Goal: Task Accomplishment & Management: Complete application form

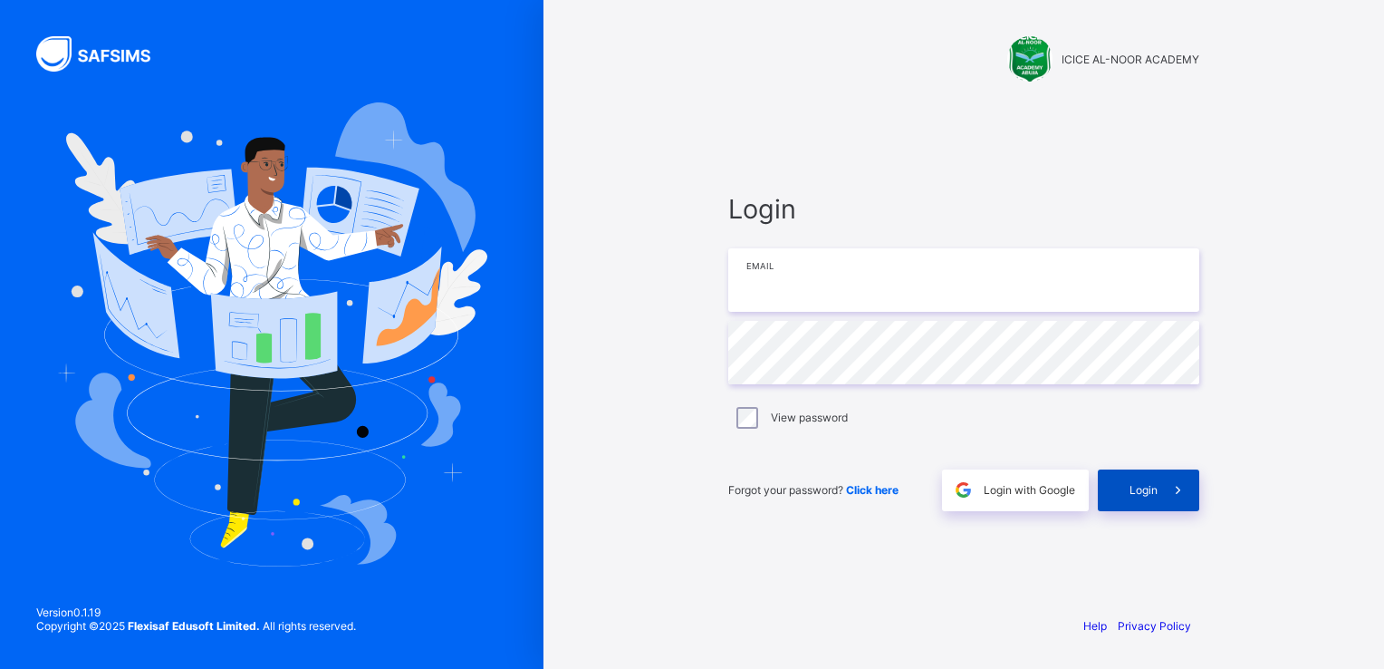
type input "**********"
click at [1142, 487] on span "Login" at bounding box center [1144, 490] width 28 height 14
click at [1142, 487] on div "Login" at bounding box center [1148, 490] width 101 height 42
click at [1137, 485] on span "Login" at bounding box center [1144, 490] width 28 height 14
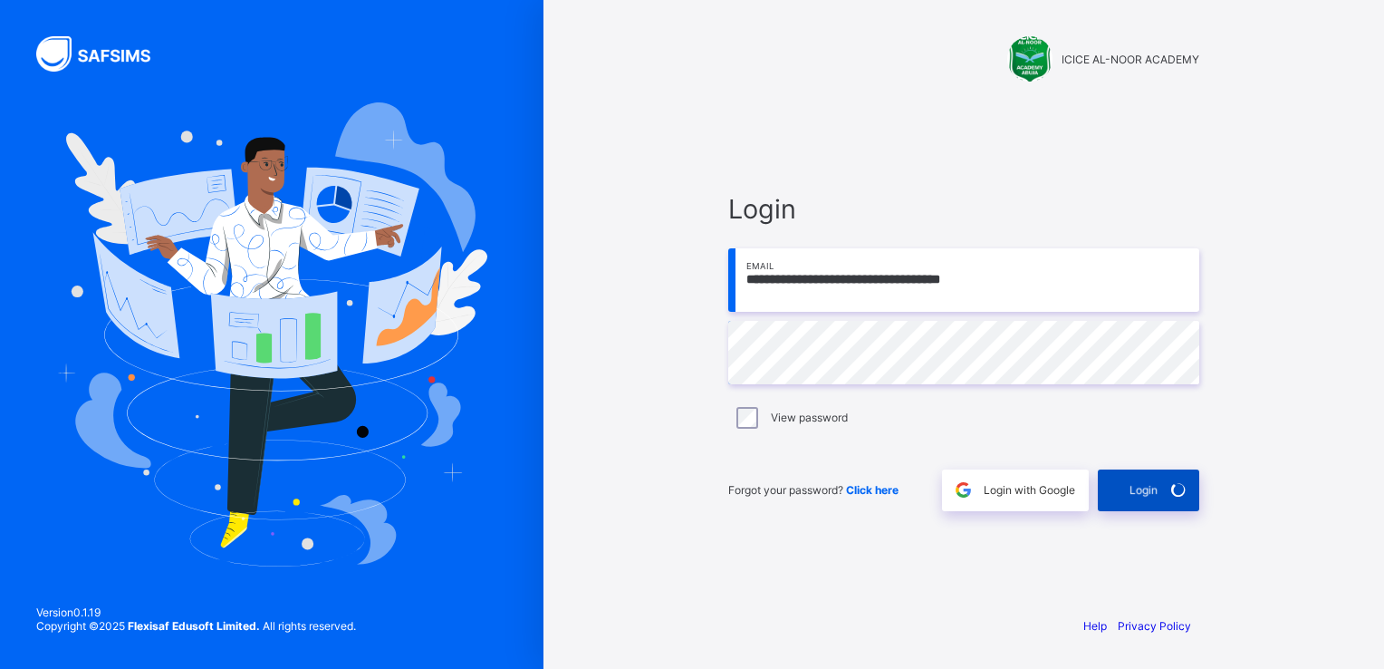
click at [1137, 485] on div "Login" at bounding box center [1148, 490] width 101 height 42
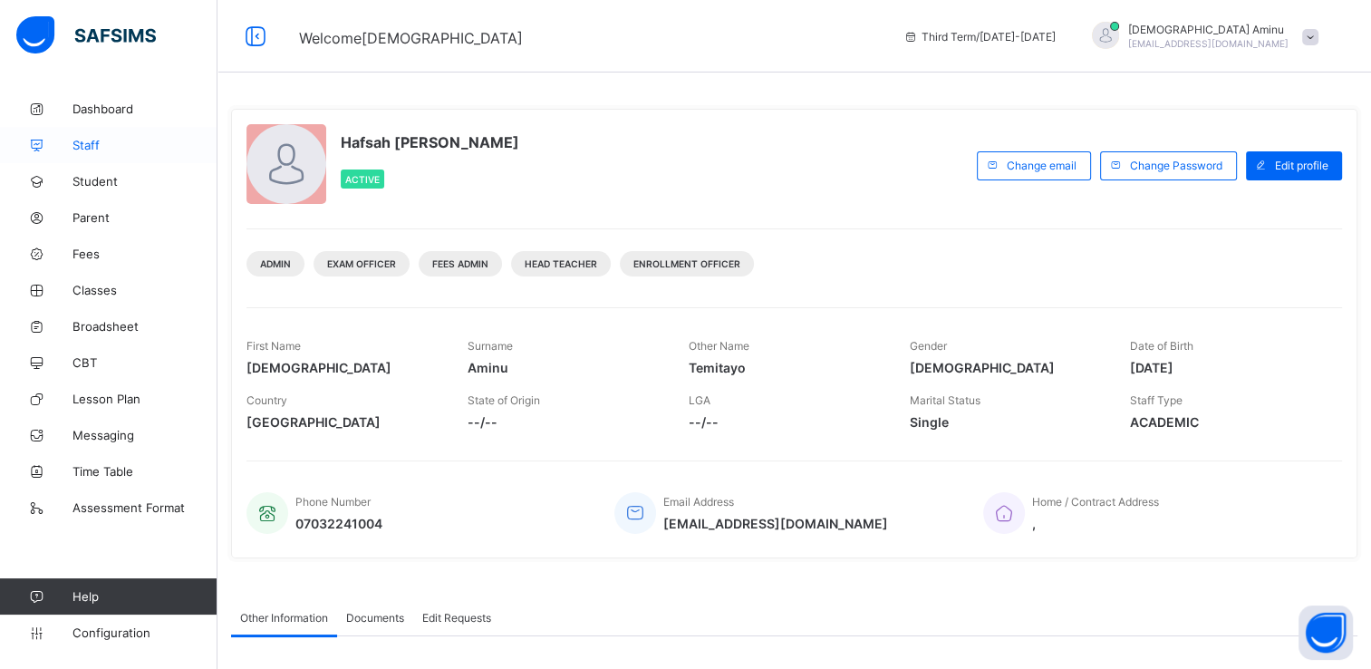
click at [84, 144] on span "Staff" at bounding box center [144, 145] width 145 height 14
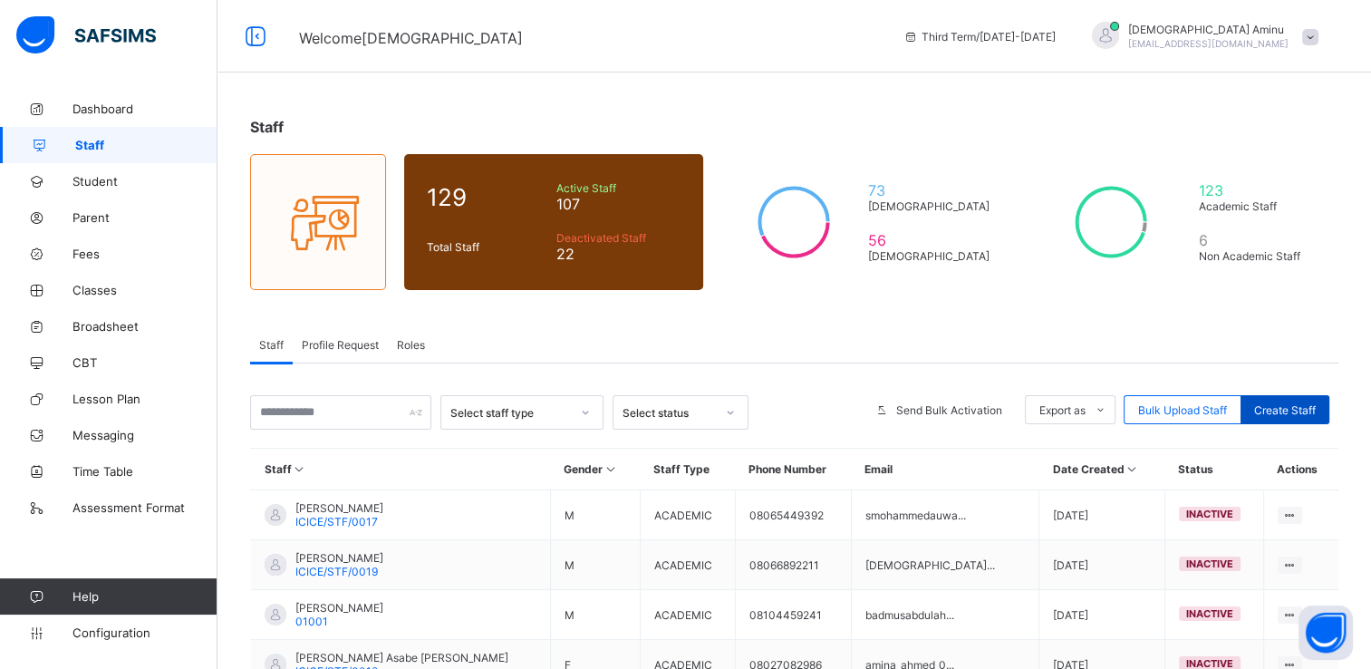
click at [1289, 398] on div "Create Staff" at bounding box center [1284, 409] width 89 height 29
click at [1306, 403] on span "Create Staff" at bounding box center [1285, 410] width 62 height 14
click at [1298, 405] on span "Create Staff" at bounding box center [1285, 410] width 62 height 14
select select "**"
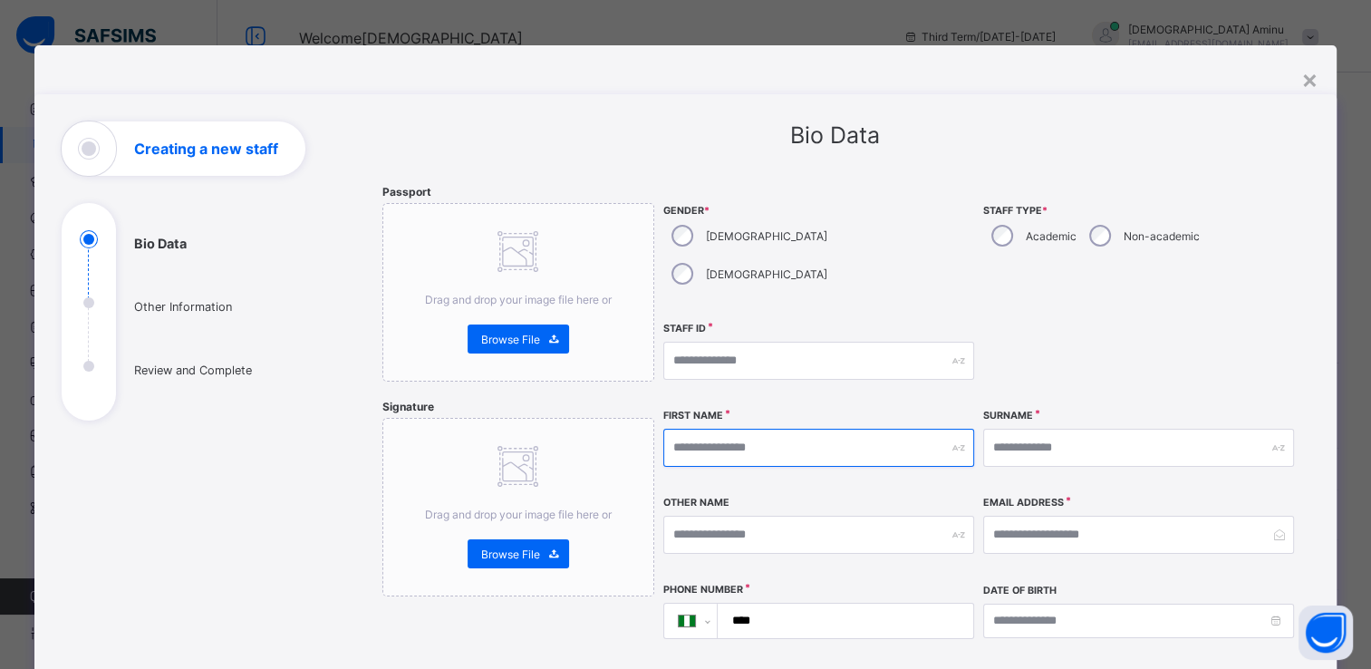
click at [716, 428] on input "text" at bounding box center [818, 447] width 311 height 38
type input "****"
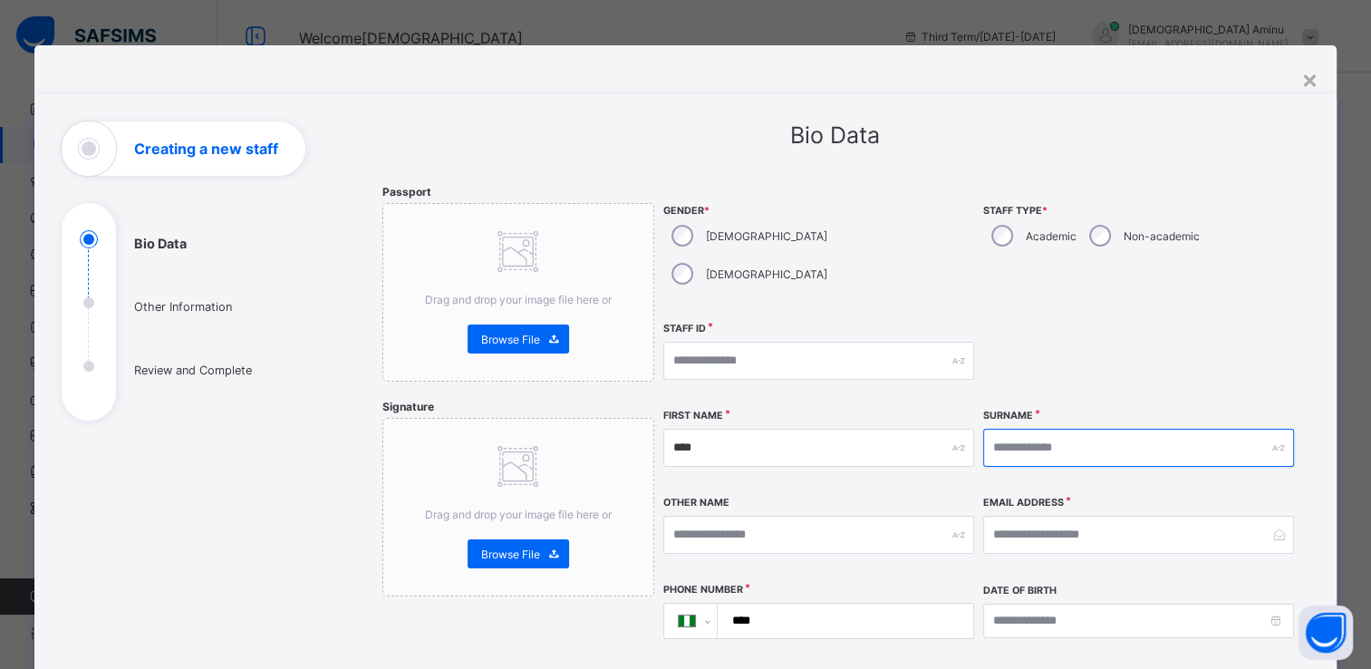
click at [1006, 428] on input "text" at bounding box center [1138, 447] width 311 height 38
type input "**********"
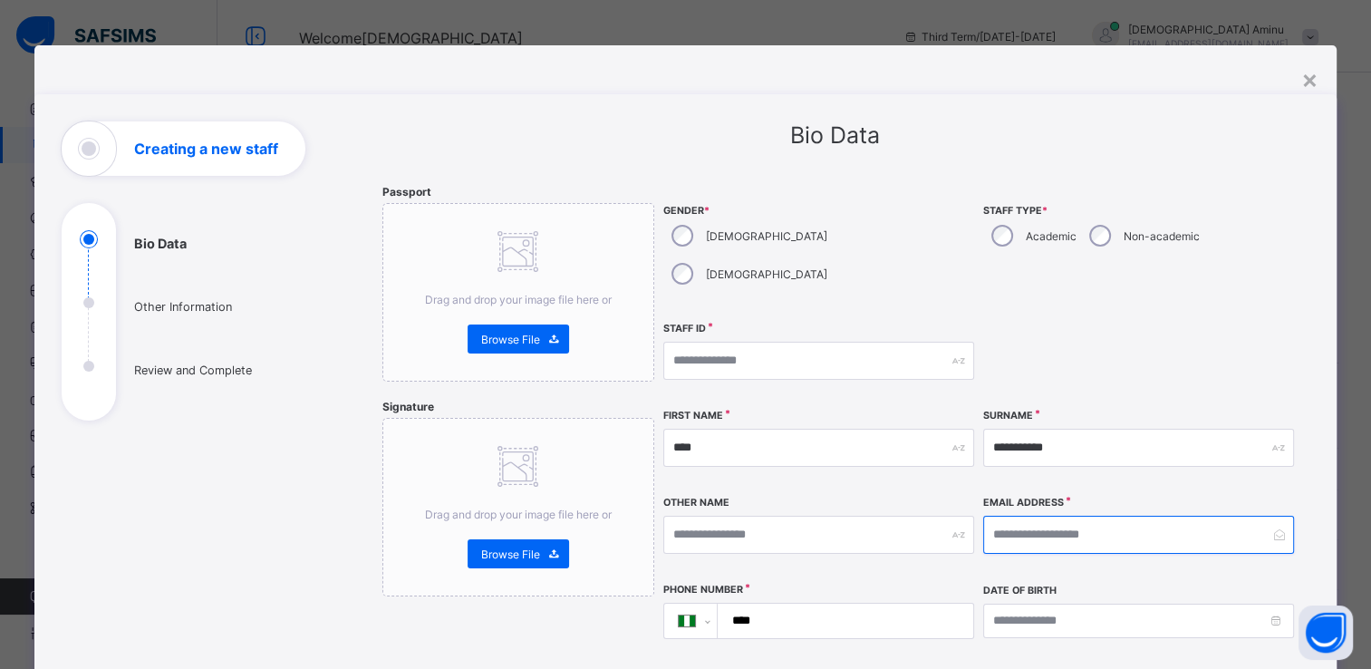
click at [1006, 515] on input "email" at bounding box center [1138, 534] width 311 height 38
type input "**********"
click at [826, 603] on input "****" at bounding box center [841, 620] width 240 height 34
type input "**********"
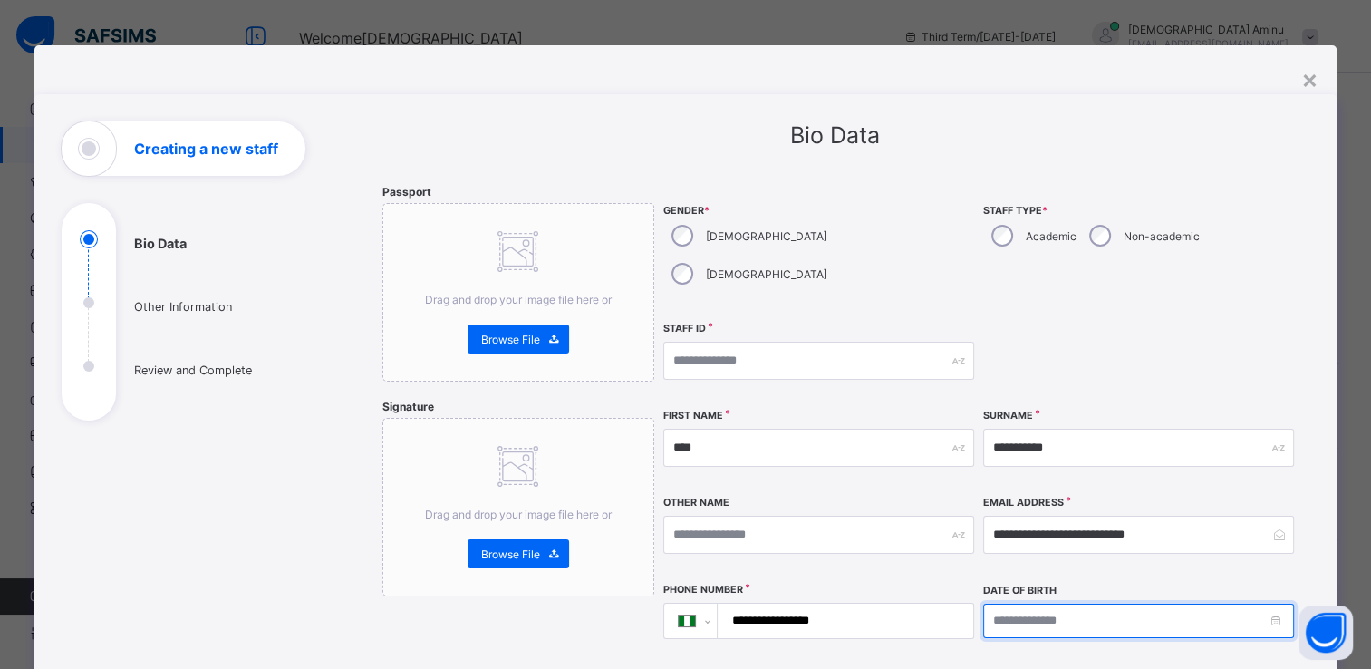
click at [1033, 603] on input at bounding box center [1138, 620] width 311 height 34
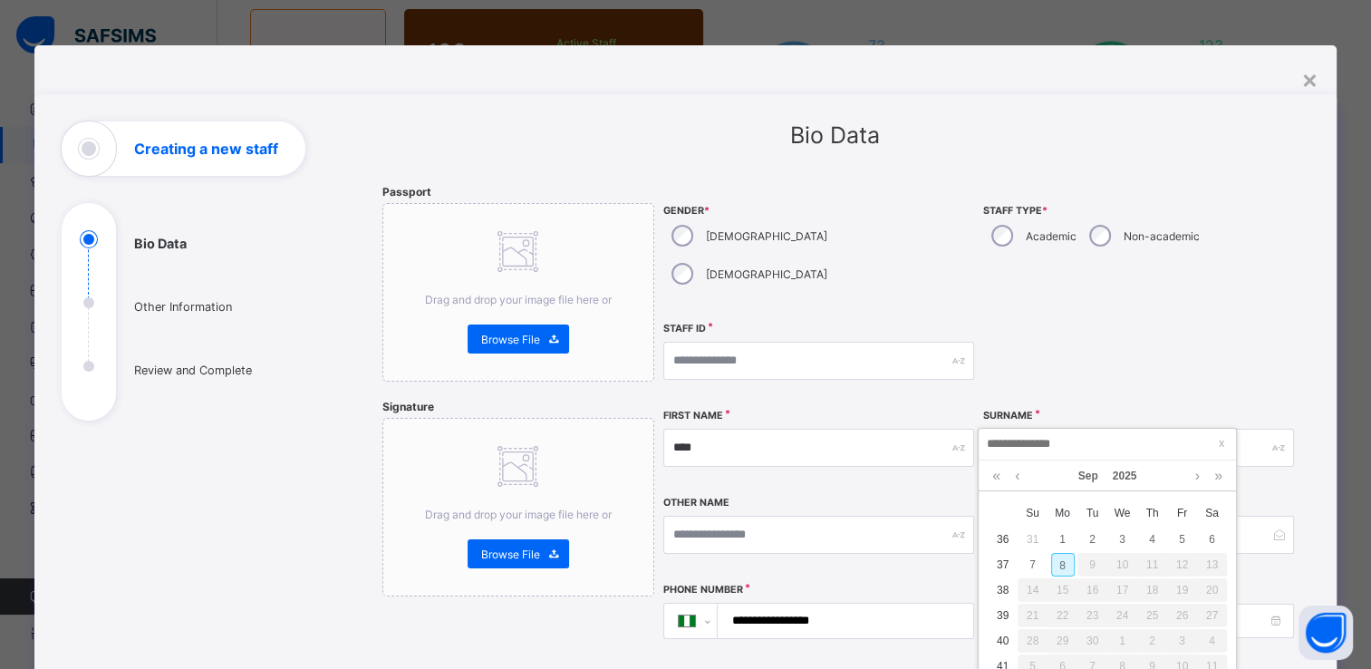
scroll to position [145, 0]
click at [1017, 477] on link at bounding box center [1017, 475] width 14 height 31
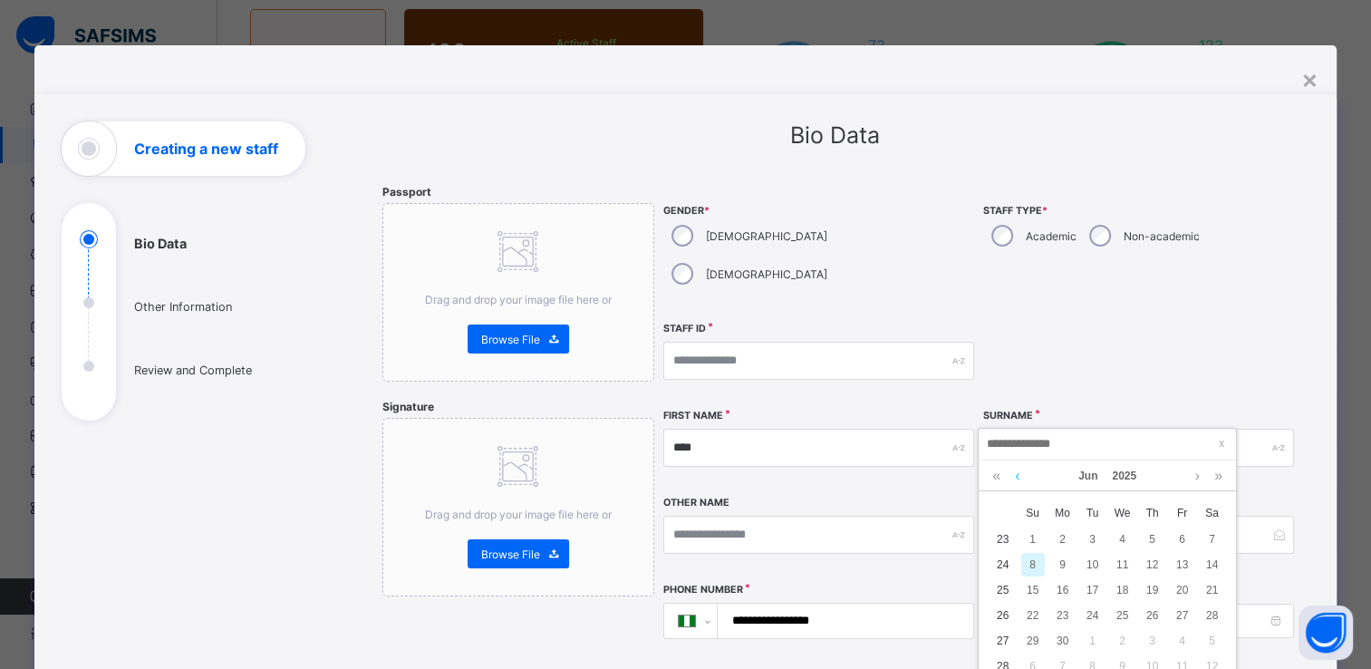
click at [1017, 477] on link at bounding box center [1017, 475] width 14 height 31
click at [1199, 477] on link at bounding box center [1197, 475] width 14 height 31
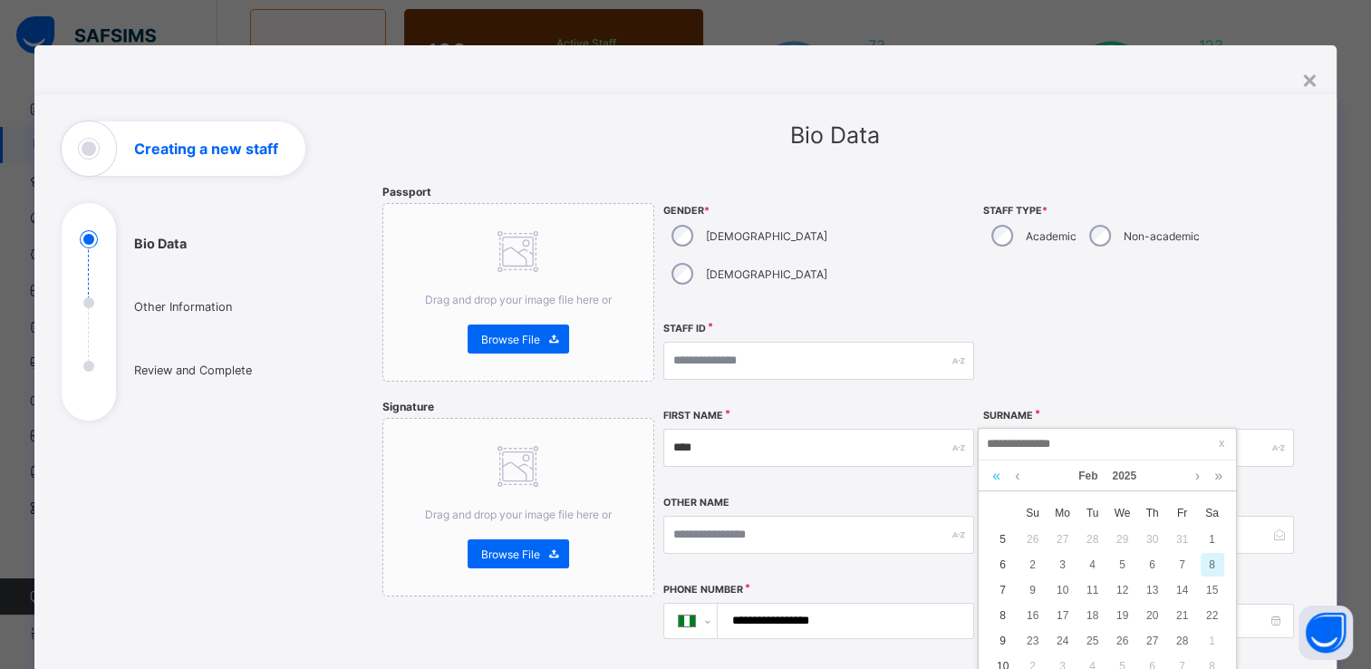
click at [994, 474] on link at bounding box center [995, 475] width 17 height 31
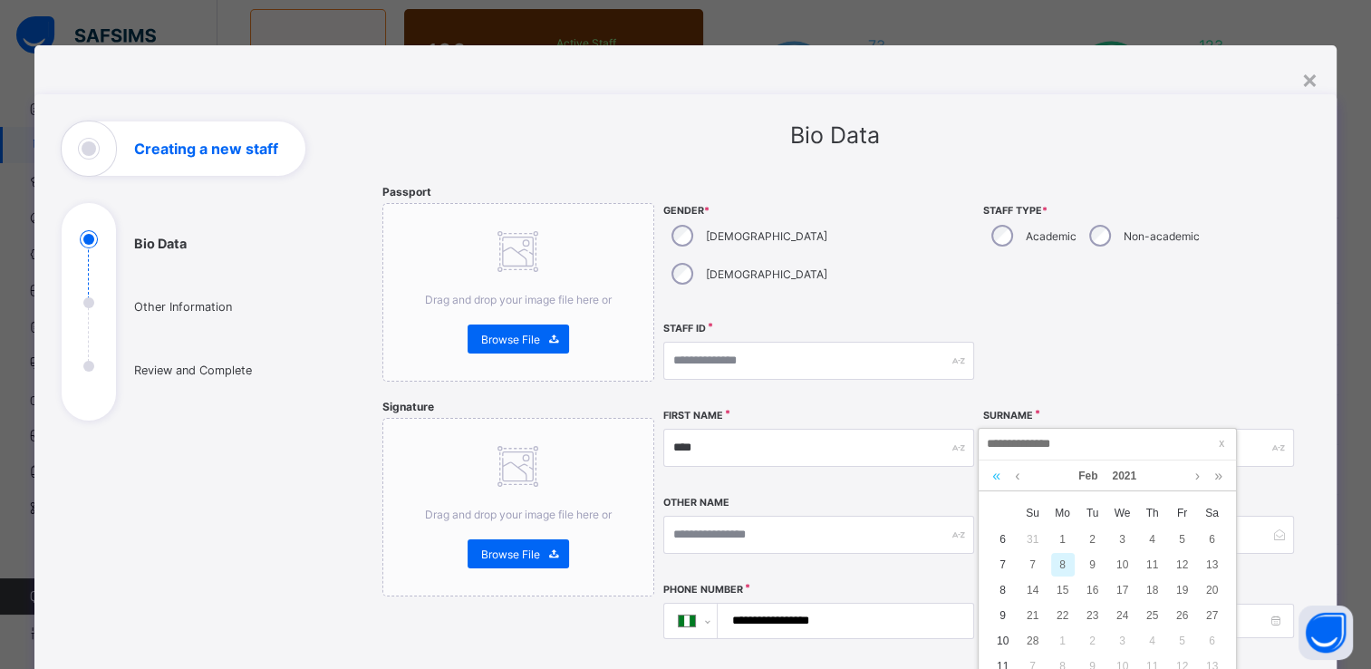
click at [994, 474] on link at bounding box center [995, 475] width 17 height 31
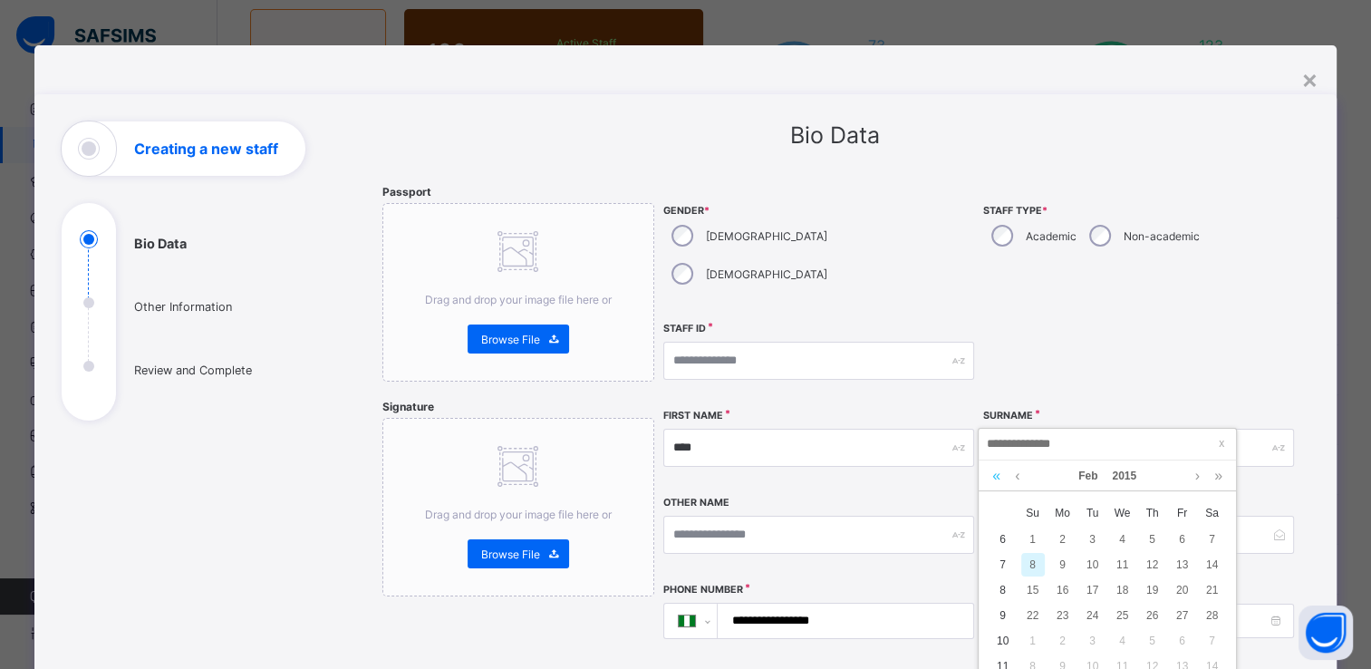
click at [994, 474] on link at bounding box center [995, 475] width 17 height 31
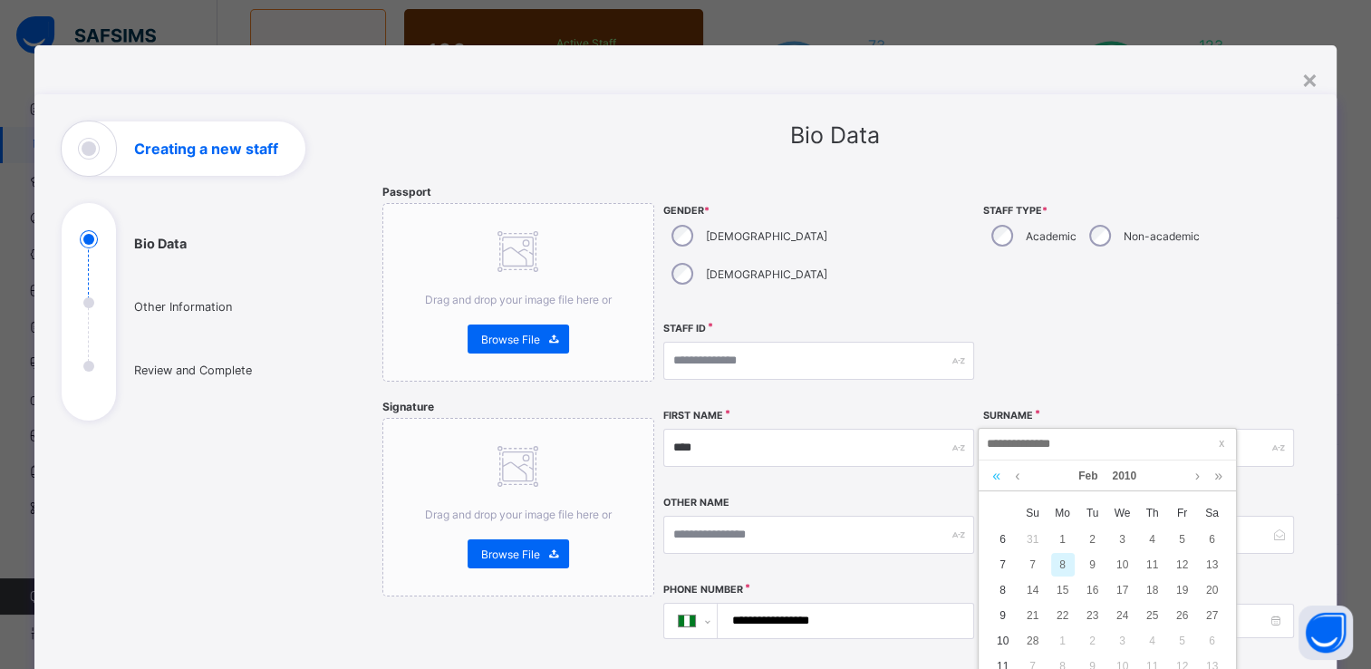
click at [994, 474] on link at bounding box center [995, 475] width 17 height 31
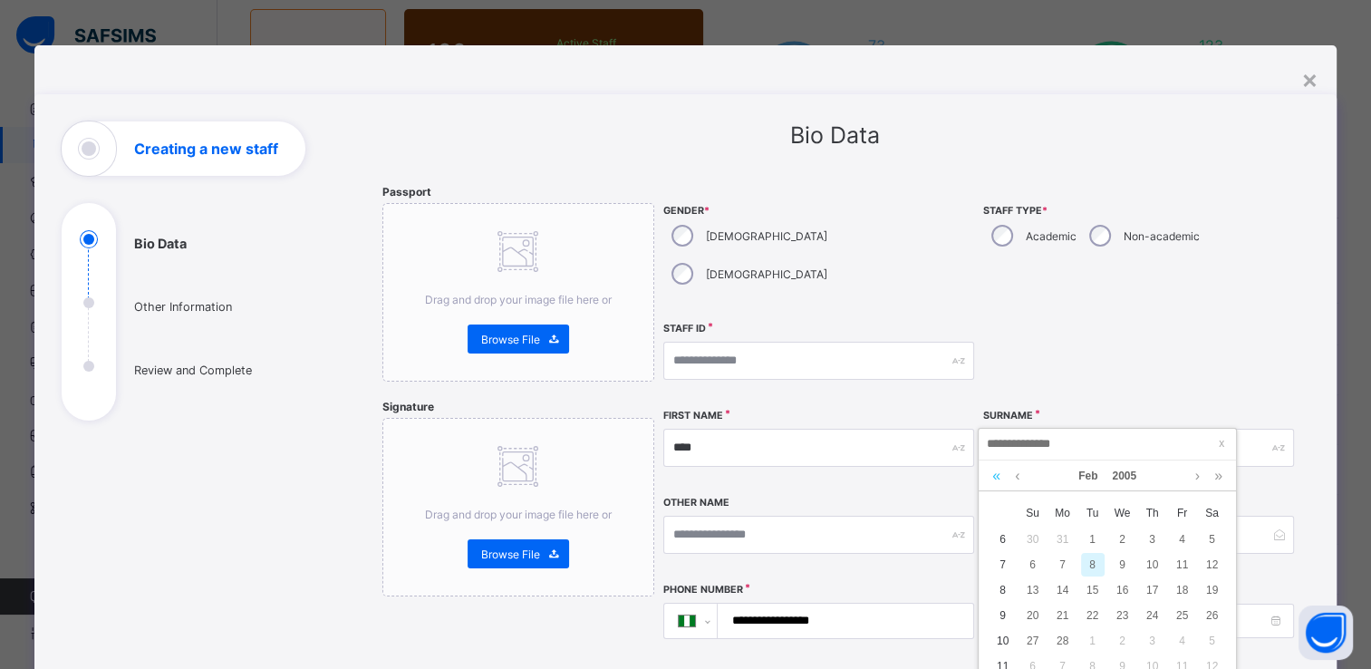
click at [994, 474] on link at bounding box center [995, 475] width 17 height 31
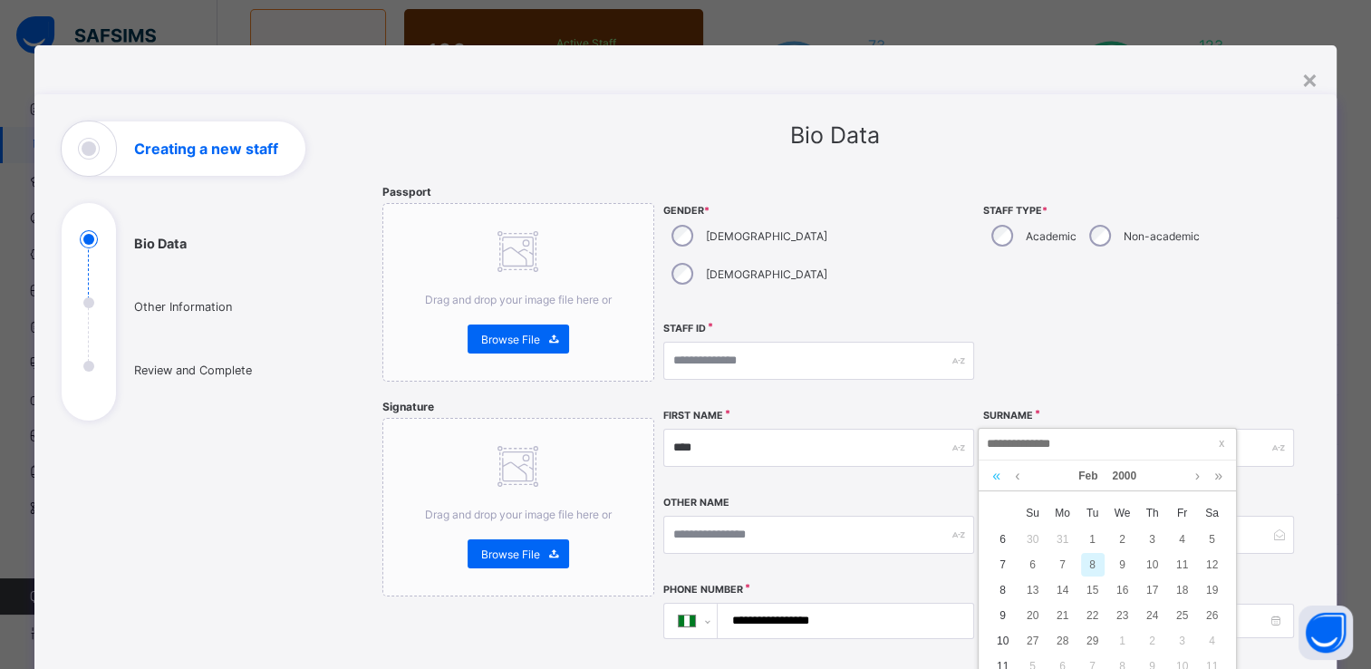
click at [994, 474] on link at bounding box center [995, 475] width 17 height 31
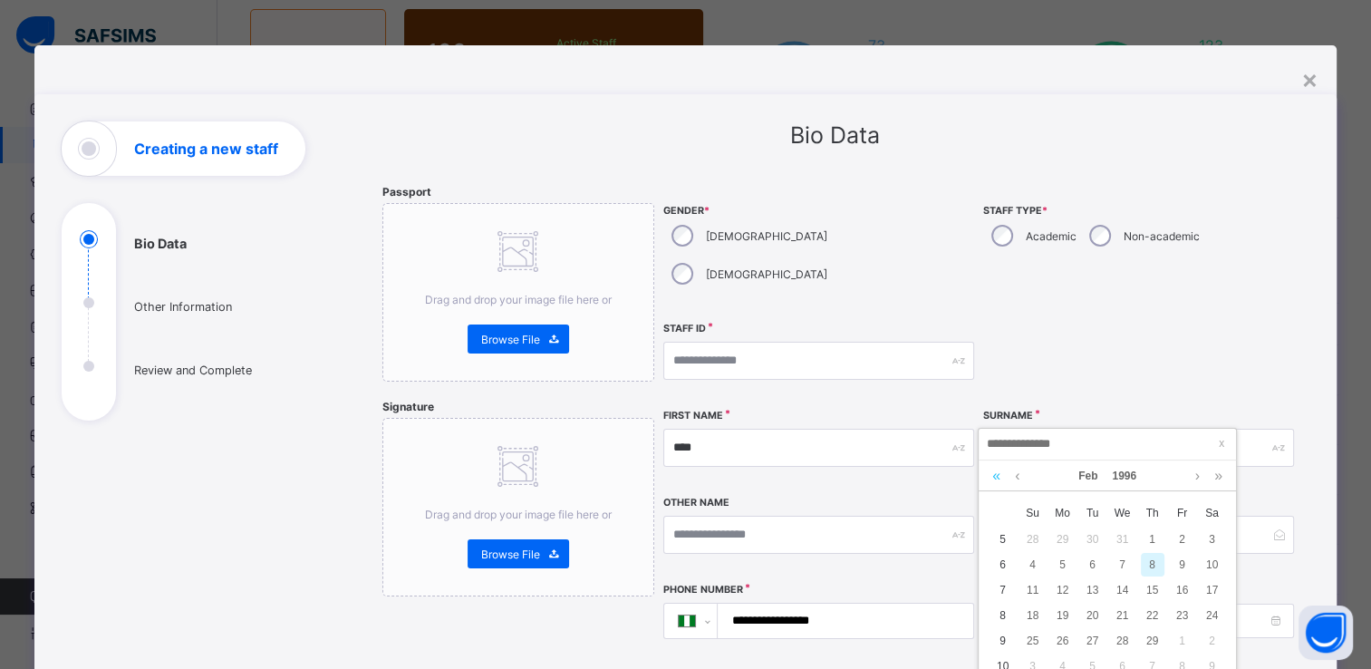
click at [994, 474] on link at bounding box center [995, 475] width 17 height 31
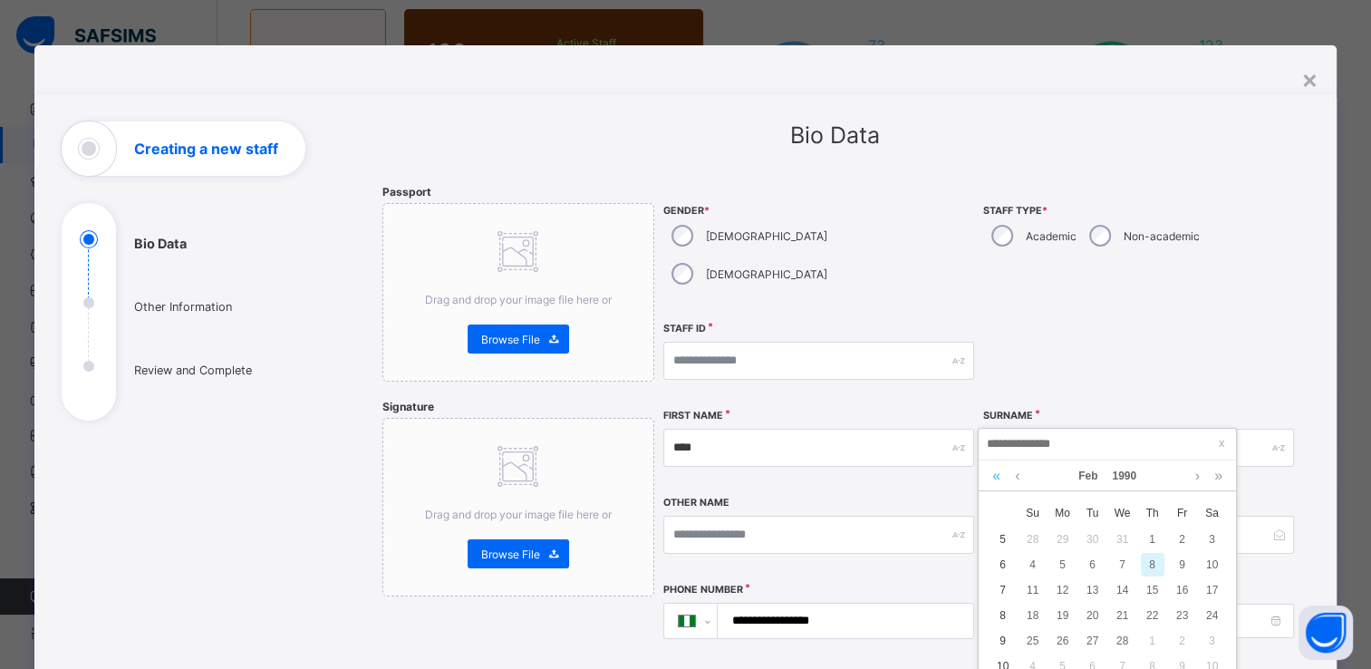
click at [994, 474] on link at bounding box center [995, 475] width 17 height 31
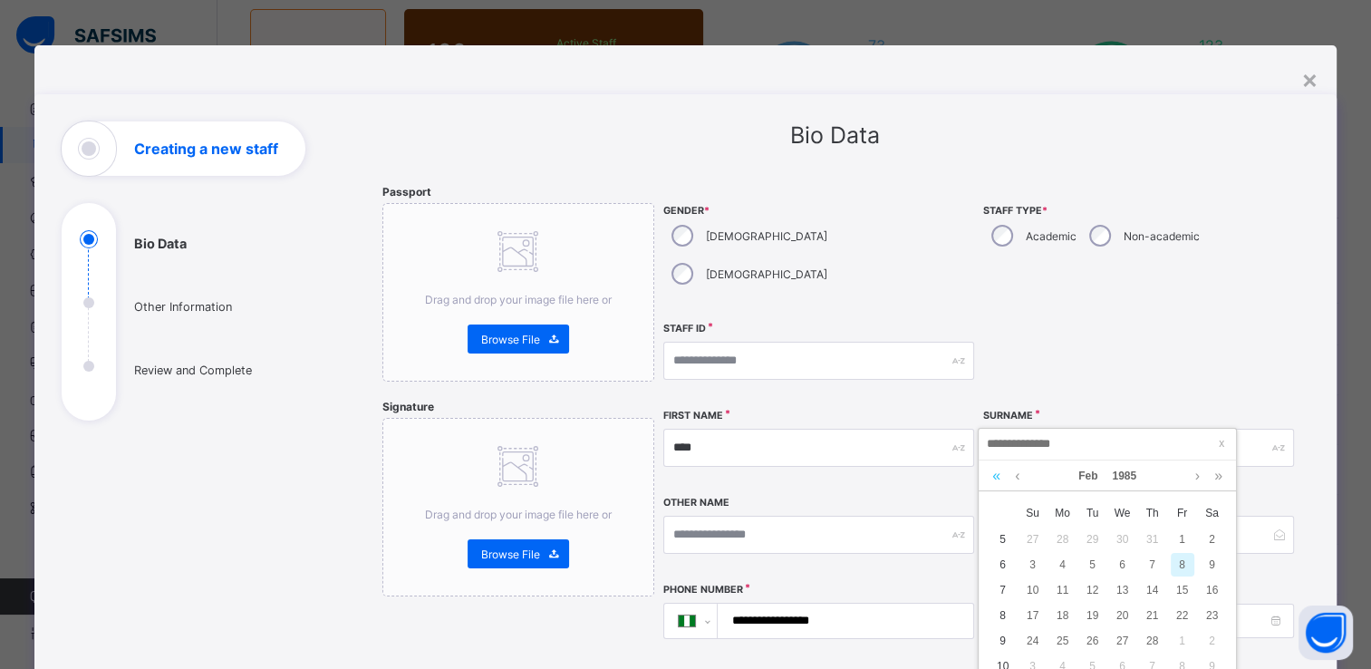
click at [994, 474] on link at bounding box center [995, 475] width 17 height 31
click at [1218, 482] on link at bounding box center [1217, 475] width 17 height 31
click at [1196, 477] on link at bounding box center [1197, 475] width 14 height 31
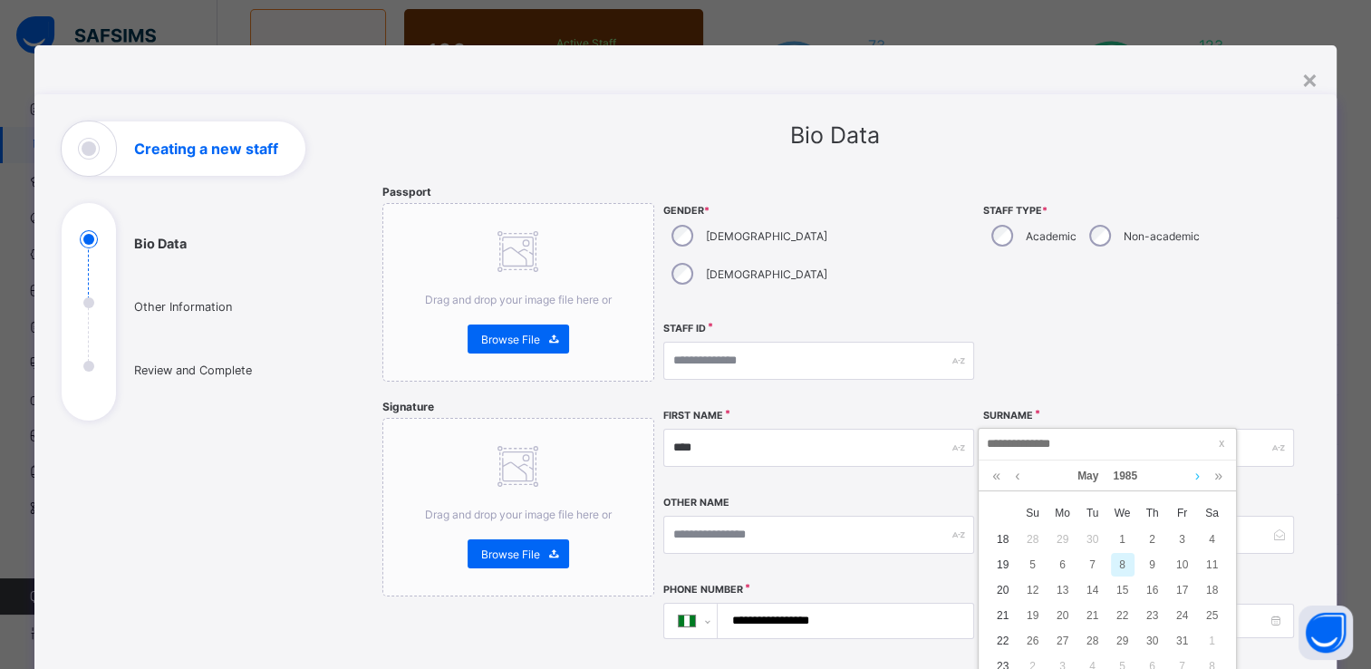
click at [1196, 477] on link at bounding box center [1197, 475] width 14 height 31
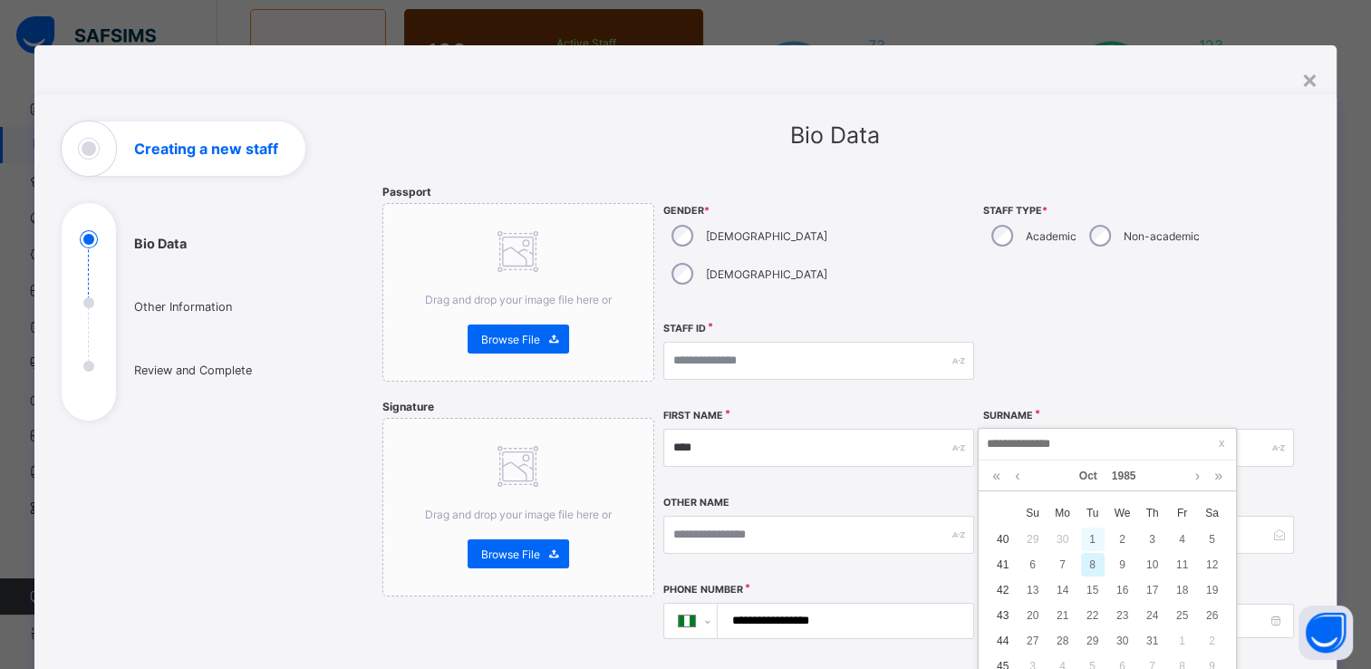
click at [1091, 535] on div "1" at bounding box center [1093, 539] width 24 height 24
type input "**********"
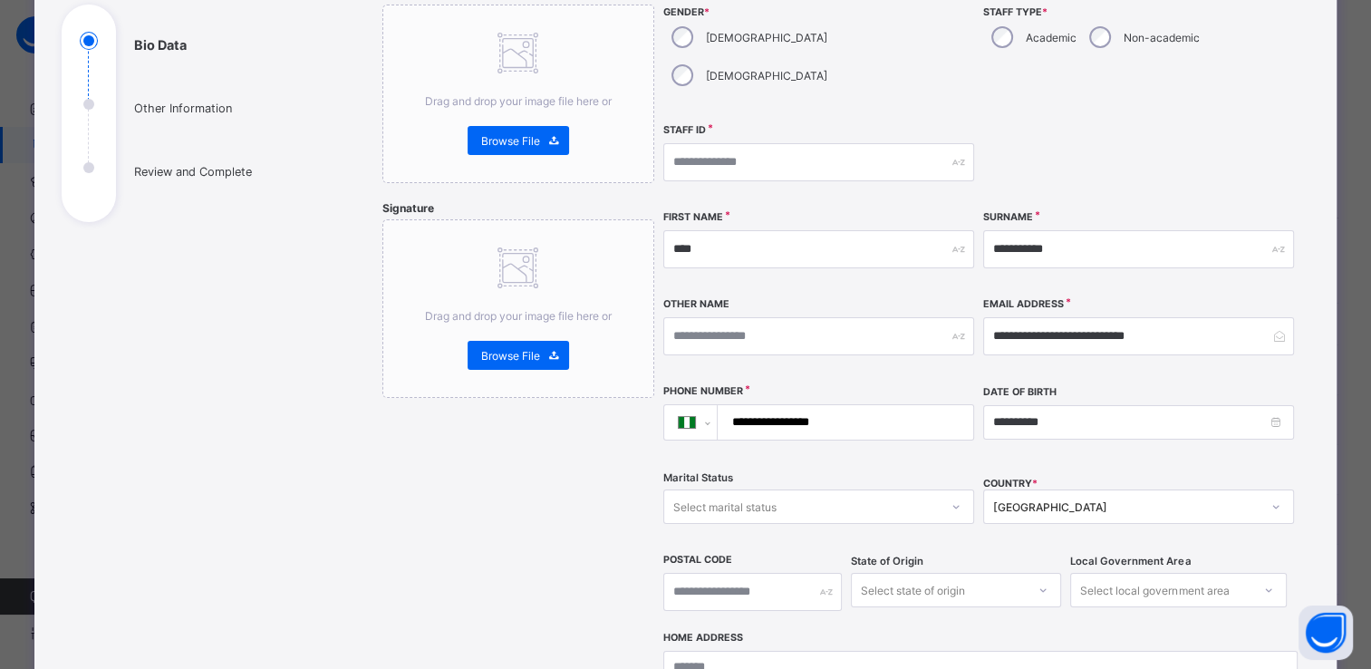
scroll to position [216, 0]
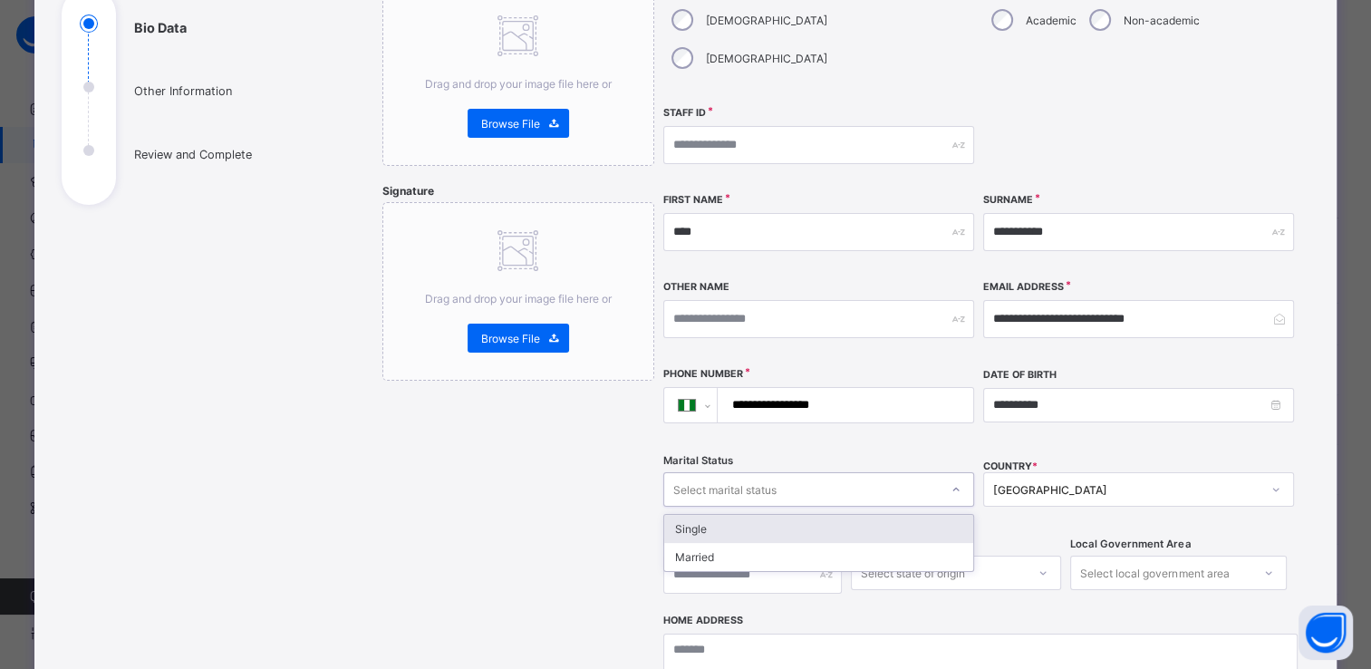
click at [862, 477] on div "Select marital status" at bounding box center [801, 489] width 274 height 25
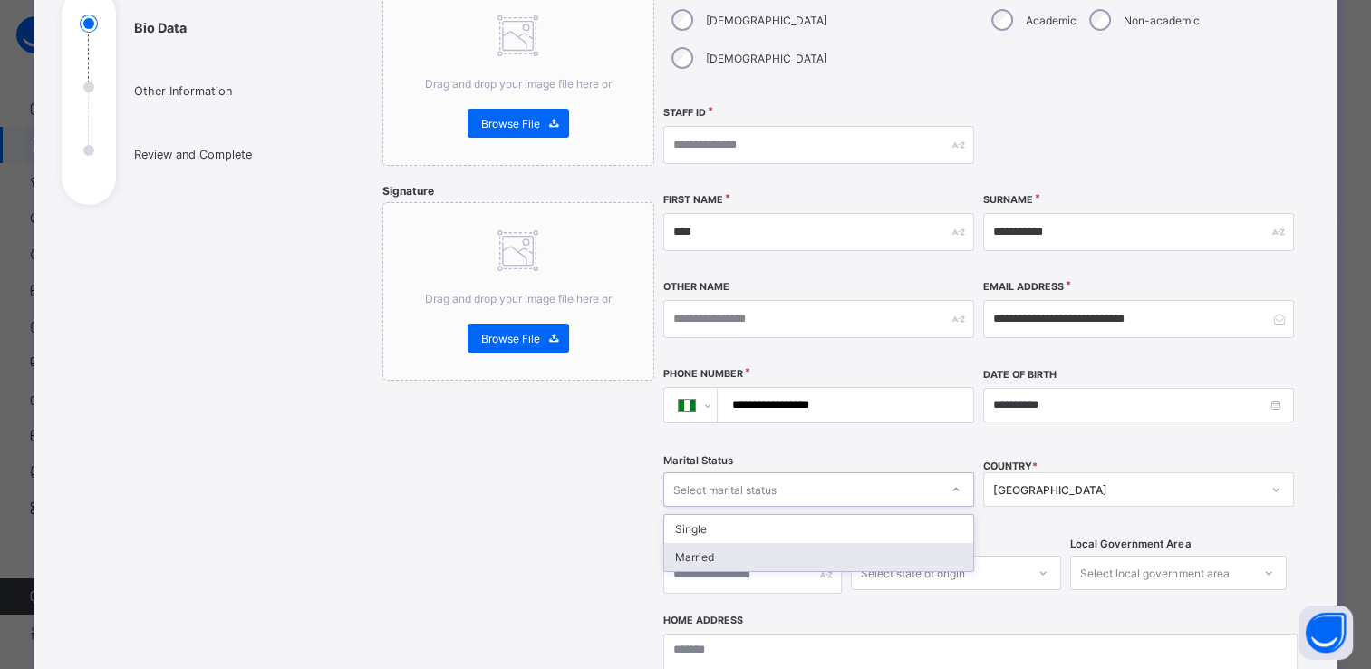
click at [757, 543] on div "Married" at bounding box center [818, 557] width 309 height 28
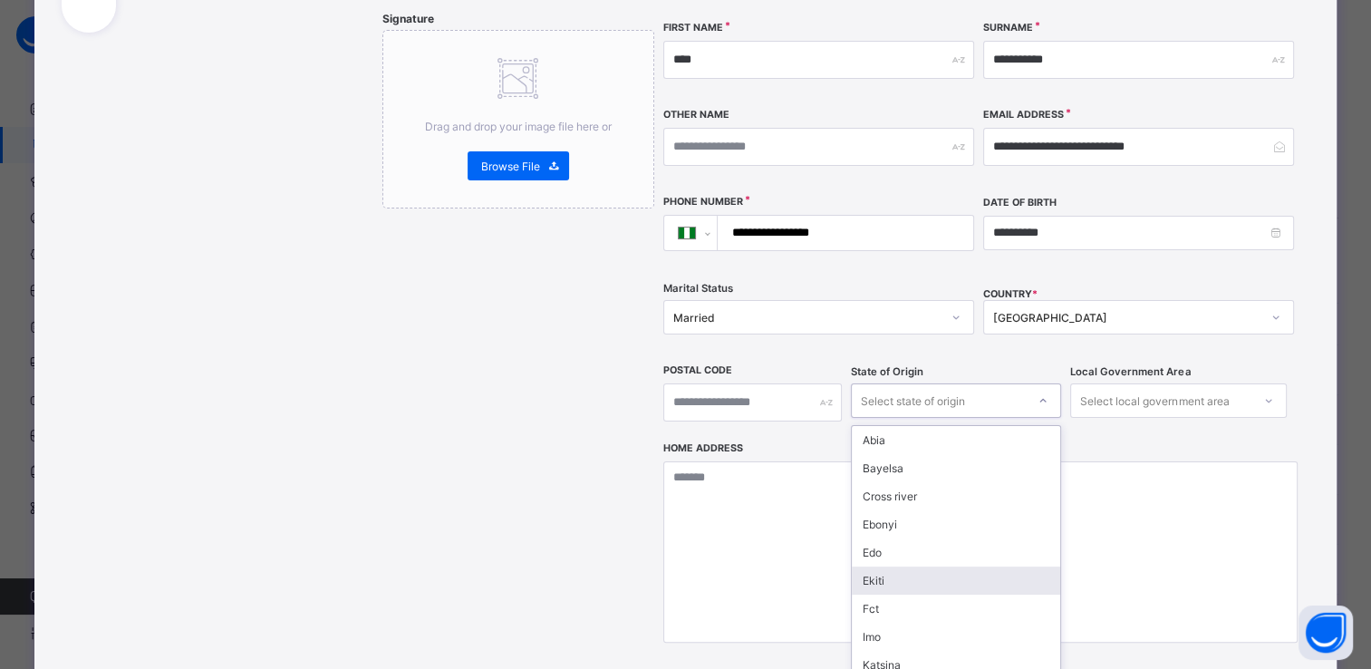
click at [971, 418] on div "option Ekiti focused, 6 of 37. 37 results available. Use Up and Down to choose …" at bounding box center [956, 400] width 210 height 34
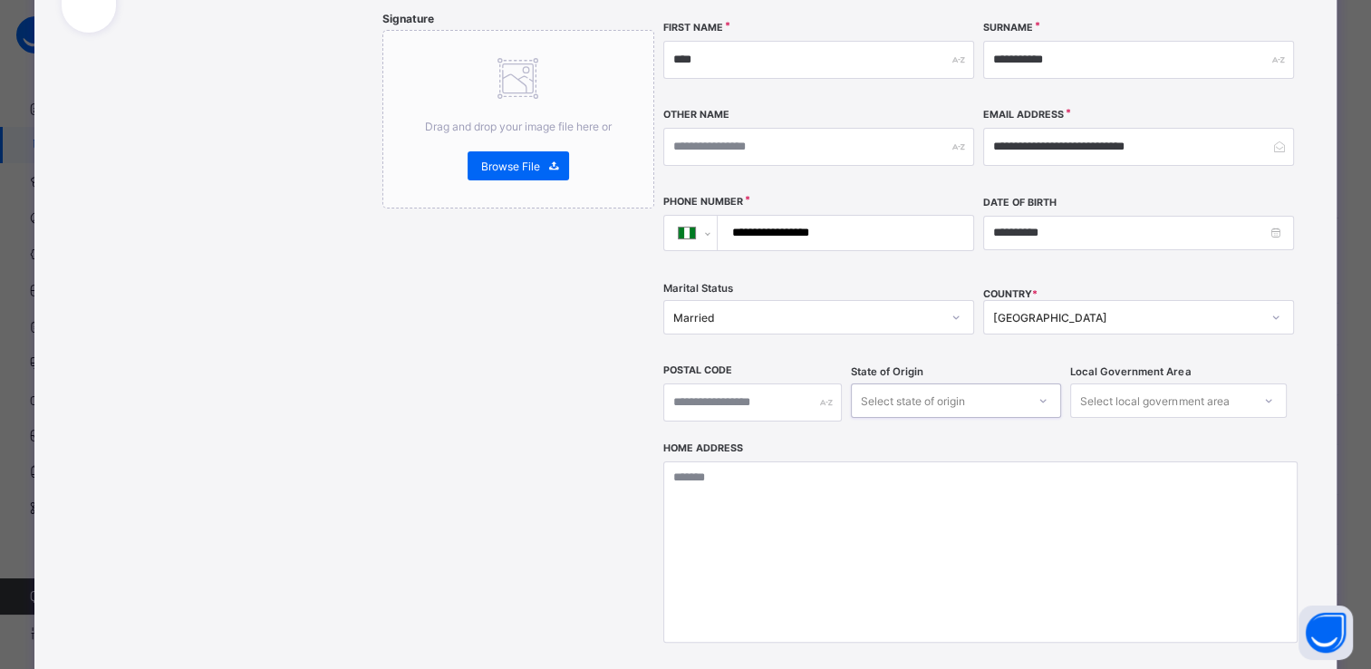
click at [924, 383] on div "Select state of origin" at bounding box center [913, 400] width 104 height 34
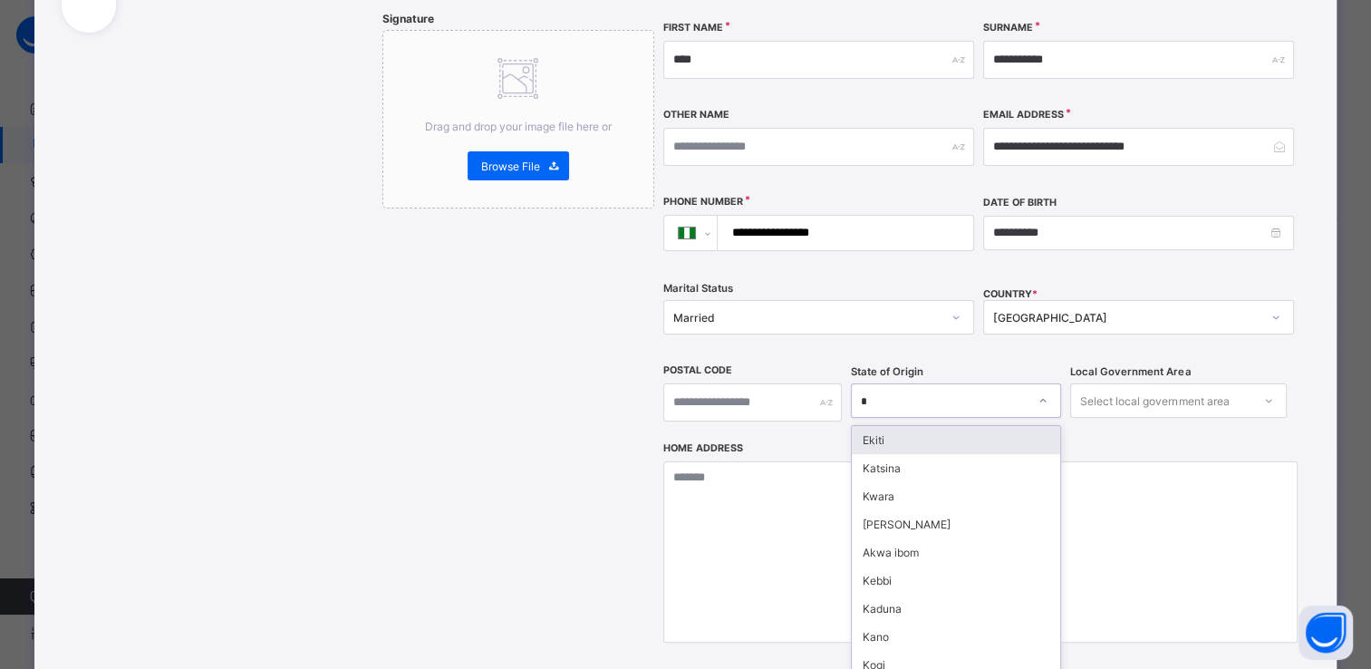
type input "**"
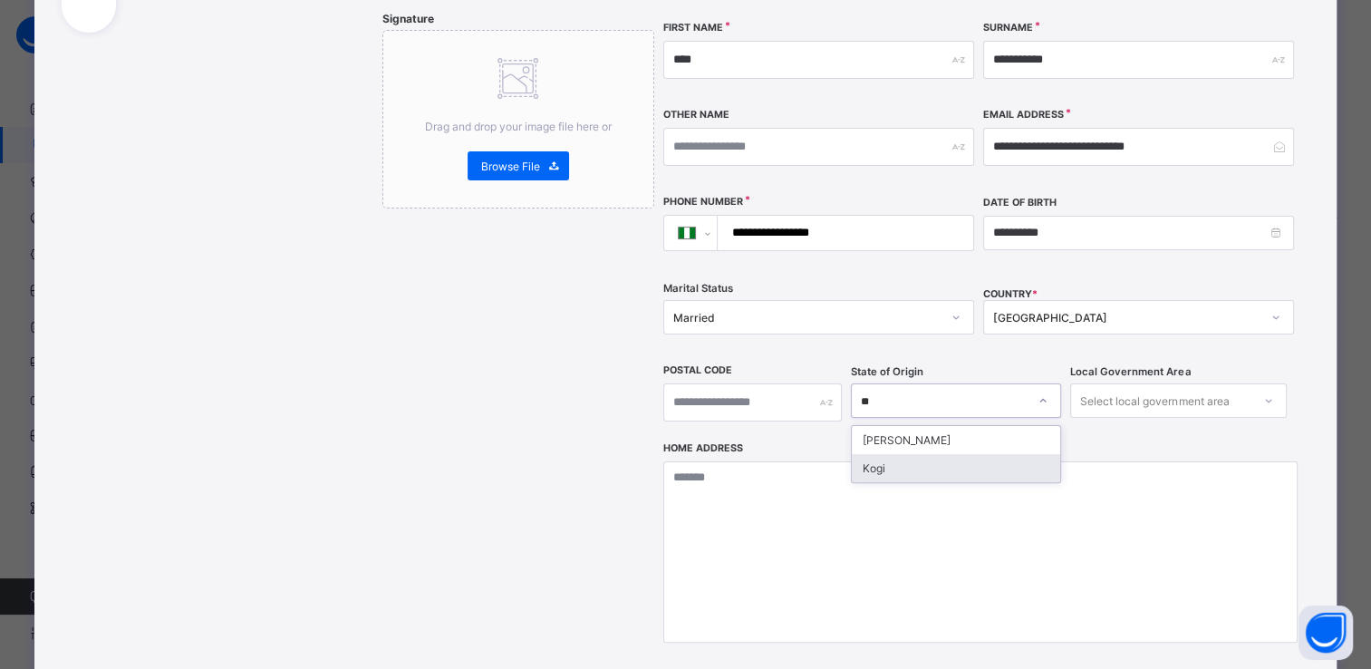
click at [871, 454] on div "Kogi" at bounding box center [956, 468] width 208 height 28
click at [1253, 386] on div at bounding box center [1268, 400] width 31 height 29
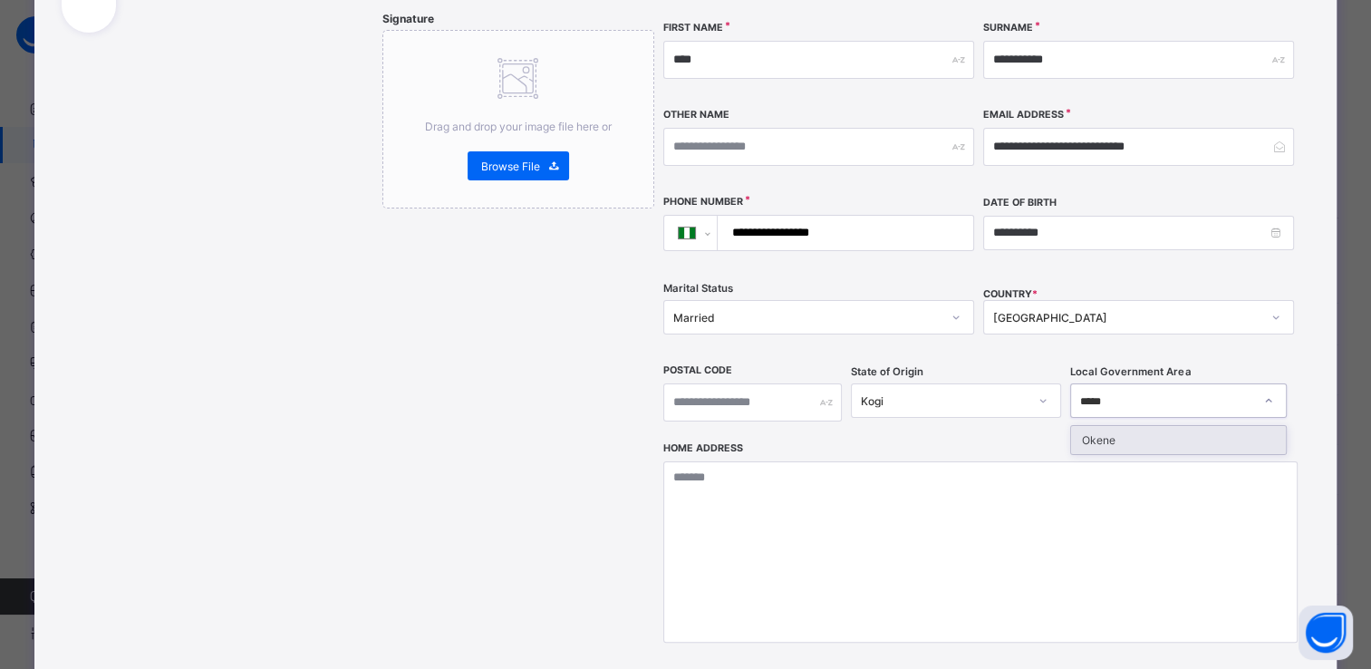
type input "*****"
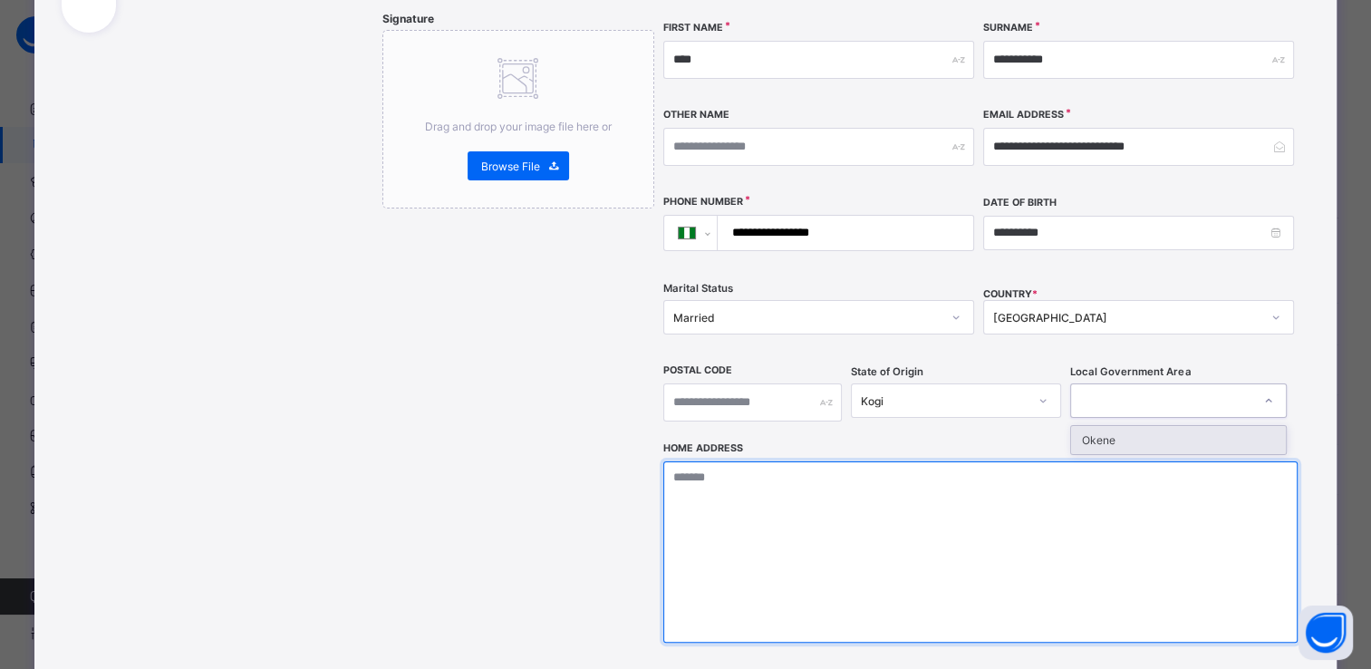
click at [704, 461] on textarea at bounding box center [980, 551] width 634 height 181
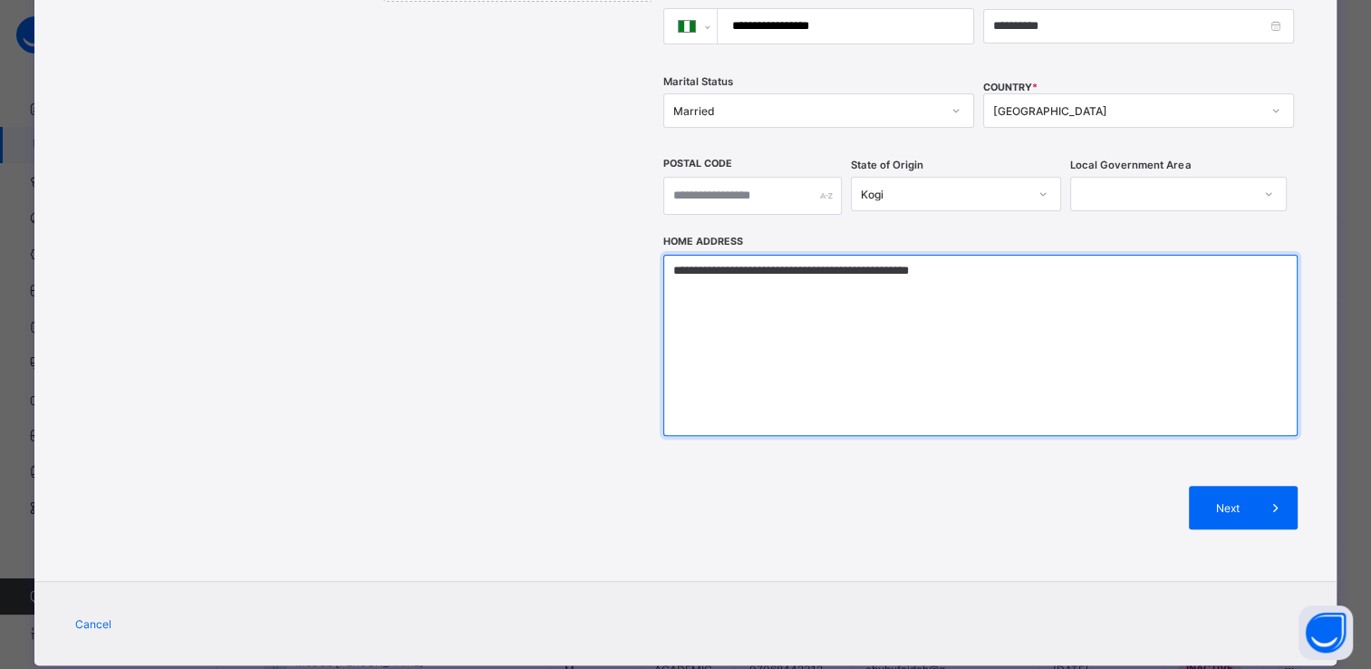
scroll to position [599, 0]
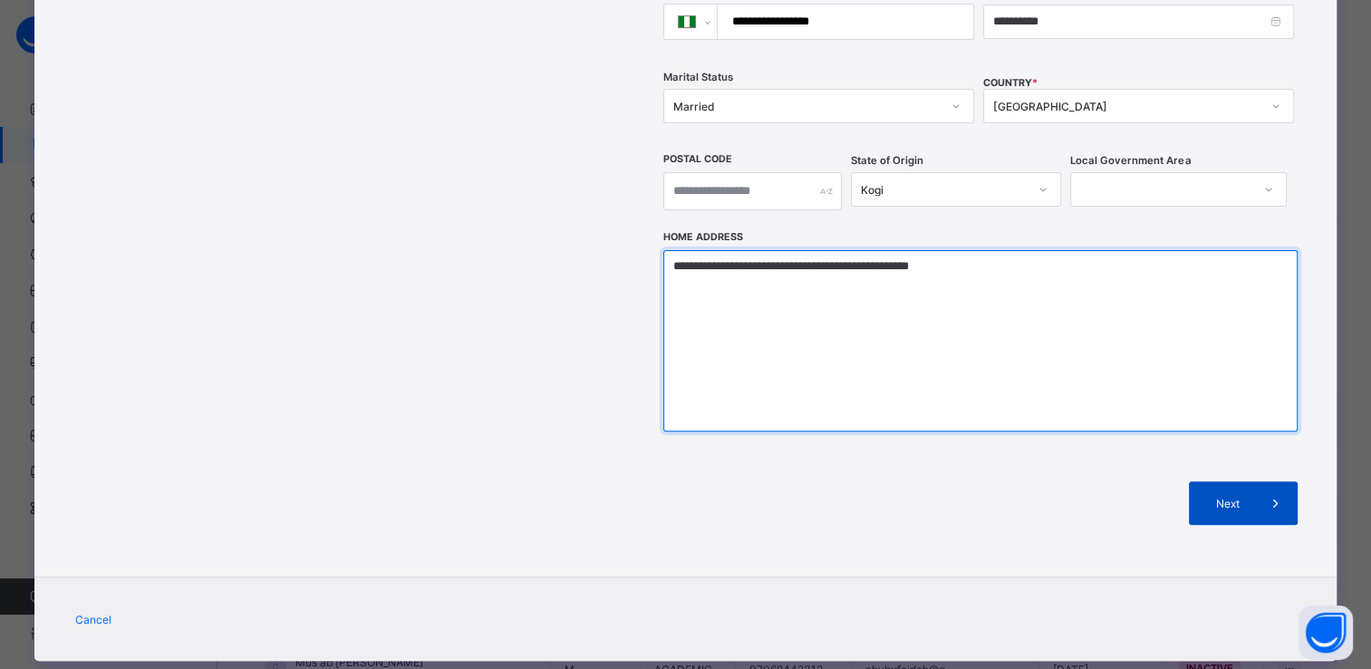
type textarea "**********"
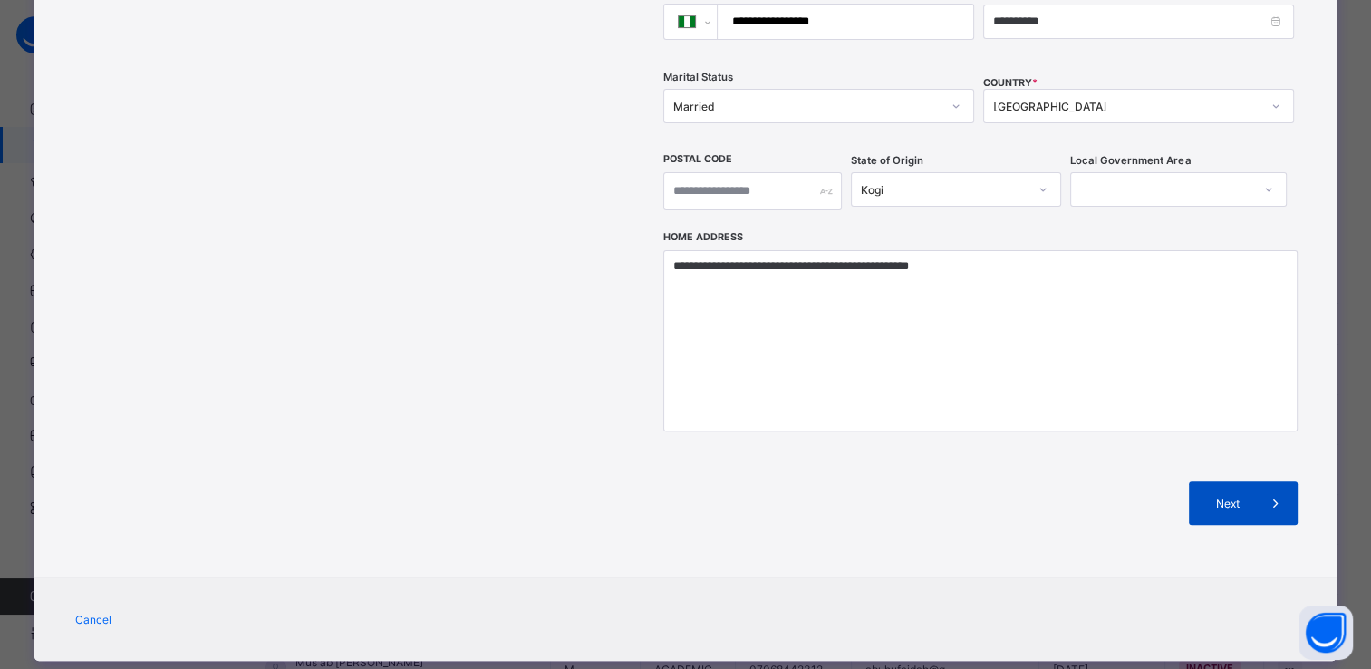
click at [1231, 481] on div "Next" at bounding box center [1243, 502] width 109 height 43
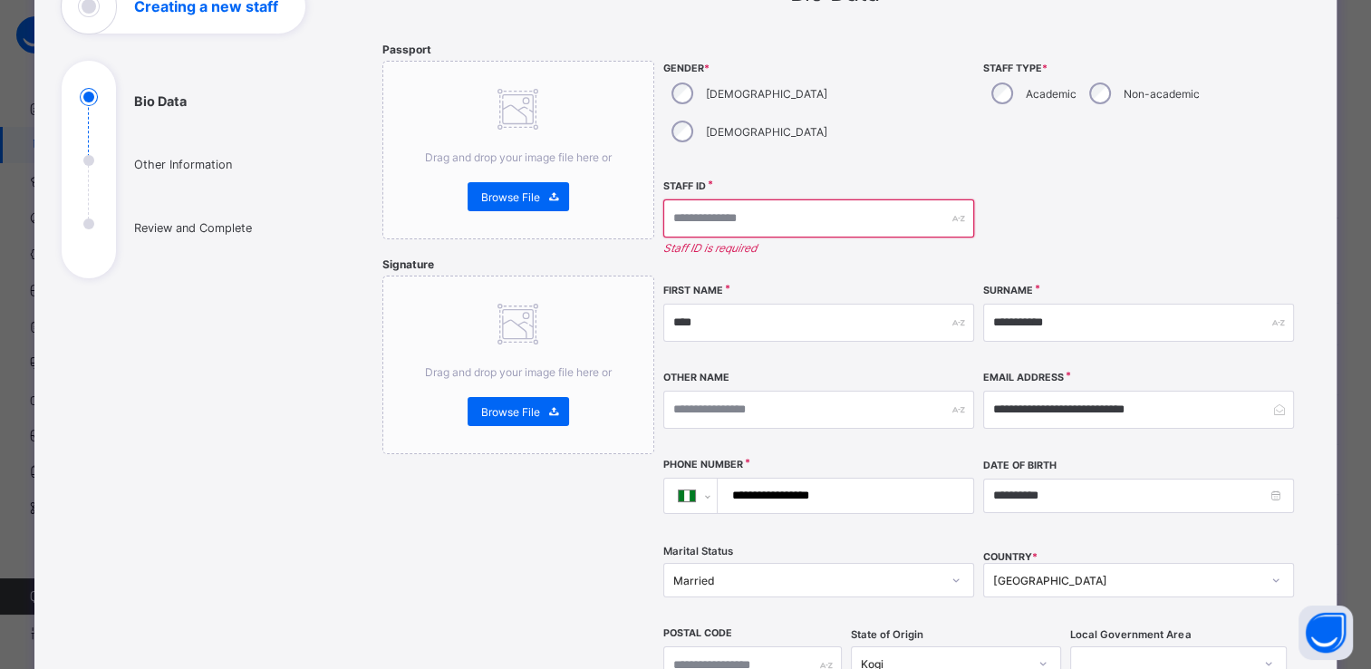
scroll to position [111, 0]
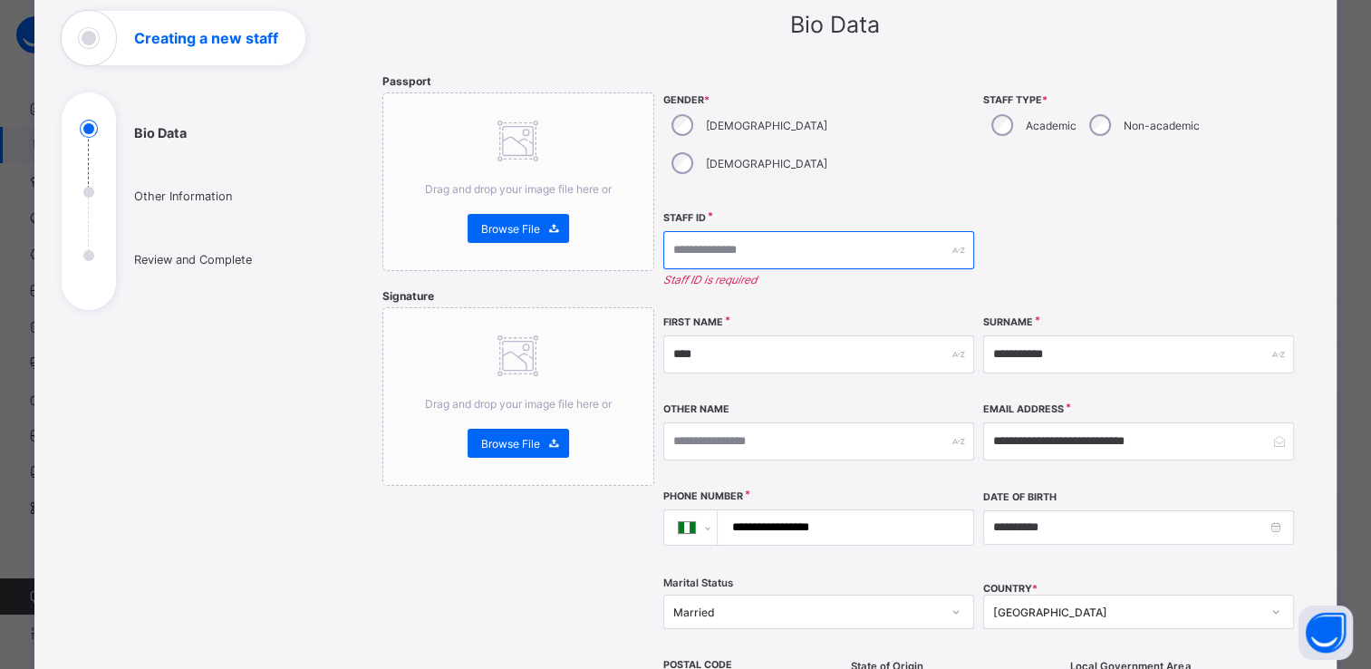
click at [811, 231] on input "text" at bounding box center [818, 250] width 311 height 38
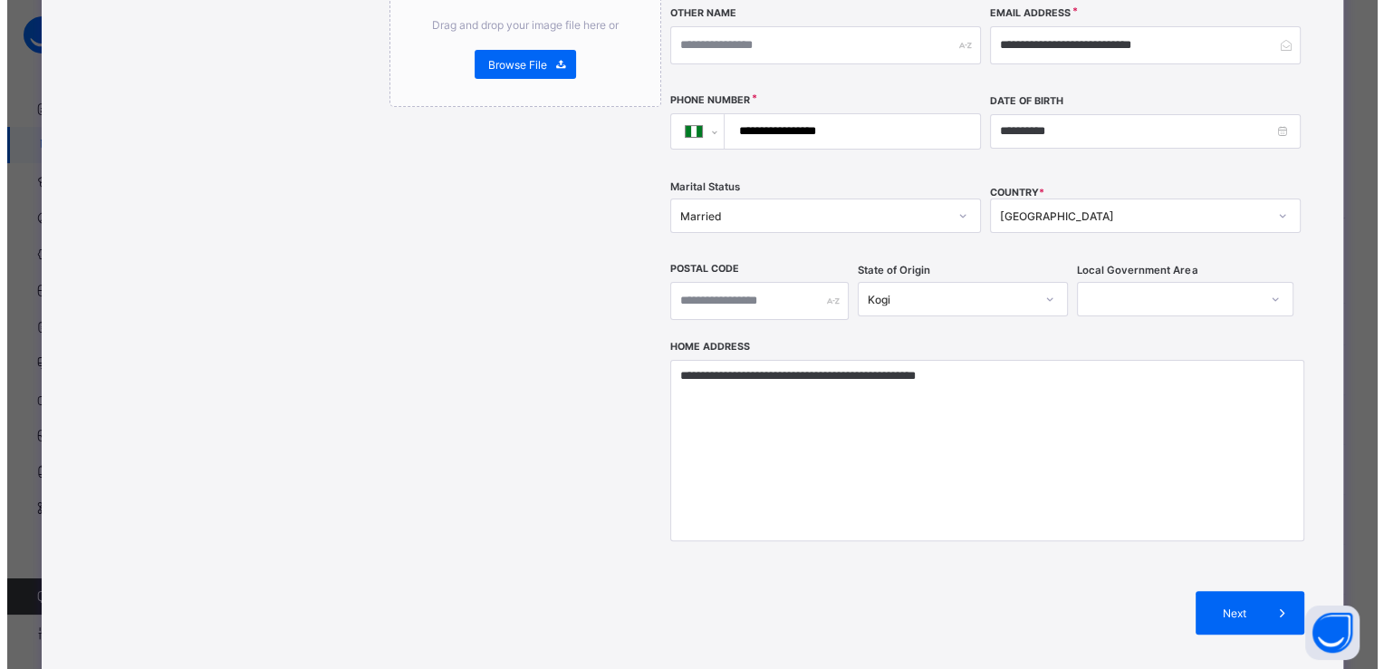
scroll to position [491, 0]
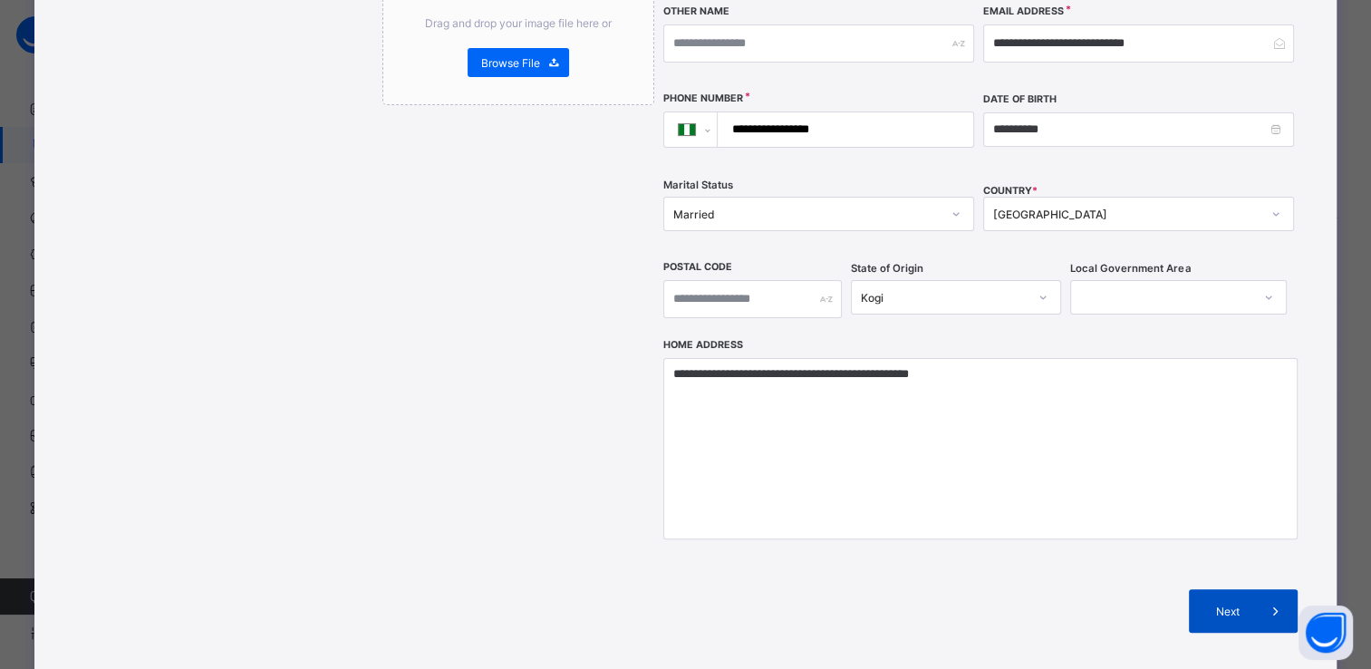
type input "*********"
click at [1236, 604] on span "Next" at bounding box center [1228, 611] width 52 height 14
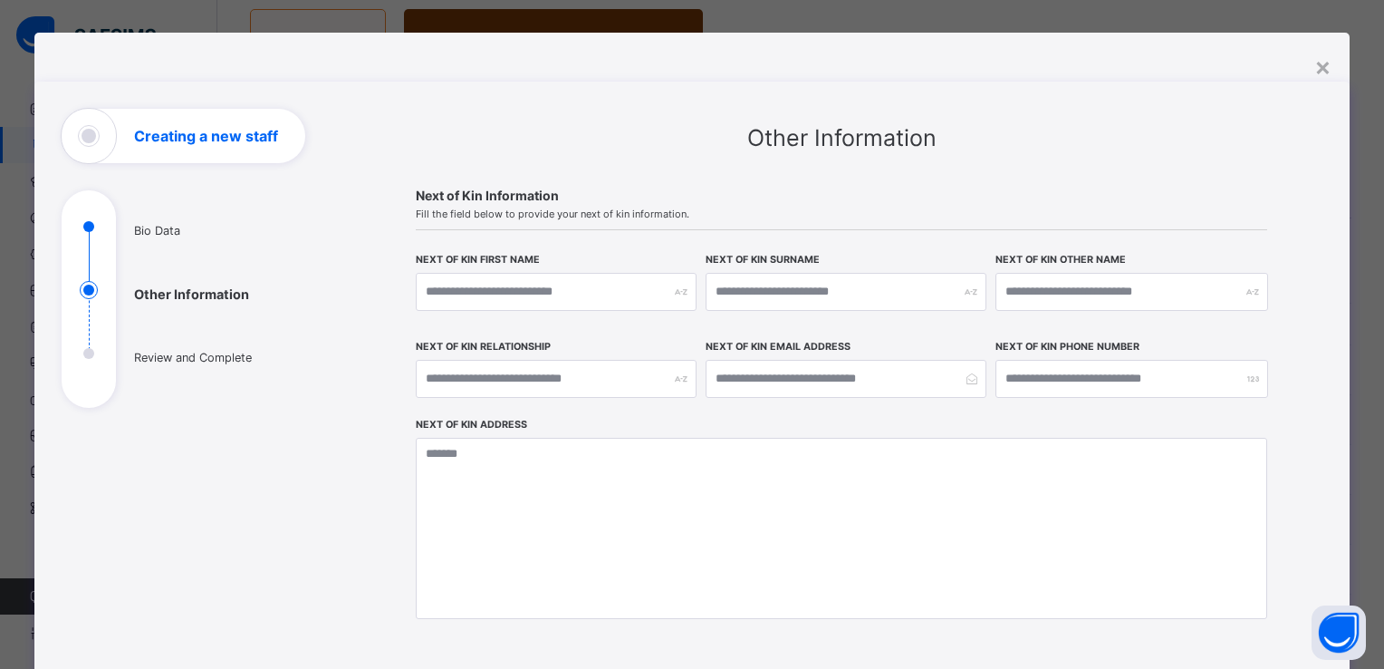
scroll to position [12, 0]
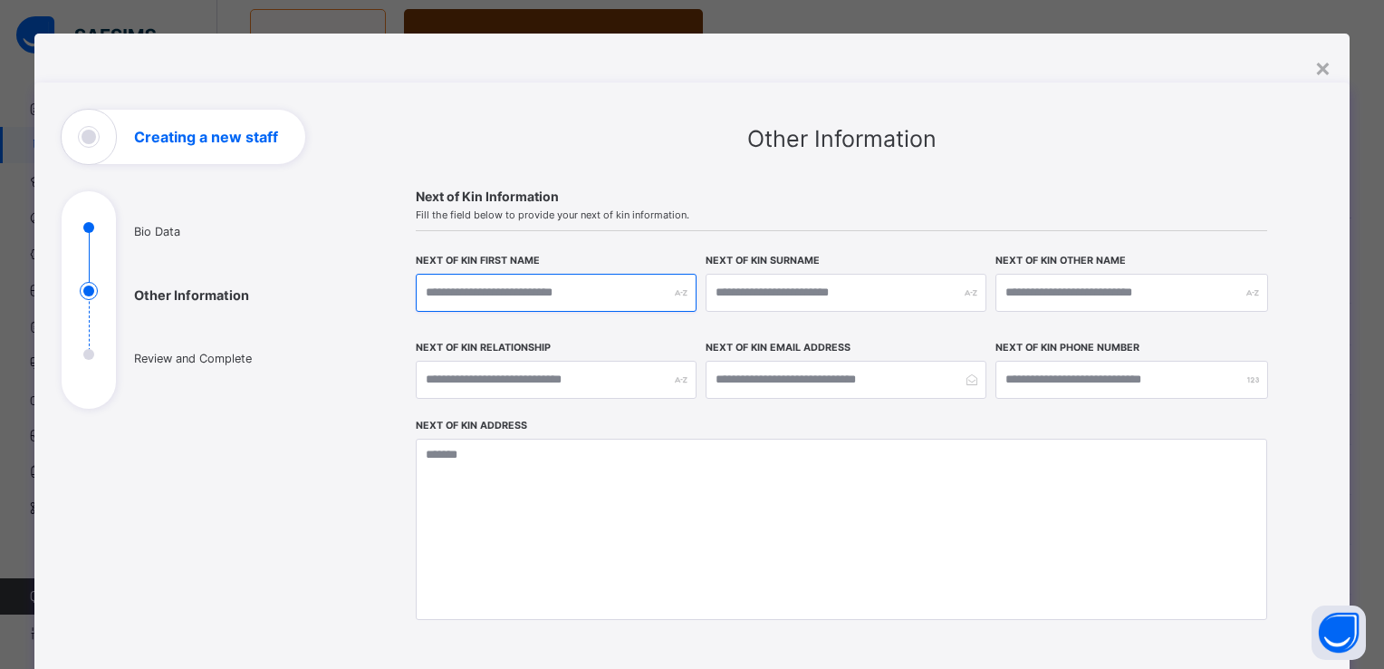
click at [589, 295] on input "text" at bounding box center [556, 293] width 281 height 38
click at [520, 284] on input "*****" at bounding box center [556, 293] width 281 height 38
type input "*"
type input "********"
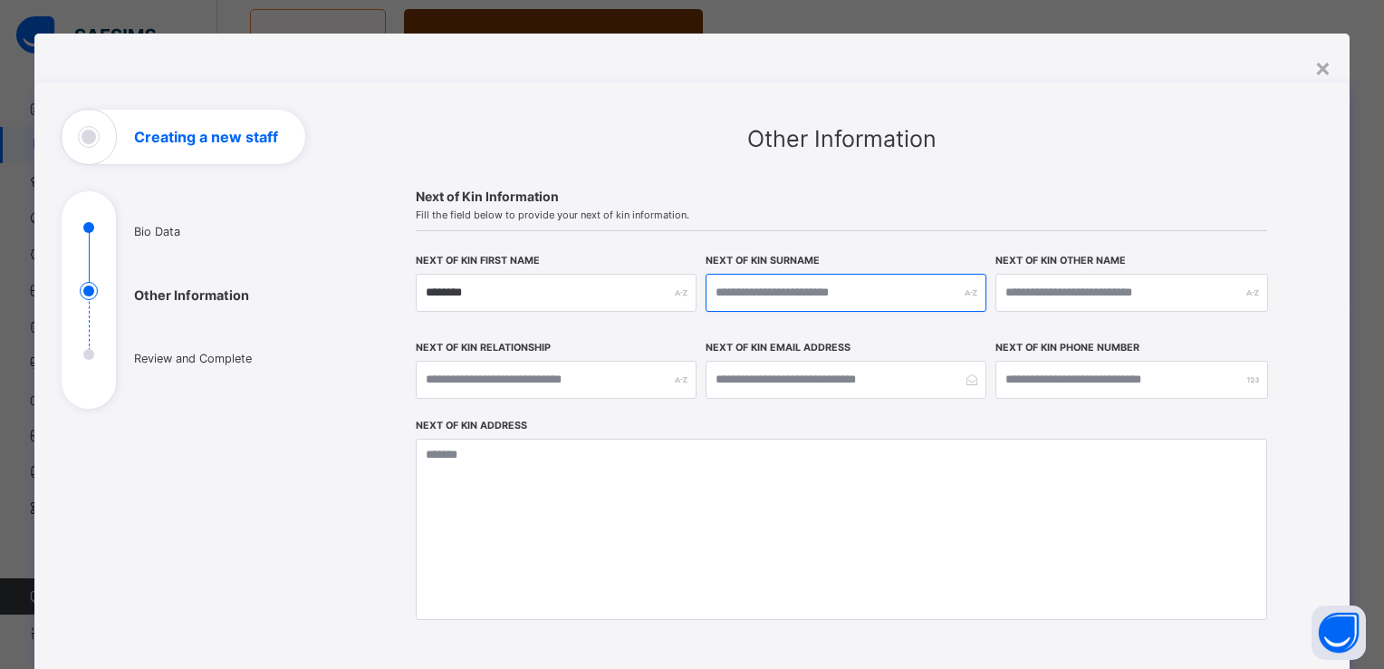
click at [796, 299] on input "text" at bounding box center [846, 293] width 281 height 38
type input "*****"
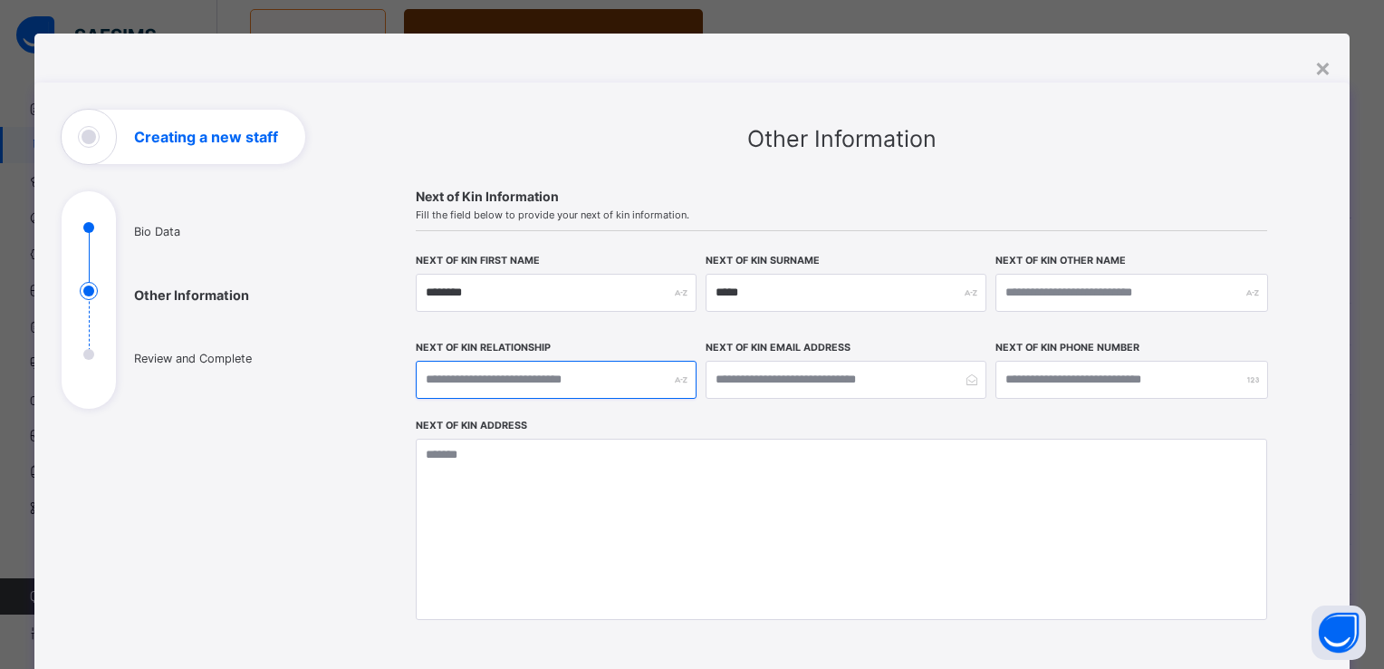
click at [520, 377] on input "text" at bounding box center [556, 380] width 281 height 38
type input "******"
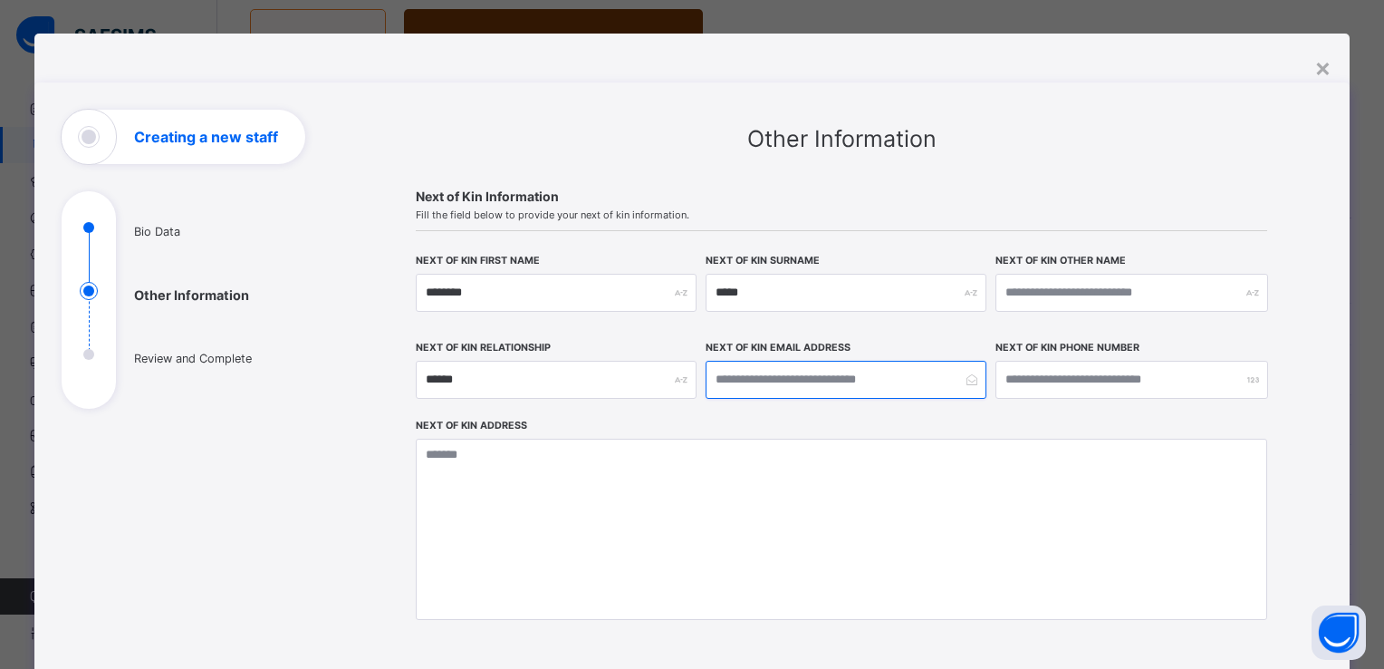
click at [743, 376] on input "email" at bounding box center [846, 380] width 281 height 38
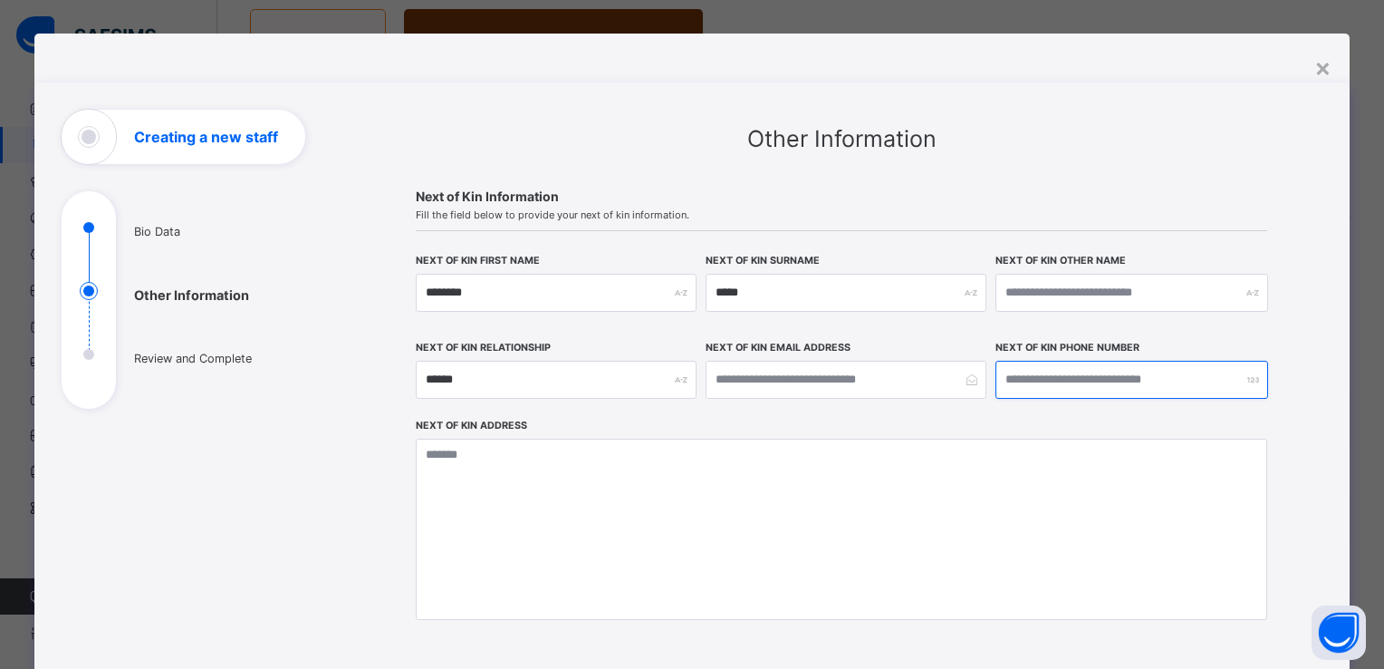
click at [1069, 372] on input "number" at bounding box center [1132, 380] width 273 height 38
type input "**********"
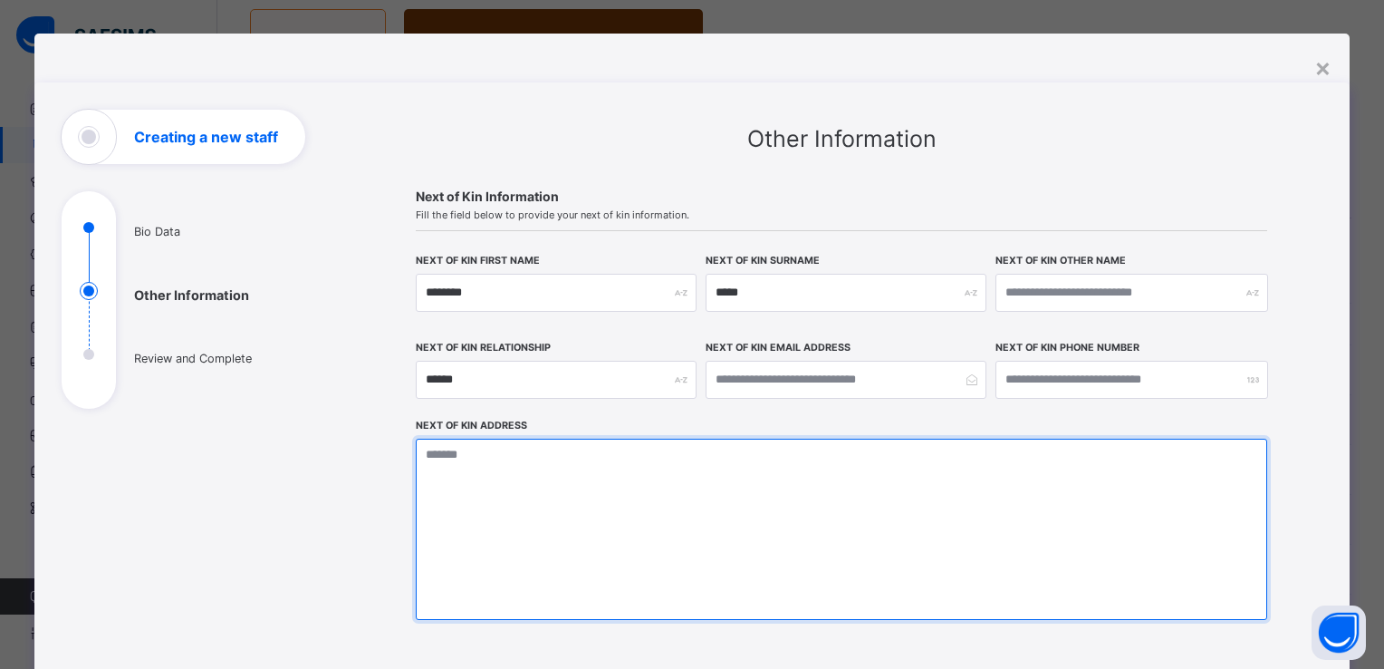
click at [470, 451] on textarea at bounding box center [842, 528] width 852 height 181
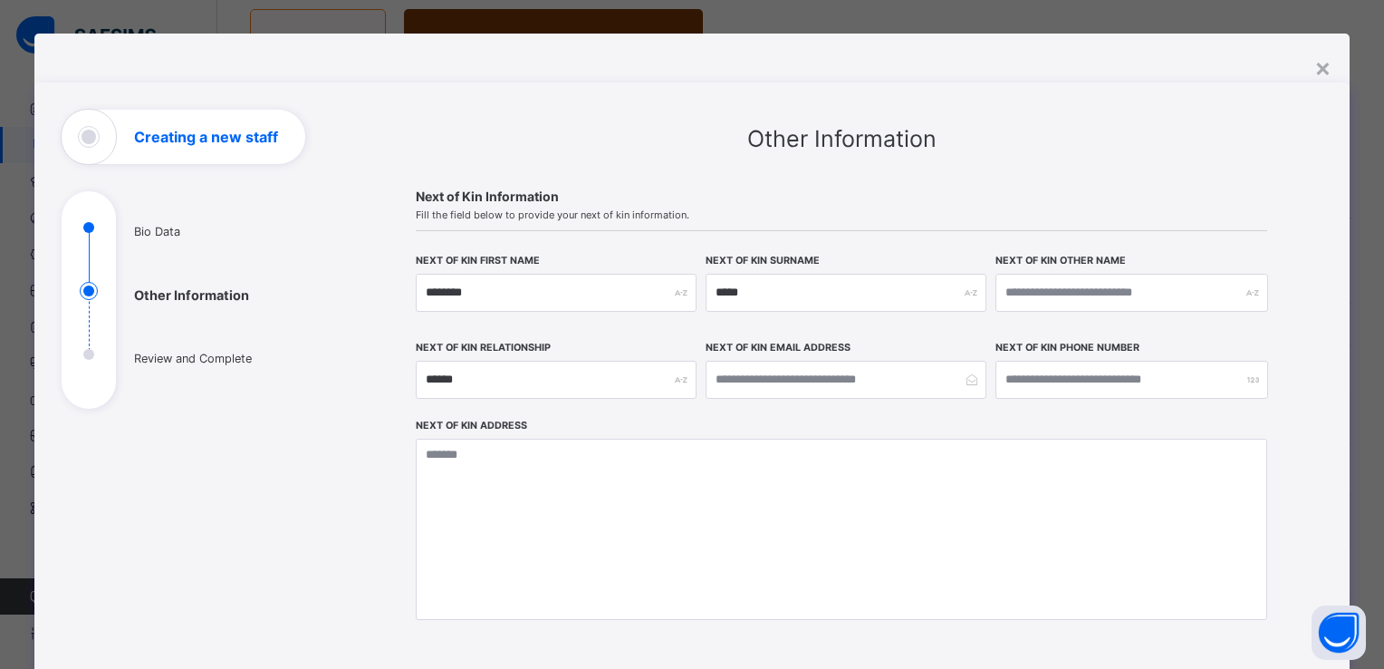
click at [1072, 118] on div "**********" at bounding box center [842, 444] width 906 height 669
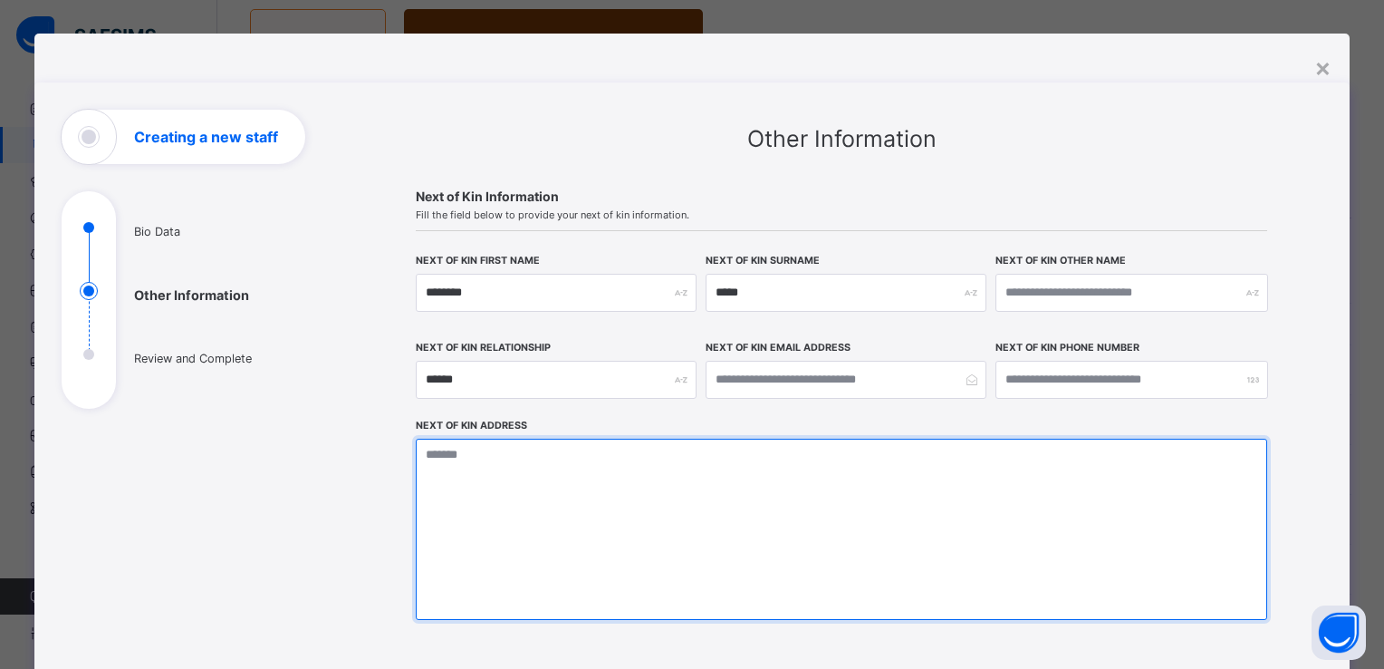
click at [474, 460] on textarea at bounding box center [842, 528] width 852 height 181
type textarea "*"
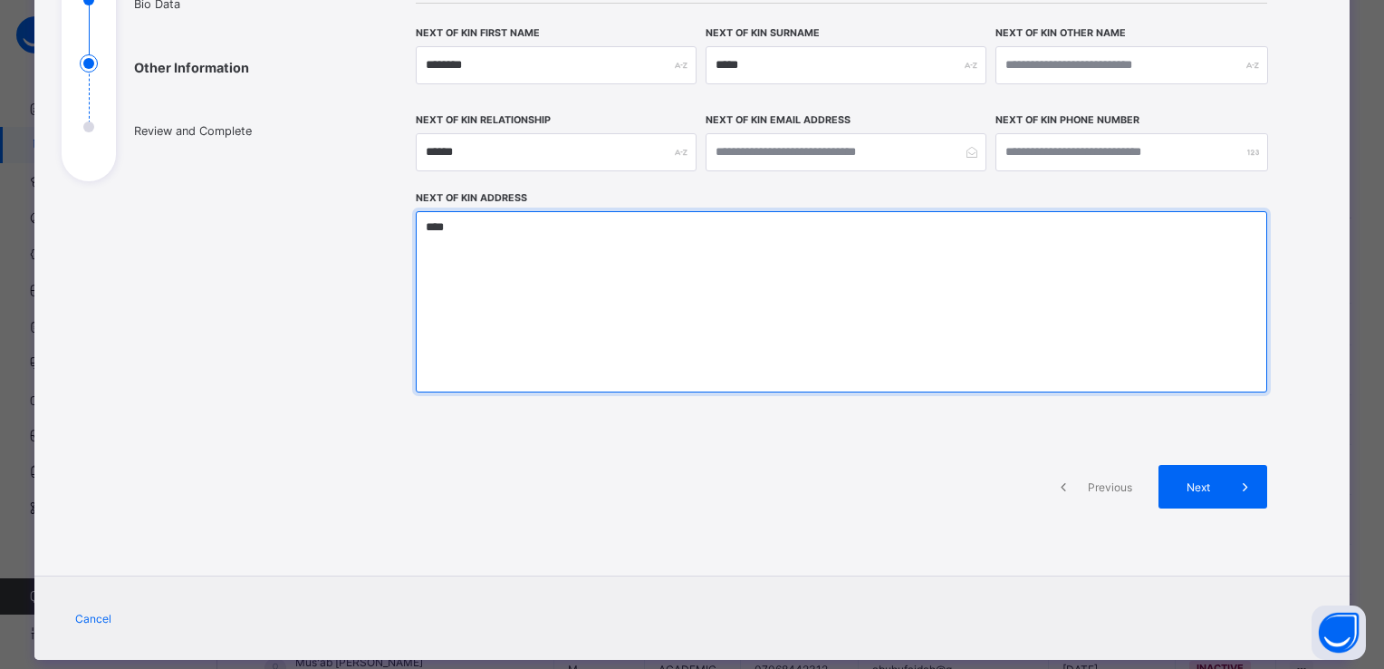
scroll to position [262, 0]
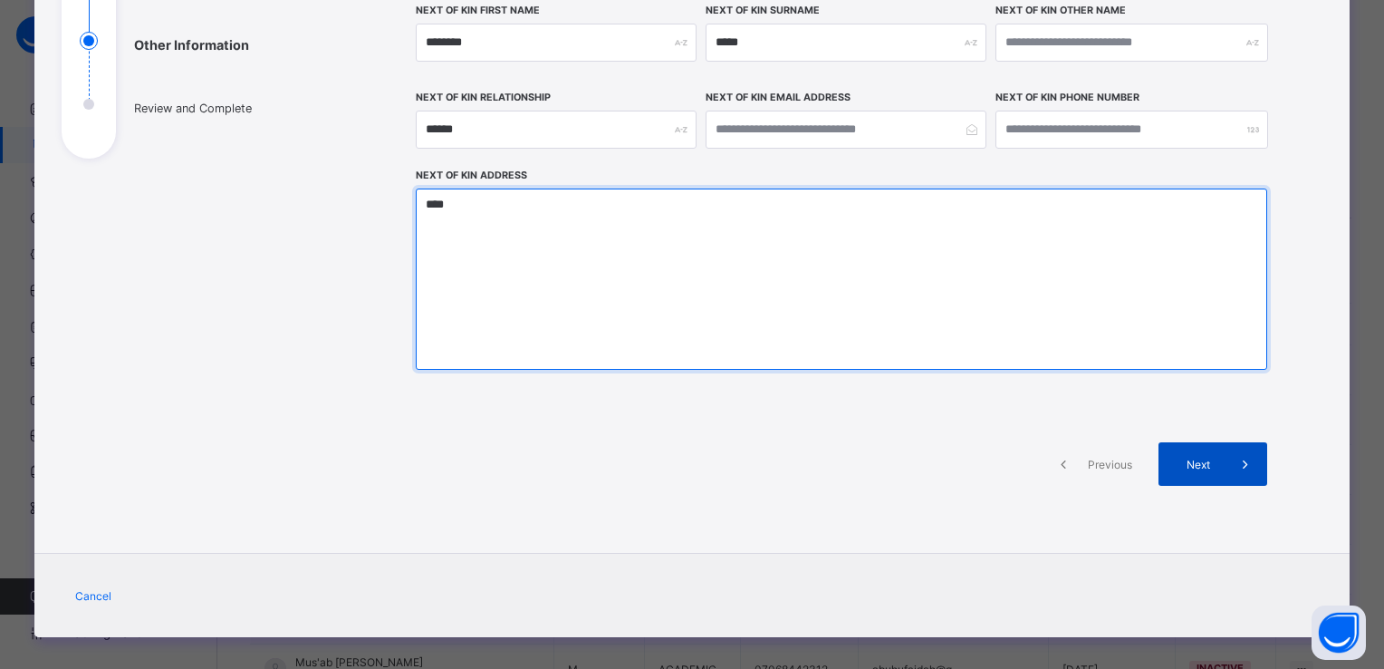
type textarea "****"
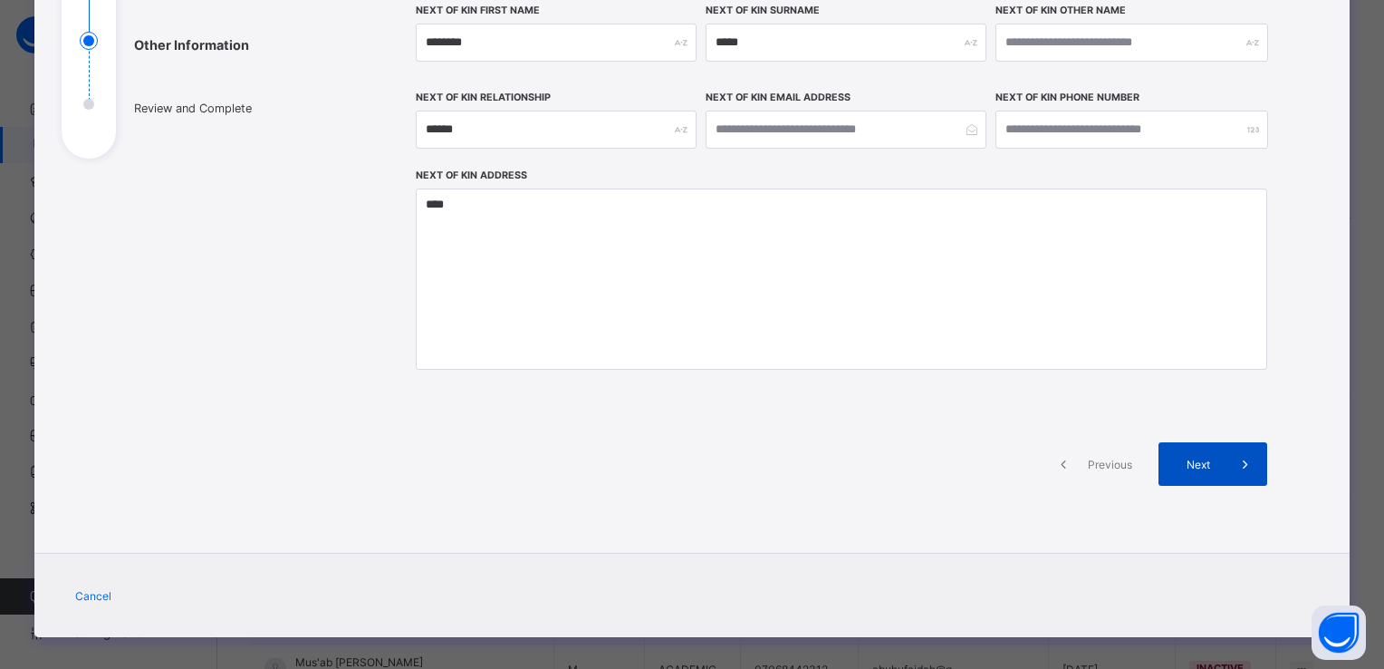
click at [1212, 462] on span "Next" at bounding box center [1198, 464] width 52 height 14
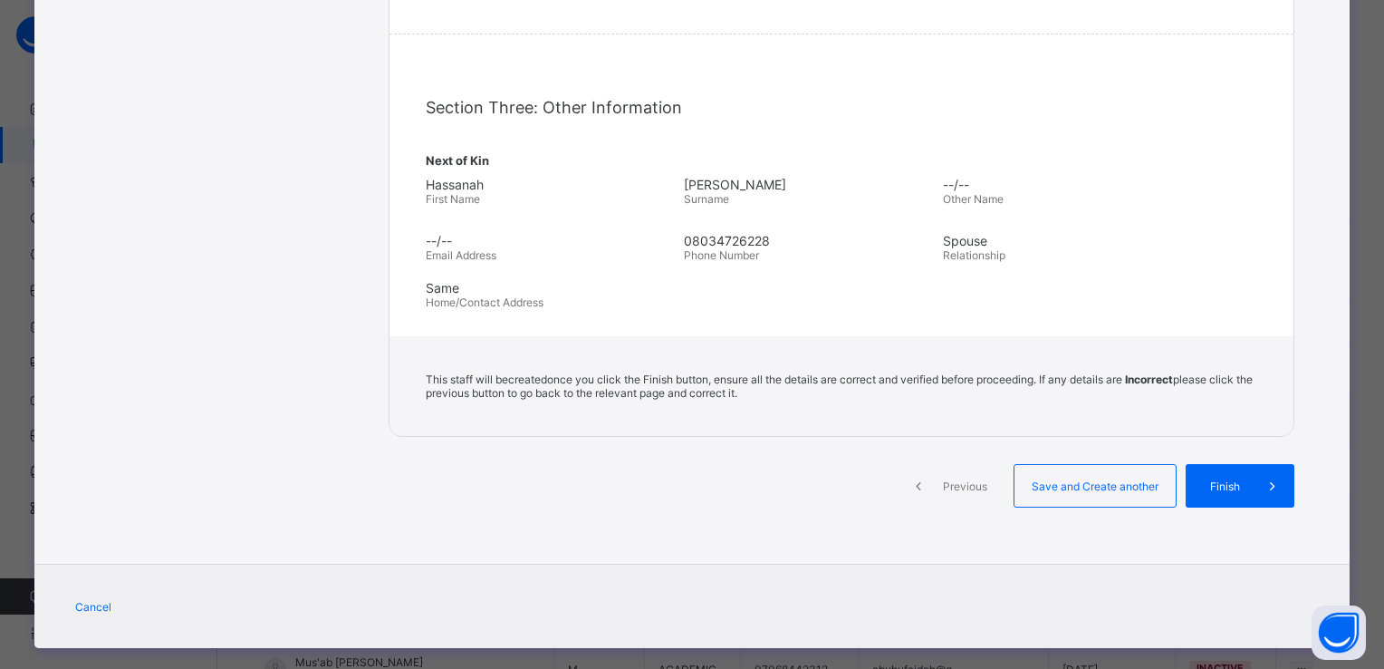
scroll to position [528, 0]
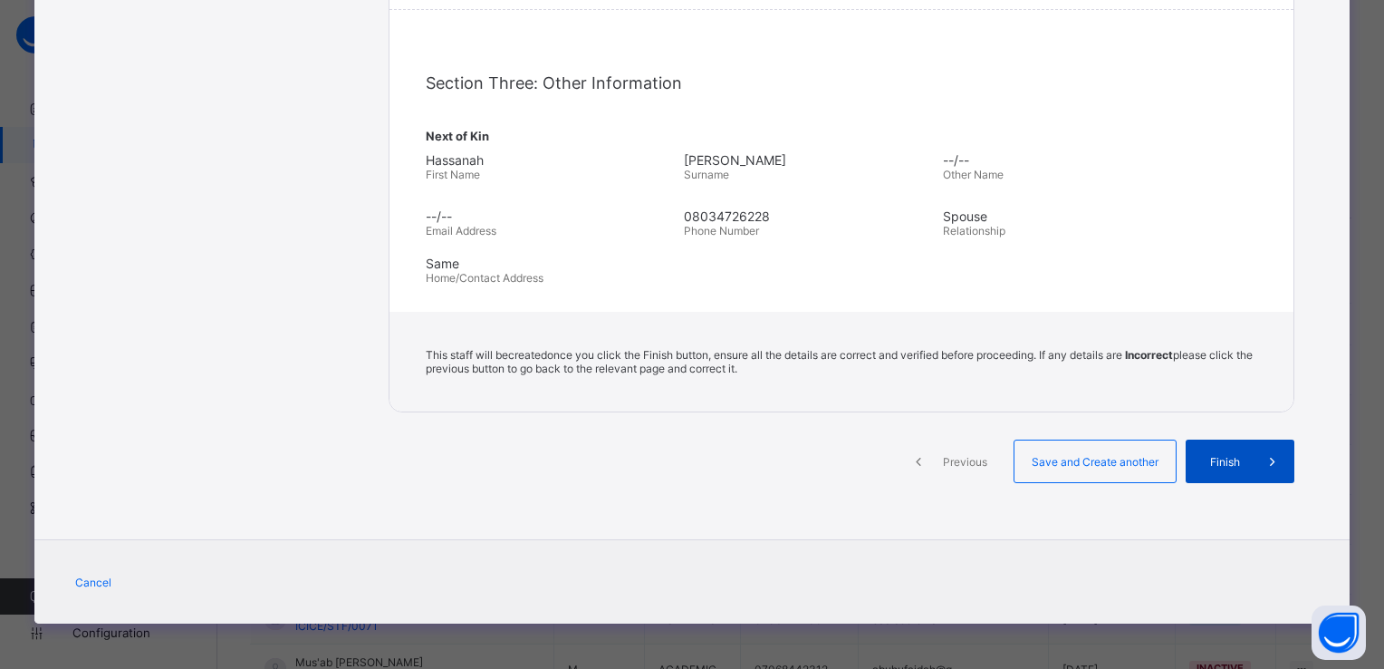
click at [1225, 455] on span "Finish" at bounding box center [1225, 462] width 52 height 14
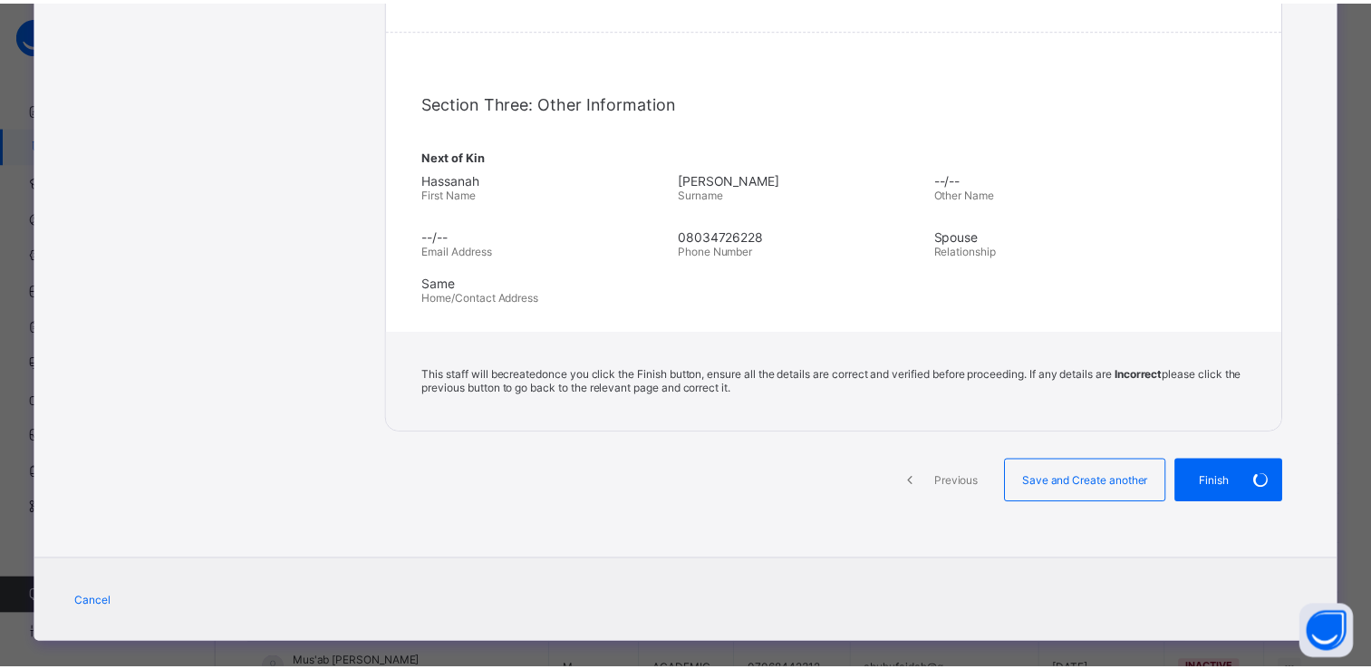
scroll to position [515, 0]
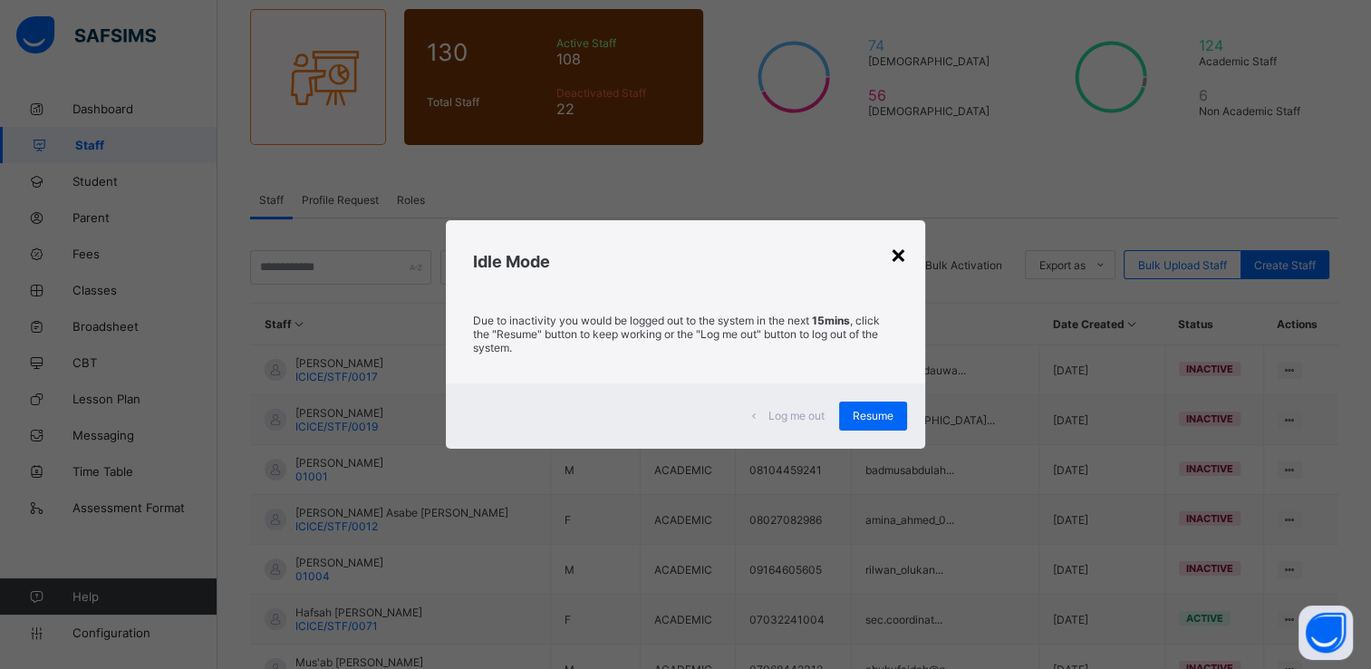
click at [897, 256] on div "×" at bounding box center [898, 253] width 17 height 31
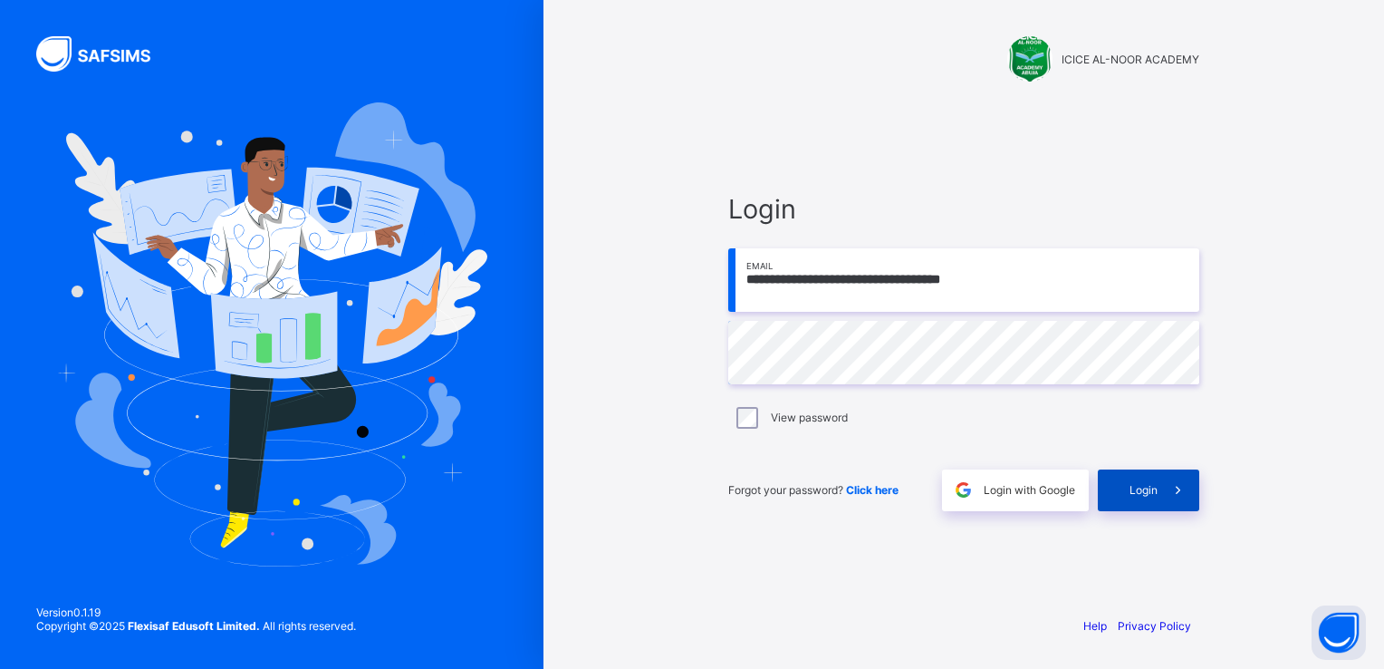
click at [1137, 491] on span "Login" at bounding box center [1144, 490] width 28 height 14
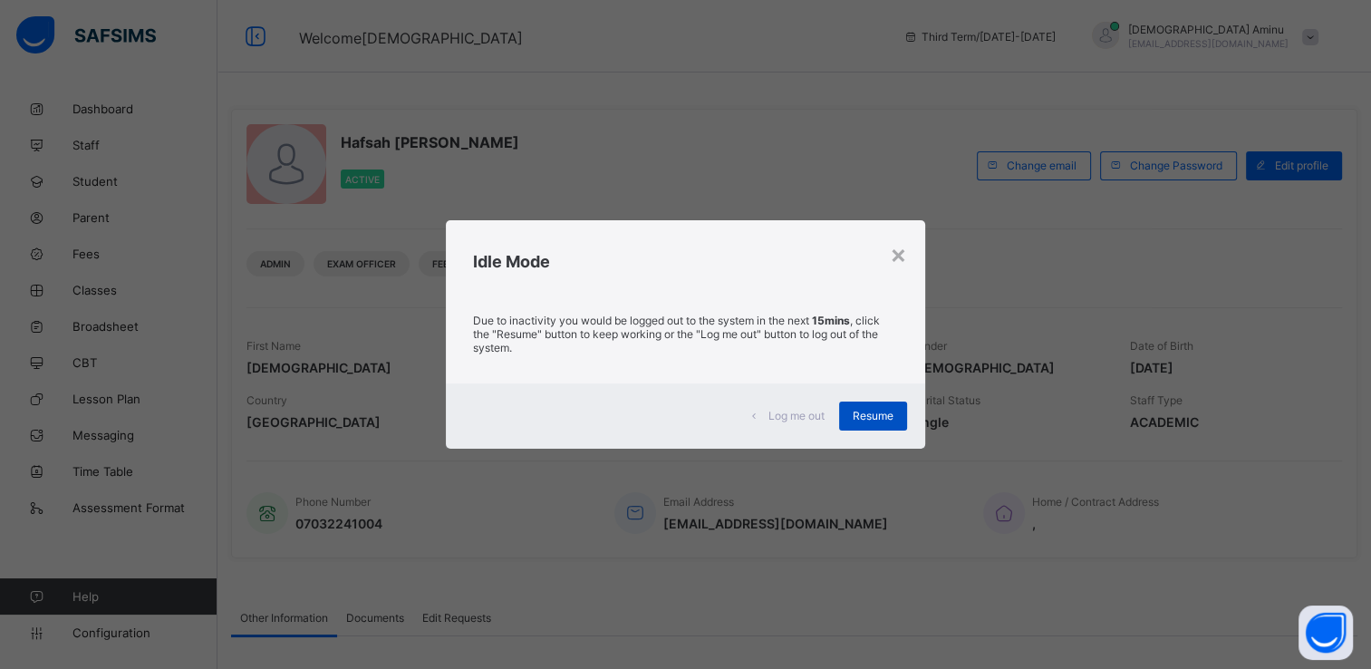
click at [871, 410] on span "Resume" at bounding box center [872, 416] width 41 height 14
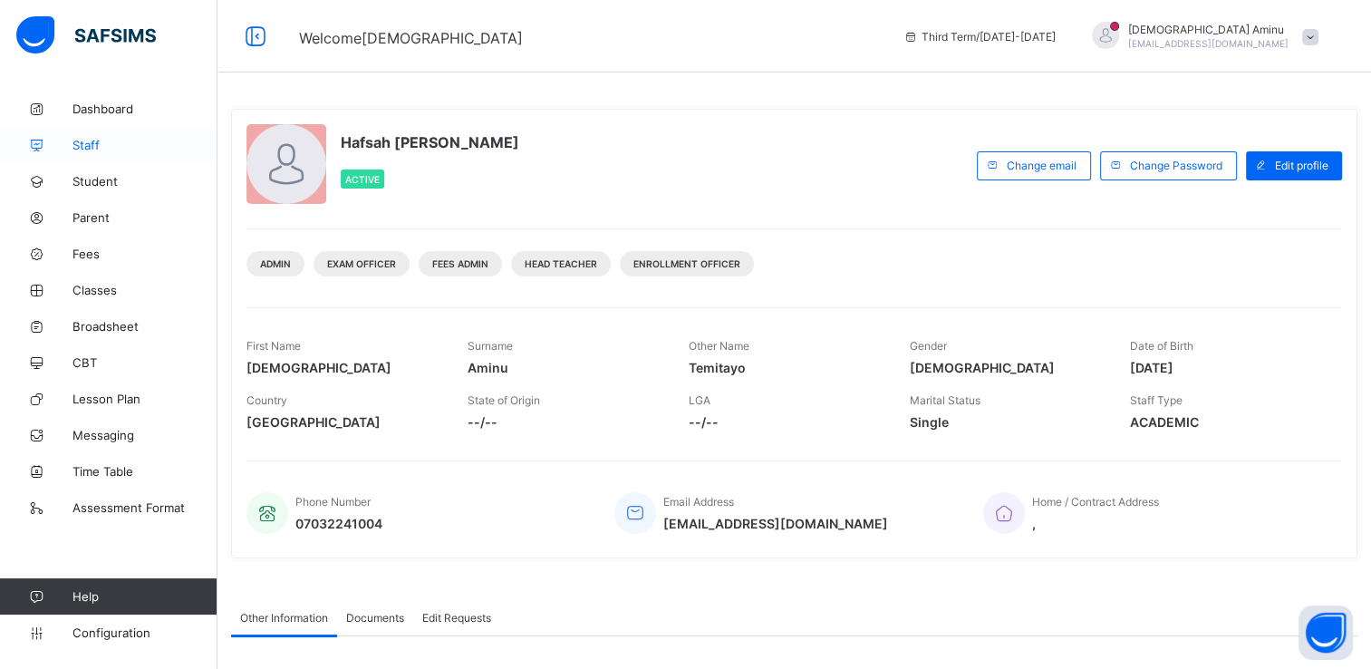
click at [96, 148] on span "Staff" at bounding box center [144, 145] width 145 height 14
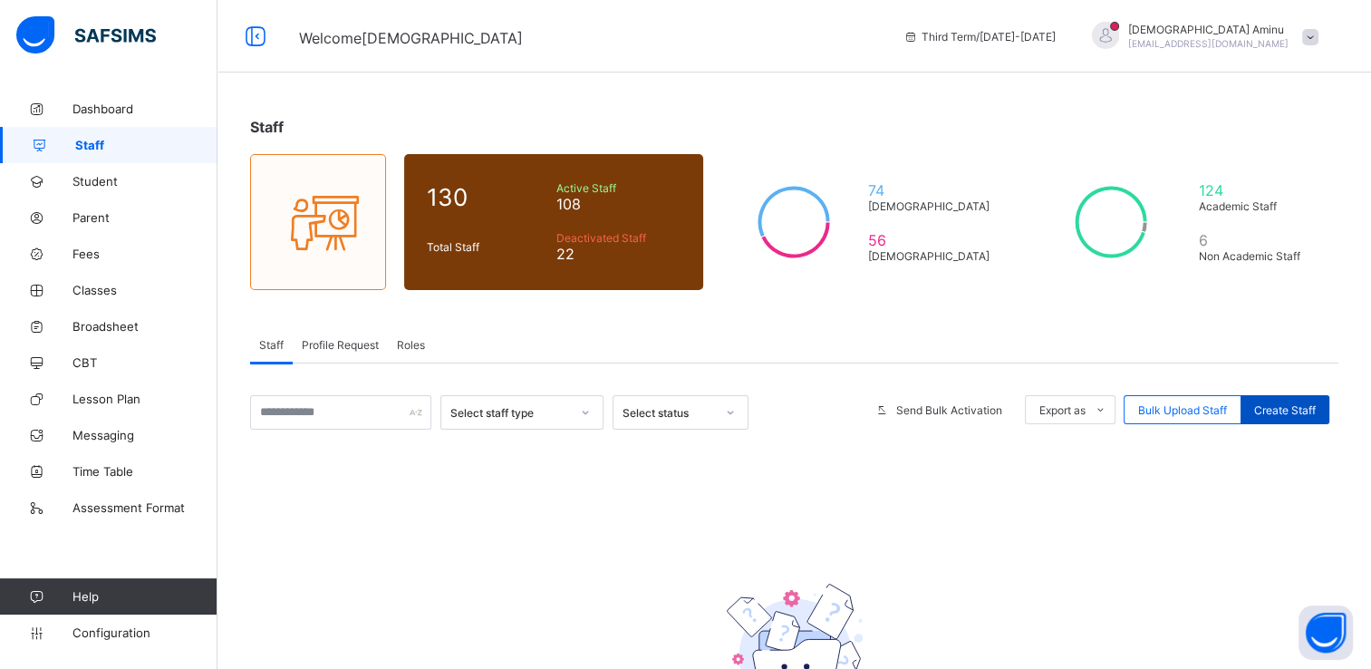
click at [1315, 397] on div "Create Staff" at bounding box center [1284, 409] width 89 height 29
select select "**"
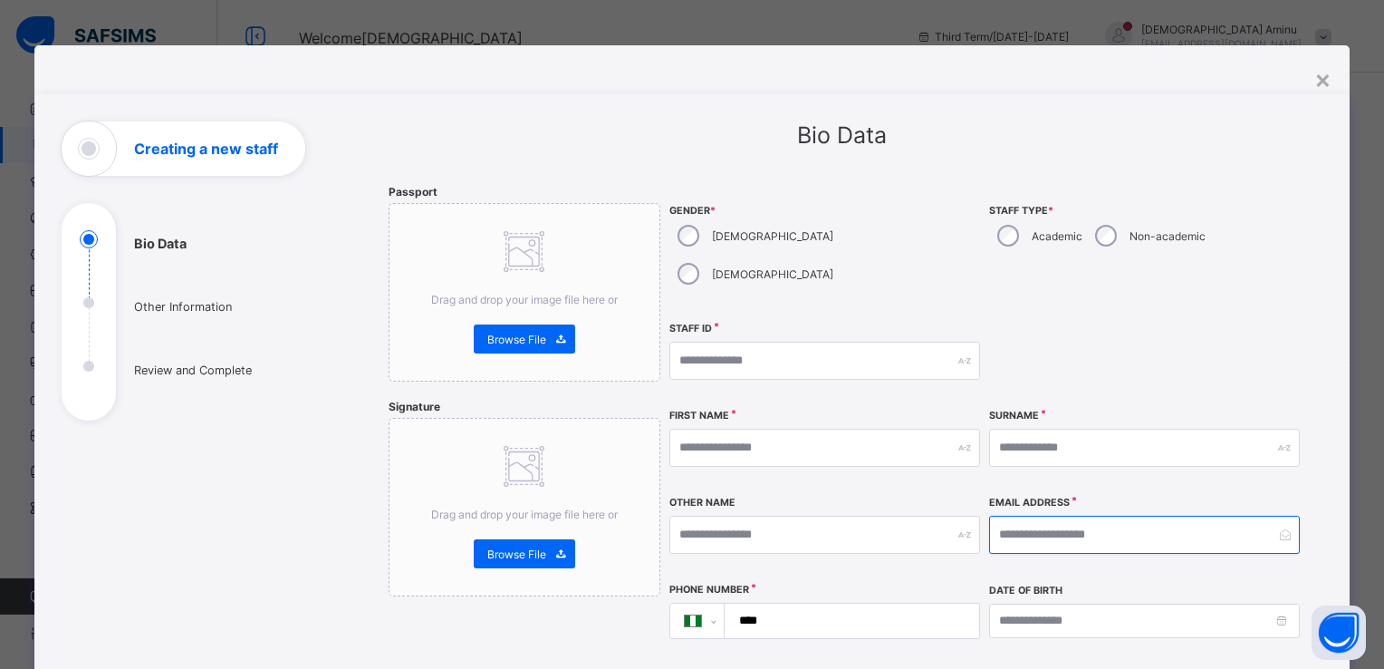
click at [1278, 515] on div at bounding box center [1144, 534] width 311 height 38
click at [1276, 515] on div at bounding box center [1144, 534] width 311 height 38
click at [188, 10] on div "**********" at bounding box center [692, 334] width 1384 height 669
click at [1315, 80] on div "×" at bounding box center [1322, 78] width 17 height 31
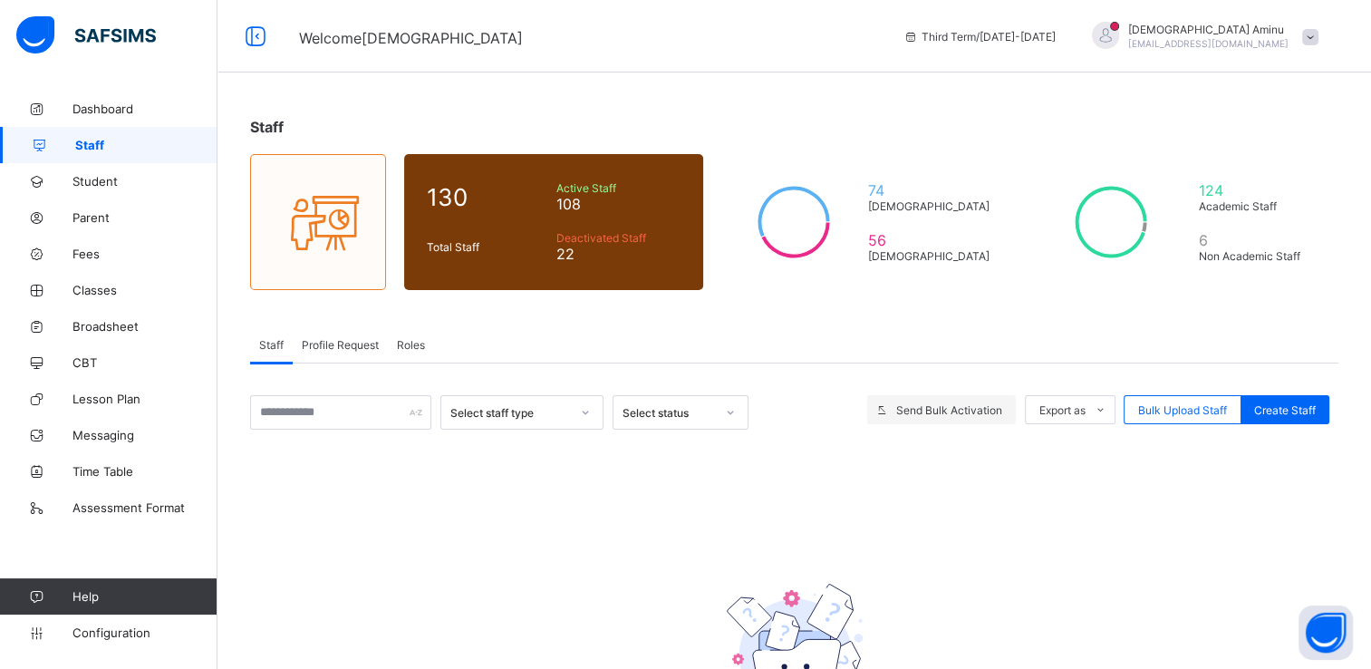
click at [959, 407] on span "Send Bulk Activation" at bounding box center [949, 410] width 106 height 14
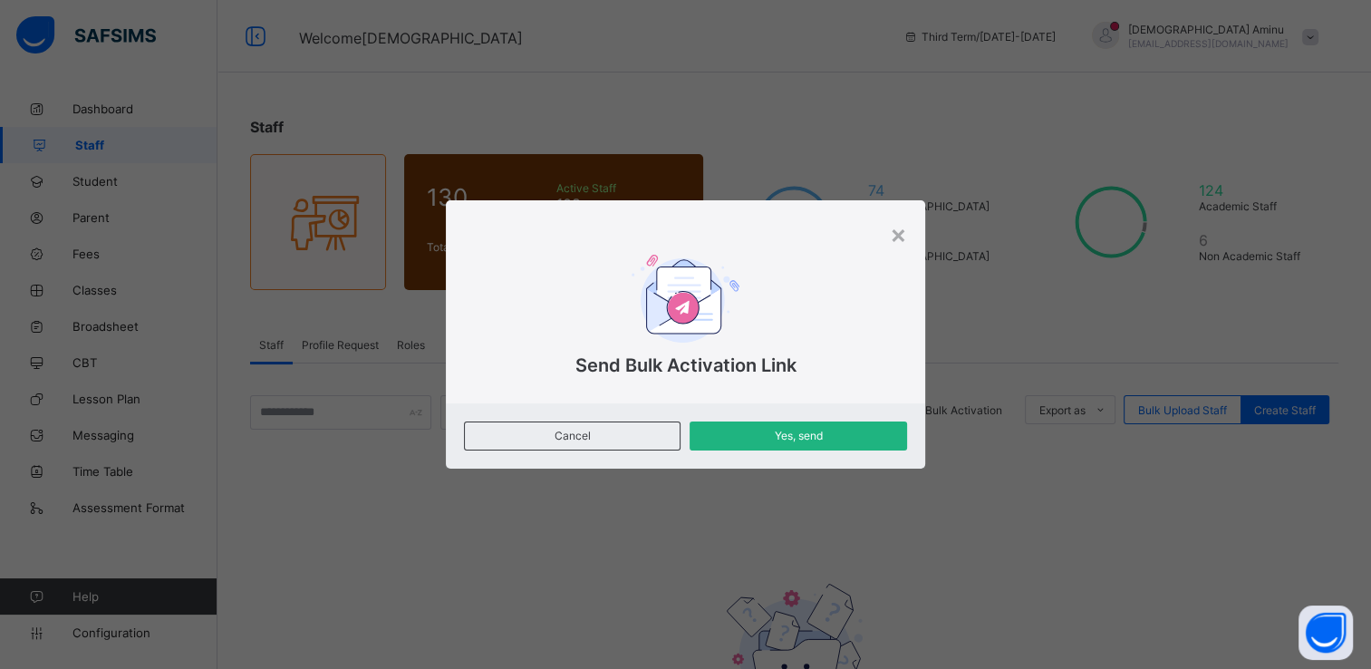
click at [801, 436] on span "Yes, send" at bounding box center [798, 435] width 190 height 14
click at [1072, 332] on div "× Send Bulk Activation Link Cancel Yes, send" at bounding box center [685, 334] width 1371 height 669
click at [899, 237] on div "×" at bounding box center [898, 233] width 17 height 31
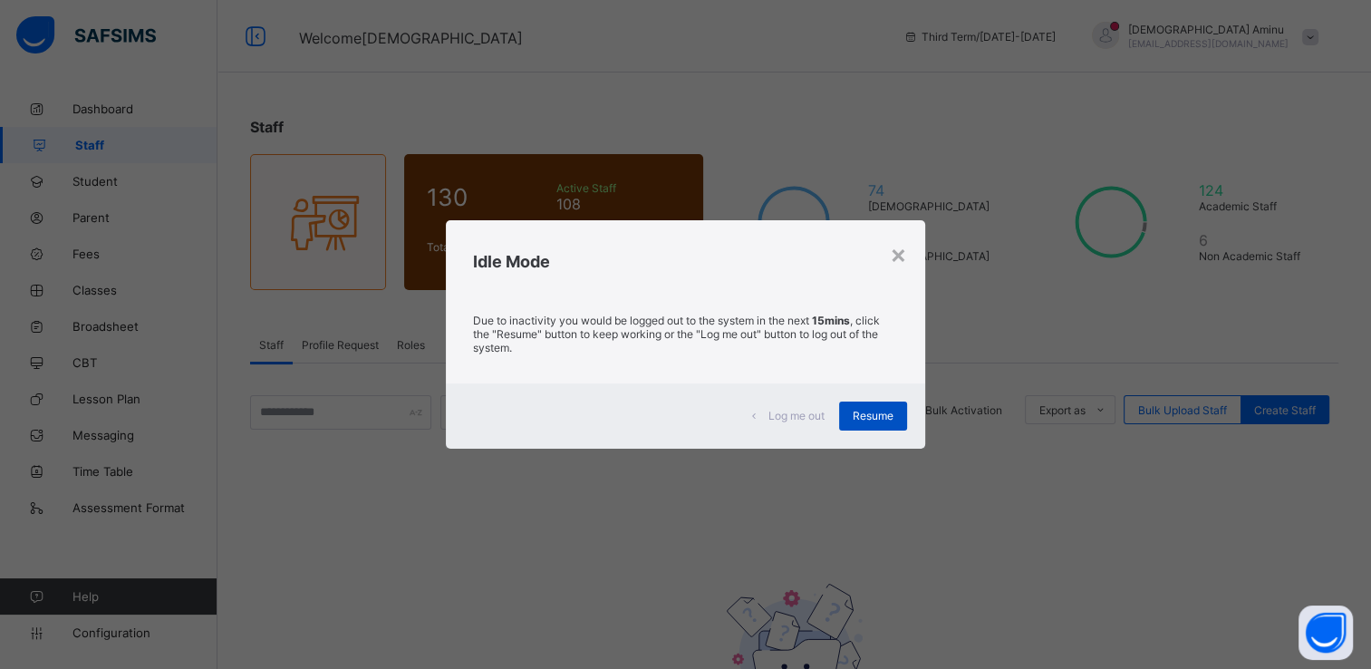
click at [884, 419] on span "Resume" at bounding box center [872, 416] width 41 height 14
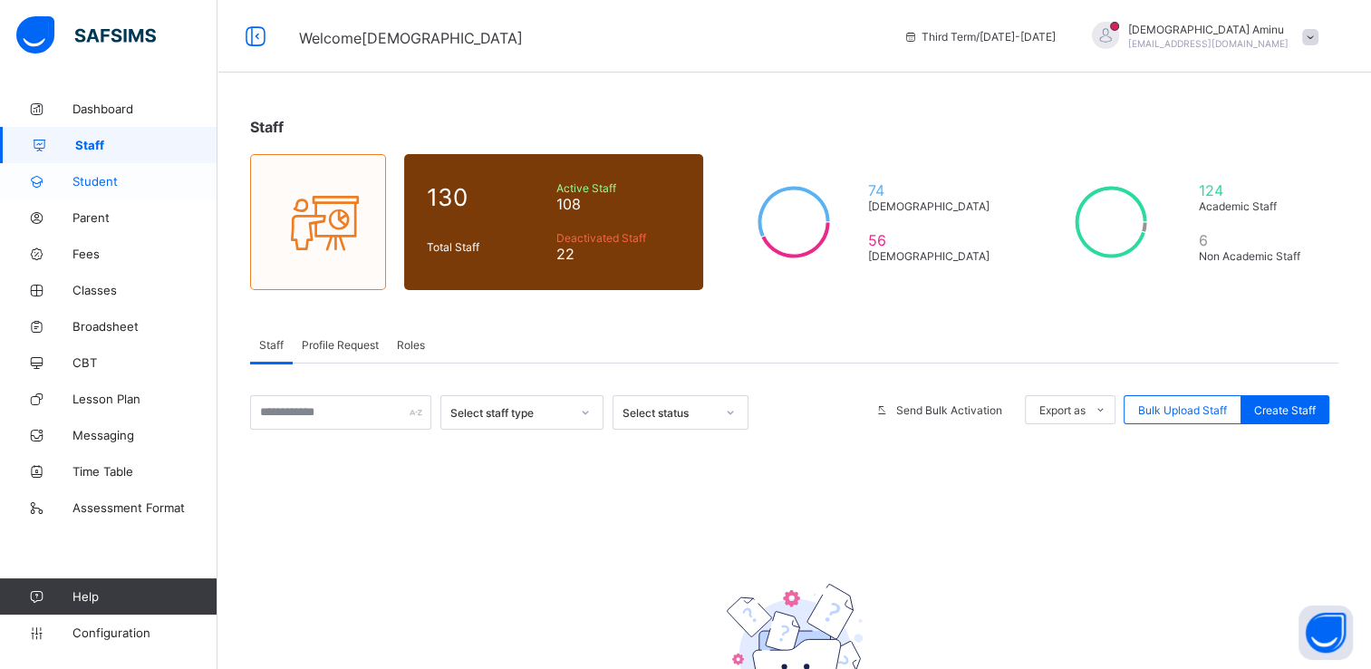
click at [104, 176] on span "Student" at bounding box center [144, 181] width 145 height 14
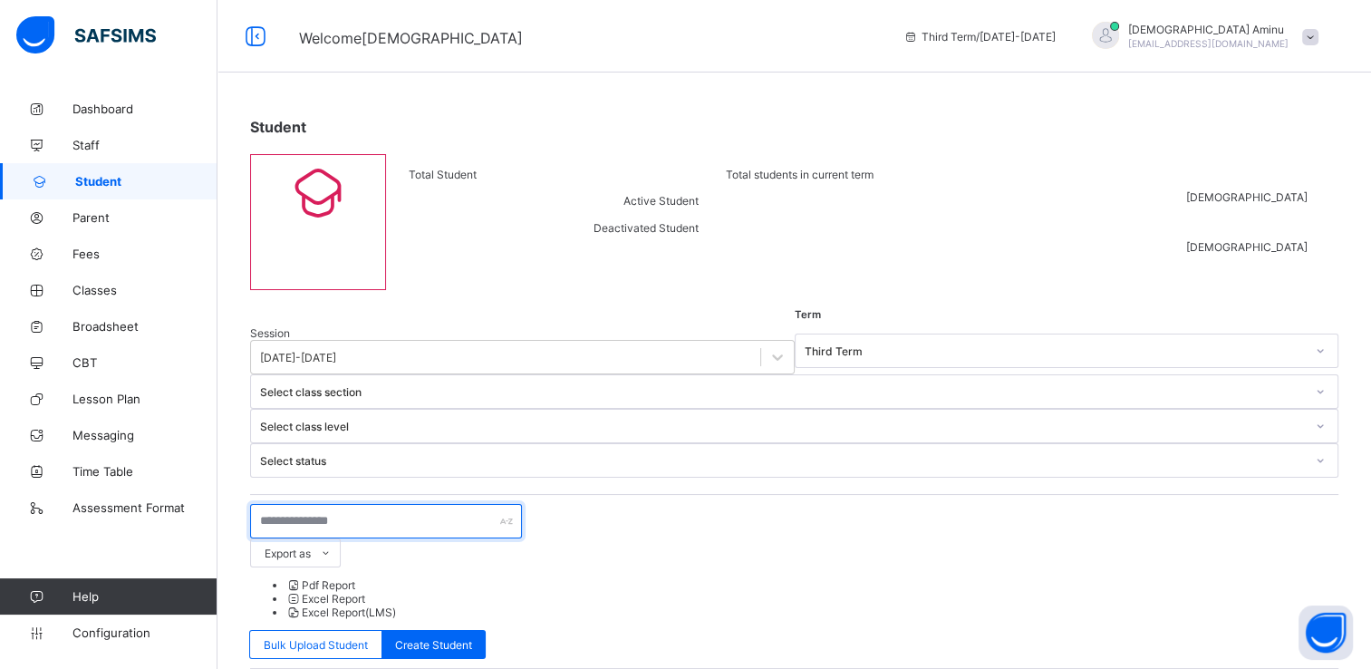
click at [323, 504] on input "text" at bounding box center [386, 521] width 272 height 34
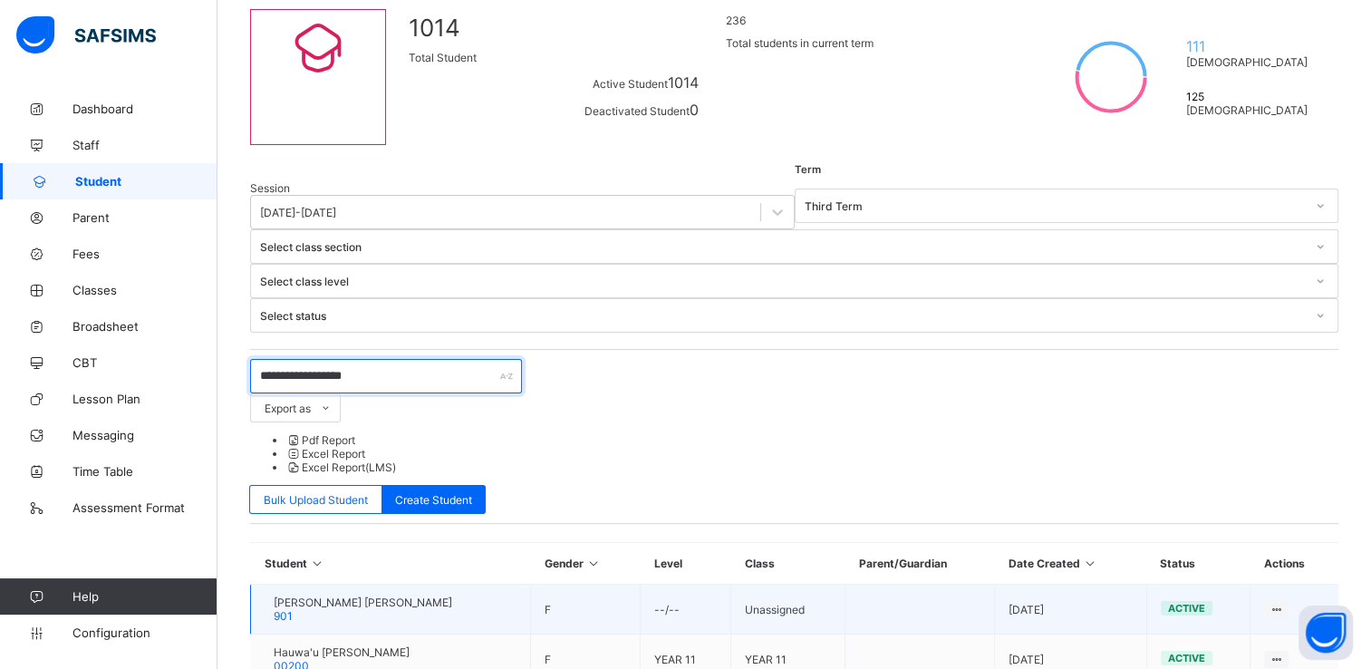
scroll to position [129, 0]
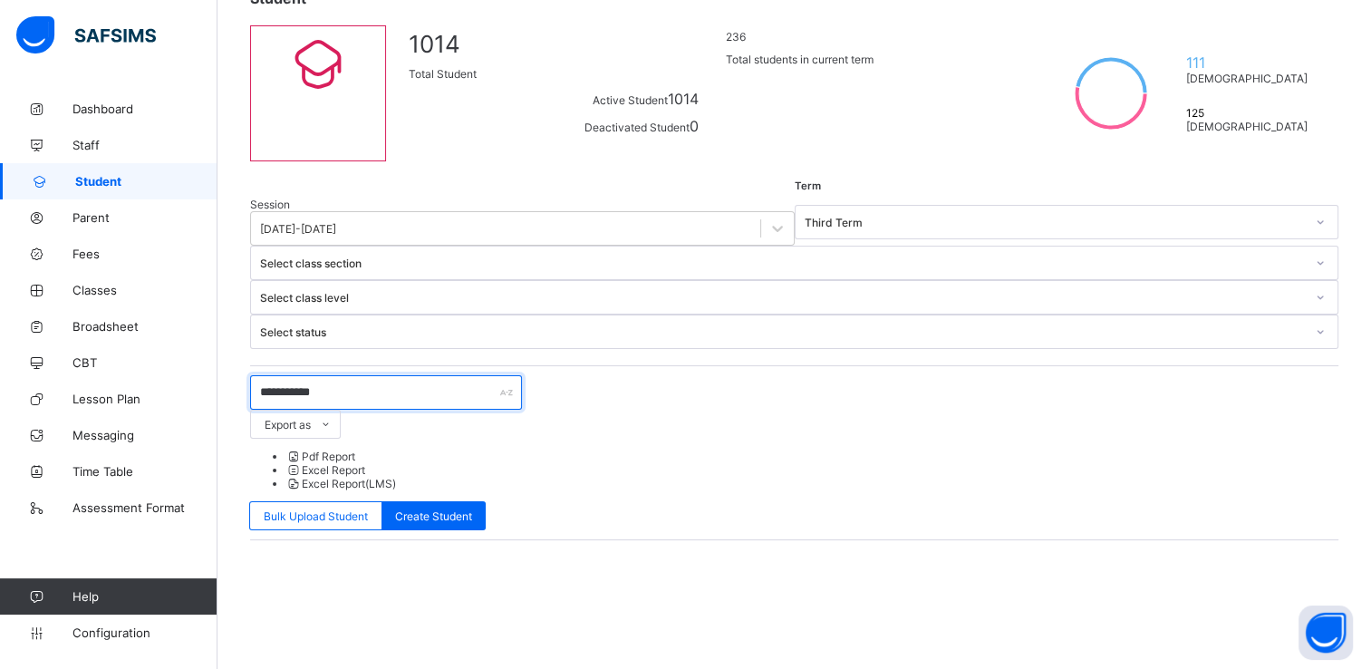
type input "**********"
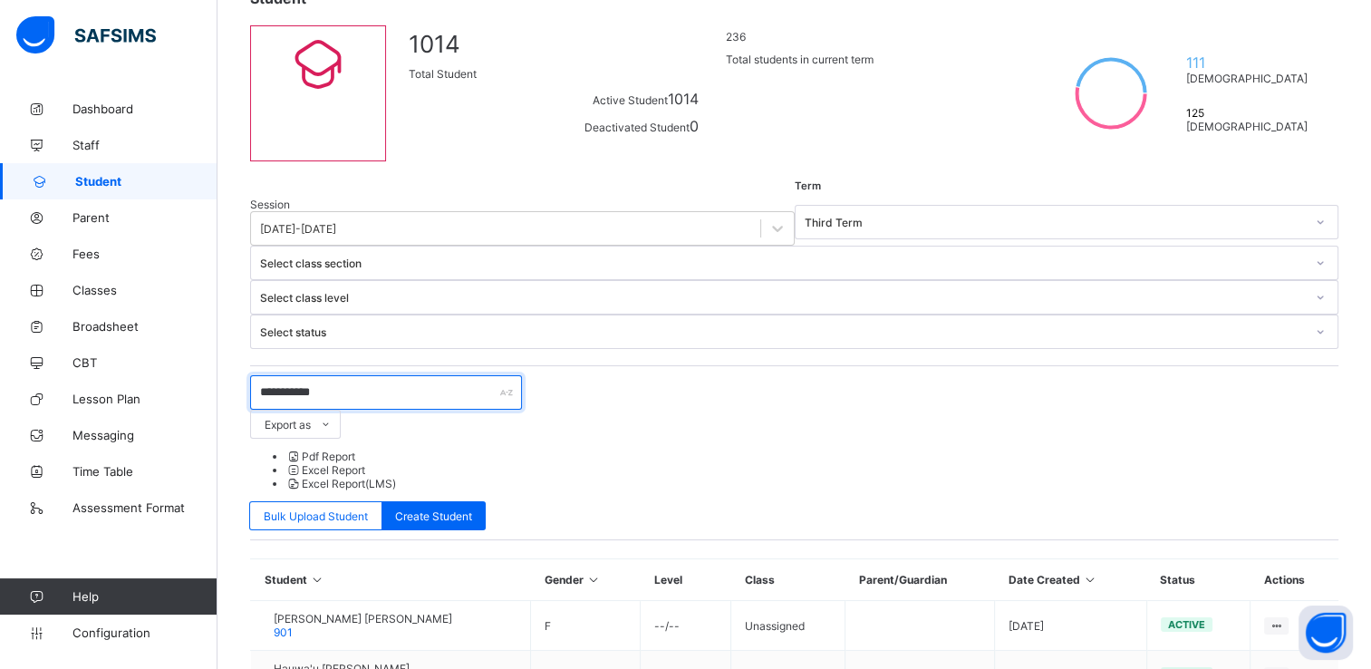
click at [381, 375] on input "**********" at bounding box center [386, 392] width 272 height 34
click at [105, 280] on link "Classes" at bounding box center [108, 290] width 217 height 36
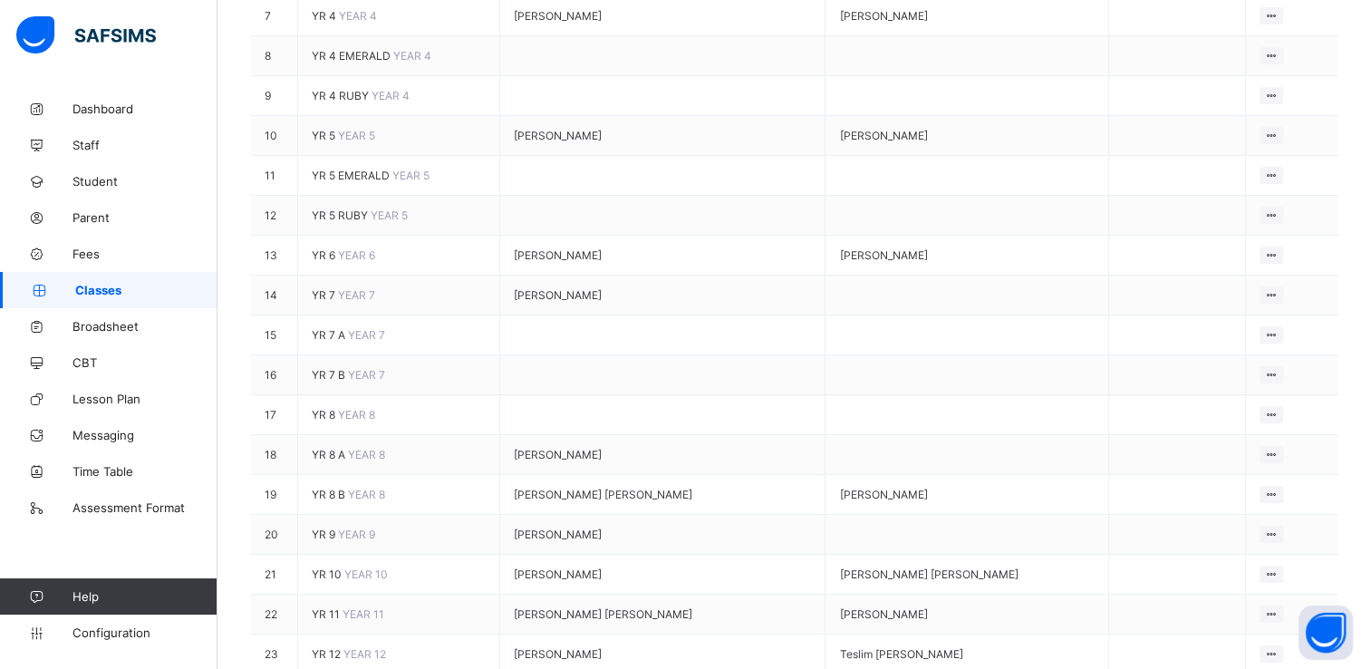
scroll to position [739, 0]
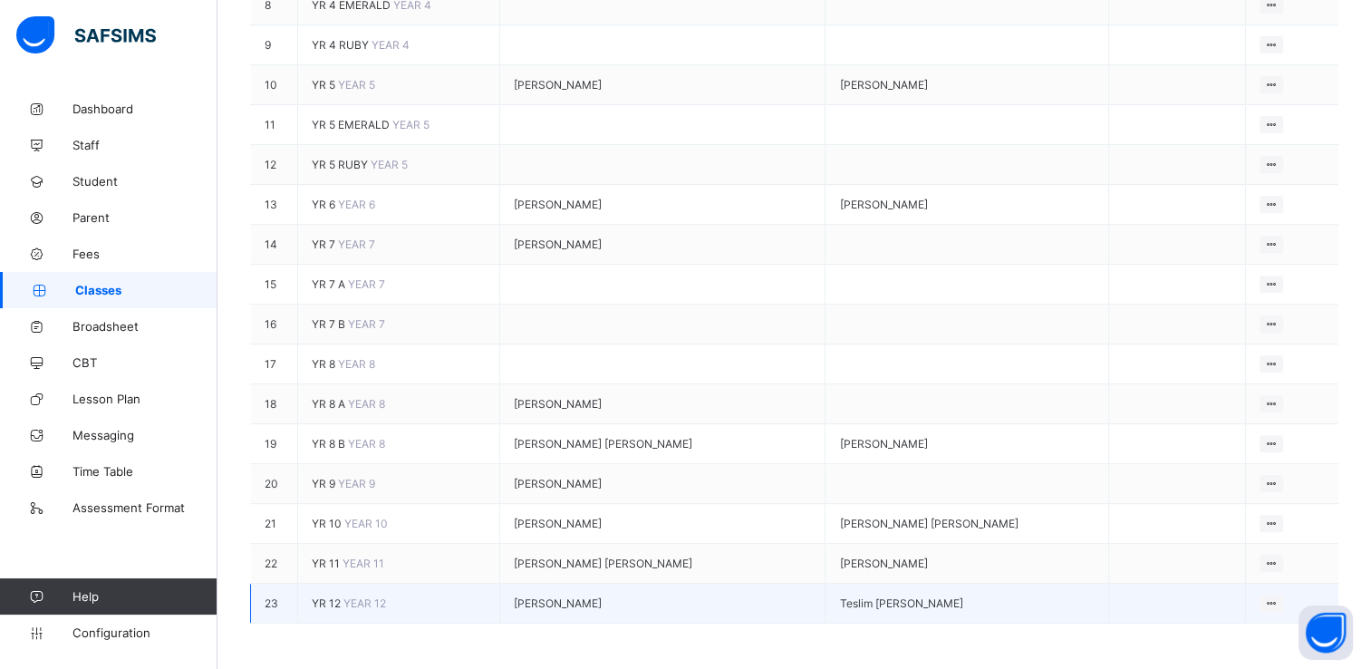
click at [333, 596] on span "YR 12" at bounding box center [328, 603] width 32 height 14
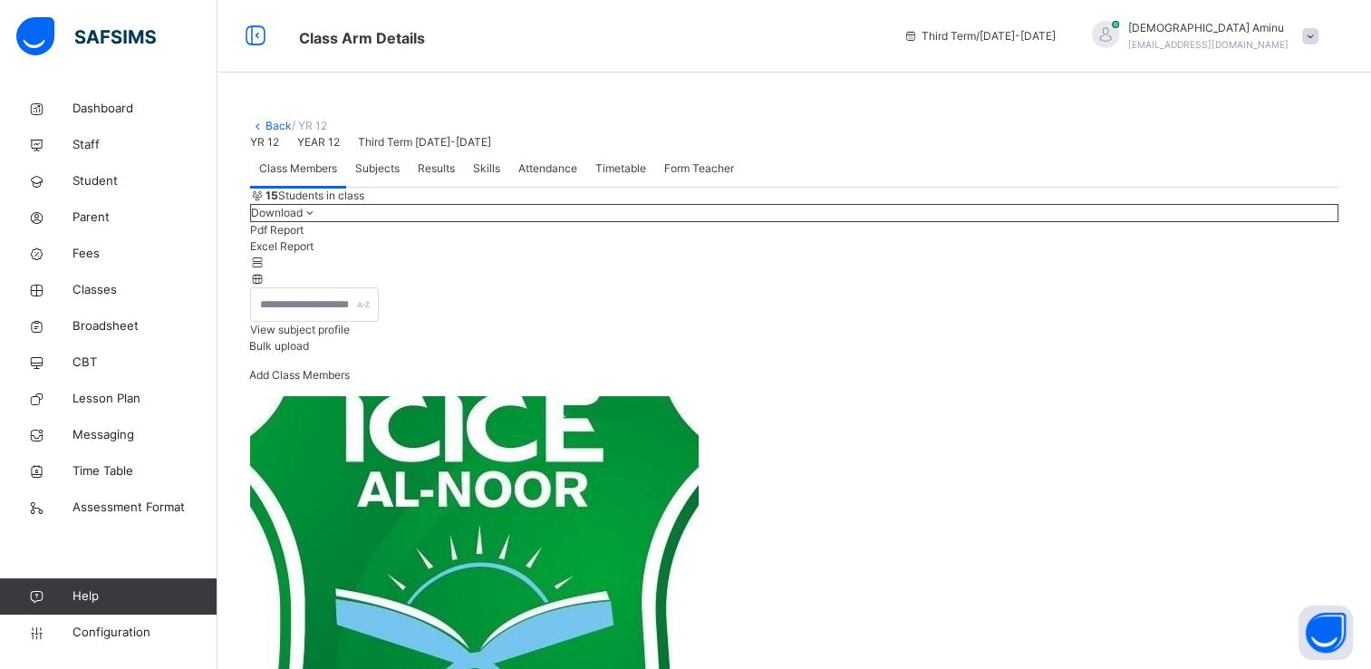
scroll to position [931, 0]
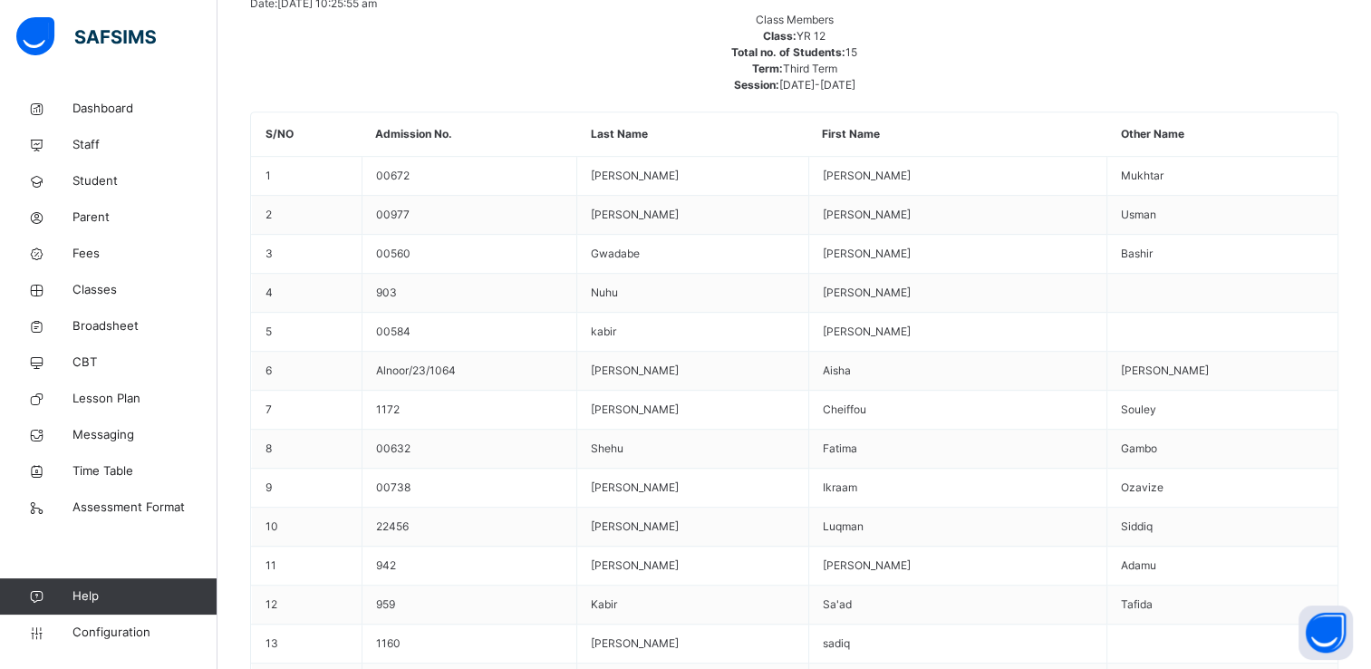
click at [111, 180] on span "Student" at bounding box center [144, 181] width 145 height 18
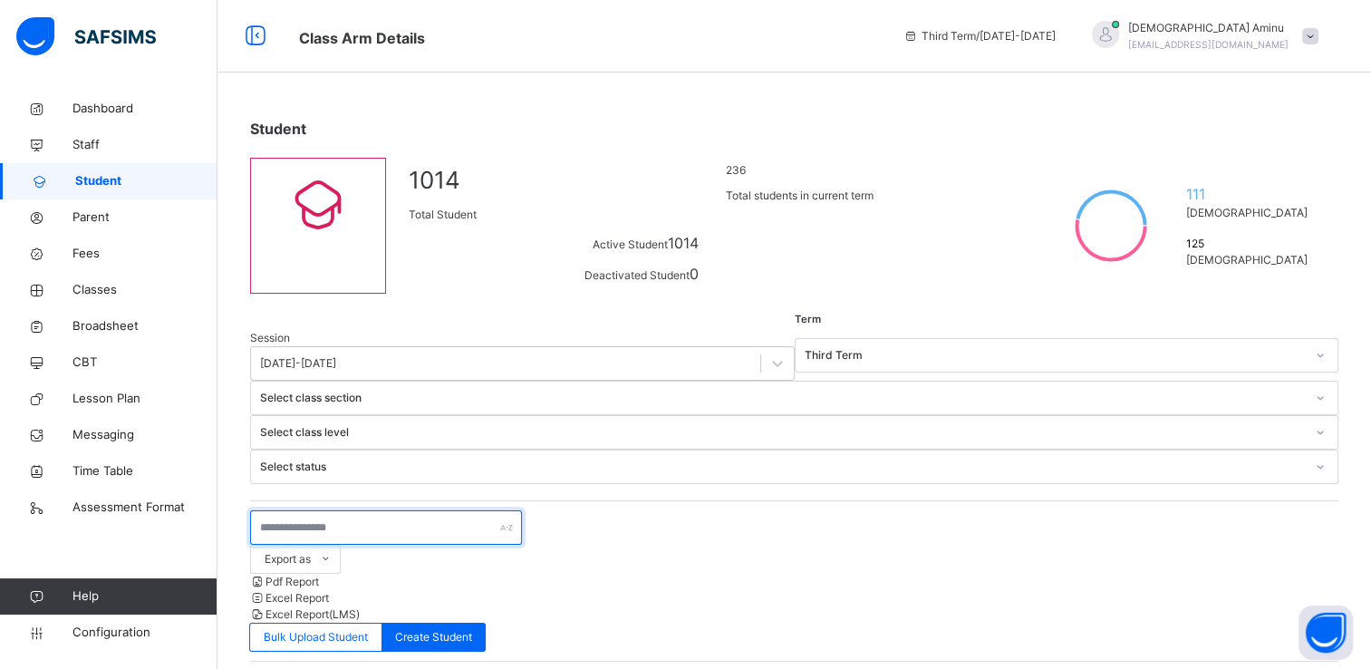
click at [333, 510] on input "text" at bounding box center [386, 527] width 272 height 34
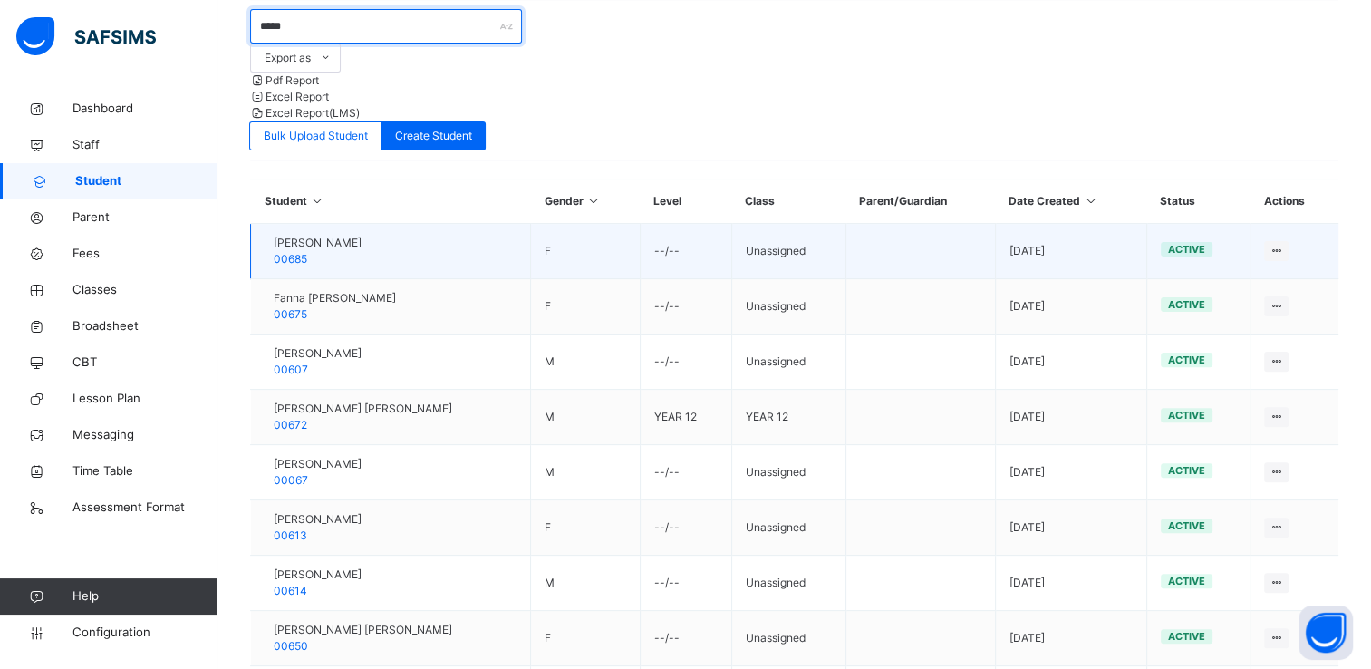
scroll to position [505, 0]
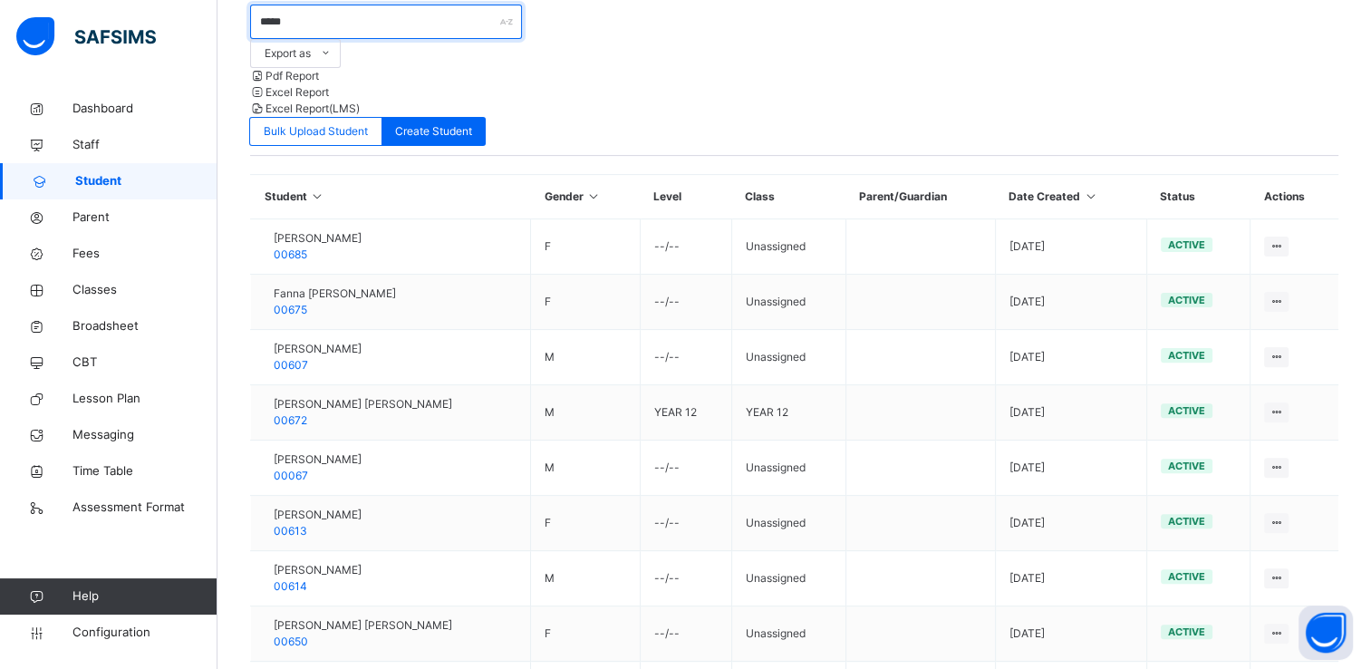
type input "*****"
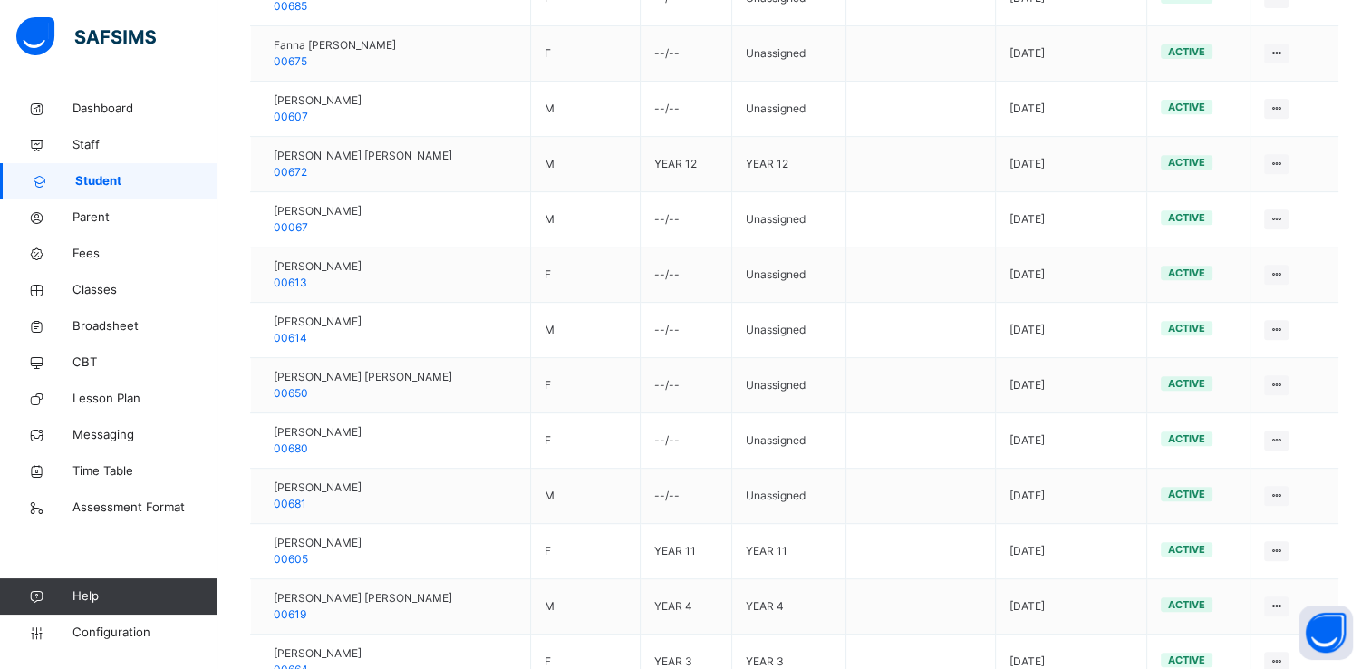
scroll to position [756, 0]
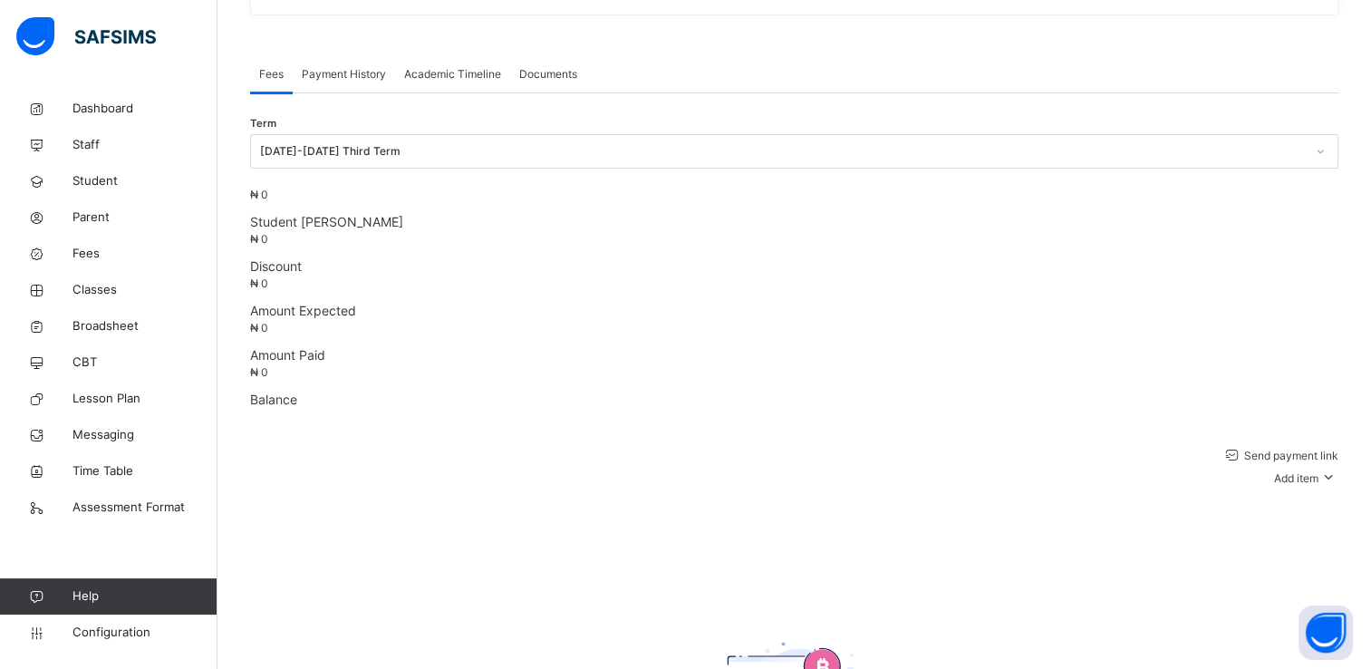
scroll to position [499, 0]
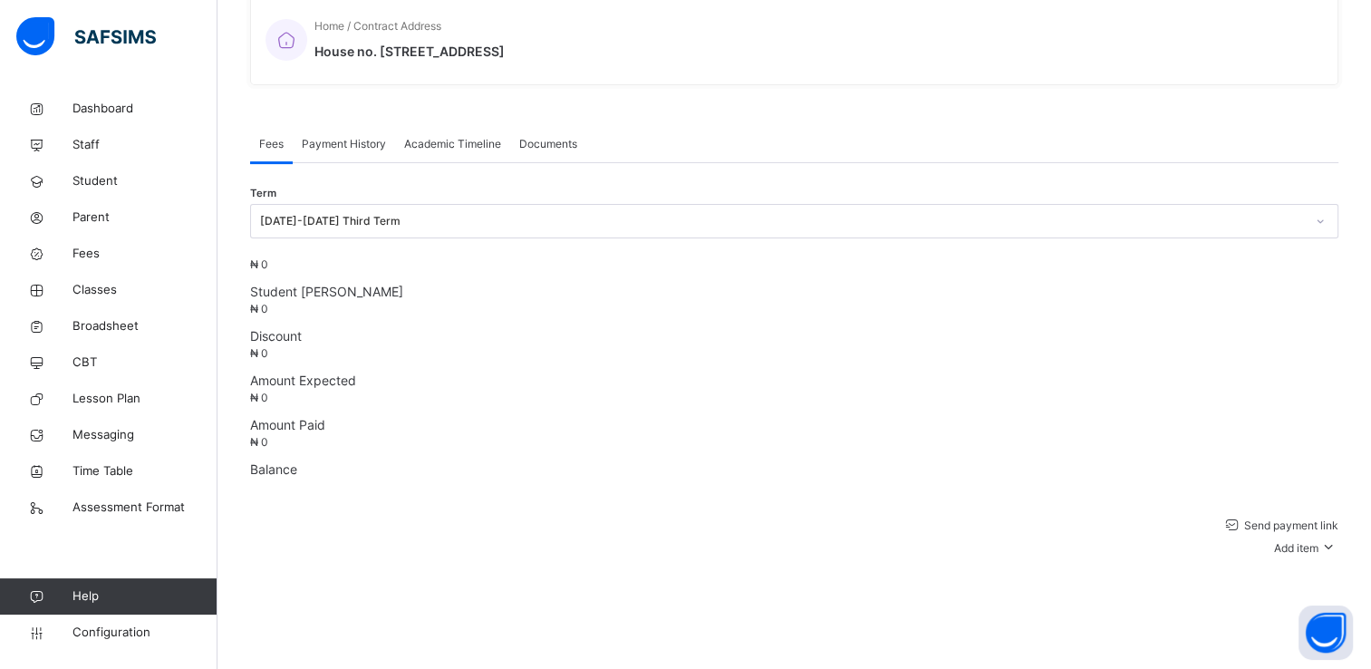
click at [457, 136] on span "Academic Timeline" at bounding box center [452, 144] width 97 height 16
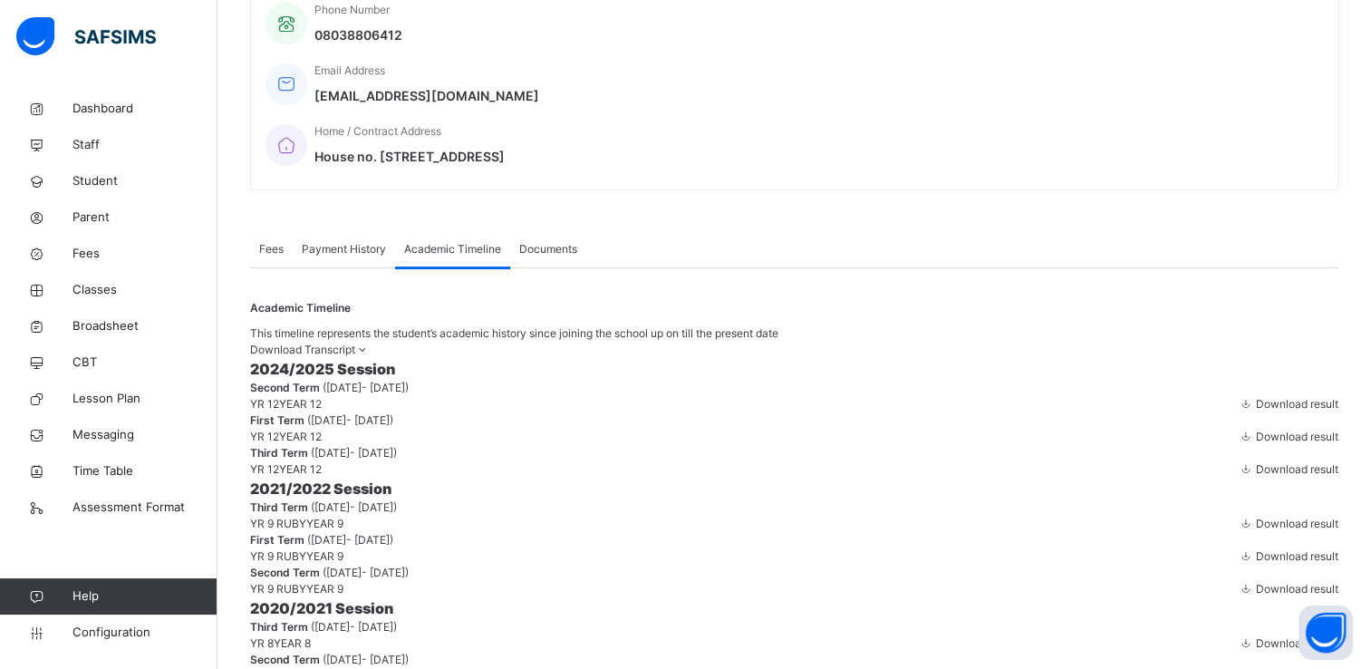
scroll to position [380, 0]
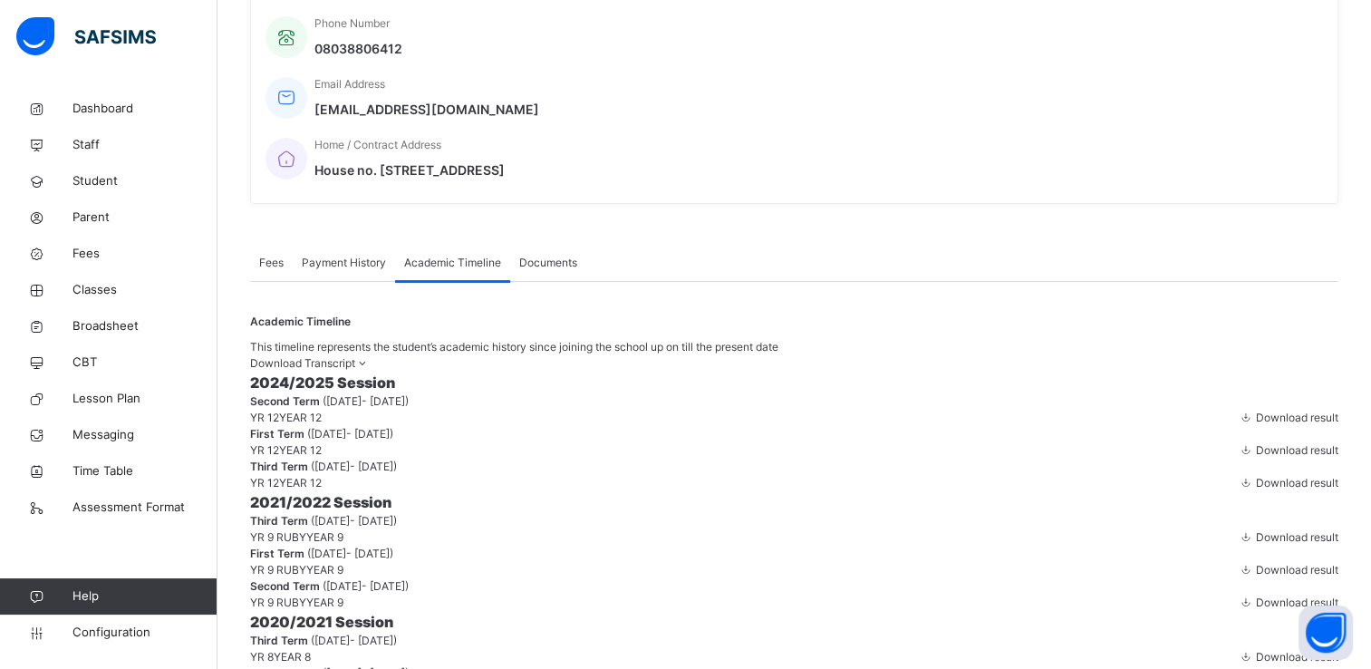
click at [355, 356] on span "Download Transcript" at bounding box center [302, 363] width 105 height 14
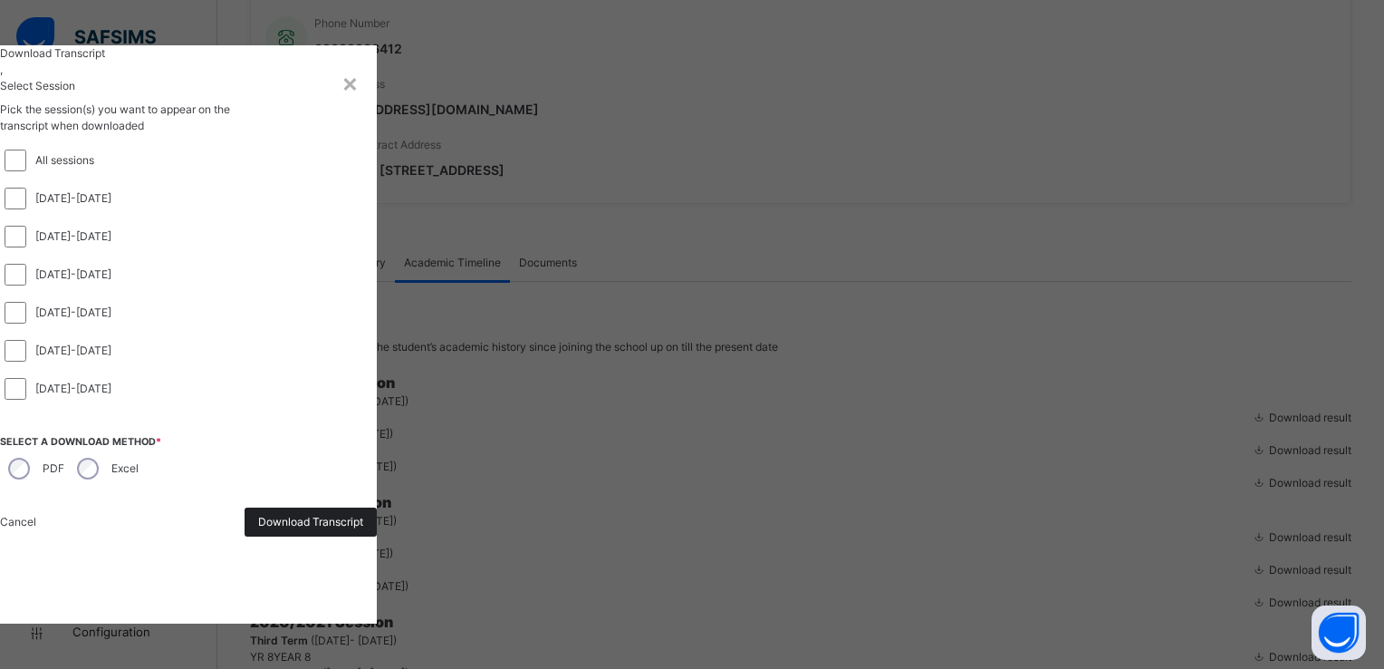
click at [363, 530] on span "Download Transcript" at bounding box center [310, 522] width 105 height 16
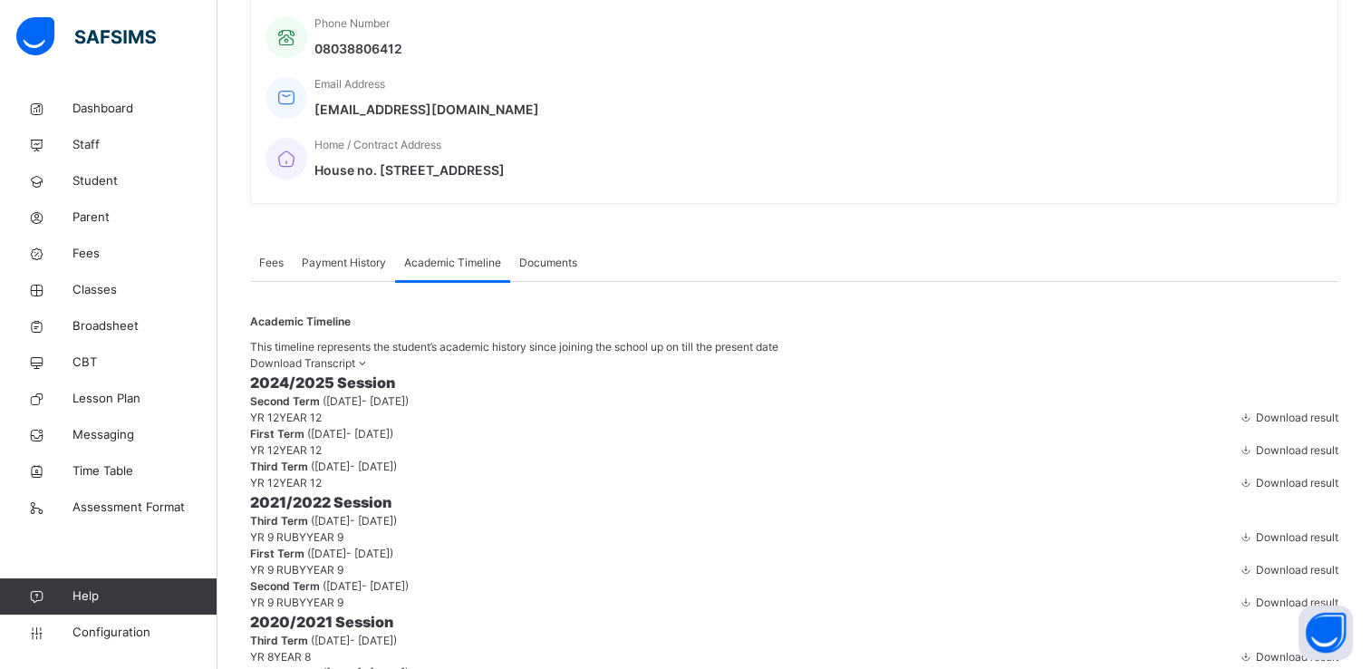
scroll to position [0, 0]
click at [104, 176] on span "Student" at bounding box center [144, 181] width 145 height 18
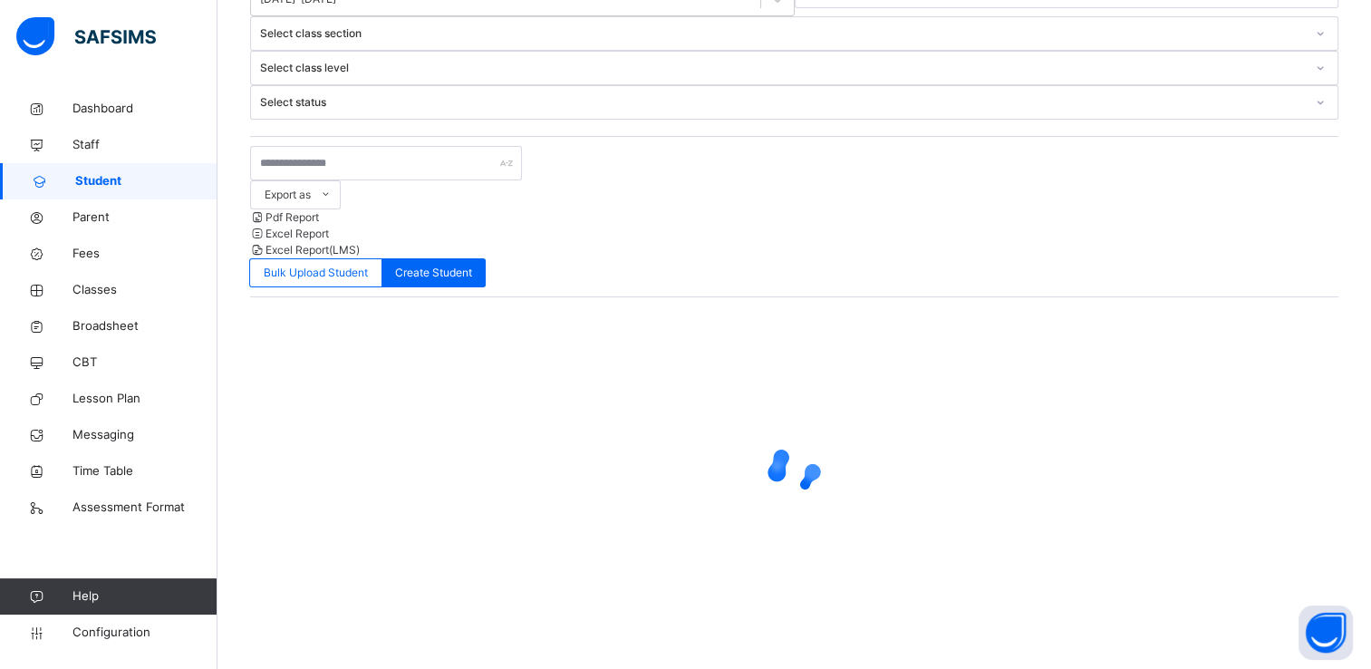
scroll to position [137, 0]
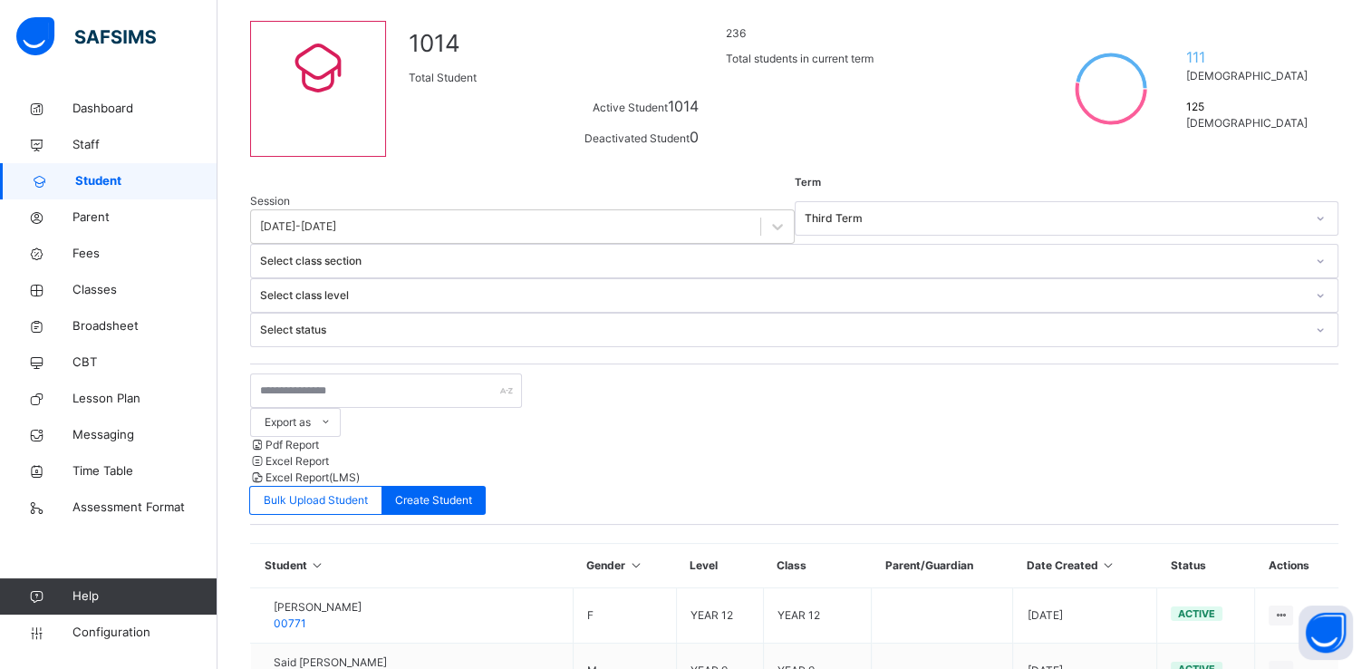
scroll to position [380, 0]
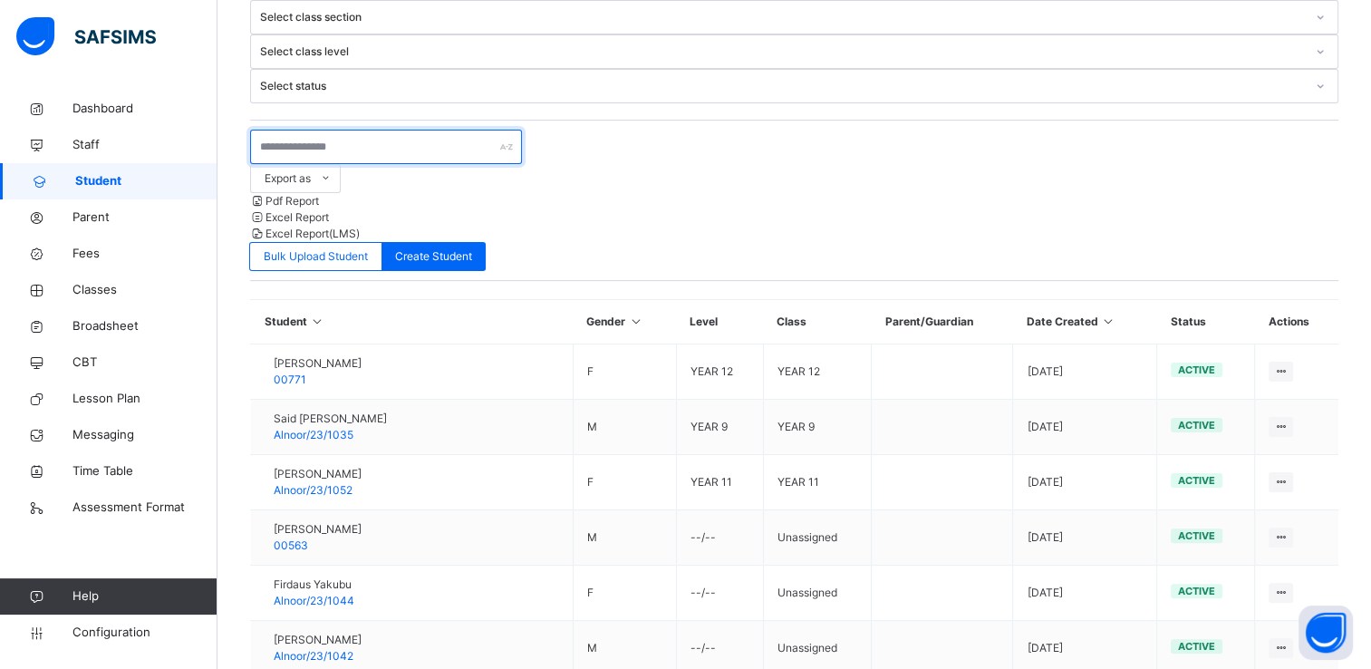
click at [349, 130] on input "text" at bounding box center [386, 147] width 272 height 34
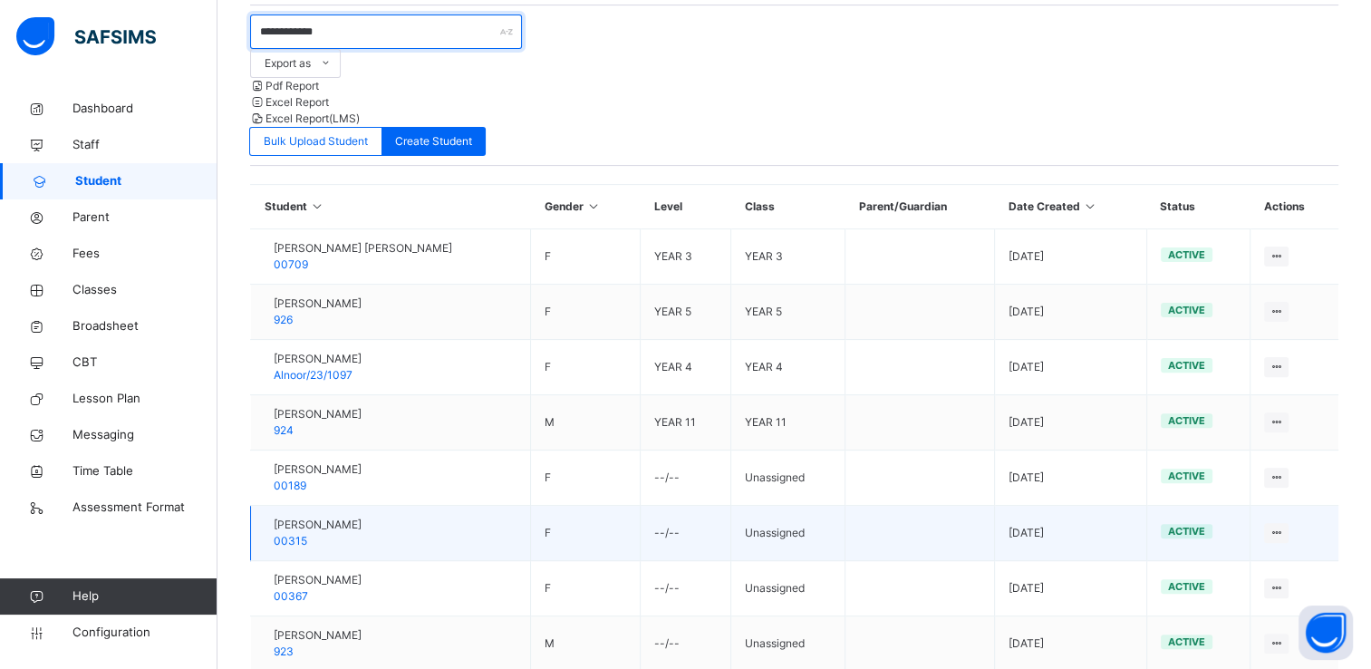
scroll to position [502, 0]
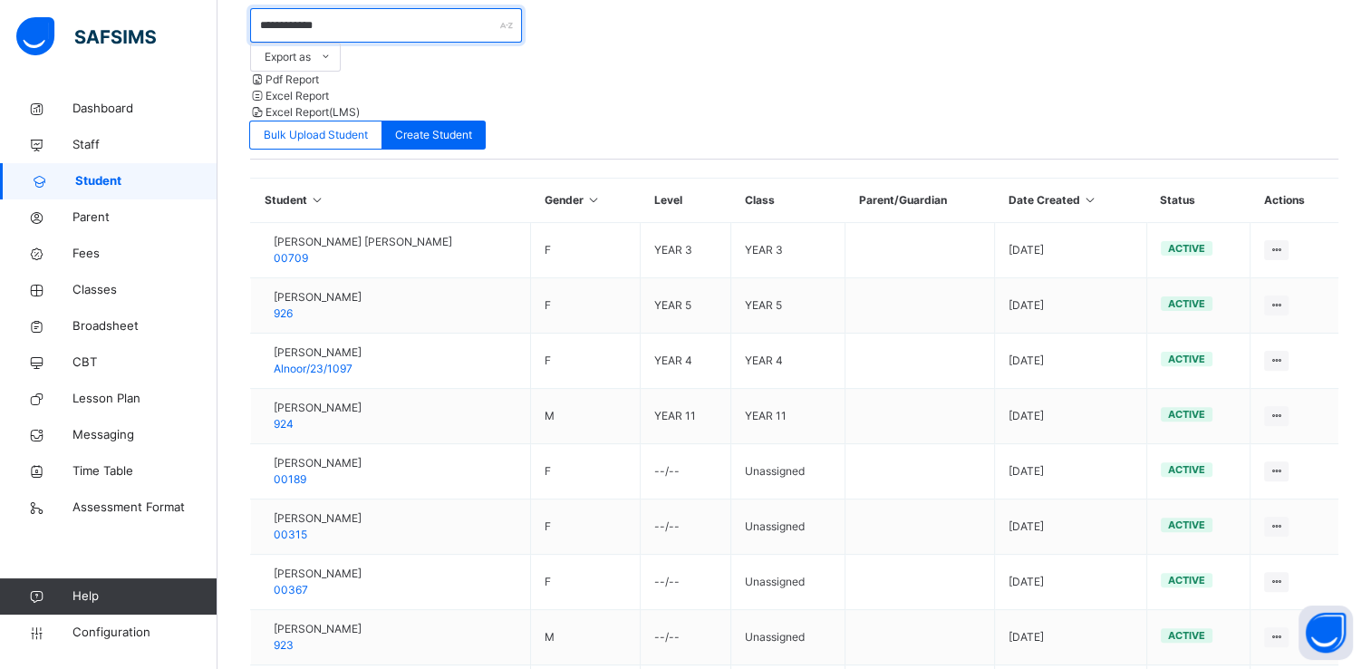
type input "**********"
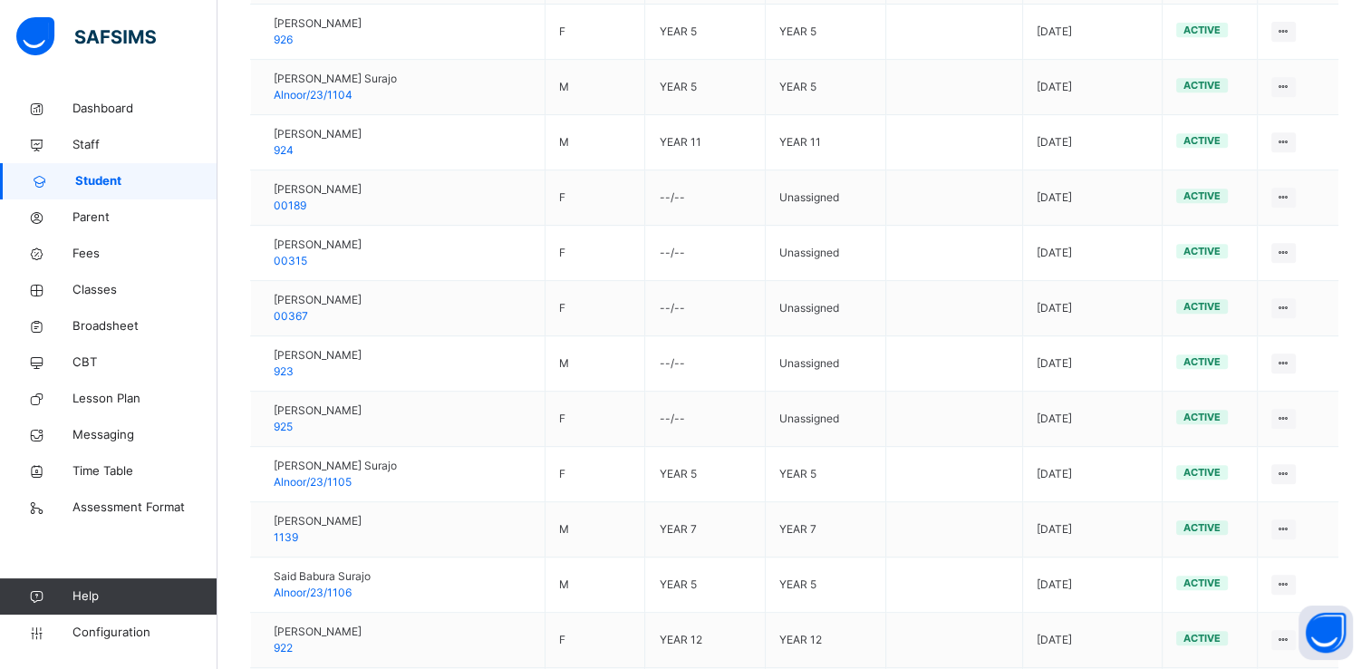
scroll to position [832, 0]
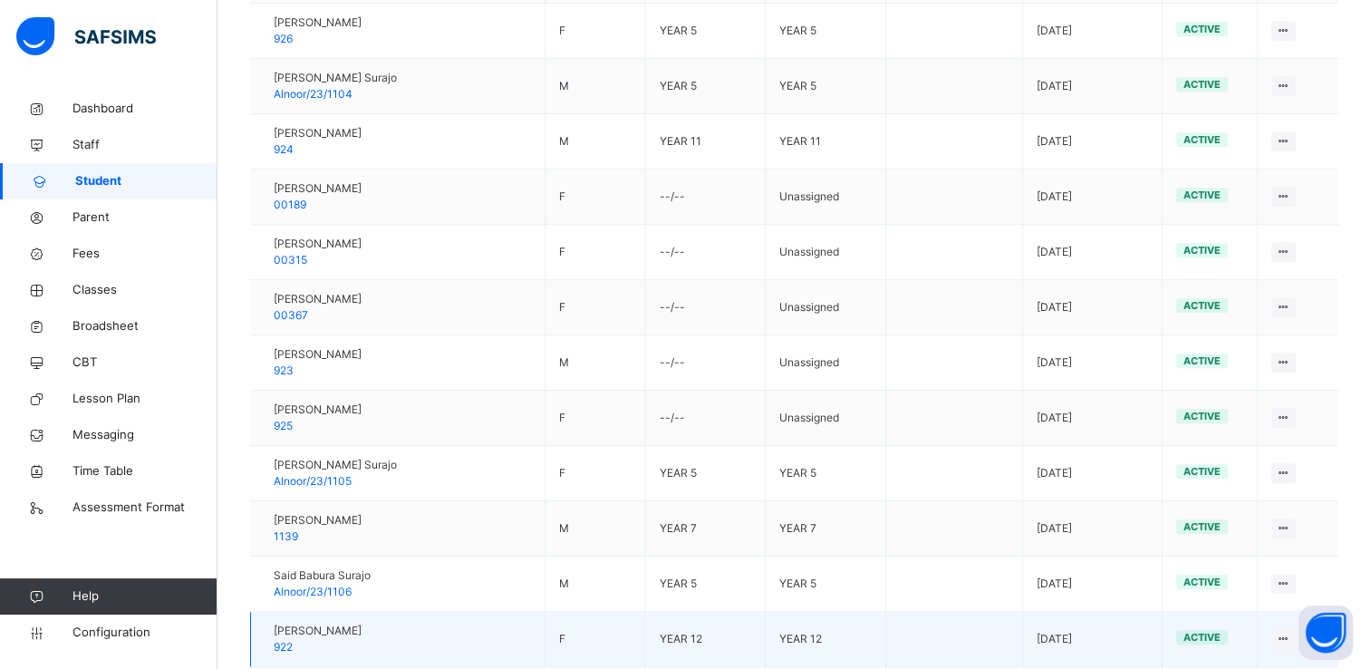
click at [361, 622] on span "Safiya Abdullahi Suraj" at bounding box center [318, 630] width 88 height 16
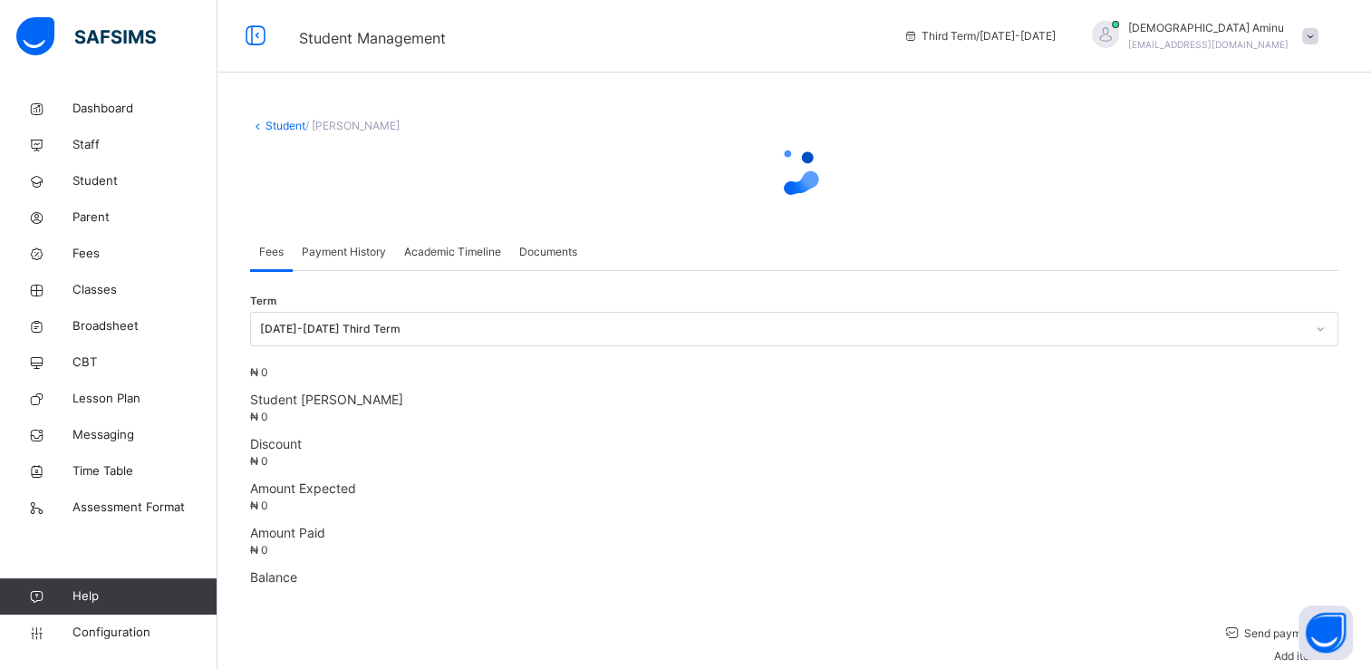
click at [443, 260] on span "Academic Timeline" at bounding box center [452, 252] width 97 height 16
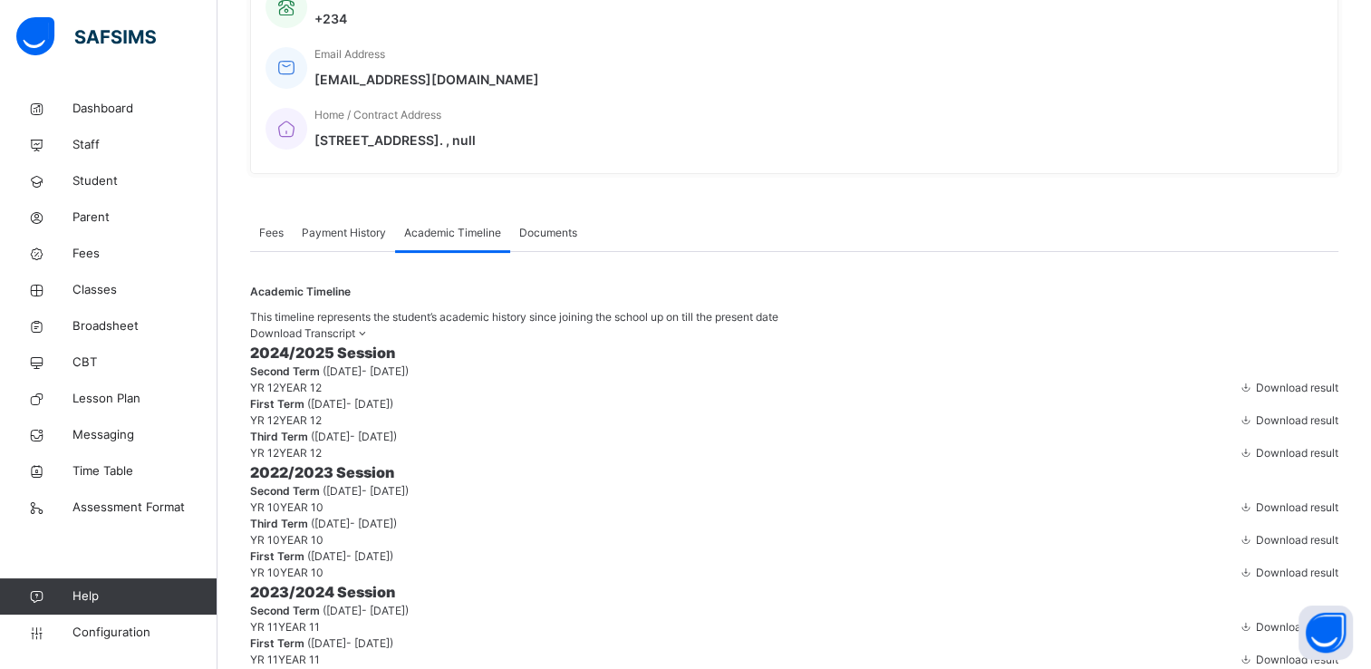
scroll to position [409, 0]
click at [355, 328] on span "Download Transcript" at bounding box center [302, 335] width 105 height 14
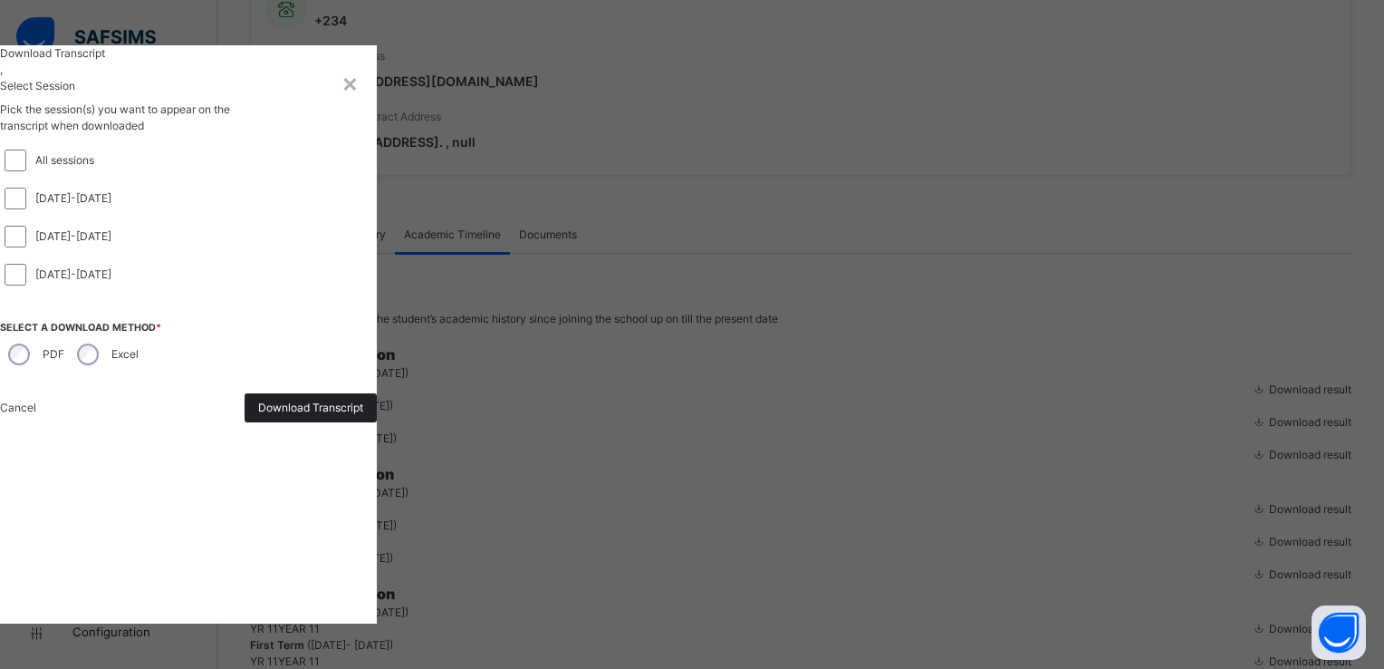
click at [363, 416] on span "Download Transcript" at bounding box center [310, 408] width 105 height 16
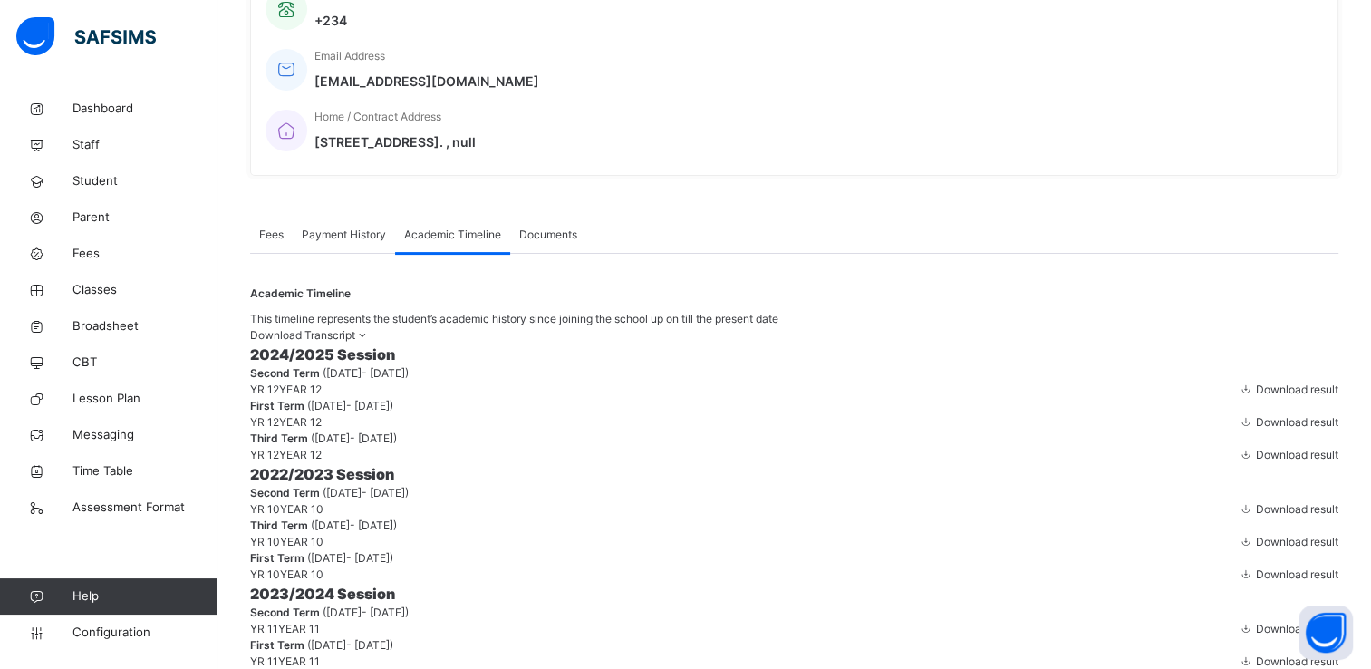
scroll to position [0, 0]
click at [98, 179] on span "Student" at bounding box center [144, 181] width 145 height 18
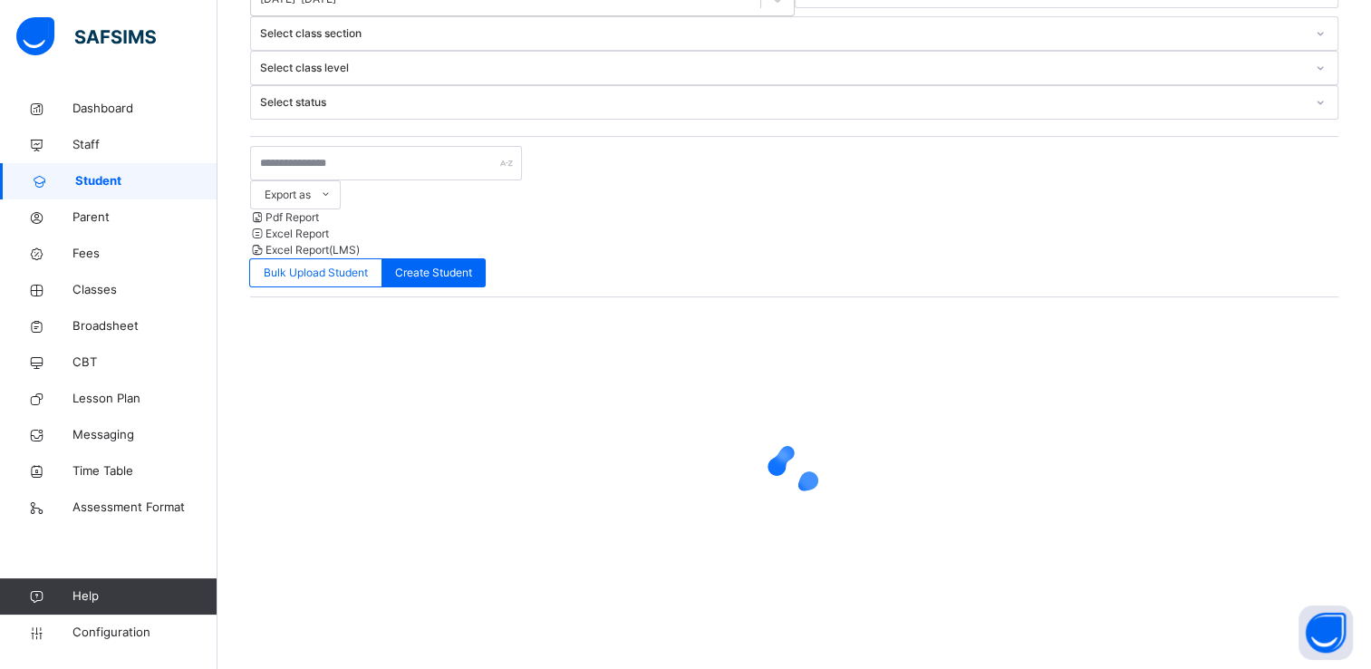
scroll to position [137, 0]
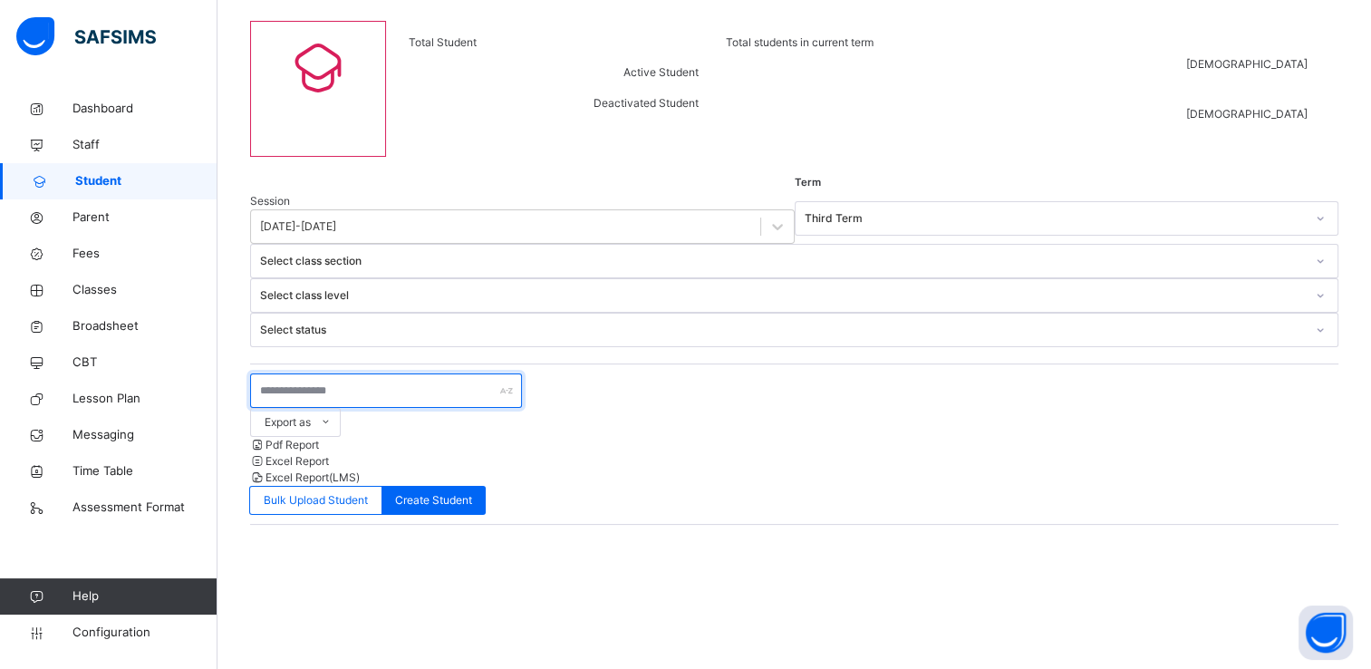
click at [312, 373] on input "text" at bounding box center [386, 390] width 272 height 34
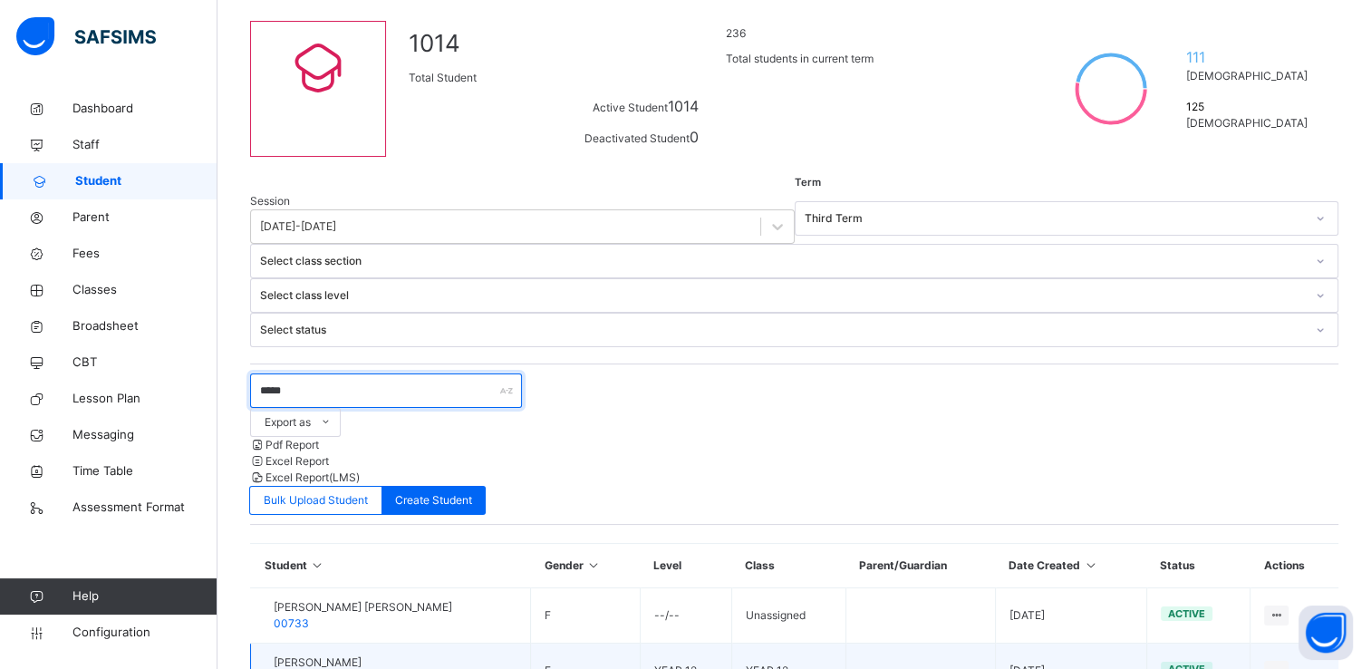
type input "*****"
click at [308, 668] on span "00738" at bounding box center [291, 678] width 34 height 14
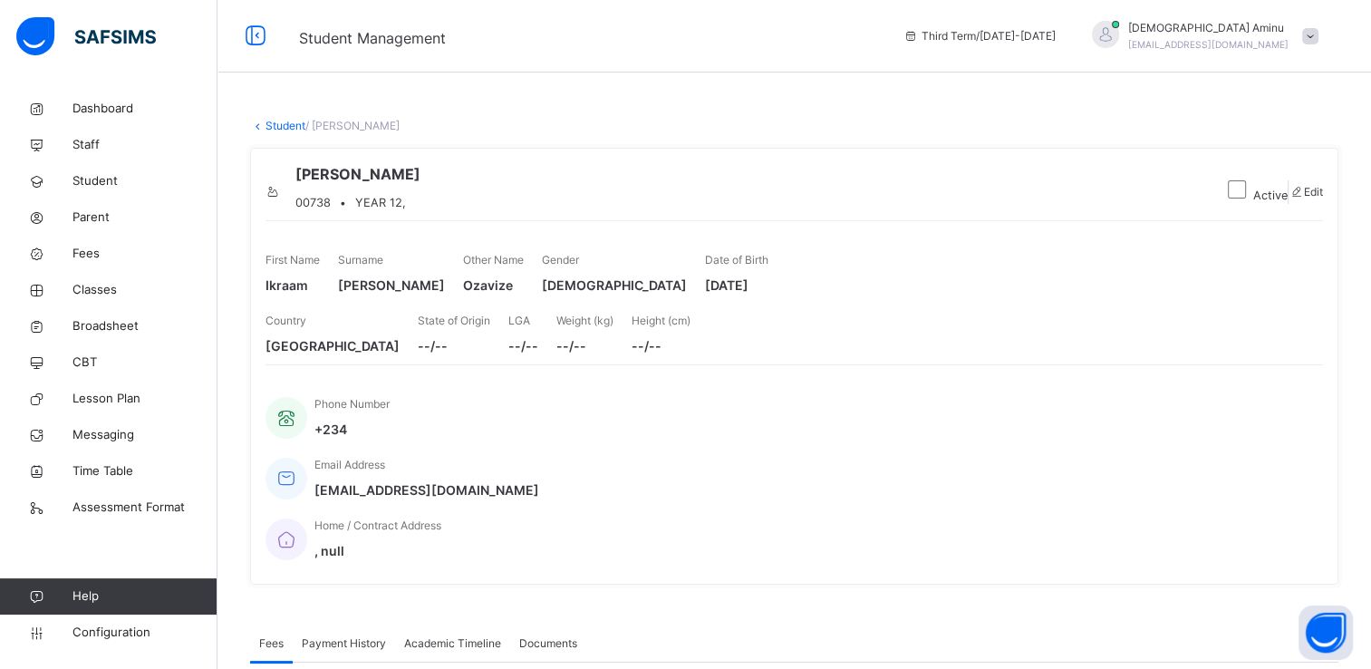
click at [457, 635] on span "Academic Timeline" at bounding box center [452, 643] width 97 height 16
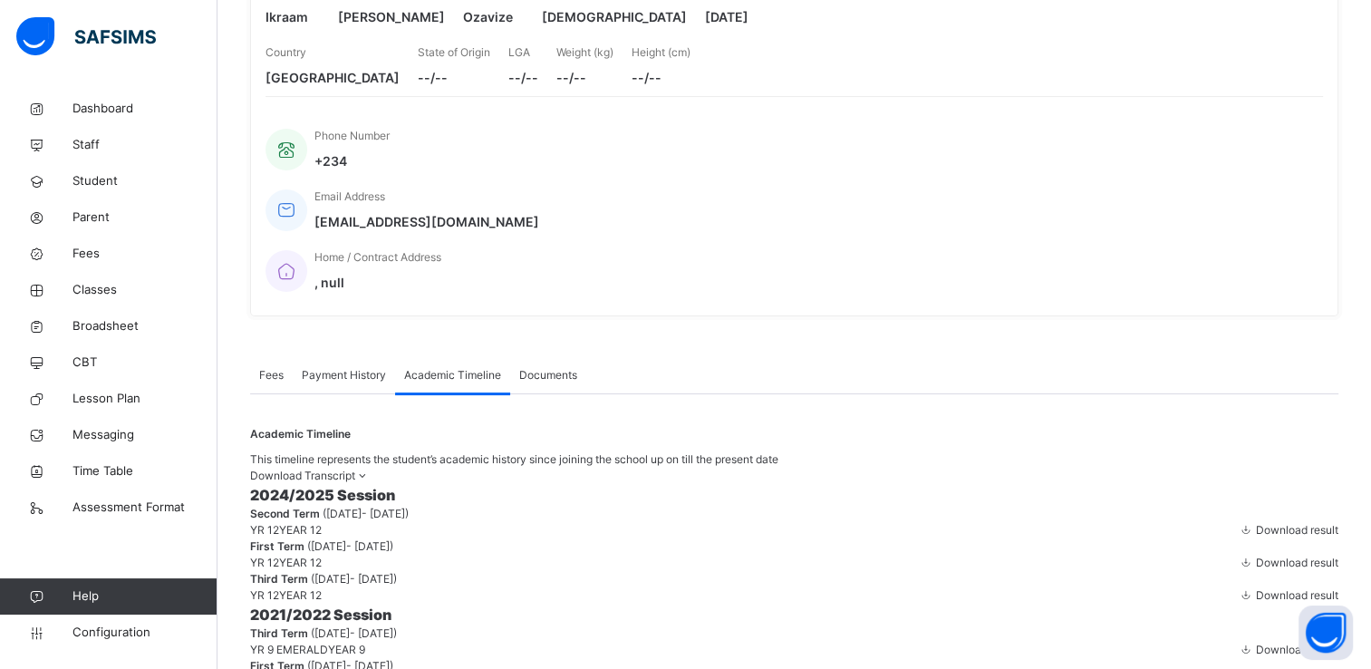
scroll to position [274, 0]
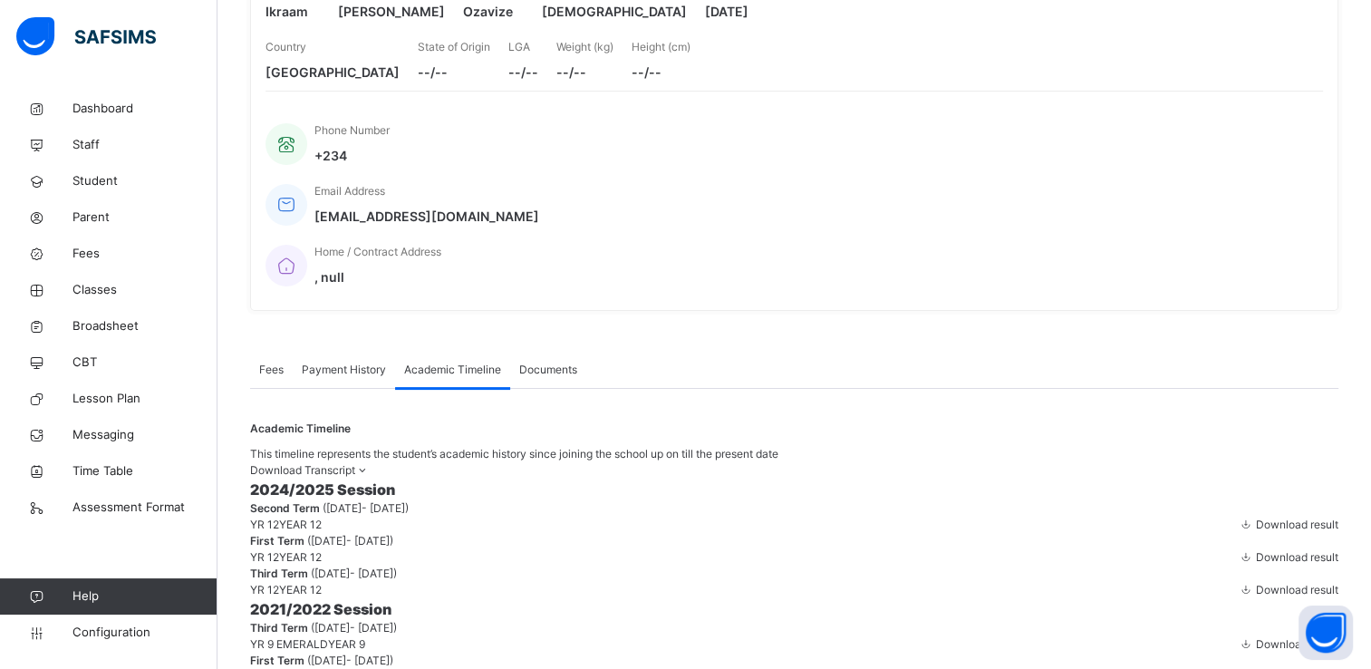
click at [355, 463] on span "Download Transcript" at bounding box center [302, 470] width 105 height 14
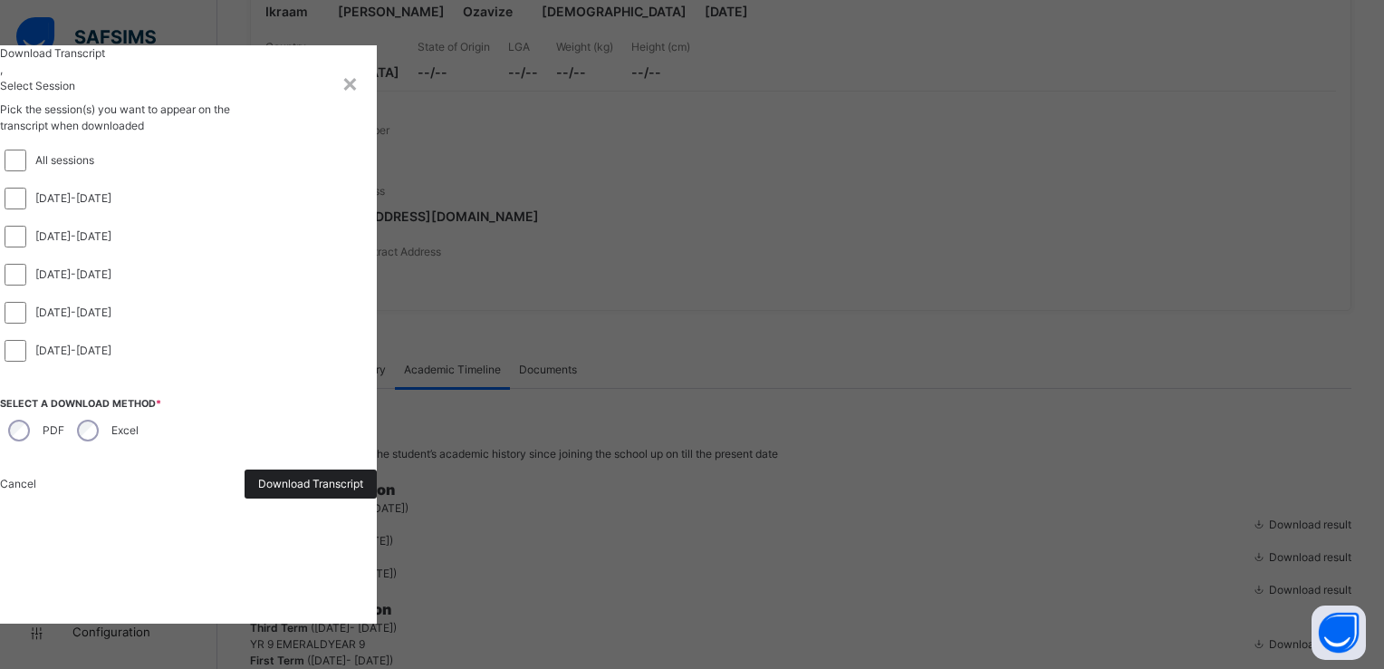
click at [363, 492] on span "Download Transcript" at bounding box center [310, 484] width 105 height 16
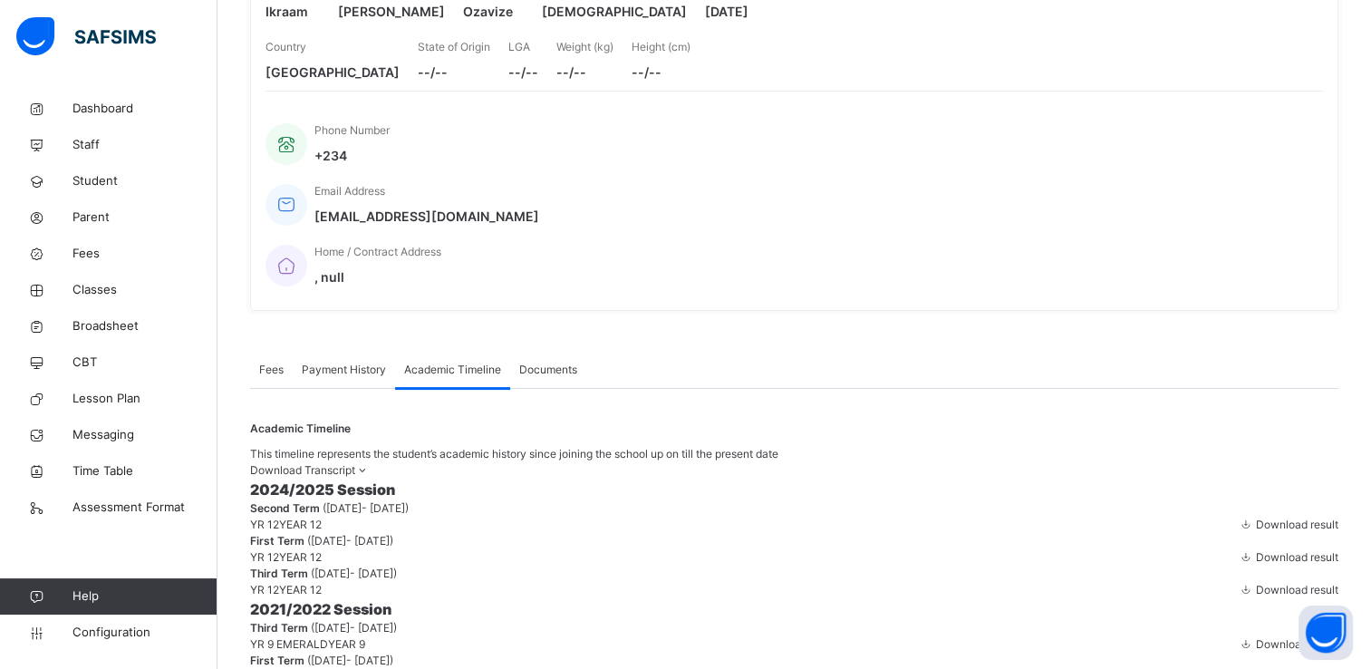
scroll to position [0, 0]
click at [111, 186] on span "Student" at bounding box center [144, 181] width 145 height 18
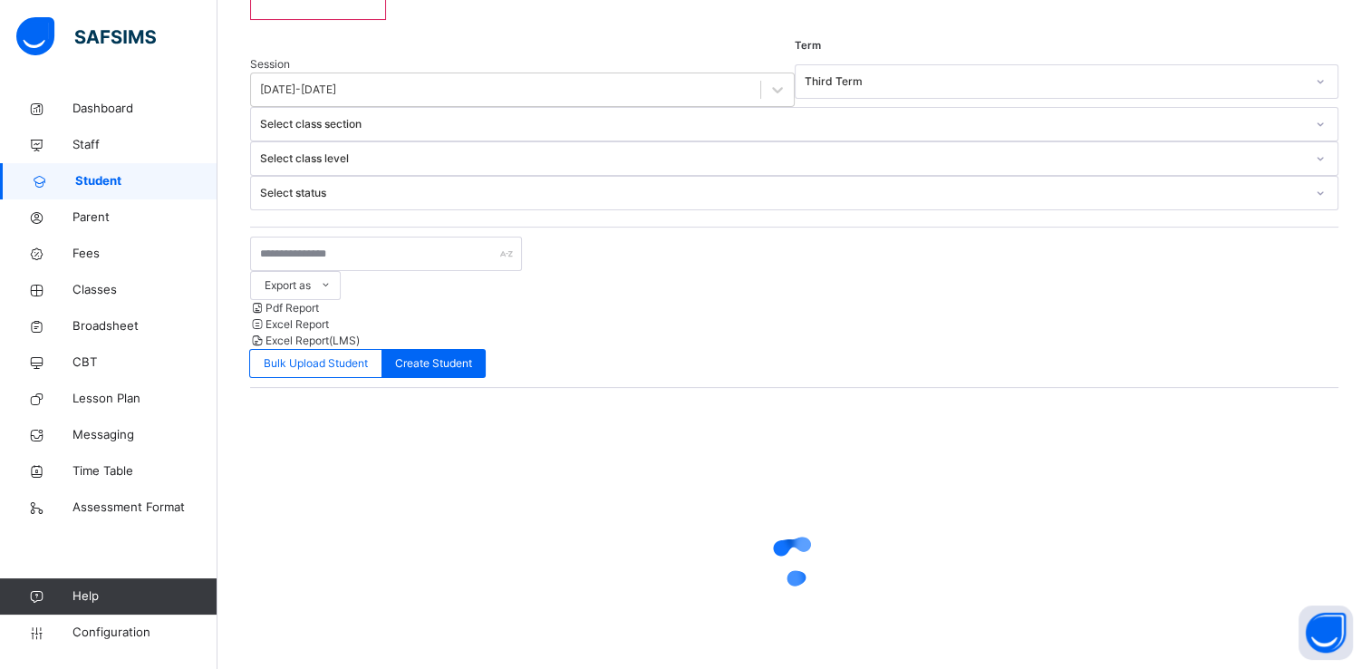
scroll to position [137, 0]
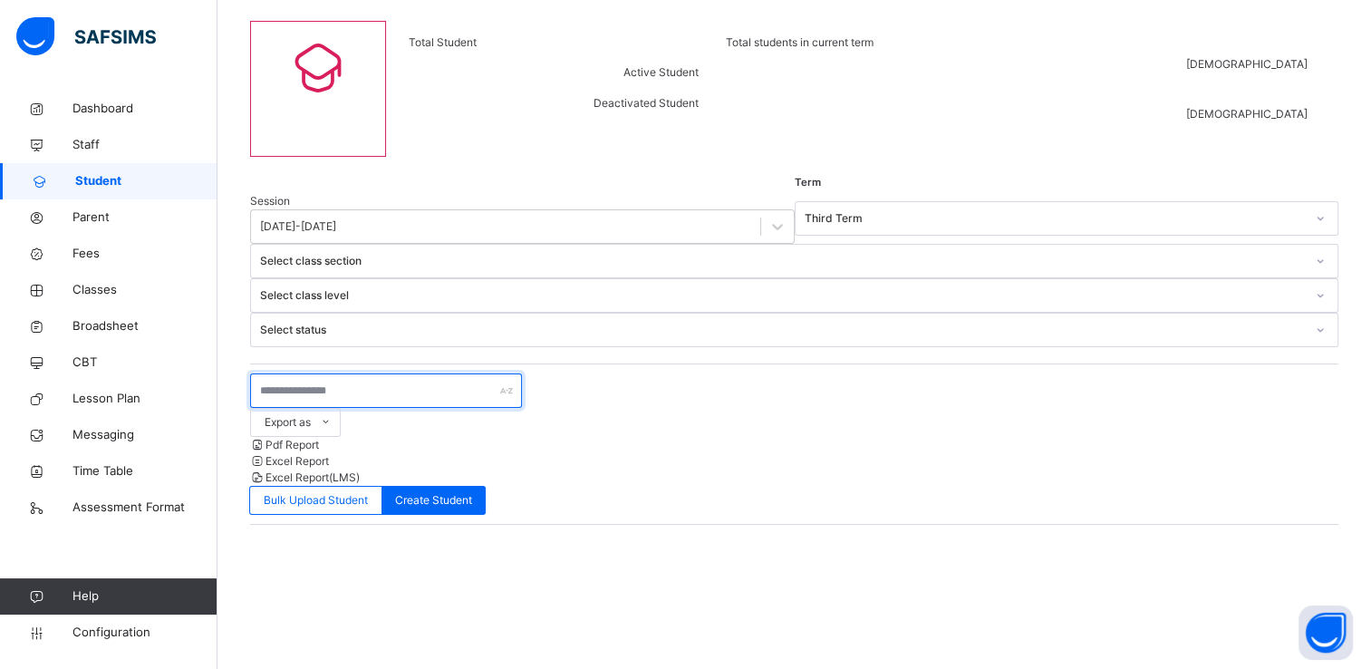
click at [332, 373] on input "text" at bounding box center [386, 390] width 272 height 34
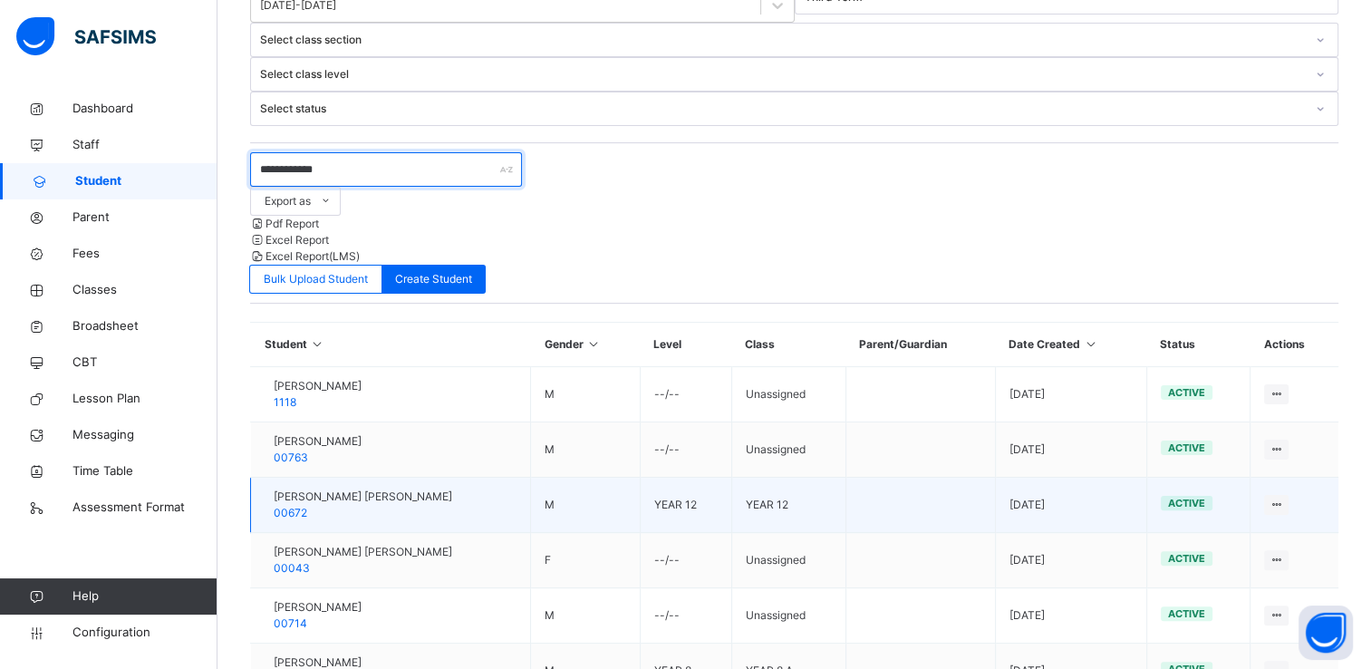
scroll to position [496, 0]
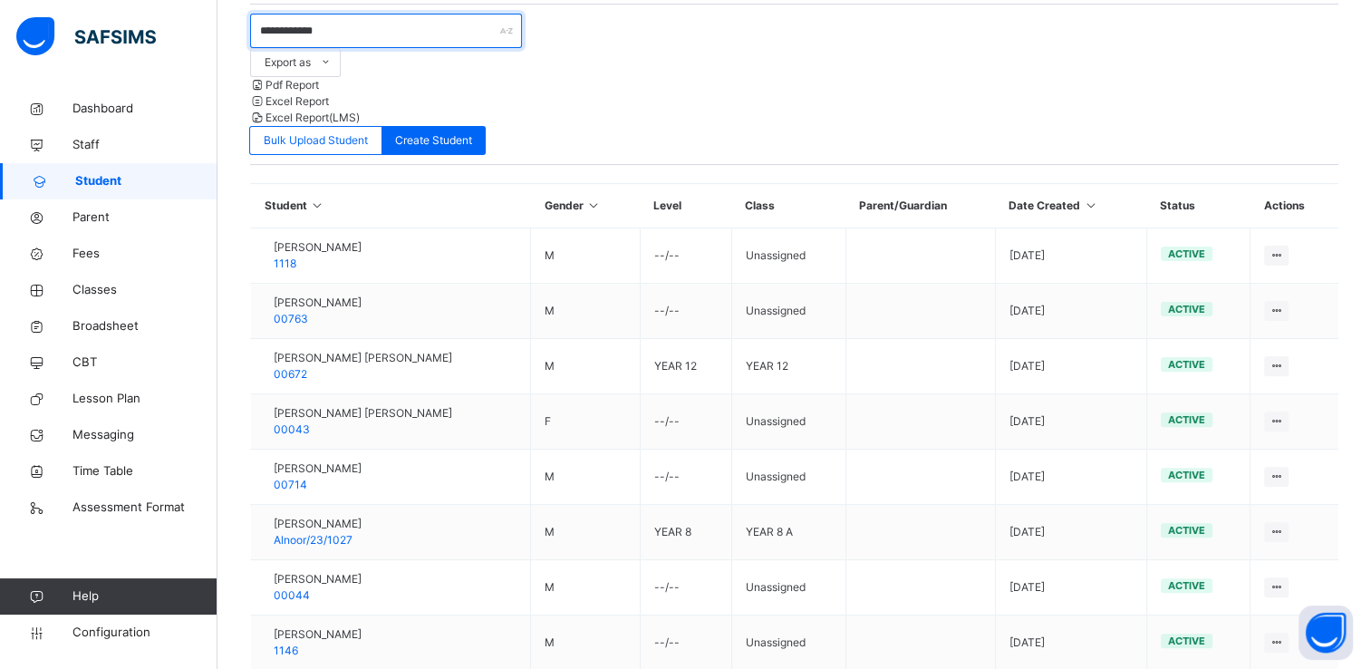
type input "**********"
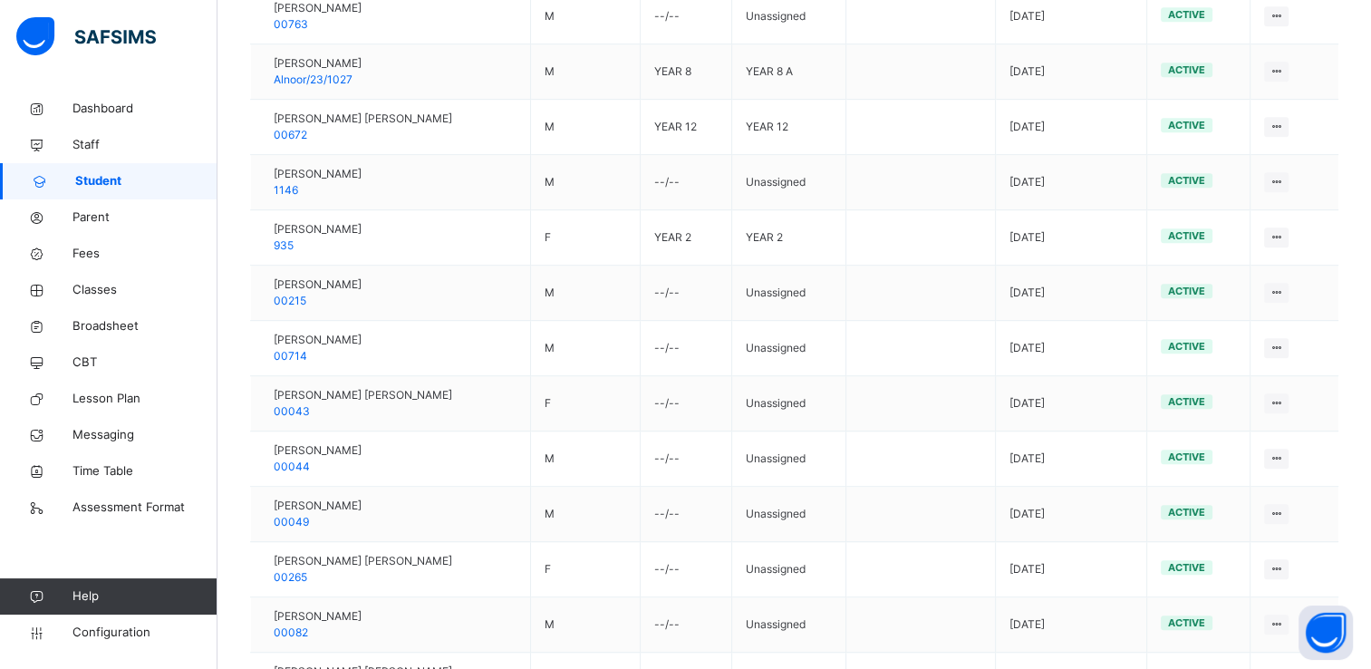
scroll to position [1056, 0]
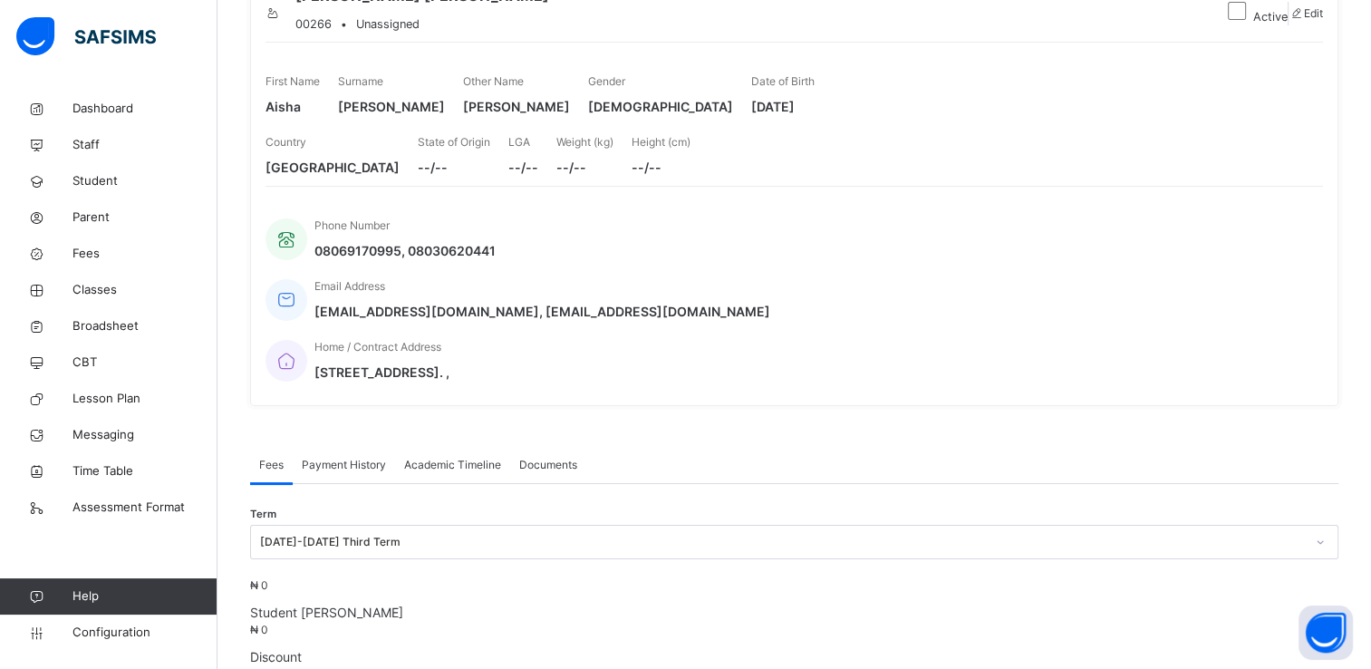
scroll to position [180, 0]
click at [456, 455] on span "Academic Timeline" at bounding box center [452, 463] width 97 height 16
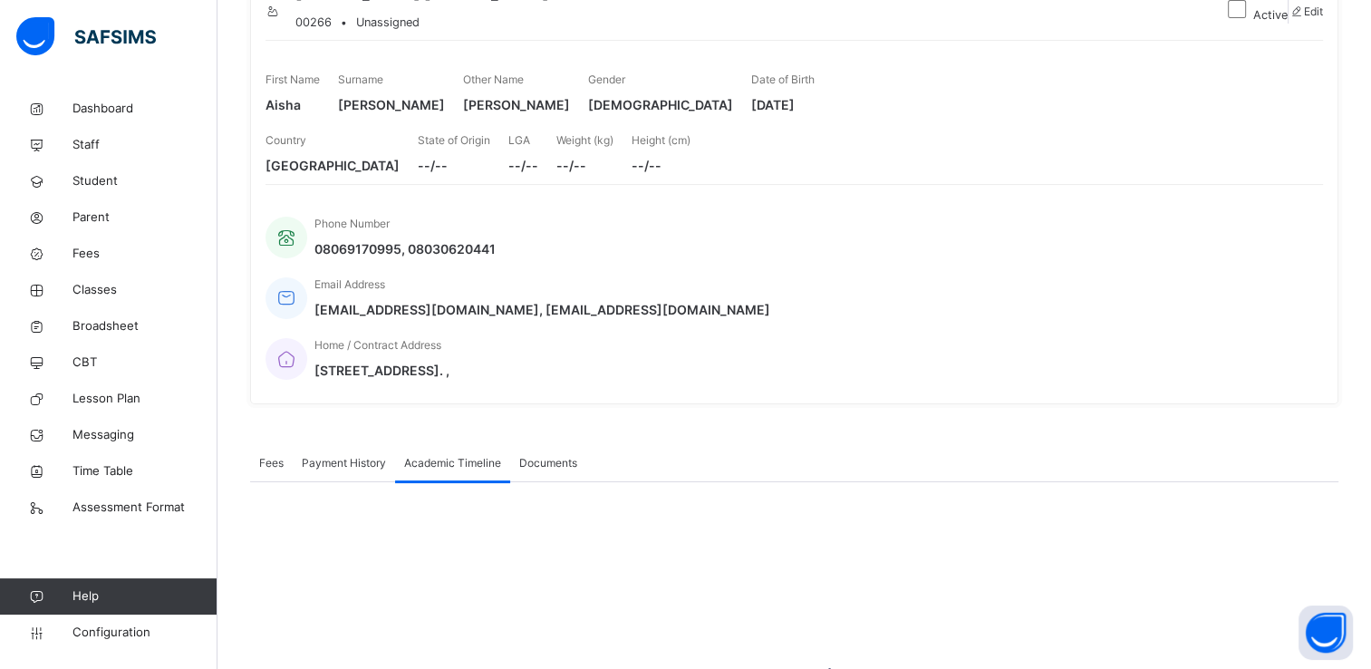
scroll to position [391, 0]
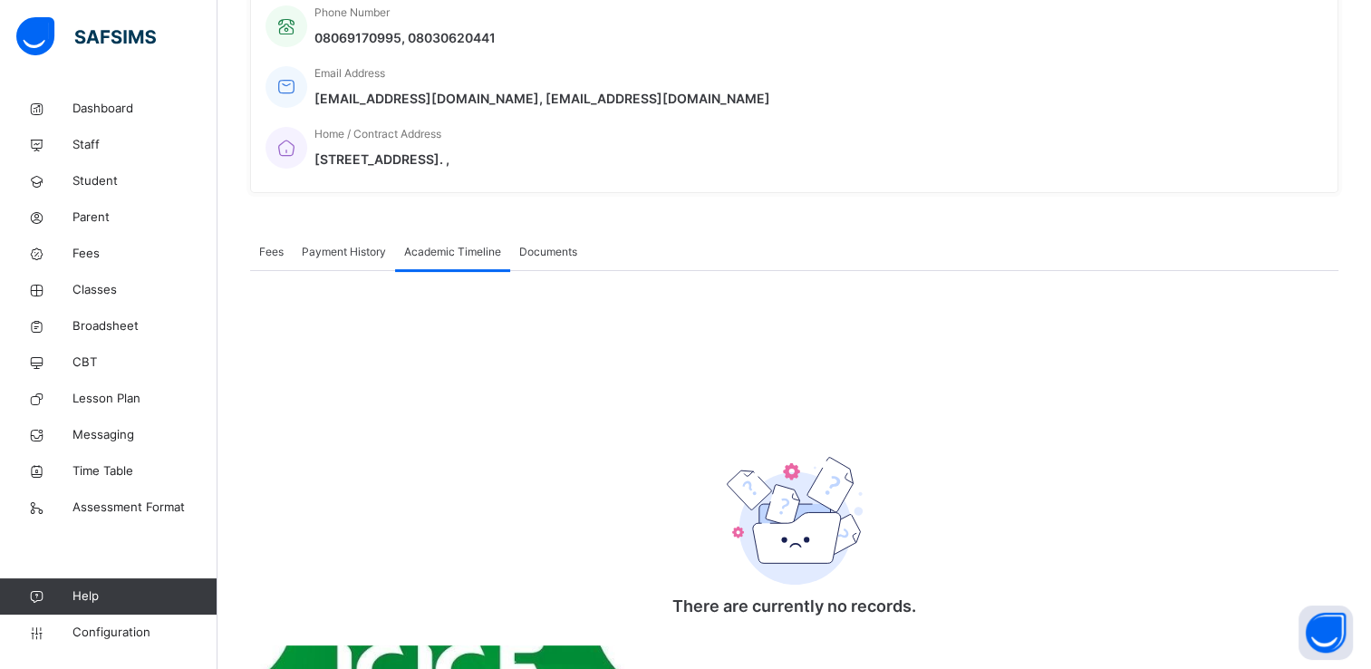
click at [457, 244] on span "Academic Timeline" at bounding box center [452, 252] width 97 height 16
click at [452, 244] on span "Academic Timeline" at bounding box center [452, 252] width 97 height 16
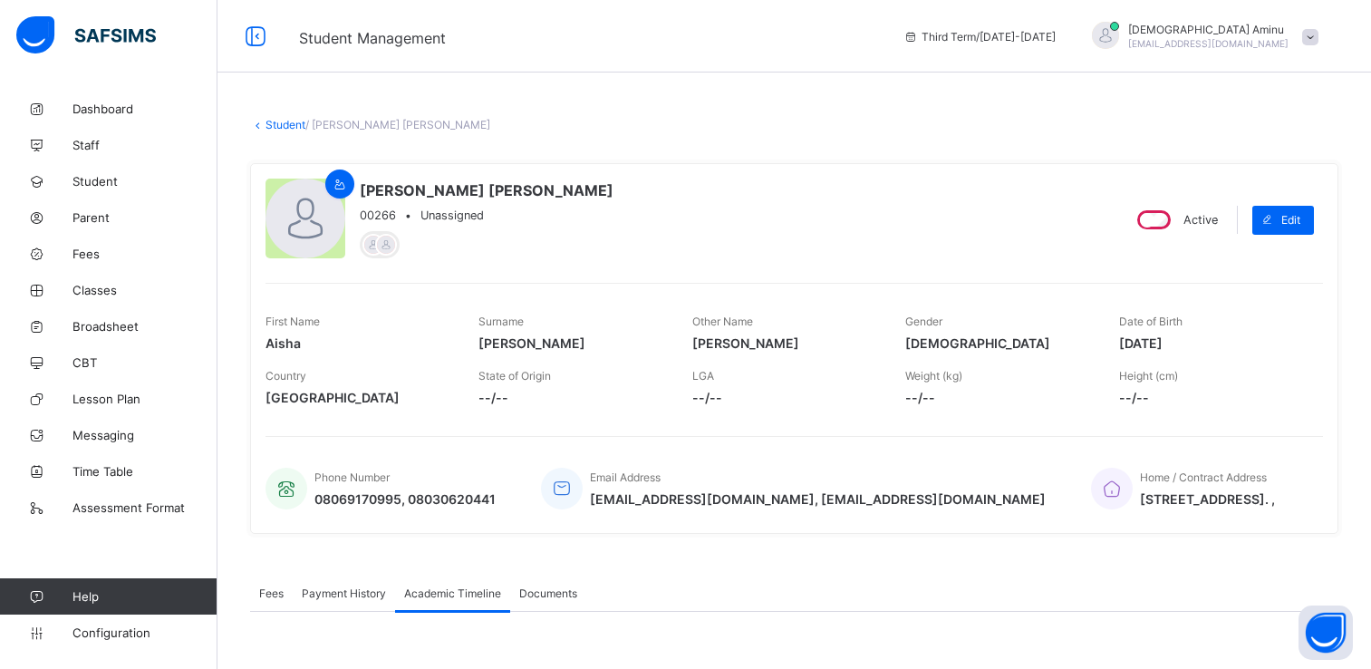
scroll to position [362, 0]
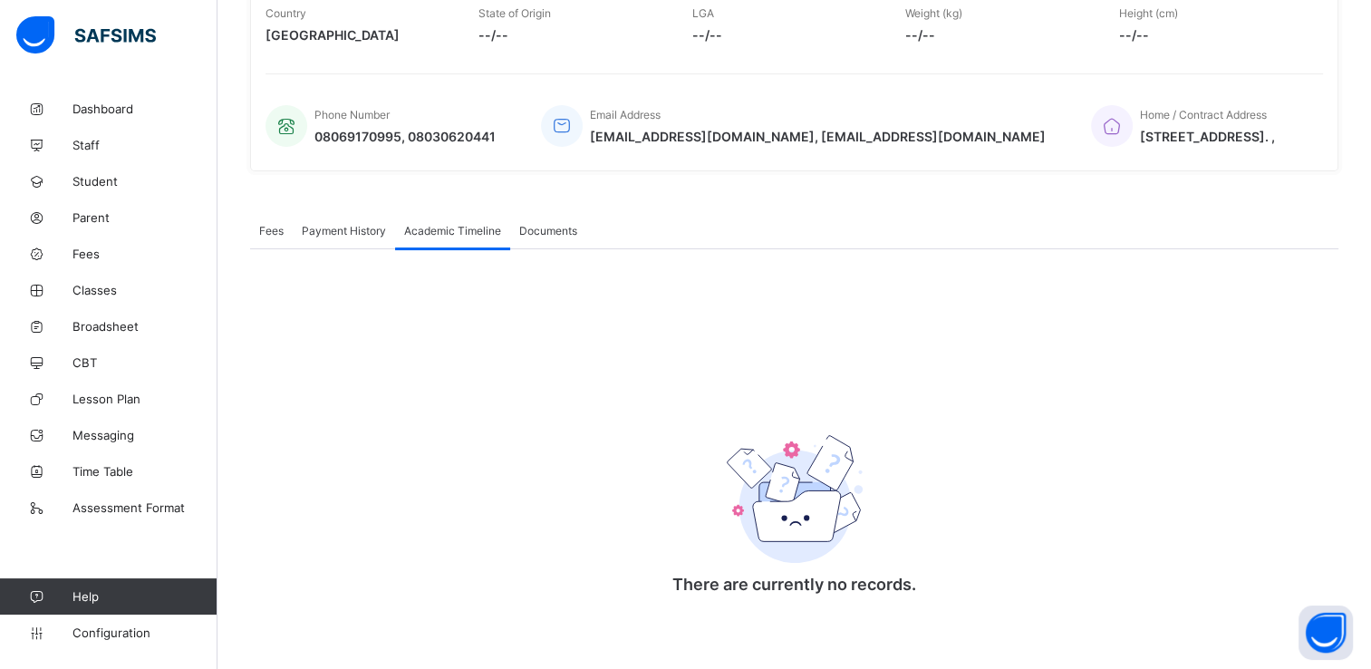
click at [424, 229] on span "Academic Timeline" at bounding box center [452, 231] width 97 height 14
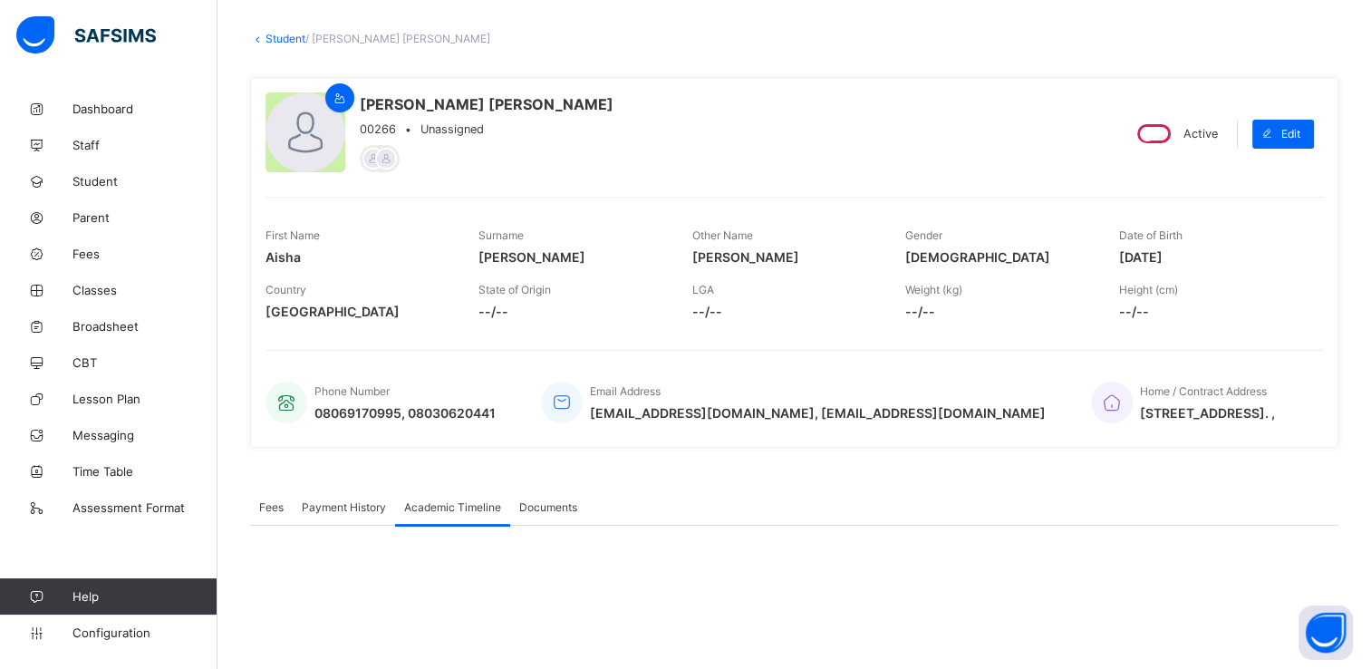
scroll to position [370, 0]
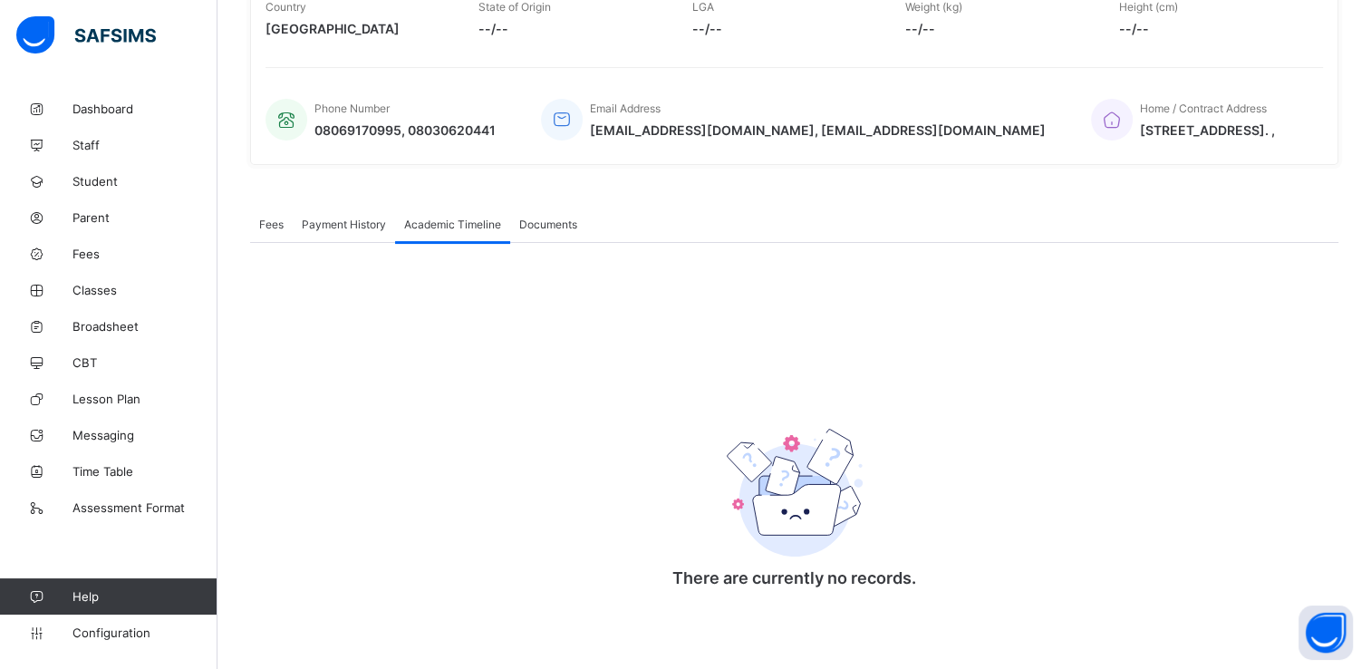
click at [463, 225] on span "Academic Timeline" at bounding box center [452, 224] width 97 height 14
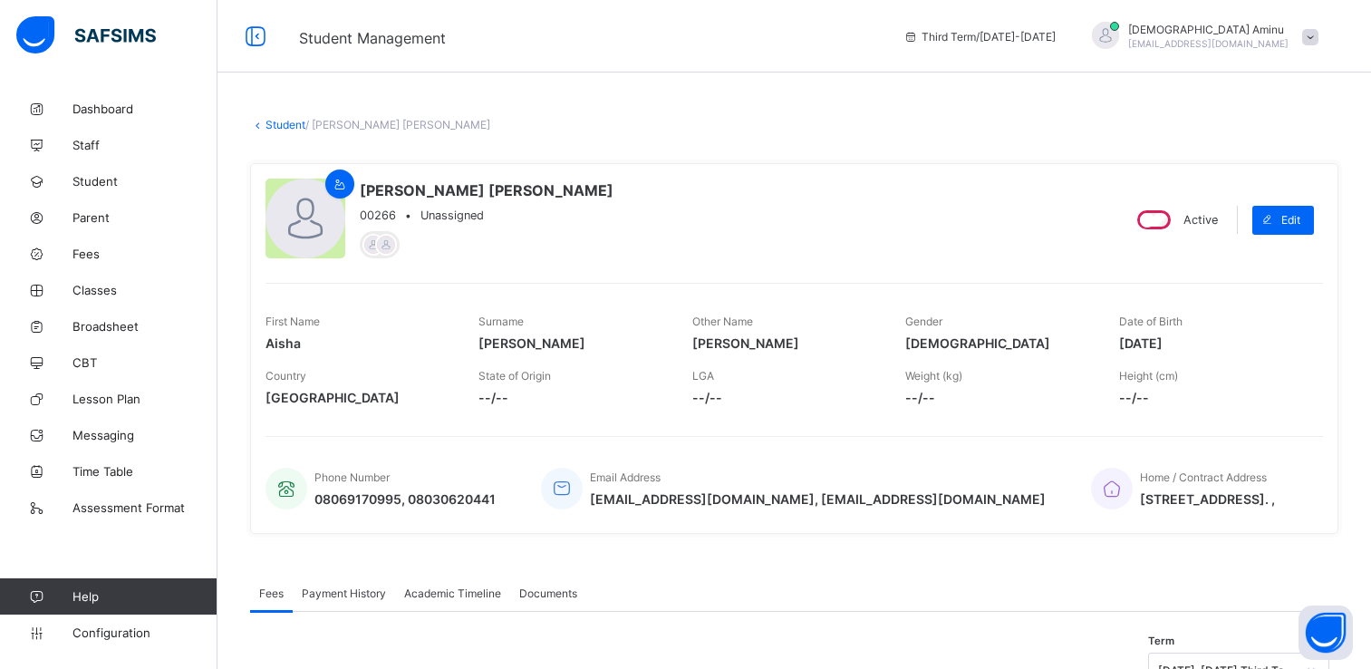
scroll to position [370, 0]
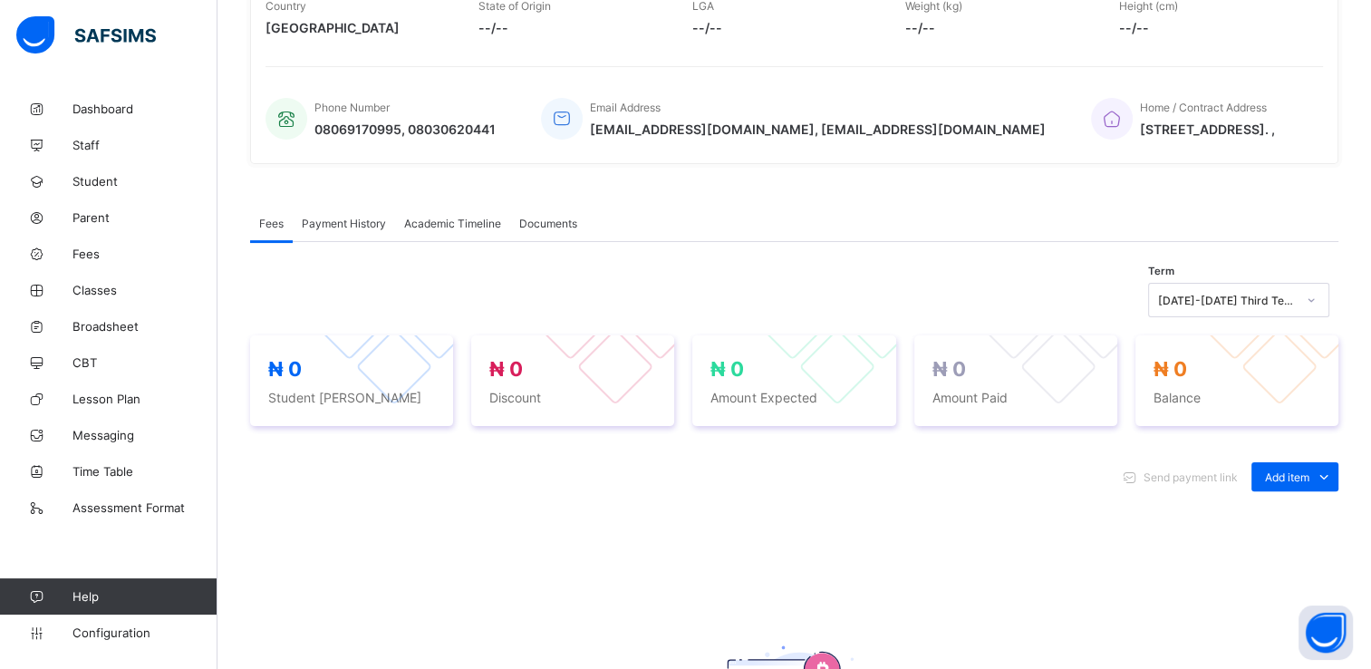
click at [457, 219] on span "Academic Timeline" at bounding box center [452, 224] width 97 height 14
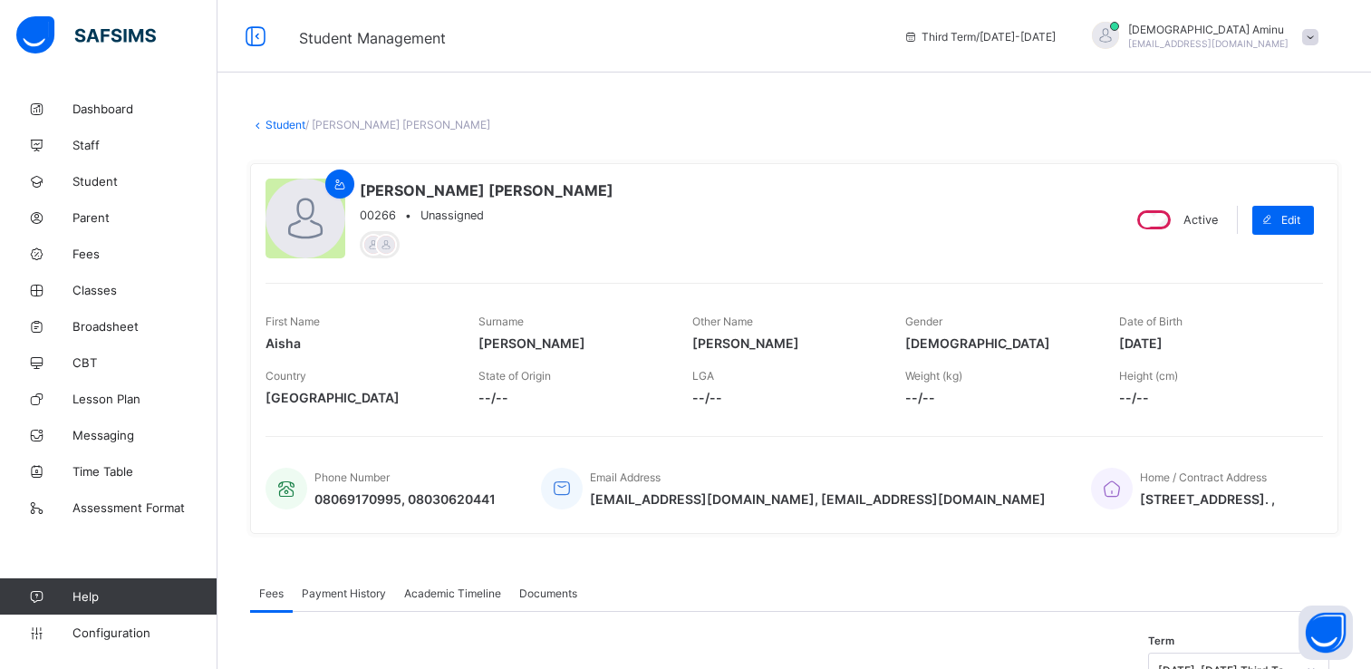
scroll to position [60, 0]
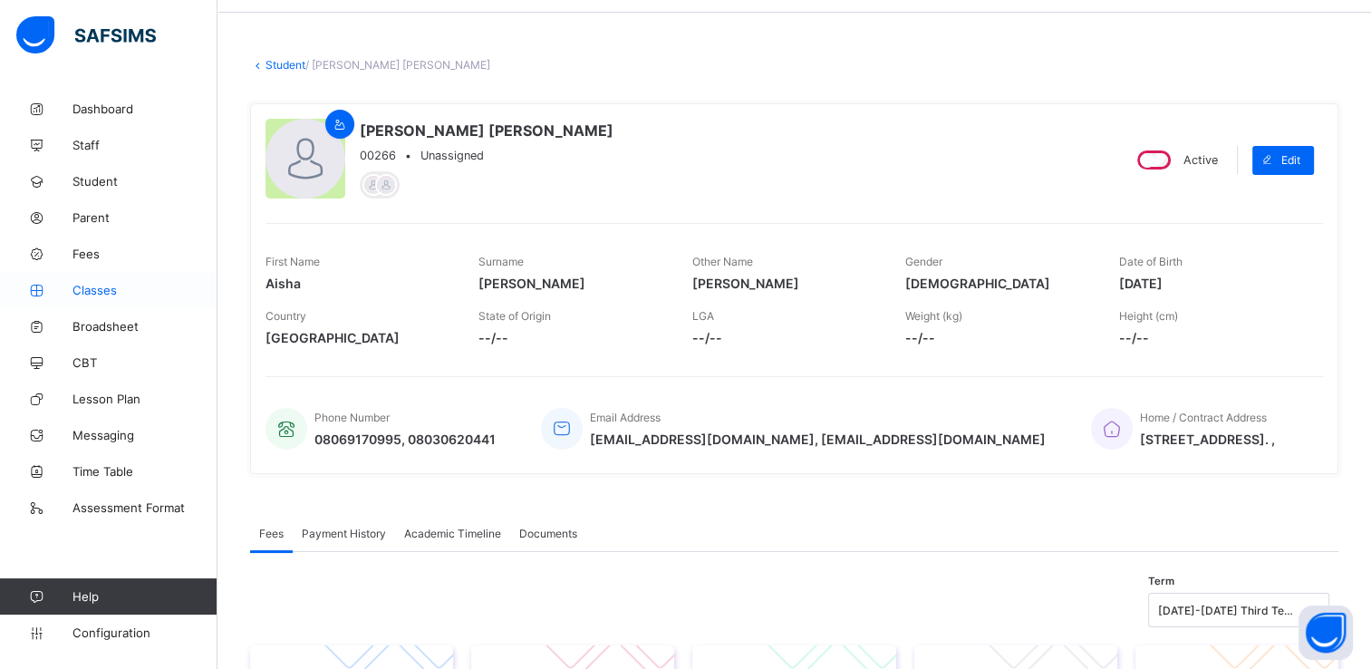
click at [112, 286] on span "Classes" at bounding box center [144, 290] width 145 height 14
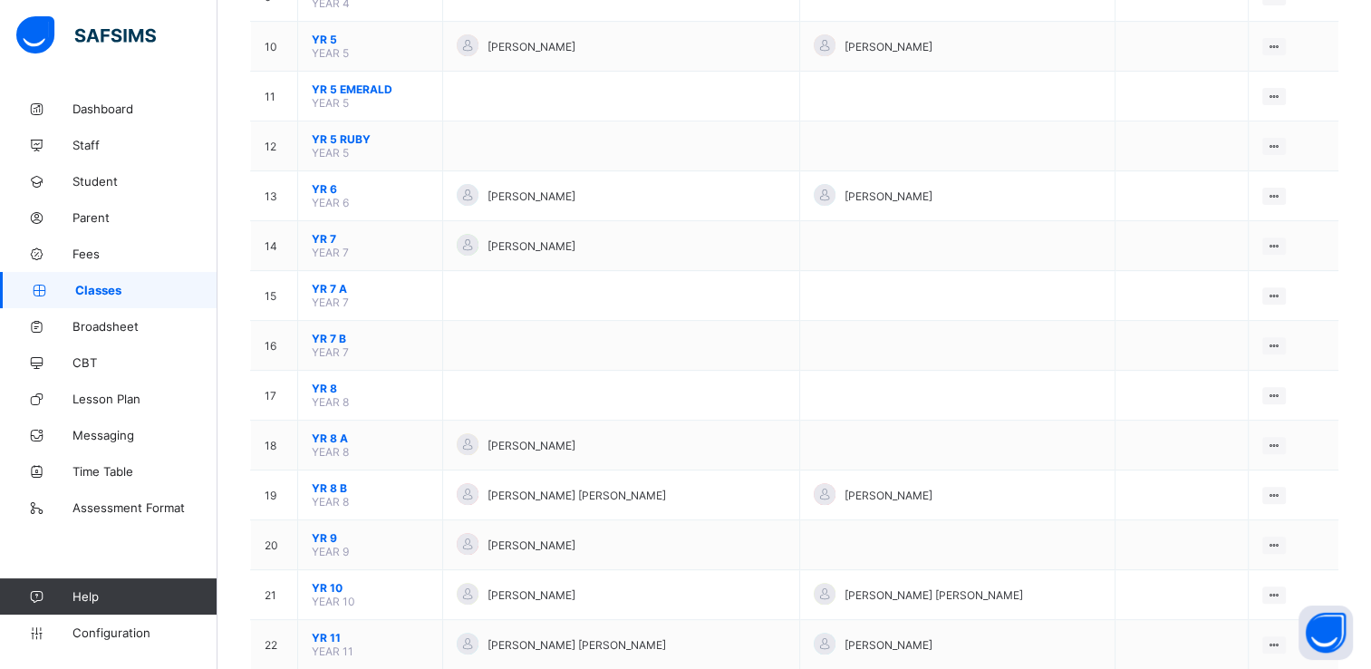
scroll to position [739, 0]
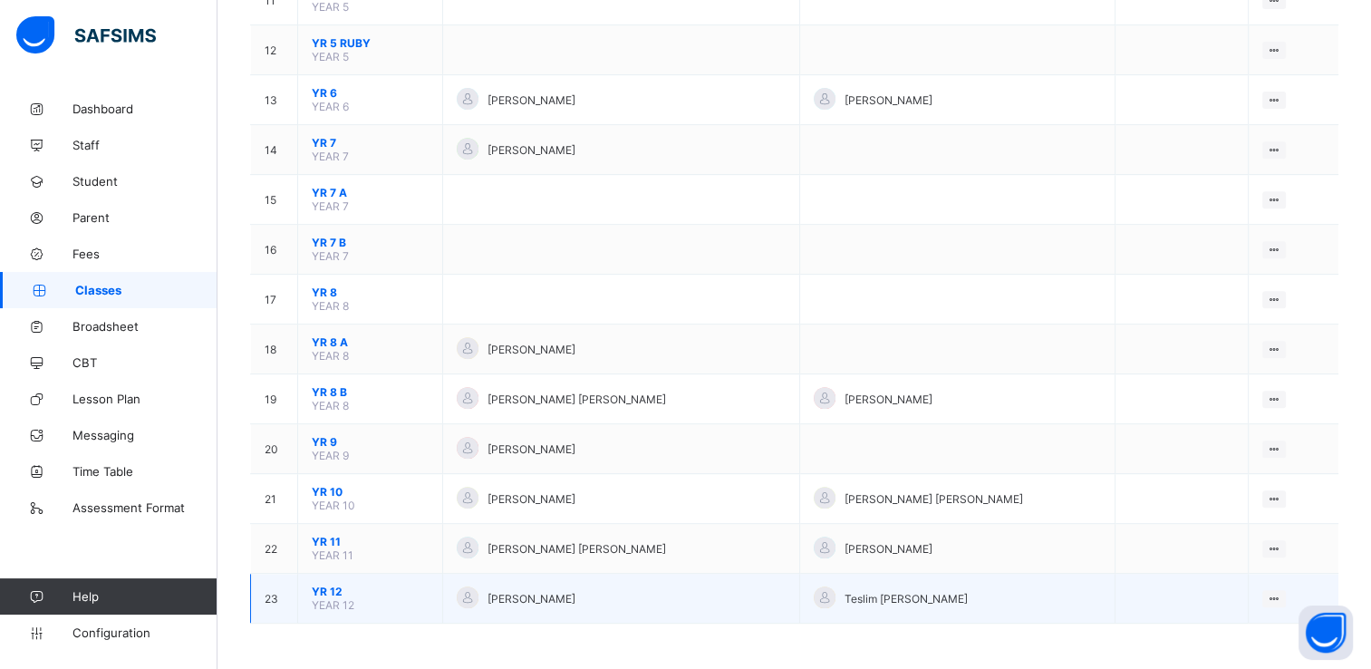
click at [332, 587] on span "YR 12" at bounding box center [370, 591] width 117 height 14
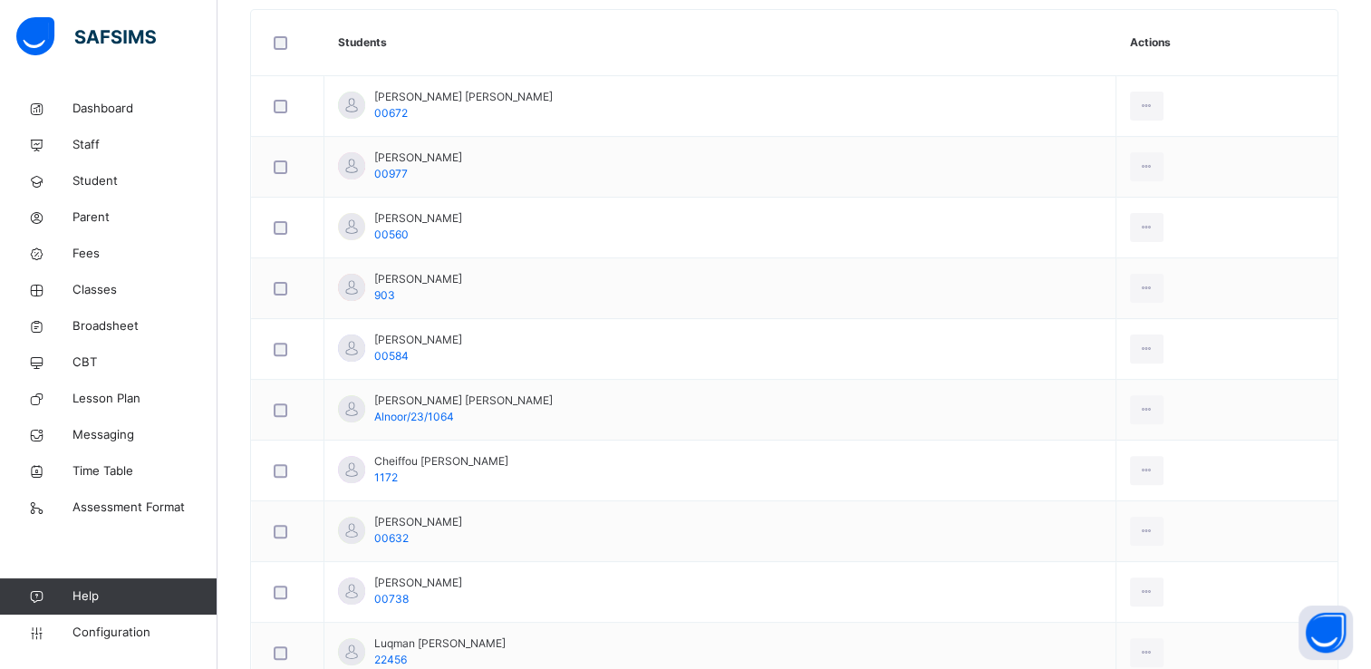
scroll to position [516, 0]
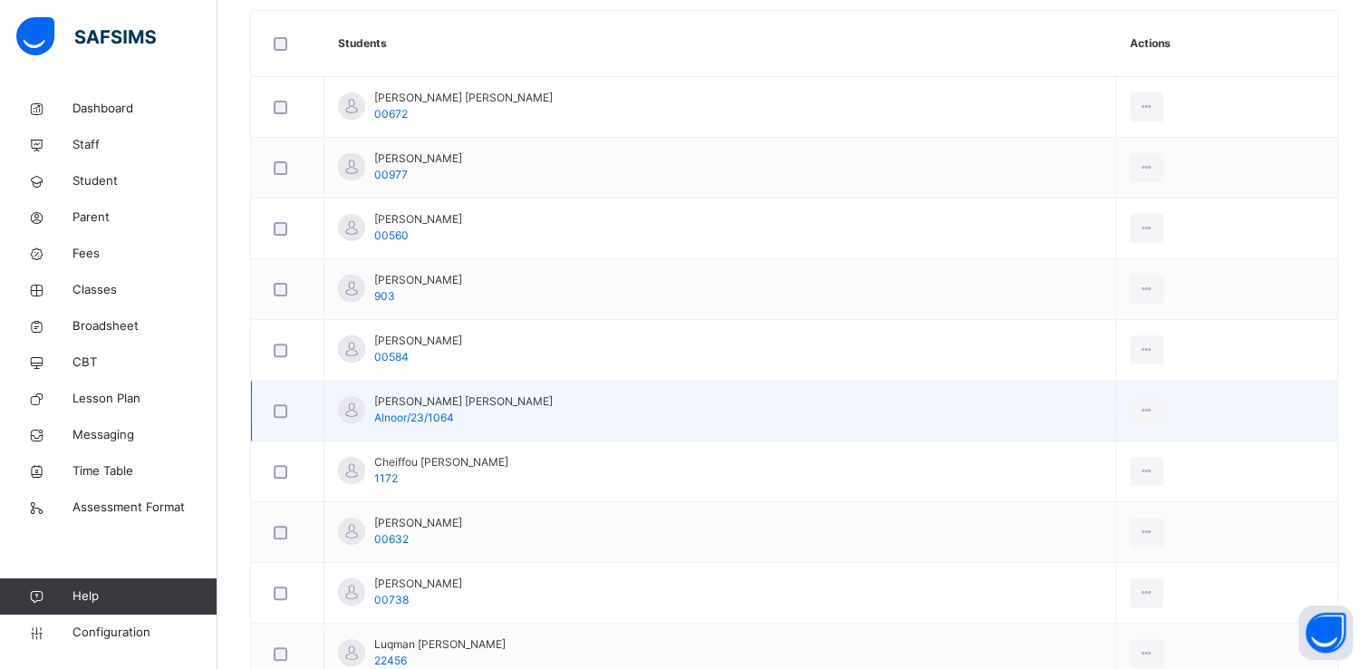
click at [418, 404] on span "[PERSON_NAME] [PERSON_NAME]" at bounding box center [463, 401] width 178 height 16
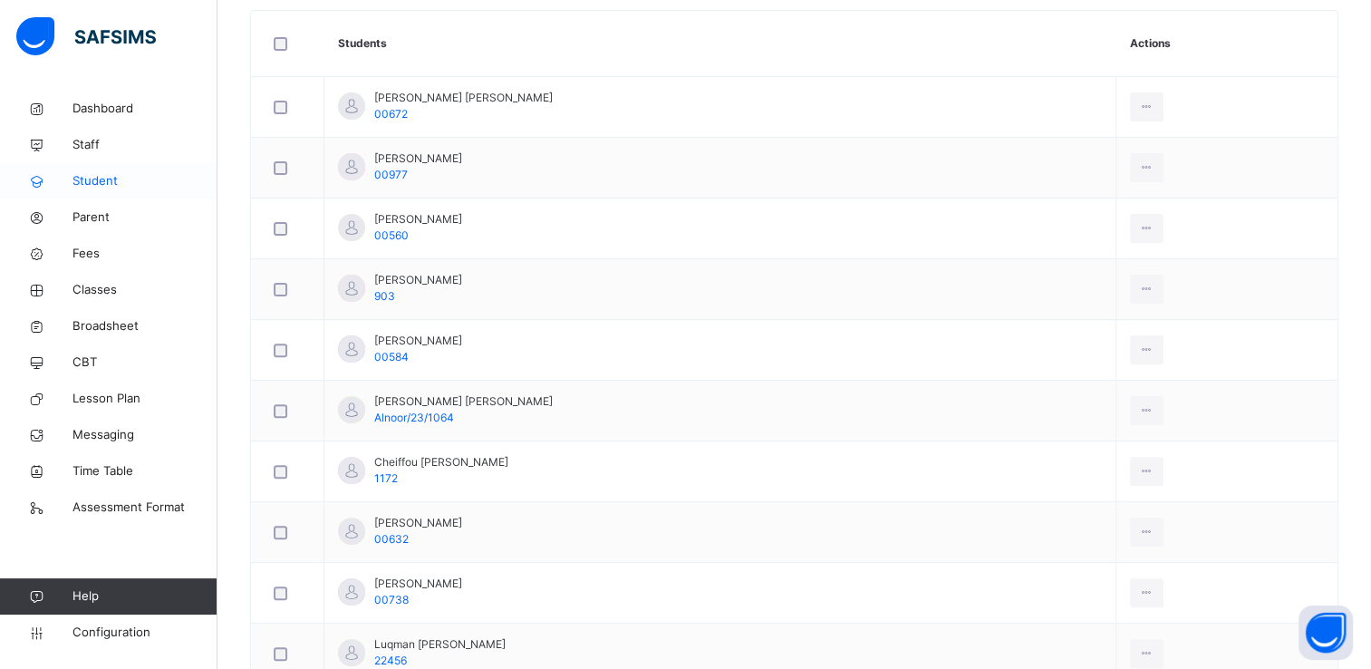
click at [107, 179] on span "Student" at bounding box center [144, 181] width 145 height 18
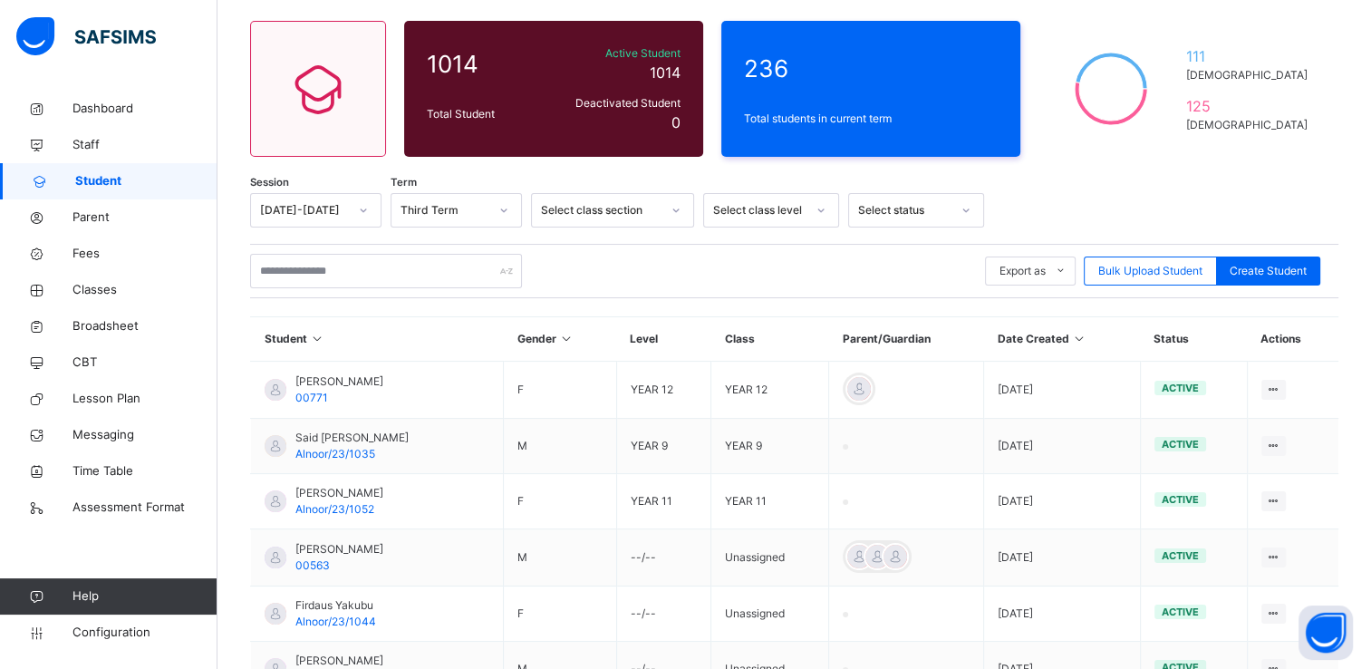
scroll to position [496, 0]
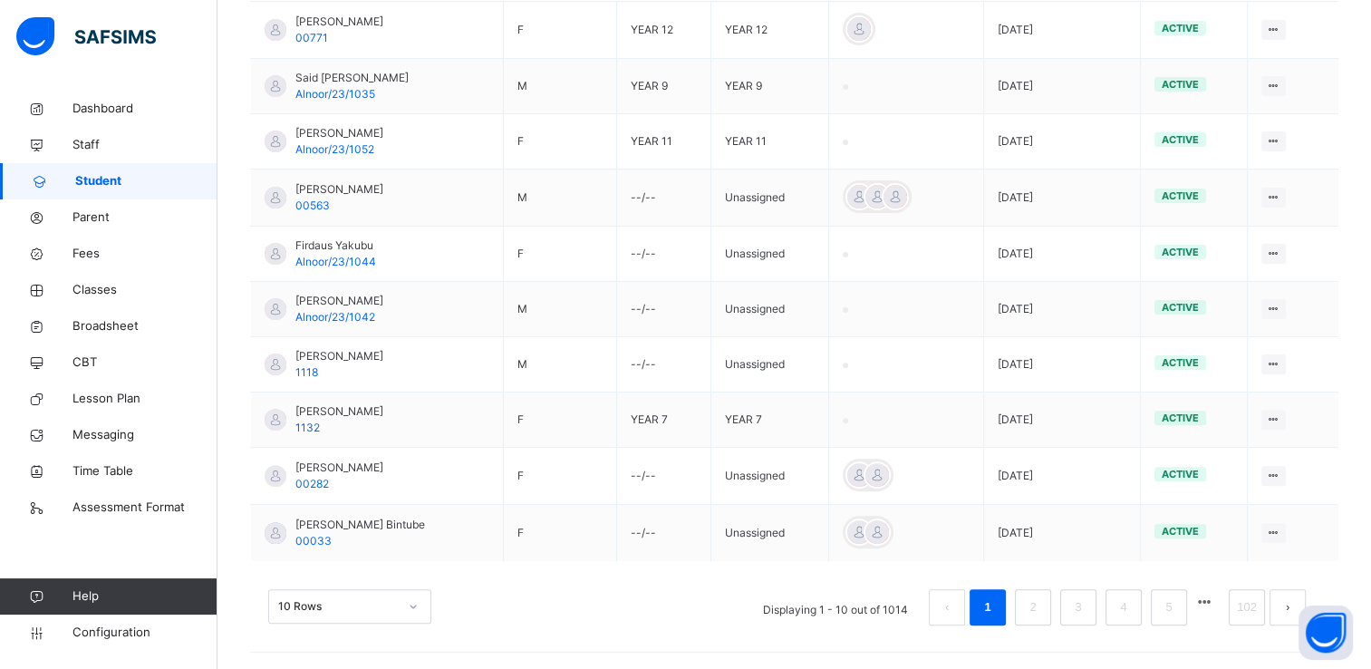
click at [331, 271] on td "Firdaus Yakubu Alnoor/23/1044" at bounding box center [377, 253] width 253 height 55
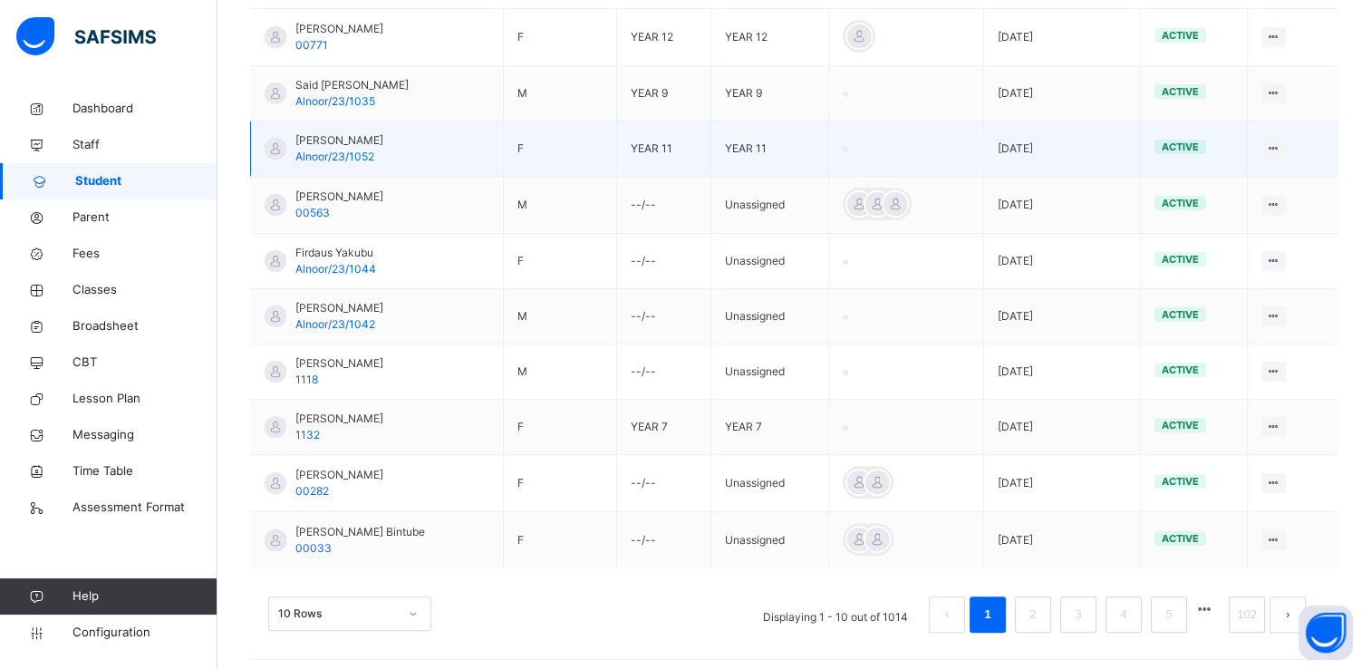
scroll to position [0, 0]
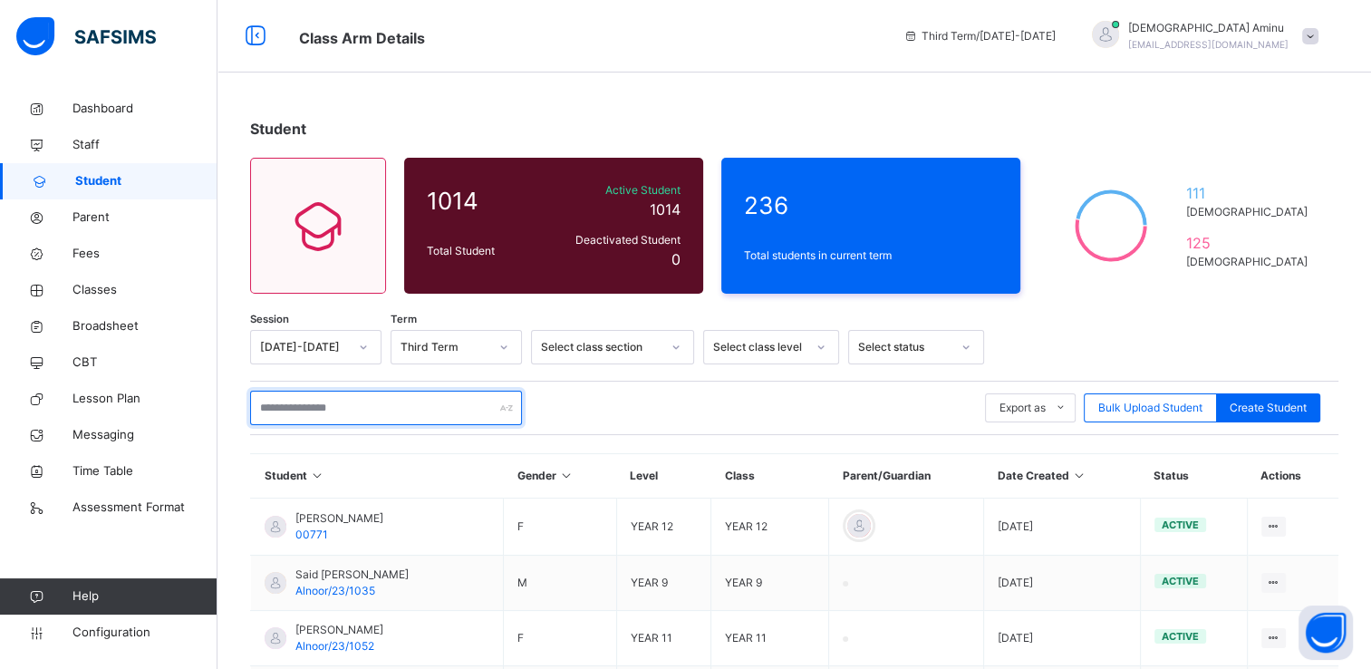
click at [323, 401] on input "text" at bounding box center [386, 407] width 272 height 34
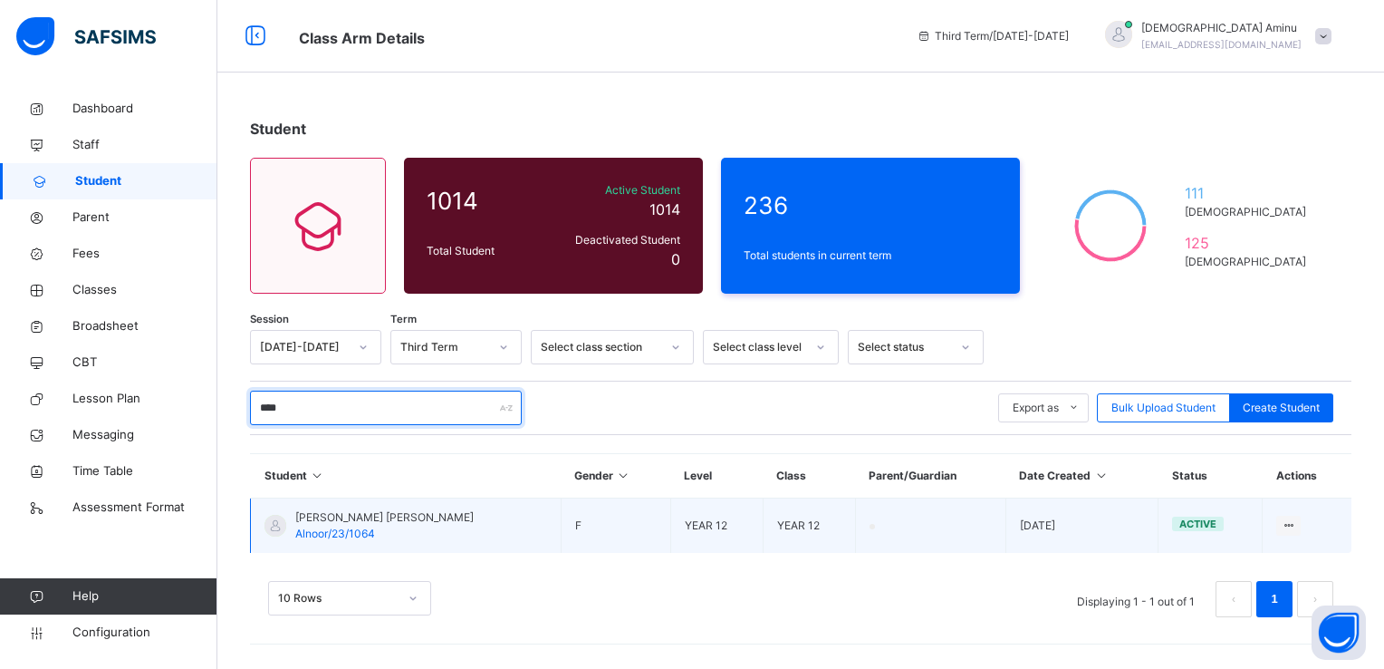
type input "****"
click at [335, 522] on span "[PERSON_NAME] [PERSON_NAME]" at bounding box center [384, 517] width 178 height 16
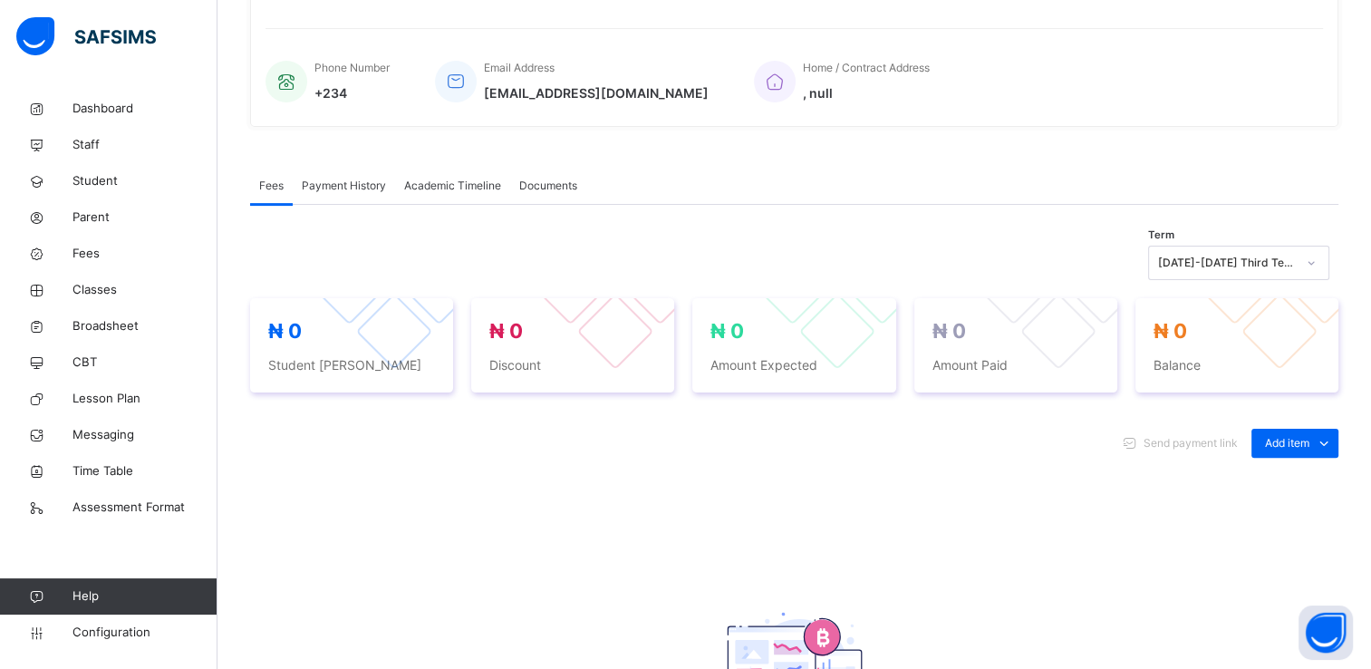
scroll to position [438, 0]
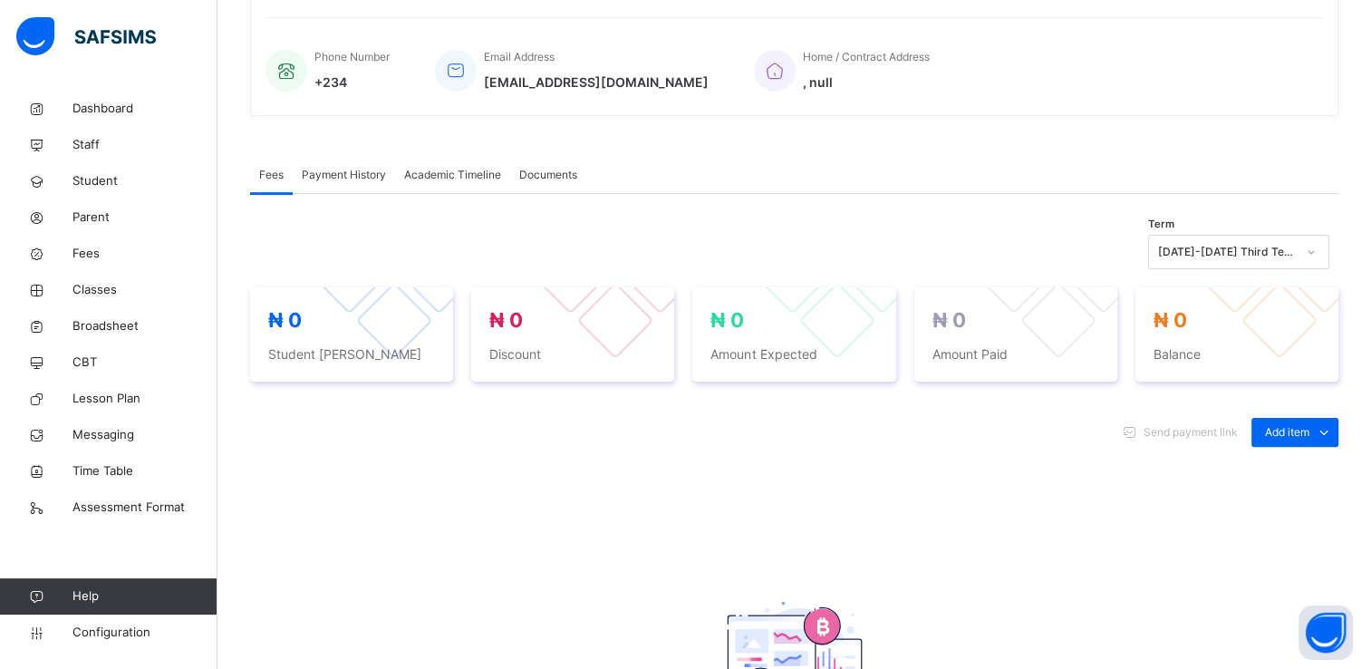
click at [460, 172] on span "Academic Timeline" at bounding box center [452, 175] width 97 height 16
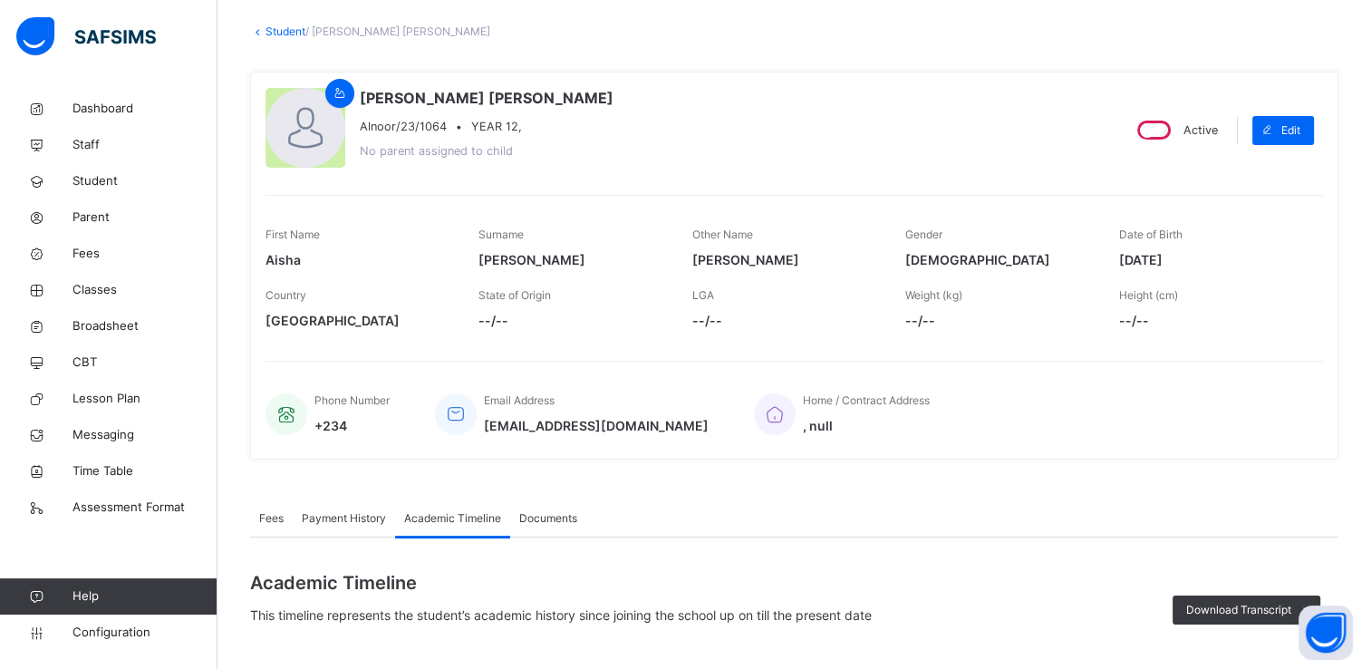
scroll to position [92, 0]
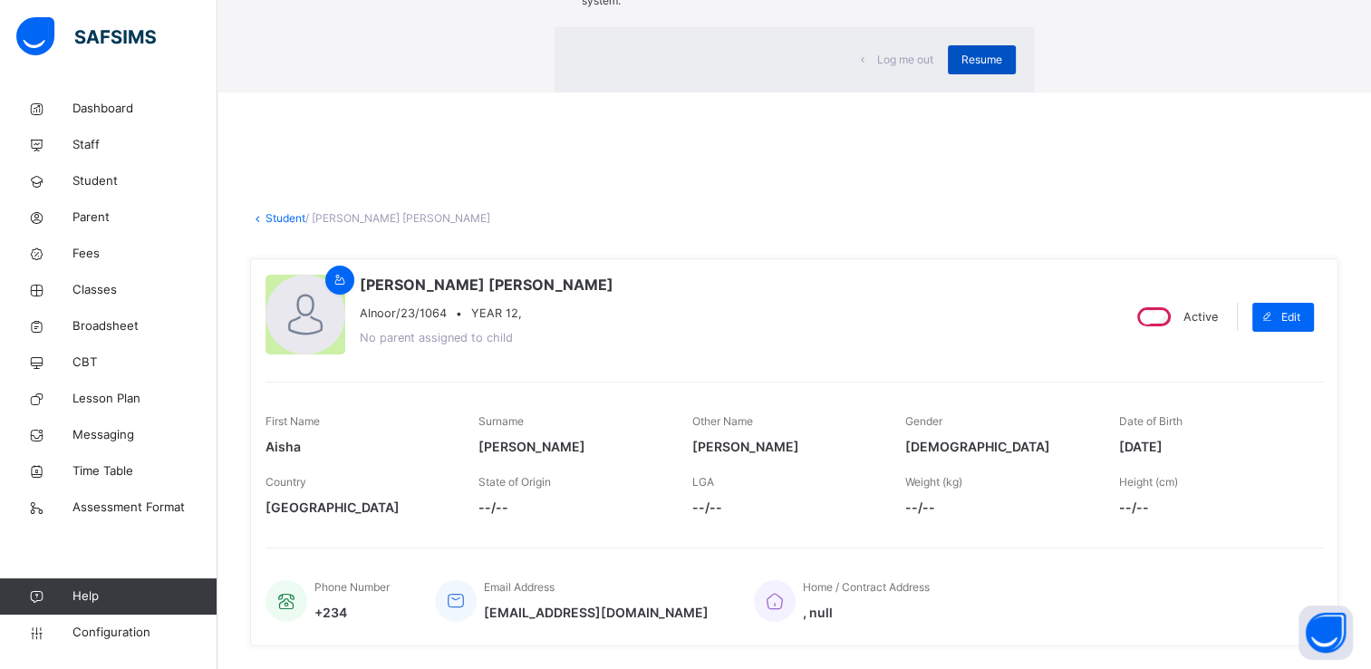
click at [961, 68] on span "Resume" at bounding box center [981, 60] width 41 height 16
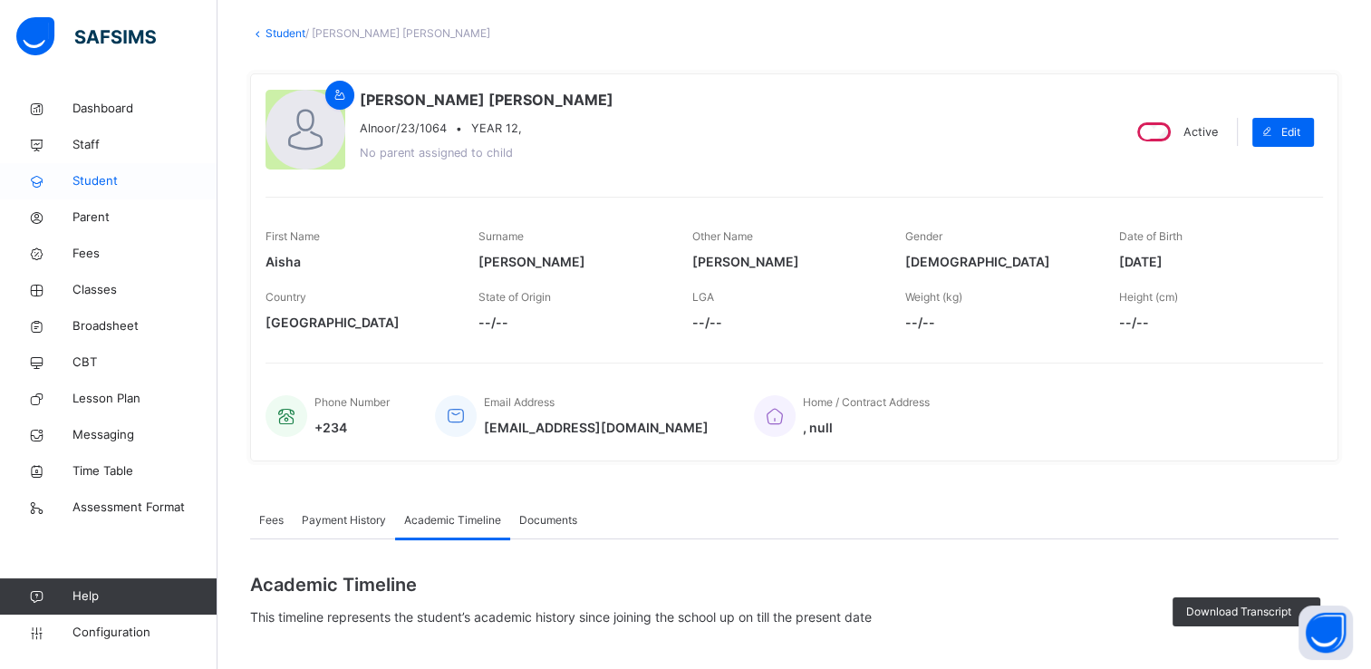
click at [101, 179] on span "Student" at bounding box center [144, 181] width 145 height 18
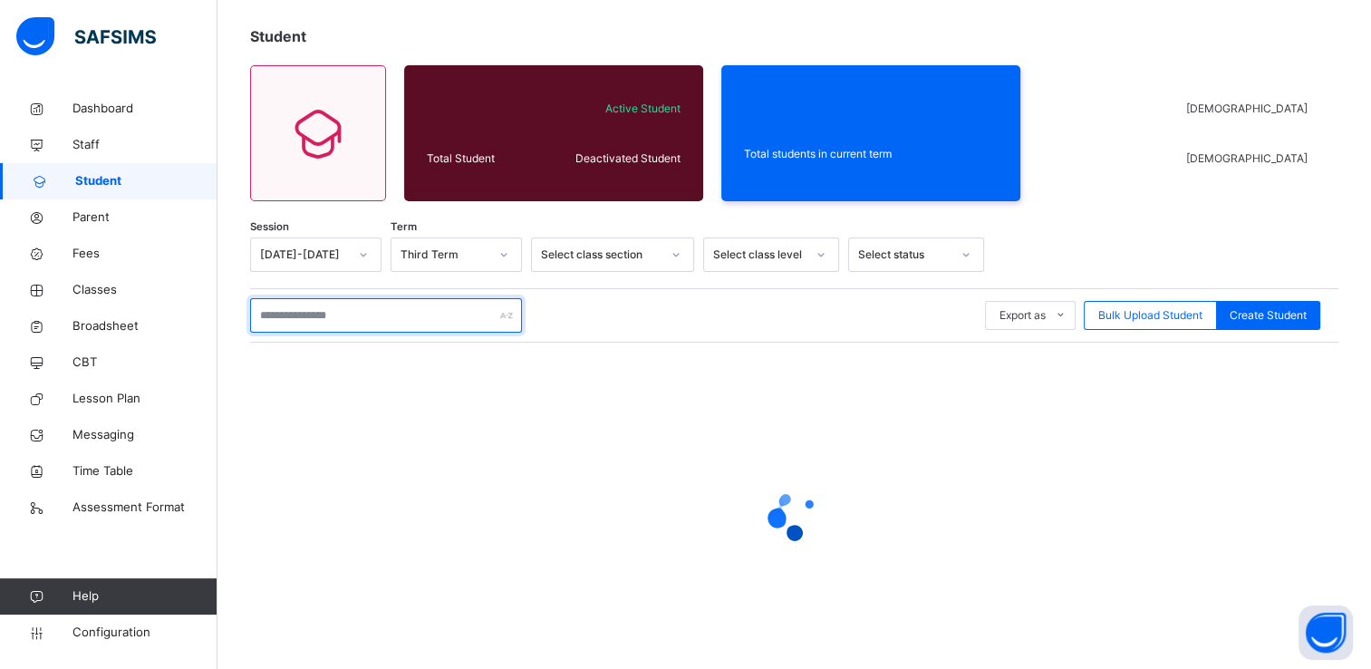
click at [337, 312] on input "text" at bounding box center [386, 315] width 272 height 34
type input "******"
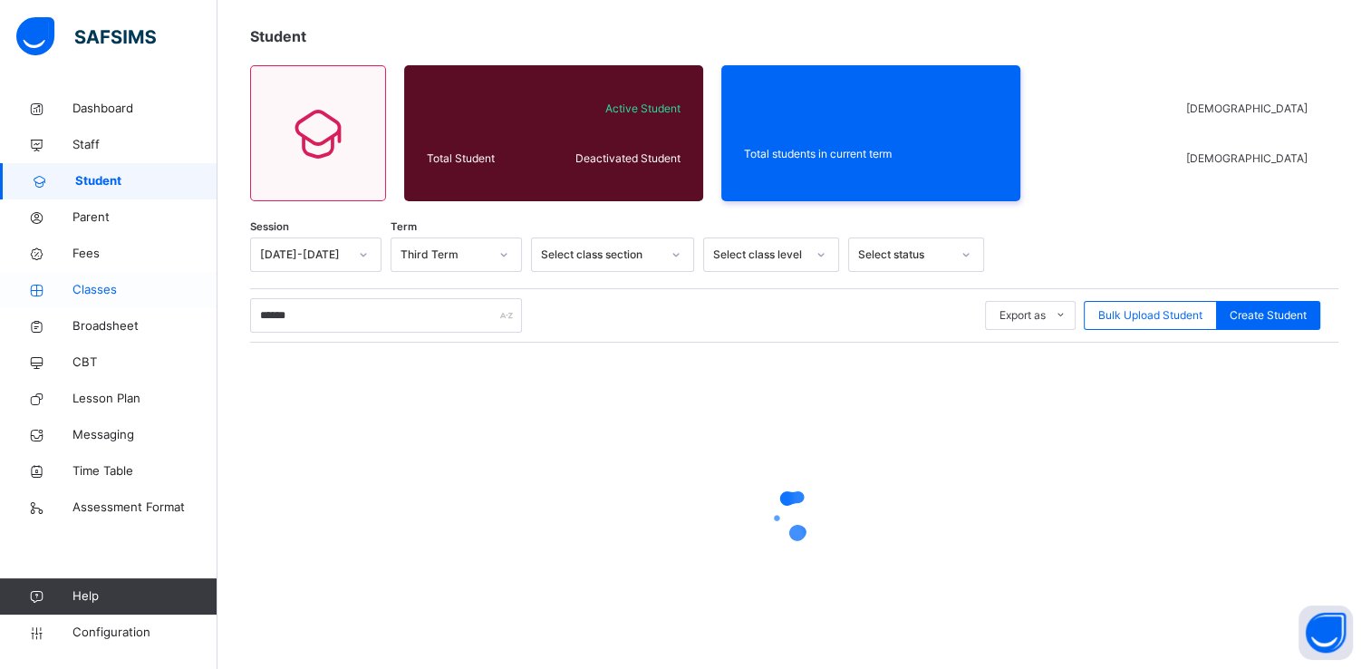
click at [96, 291] on span "Classes" at bounding box center [144, 290] width 145 height 18
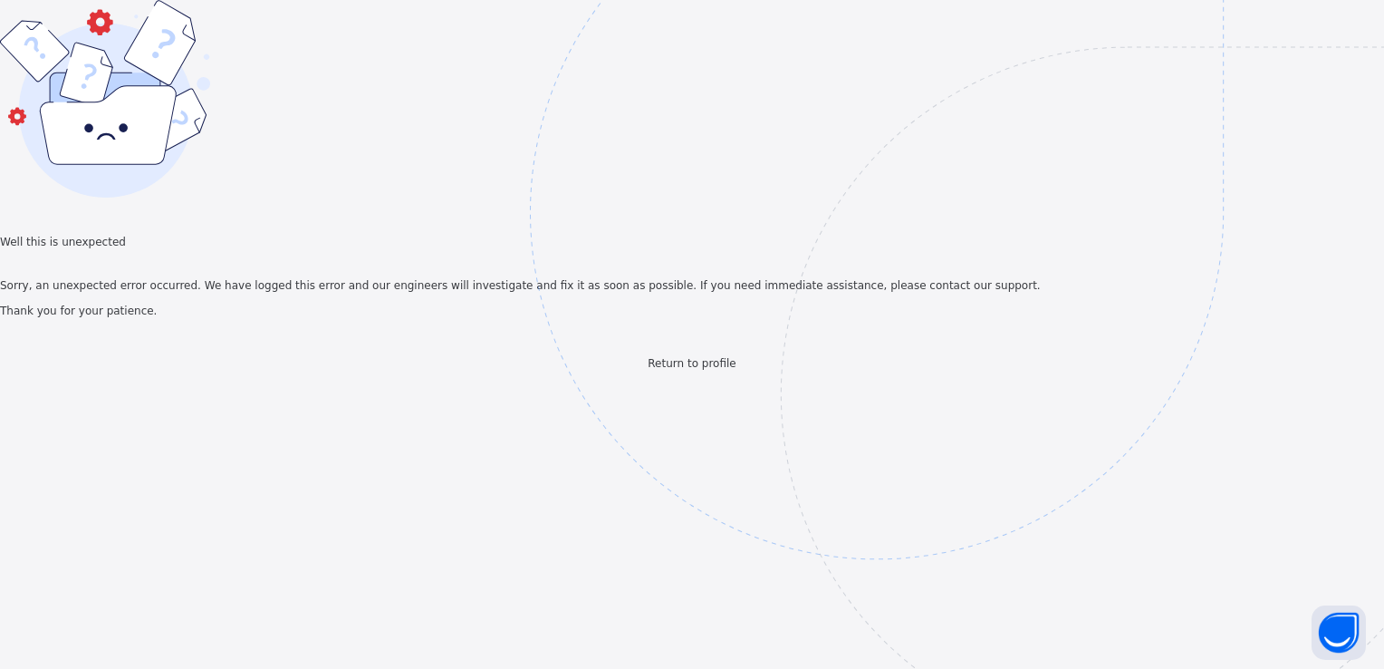
click at [717, 370] on span "Return to profile" at bounding box center [692, 363] width 88 height 13
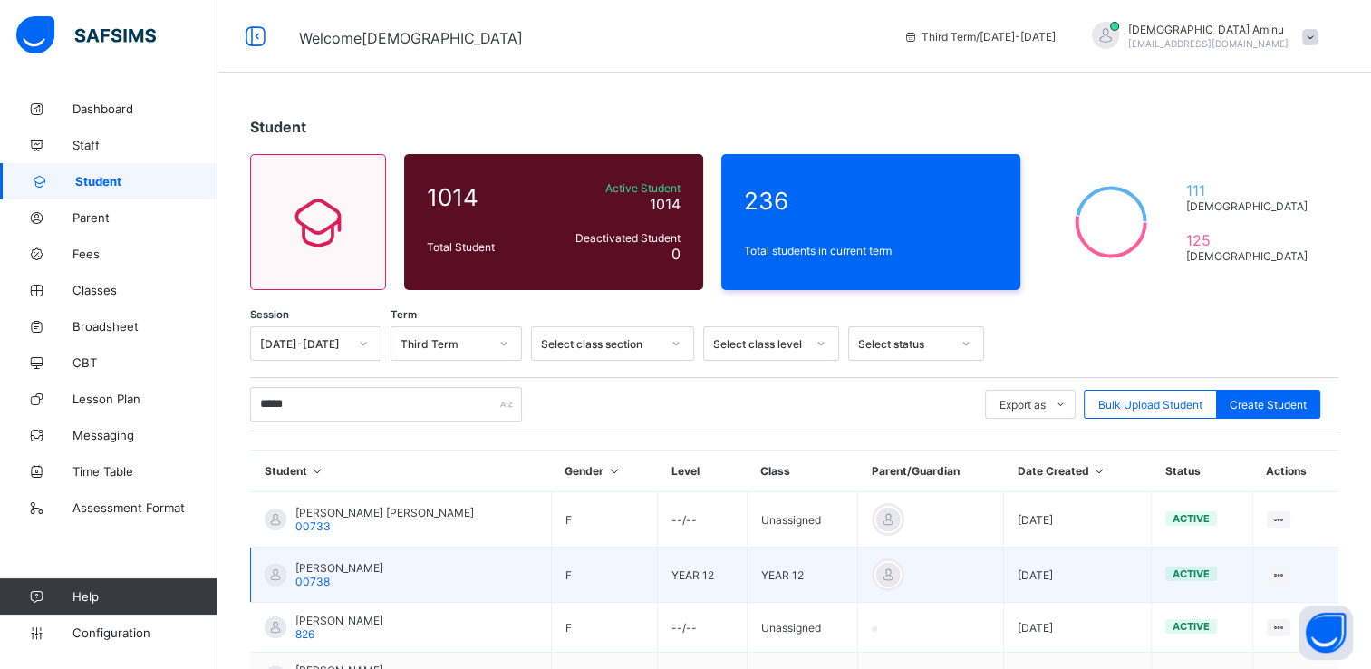
click at [363, 563] on span "[PERSON_NAME]" at bounding box center [339, 568] width 88 height 14
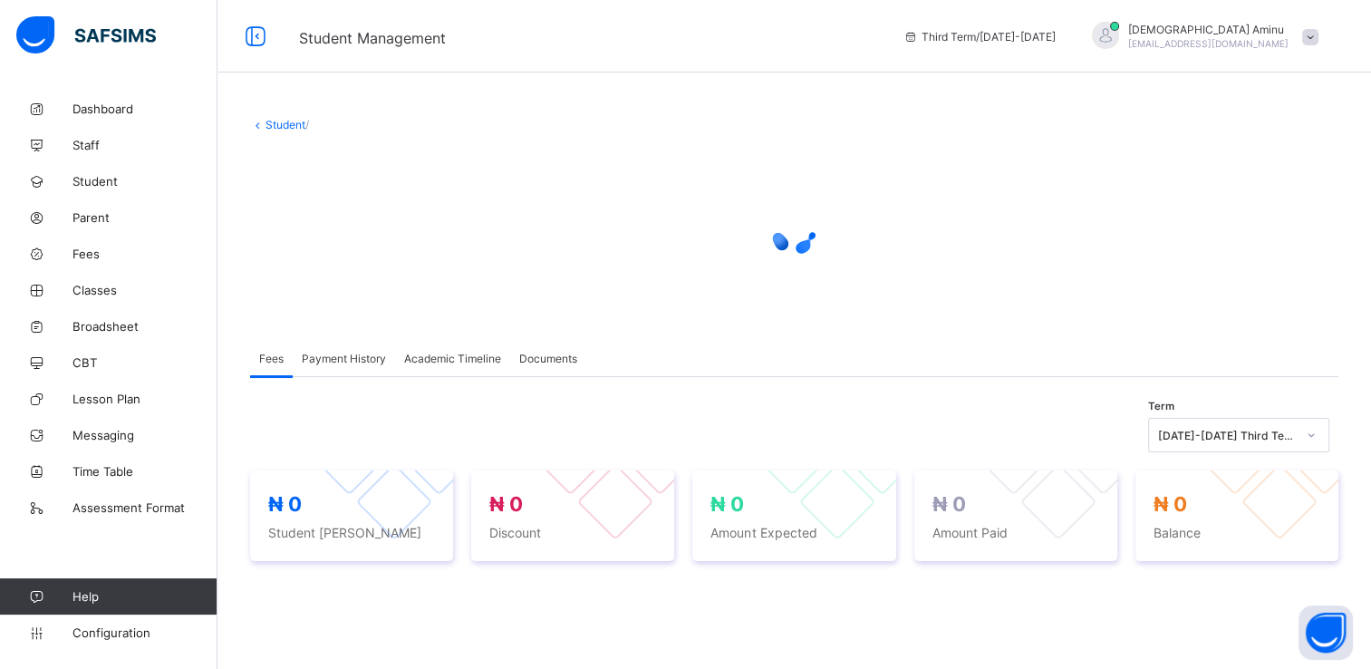
click at [284, 129] on link "Student" at bounding box center [285, 125] width 40 height 14
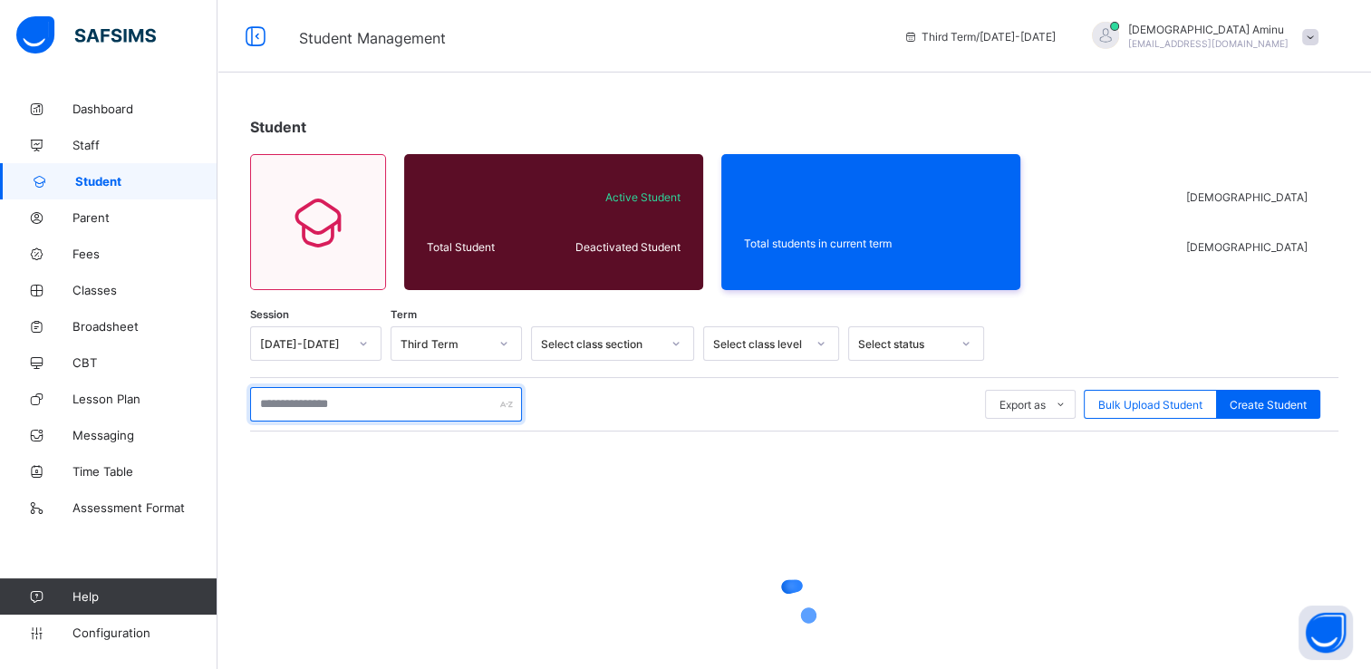
click at [402, 402] on input "text" at bounding box center [386, 404] width 272 height 34
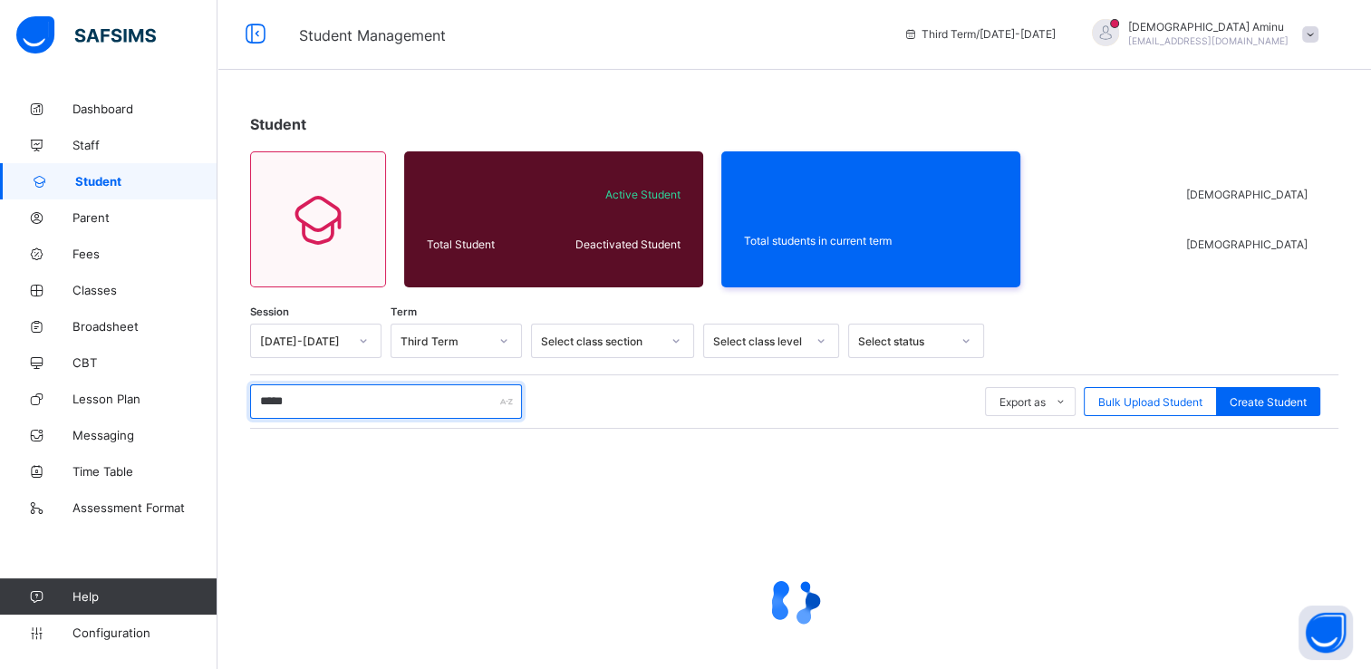
scroll to position [132, 0]
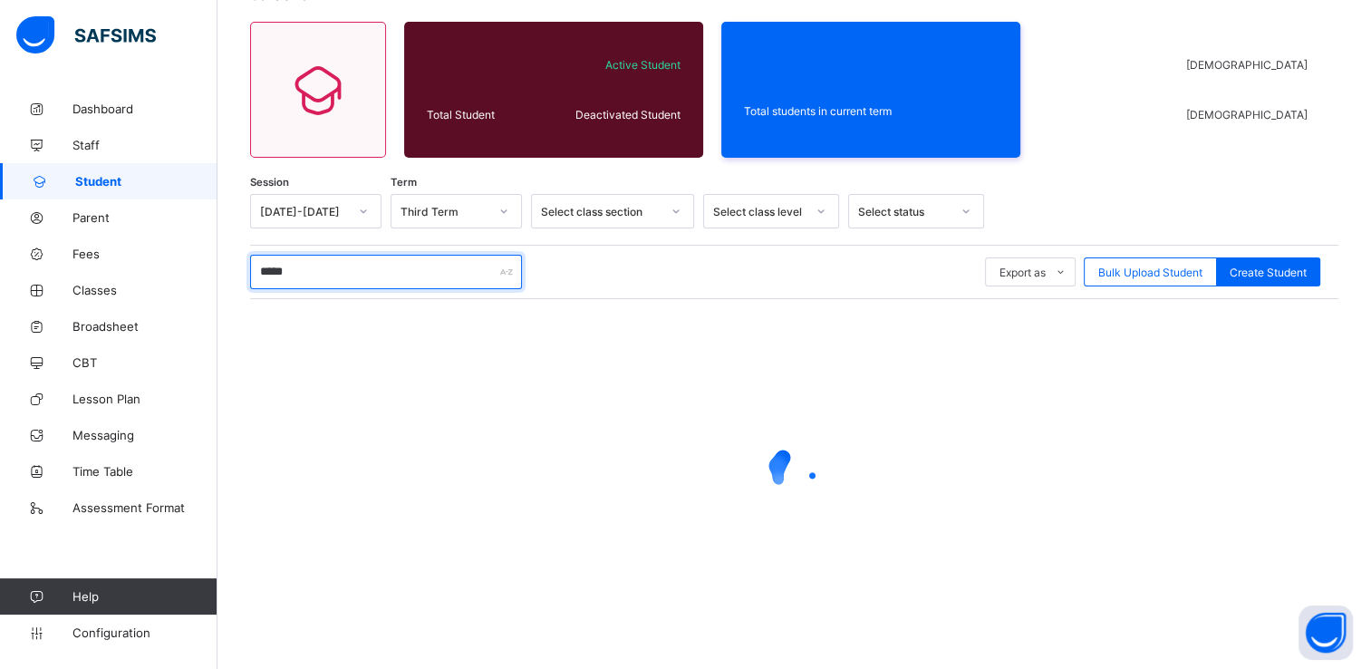
click at [343, 265] on input "*****" at bounding box center [386, 272] width 272 height 34
type input "*****"
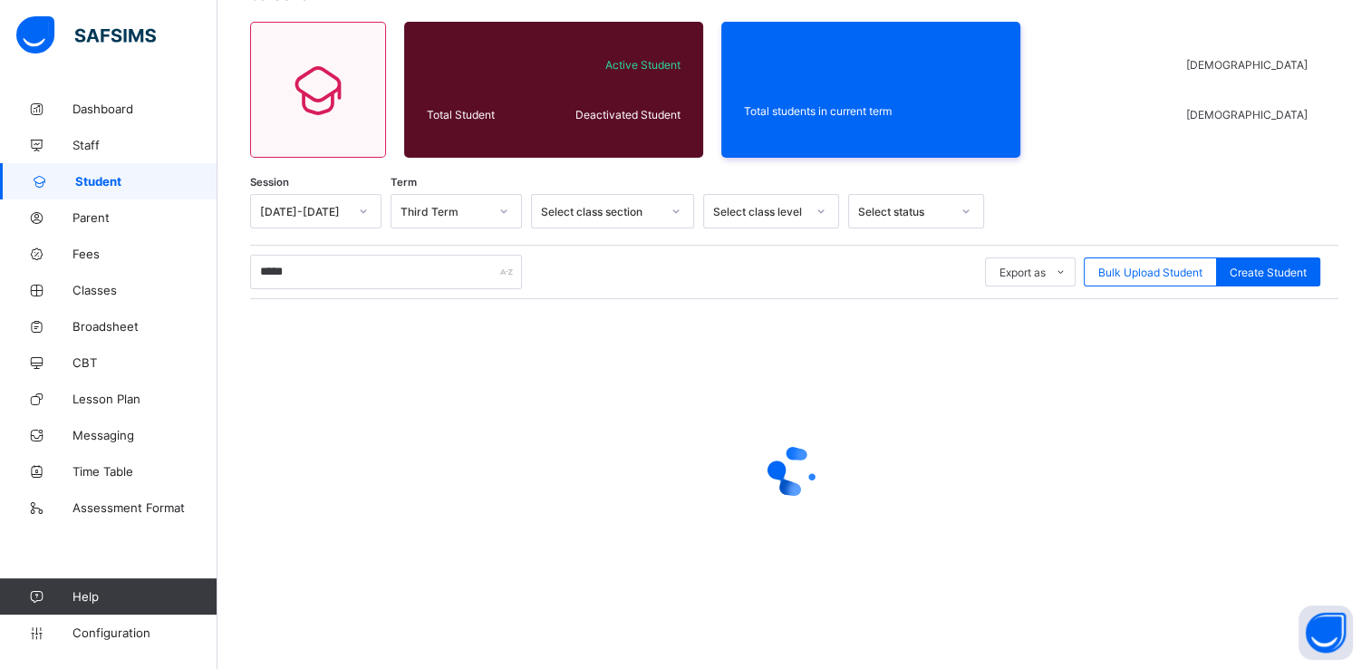
click at [127, 185] on span "Student" at bounding box center [146, 181] width 142 height 14
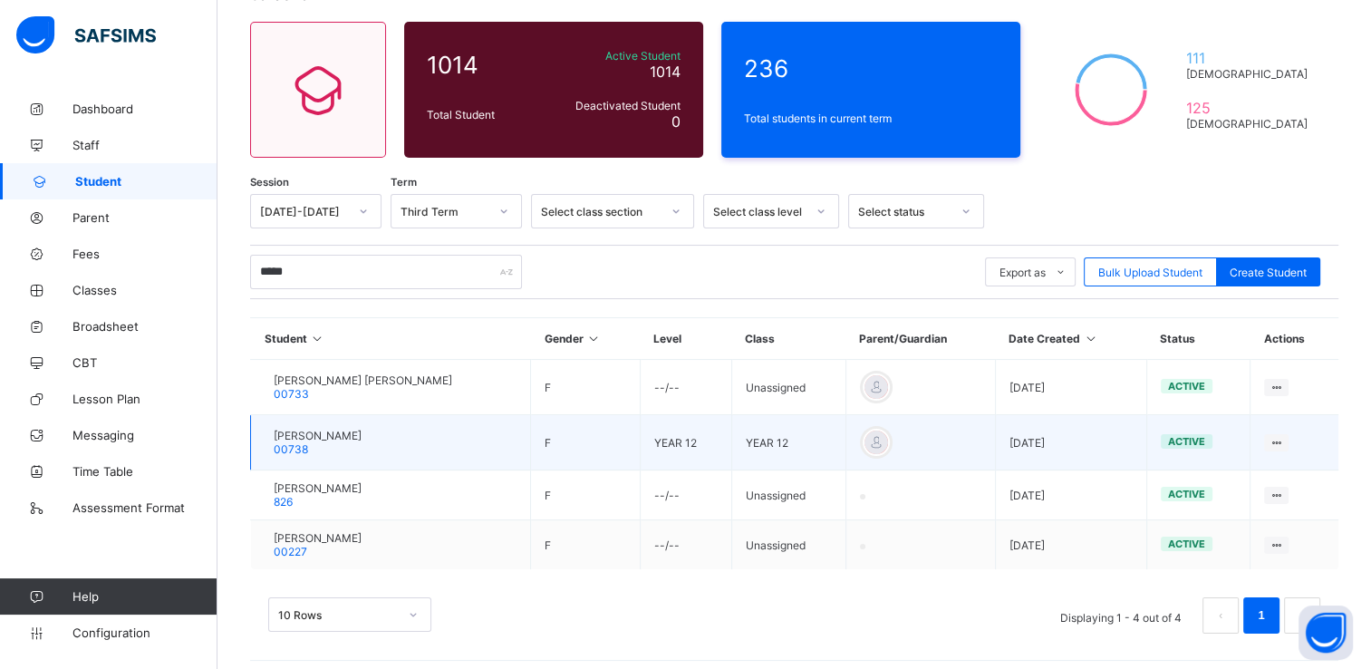
click at [305, 438] on span "[PERSON_NAME]" at bounding box center [318, 435] width 88 height 14
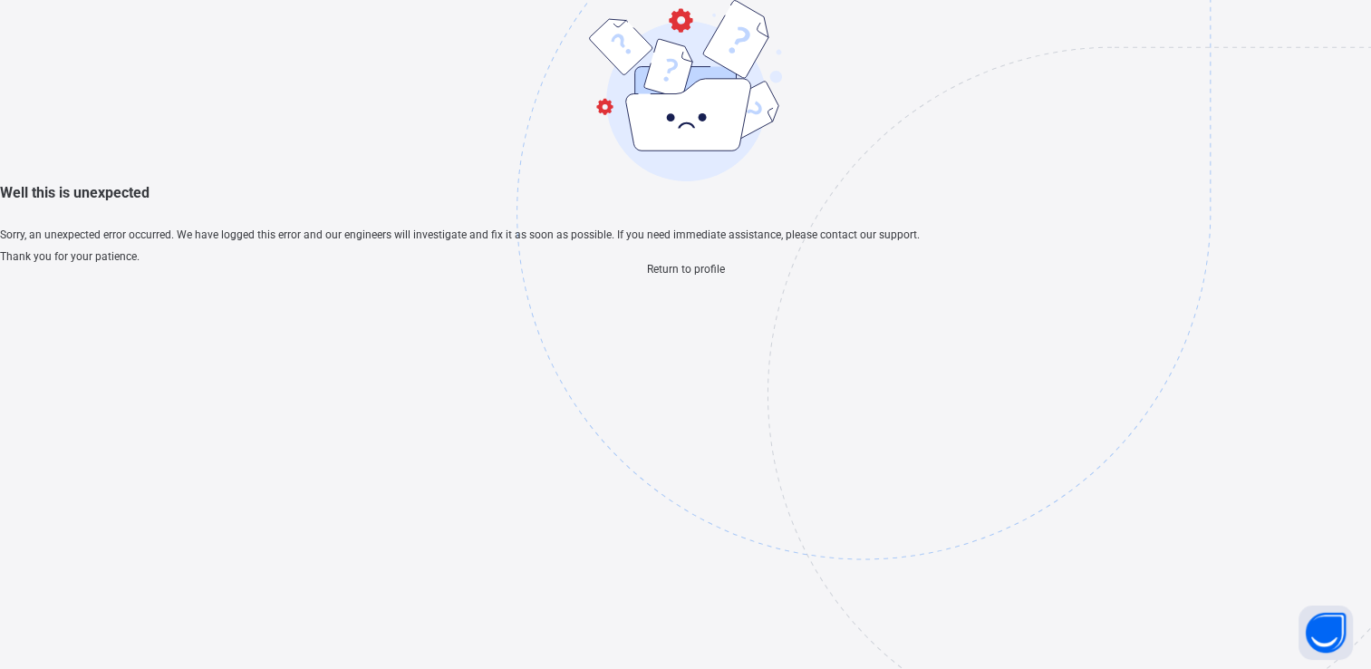
click at [684, 275] on span "Return to profile" at bounding box center [686, 269] width 78 height 13
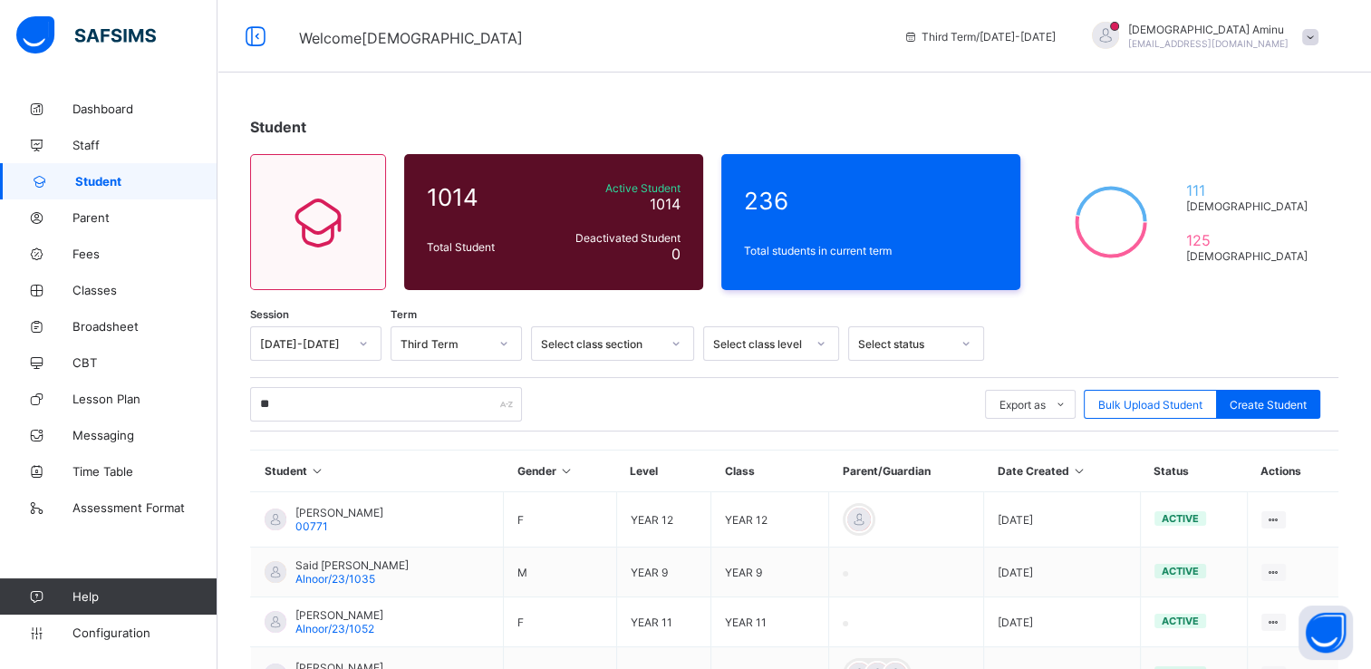
type input "*"
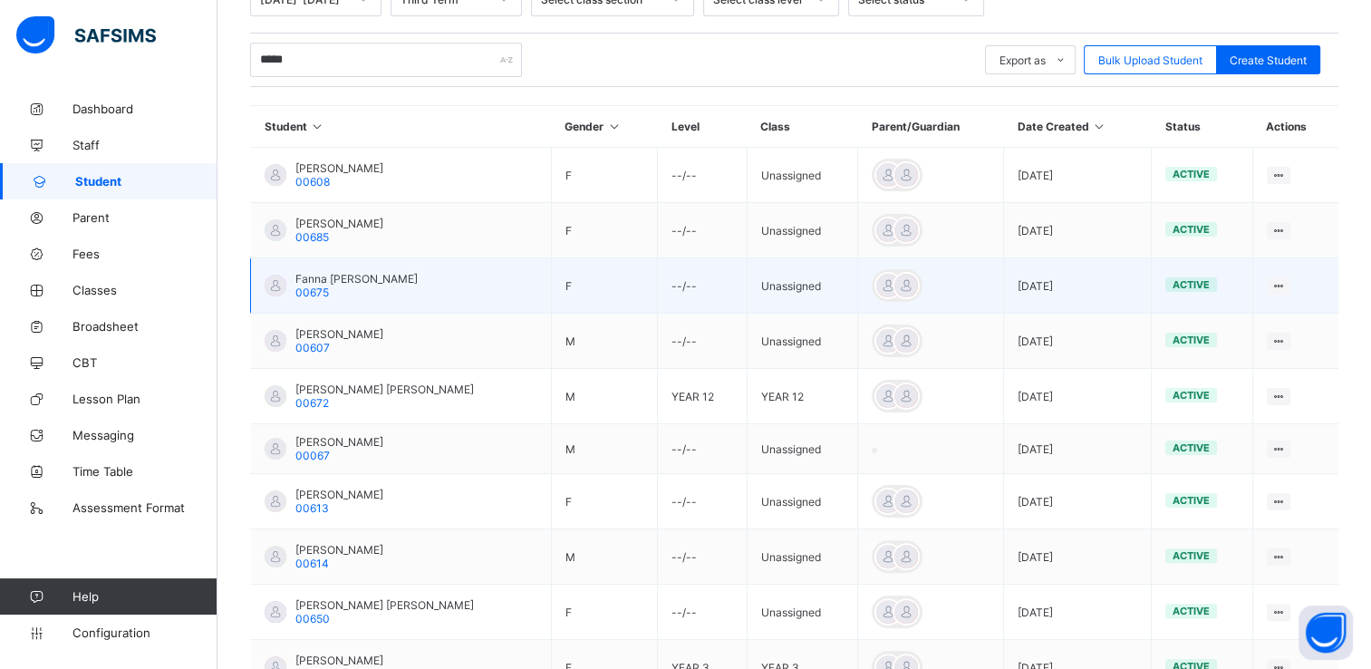
scroll to position [477, 0]
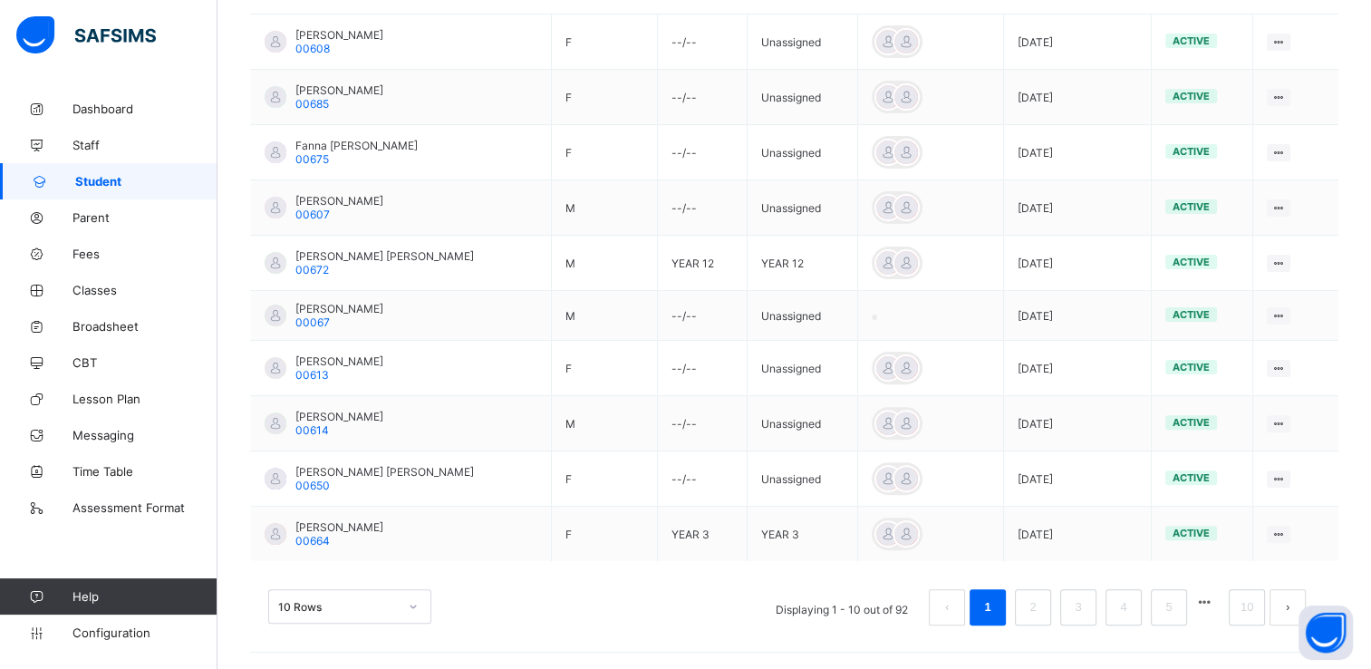
type input "*****"
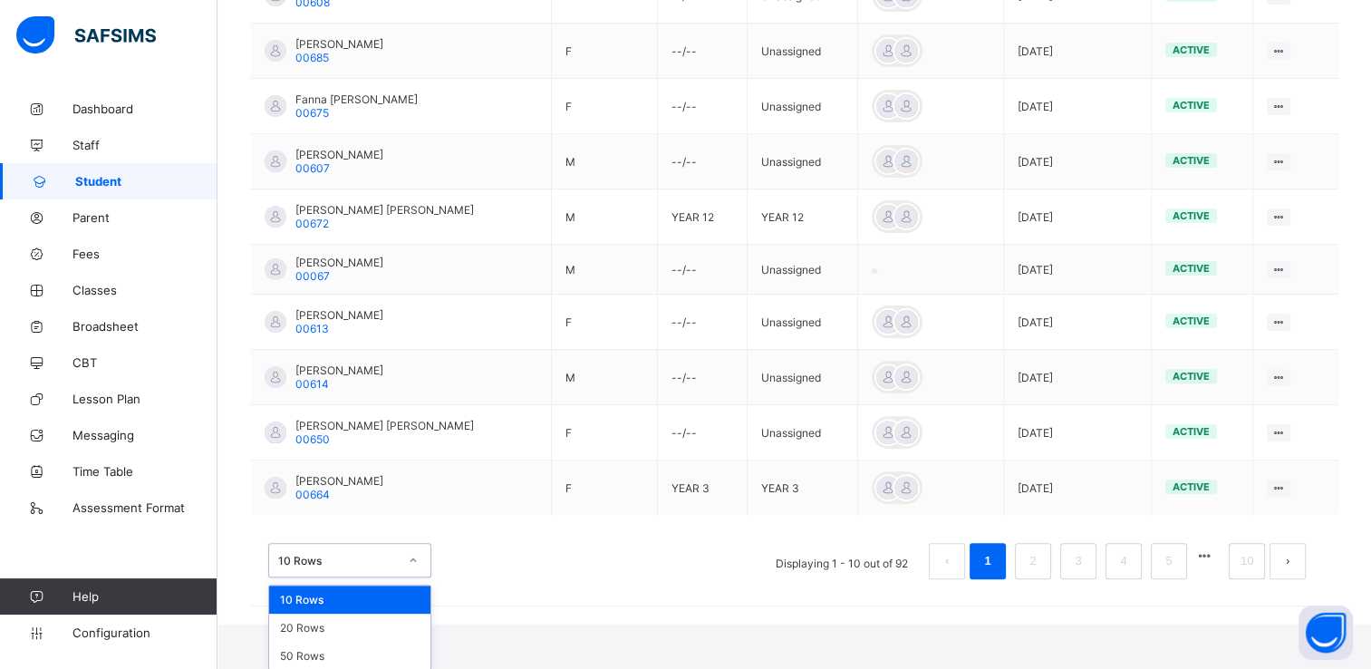
click at [413, 577] on div "option 10 Rows focused, 1 of 3. 3 results available. Use Up and Down to choose …" at bounding box center [349, 560] width 163 height 34
click at [335, 632] on div "20 Rows" at bounding box center [349, 627] width 161 height 28
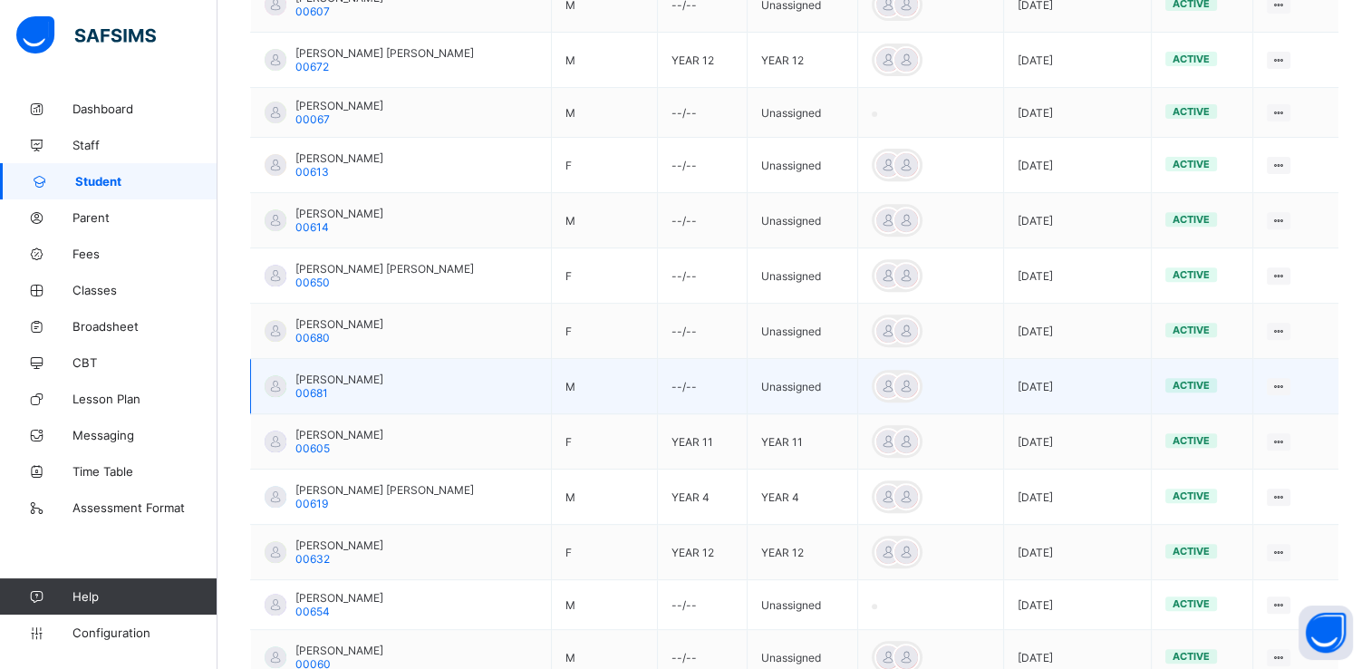
scroll to position [693, 0]
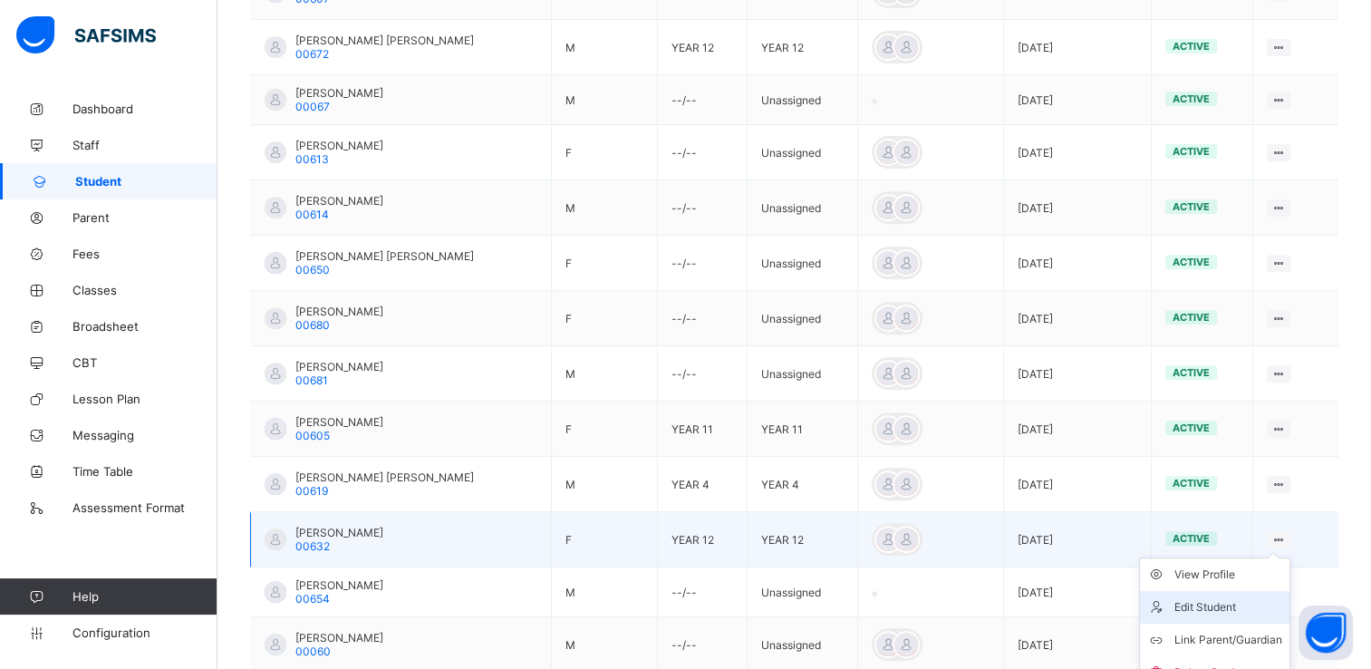
click at [1230, 600] on div "Edit Student" at bounding box center [1228, 607] width 108 height 18
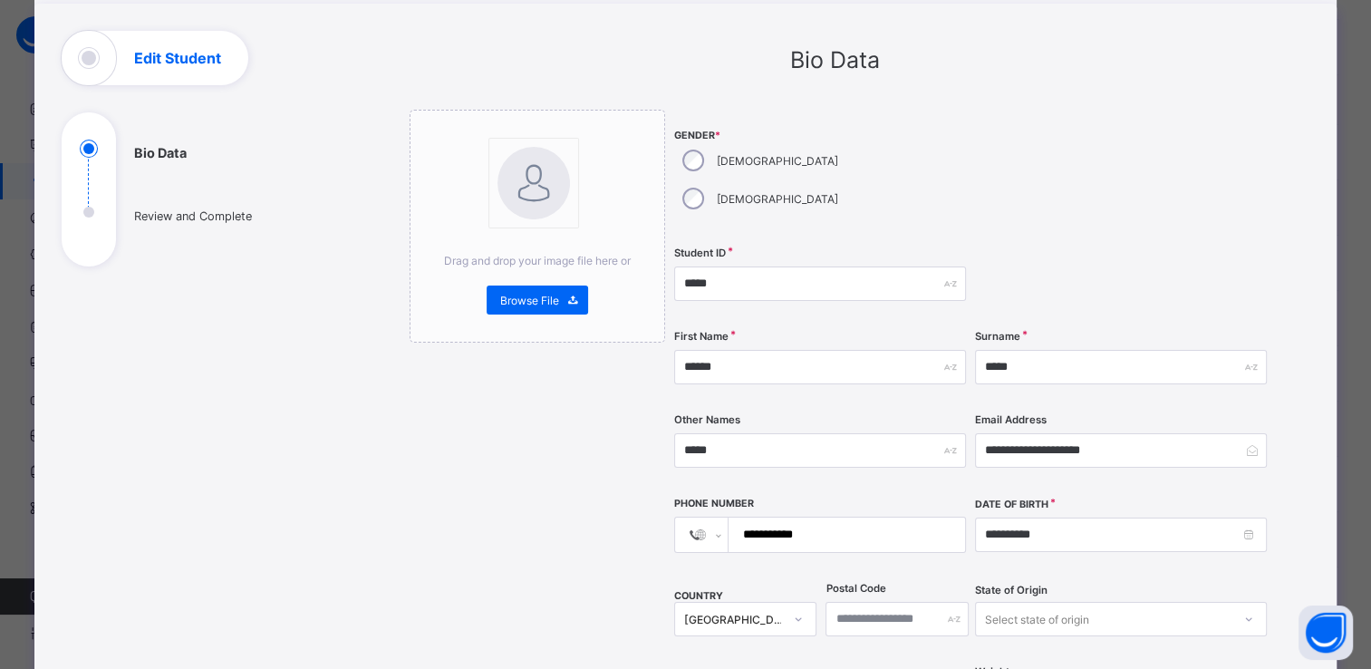
scroll to position [92, 0]
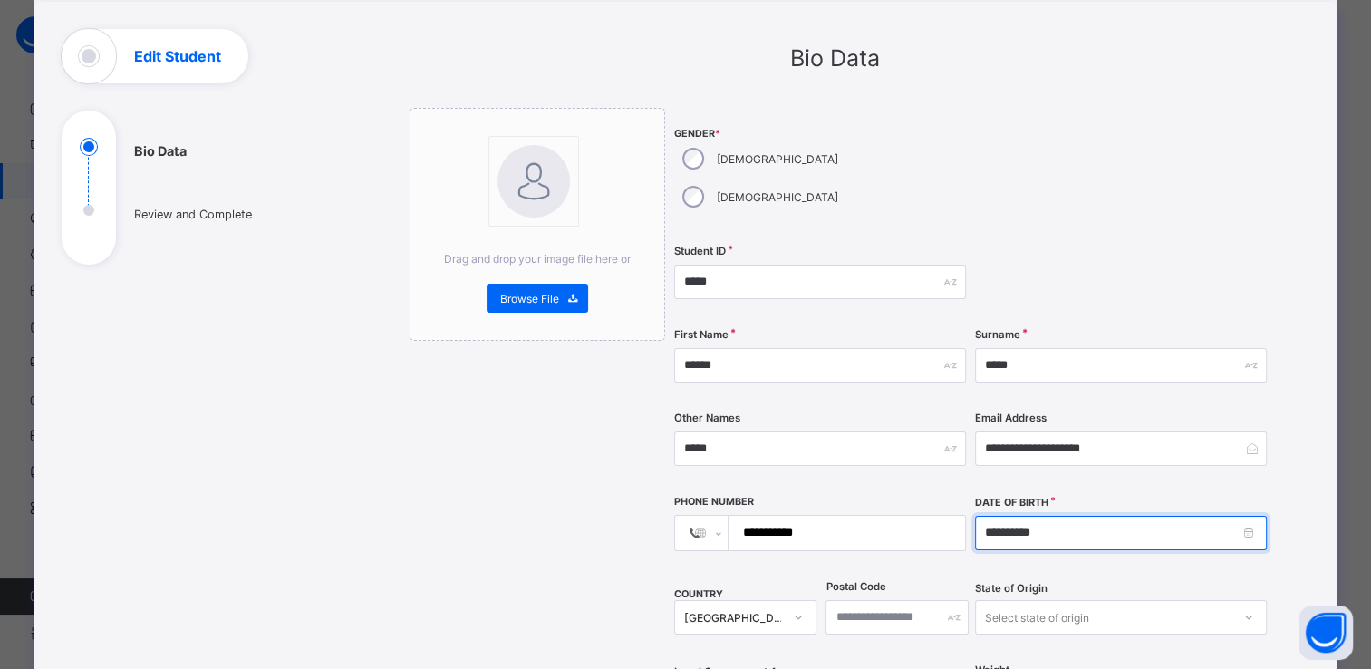
click at [1102, 515] on input "**********" at bounding box center [1121, 532] width 292 height 34
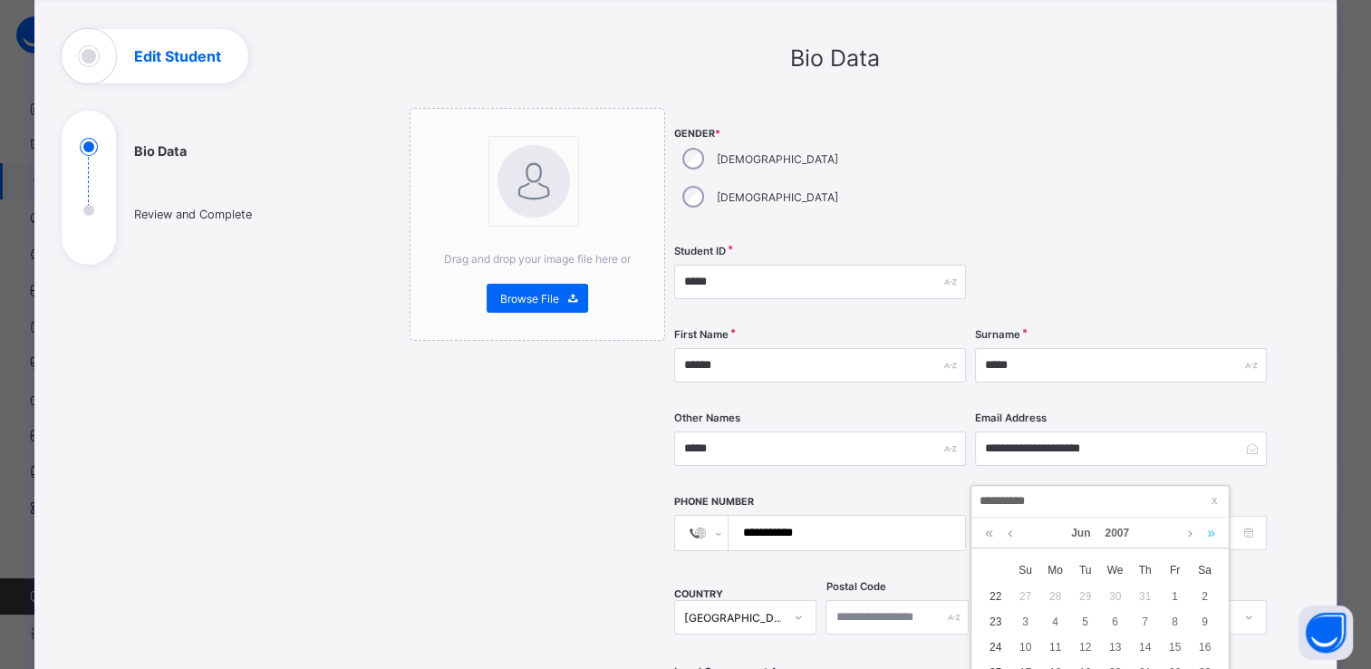
click at [1214, 532] on link at bounding box center [1210, 532] width 17 height 31
click at [1122, 530] on link "2008" at bounding box center [1116, 532] width 39 height 31
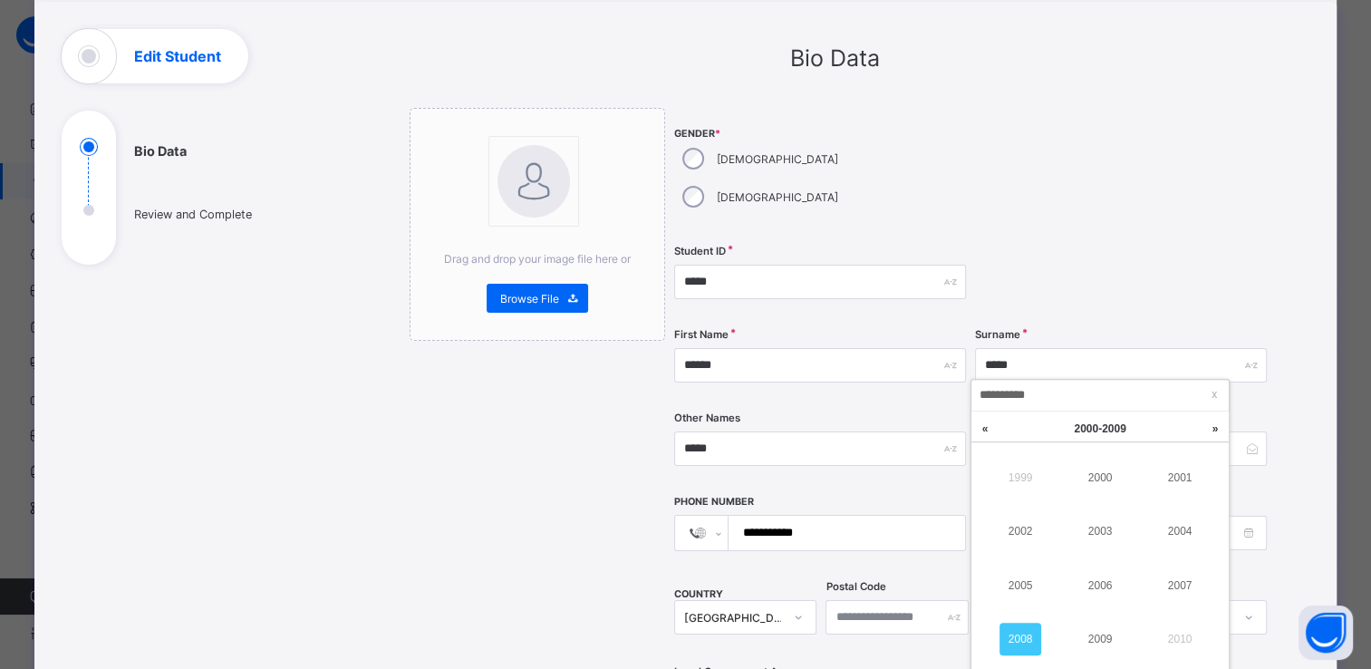
scroll to position [813, 0]
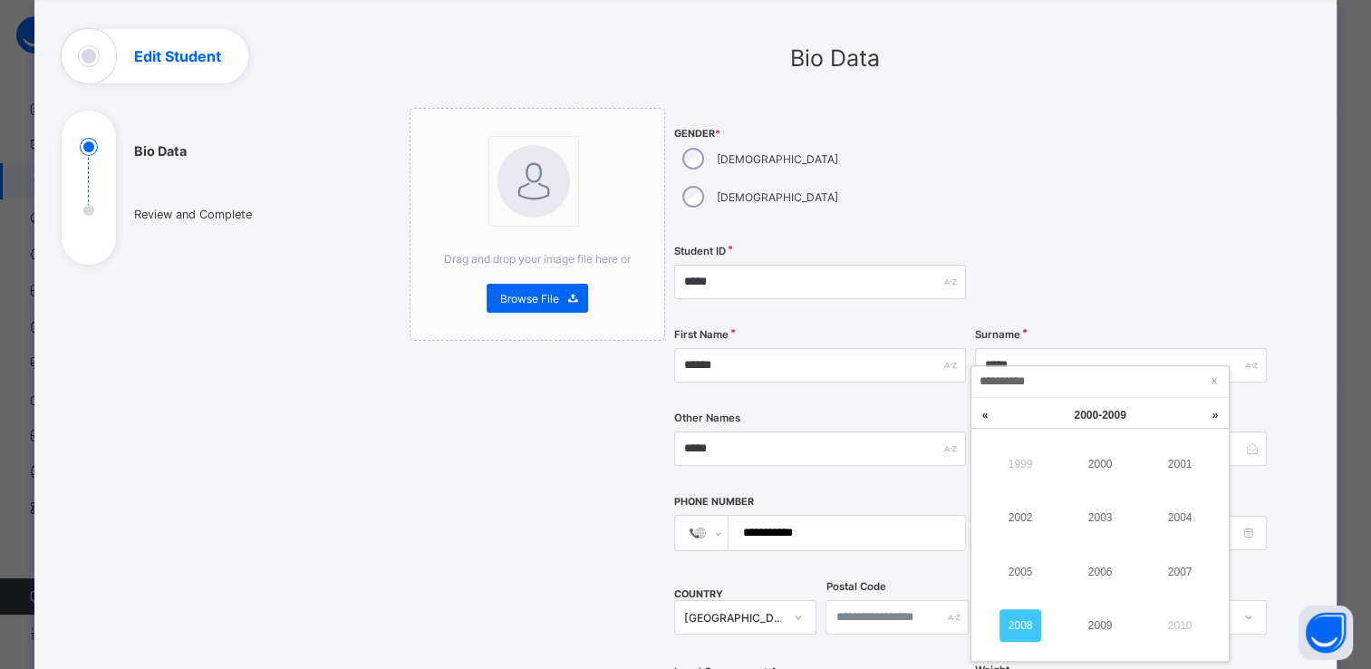
click at [1019, 618] on link "2008" at bounding box center [1020, 625] width 42 height 33
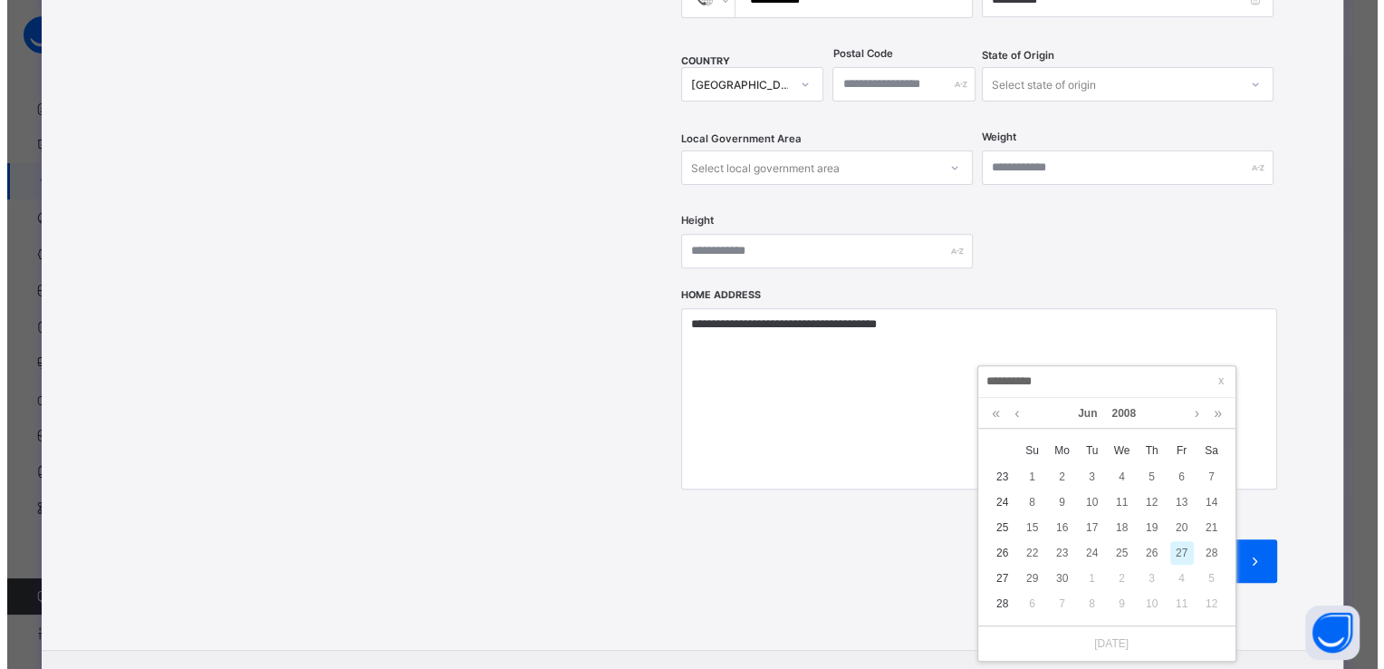
scroll to position [698, 0]
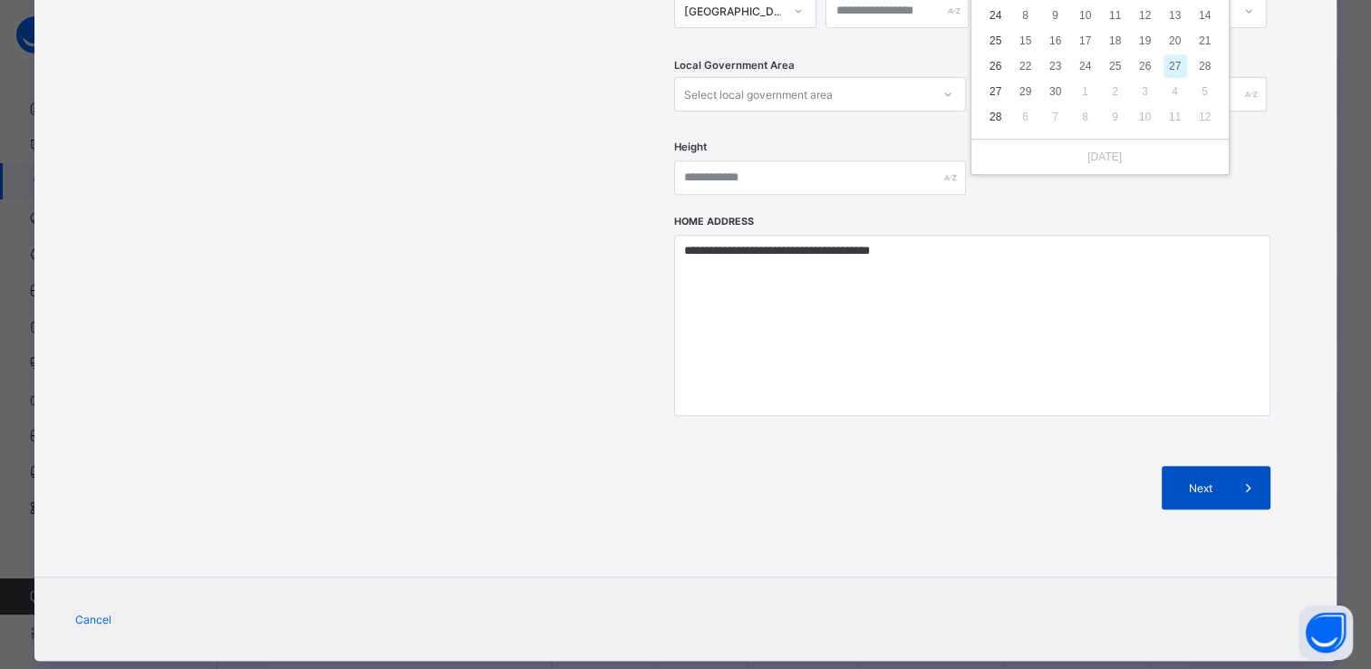
click at [1237, 478] on icon at bounding box center [1247, 487] width 20 height 18
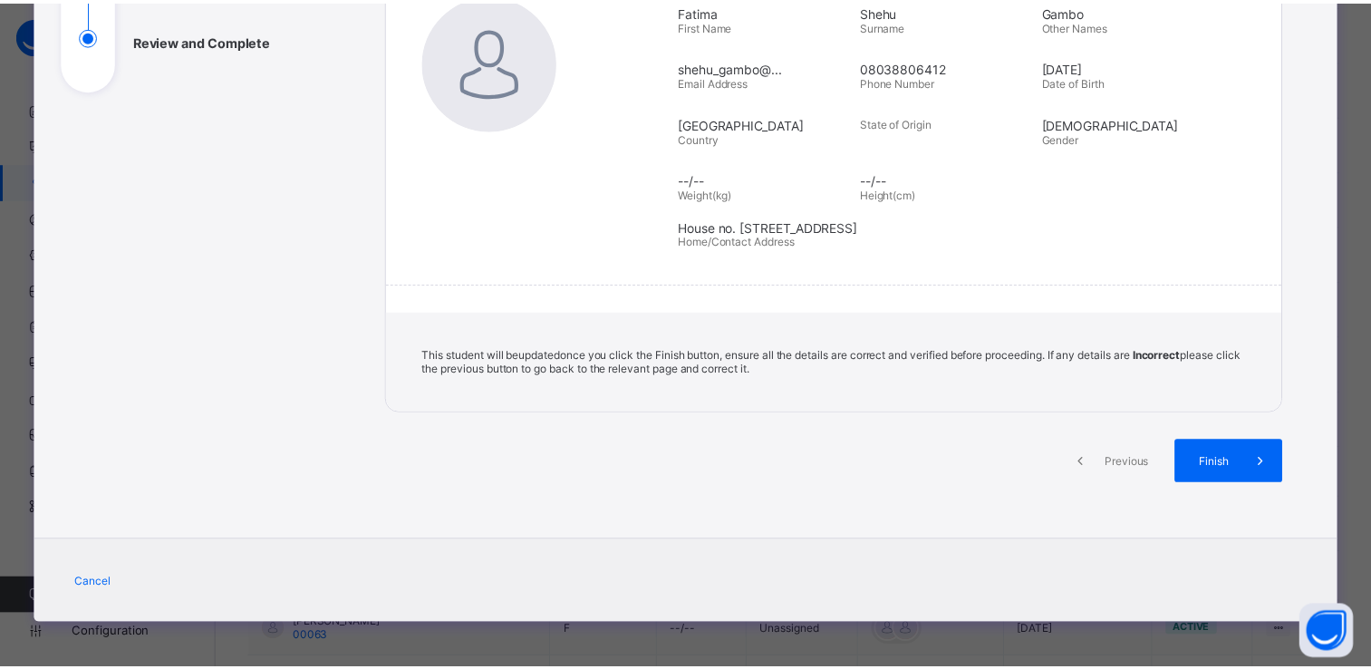
scroll to position [0, 0]
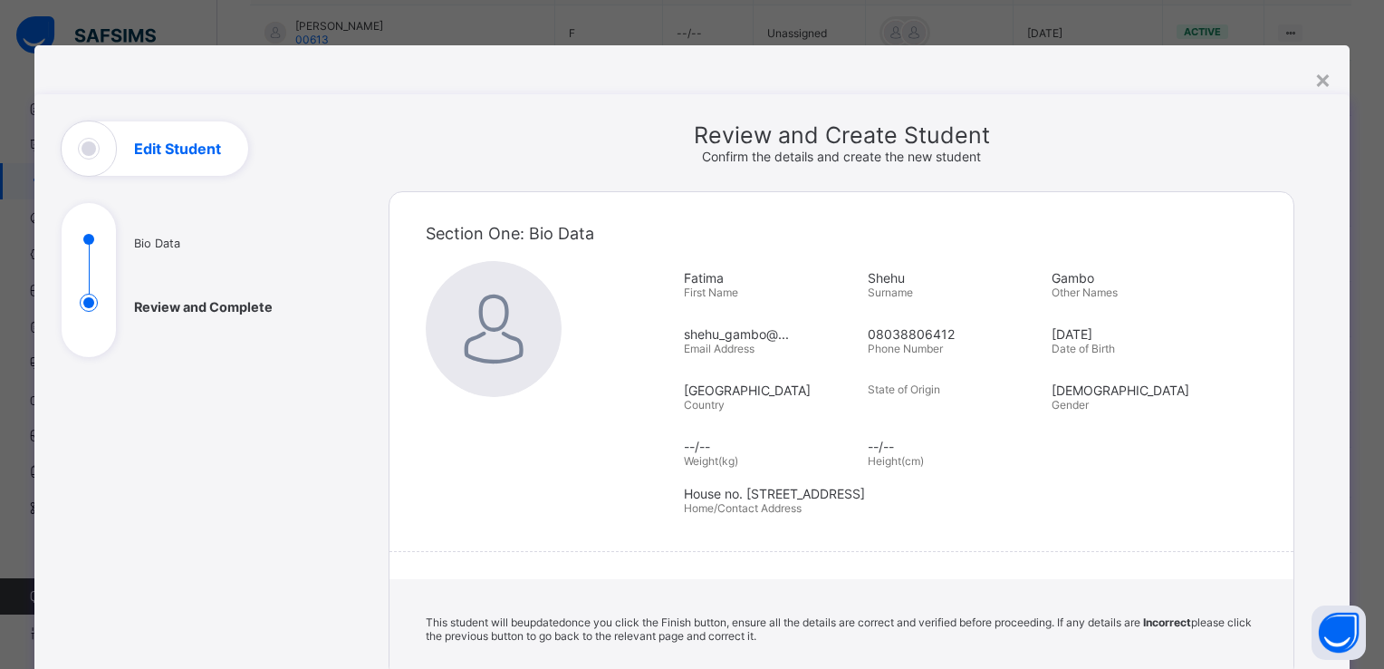
click at [156, 244] on ul "Bio Data Review and Complete" at bounding box center [198, 293] width 272 height 127
click at [138, 244] on ul "Bio Data Review and Complete" at bounding box center [198, 293] width 272 height 127
click at [178, 147] on h1 "Edit Student" at bounding box center [177, 148] width 87 height 14
click at [1314, 83] on div "×" at bounding box center [1322, 78] width 17 height 31
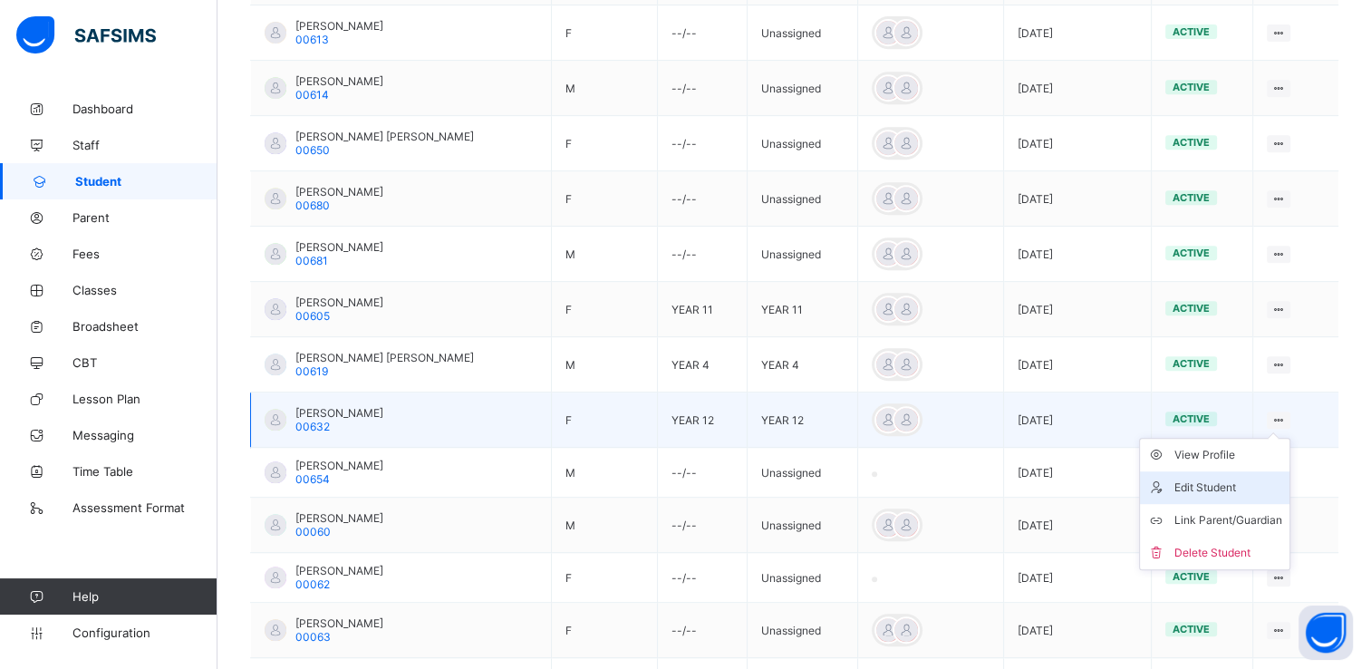
click at [1213, 481] on div "Edit Student" at bounding box center [1228, 487] width 108 height 18
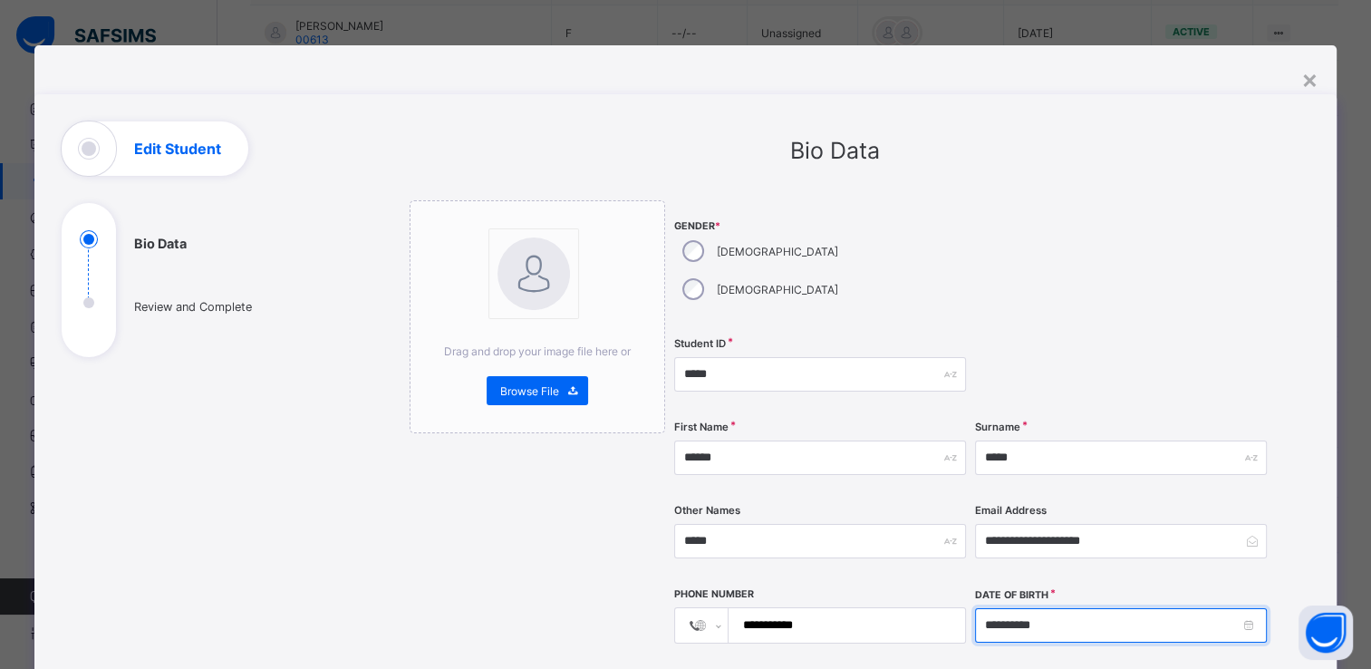
click at [1056, 608] on input "**********" at bounding box center [1121, 625] width 292 height 34
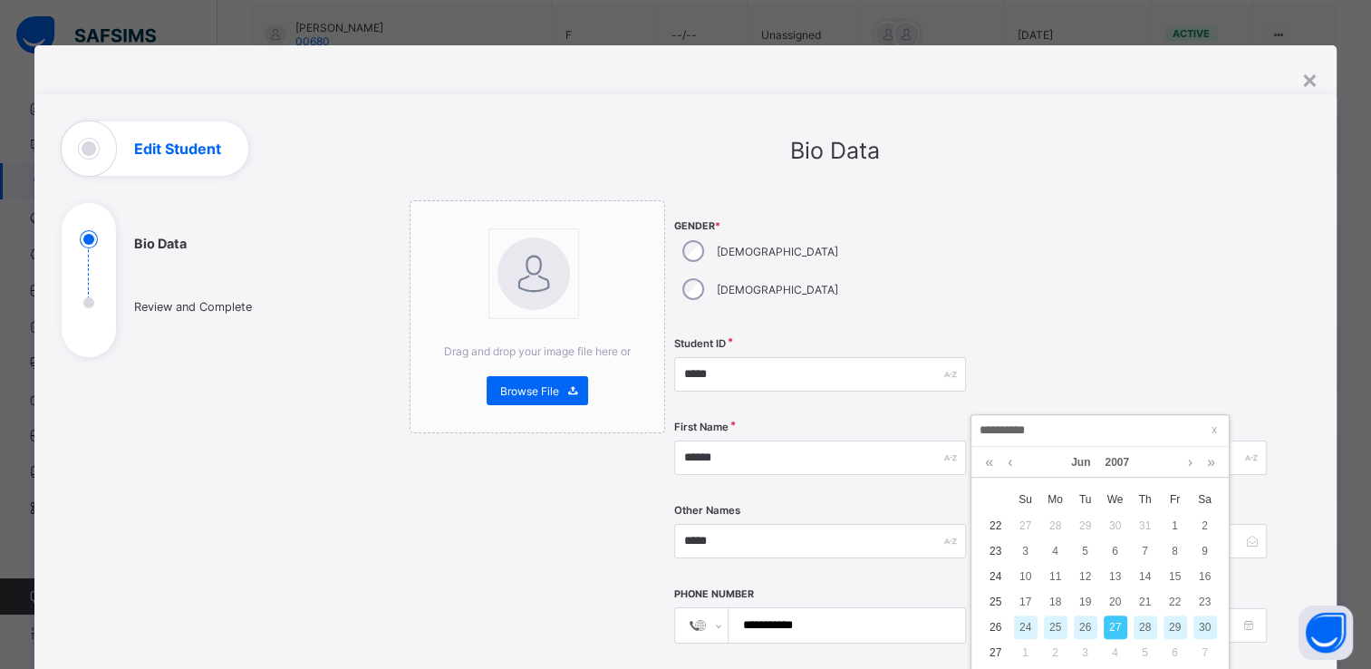
scroll to position [979, 0]
click at [1211, 462] on link at bounding box center [1210, 459] width 17 height 31
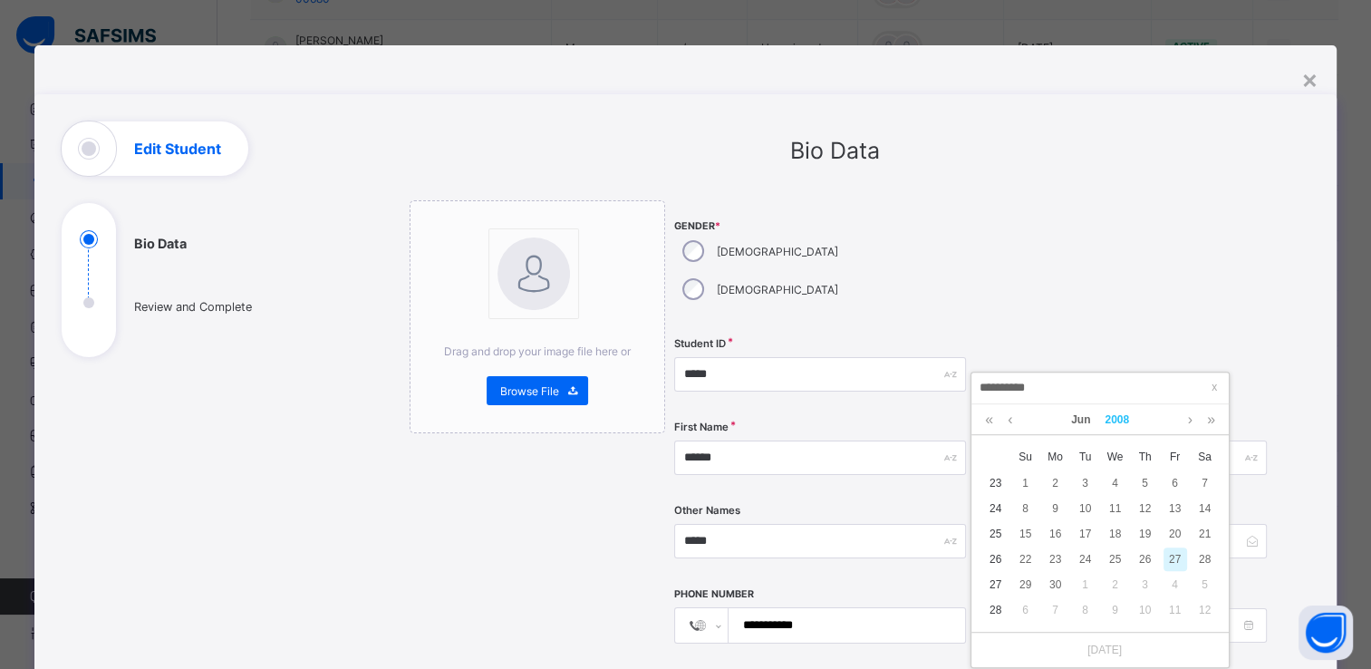
click at [1122, 415] on link "2008" at bounding box center [1116, 419] width 39 height 31
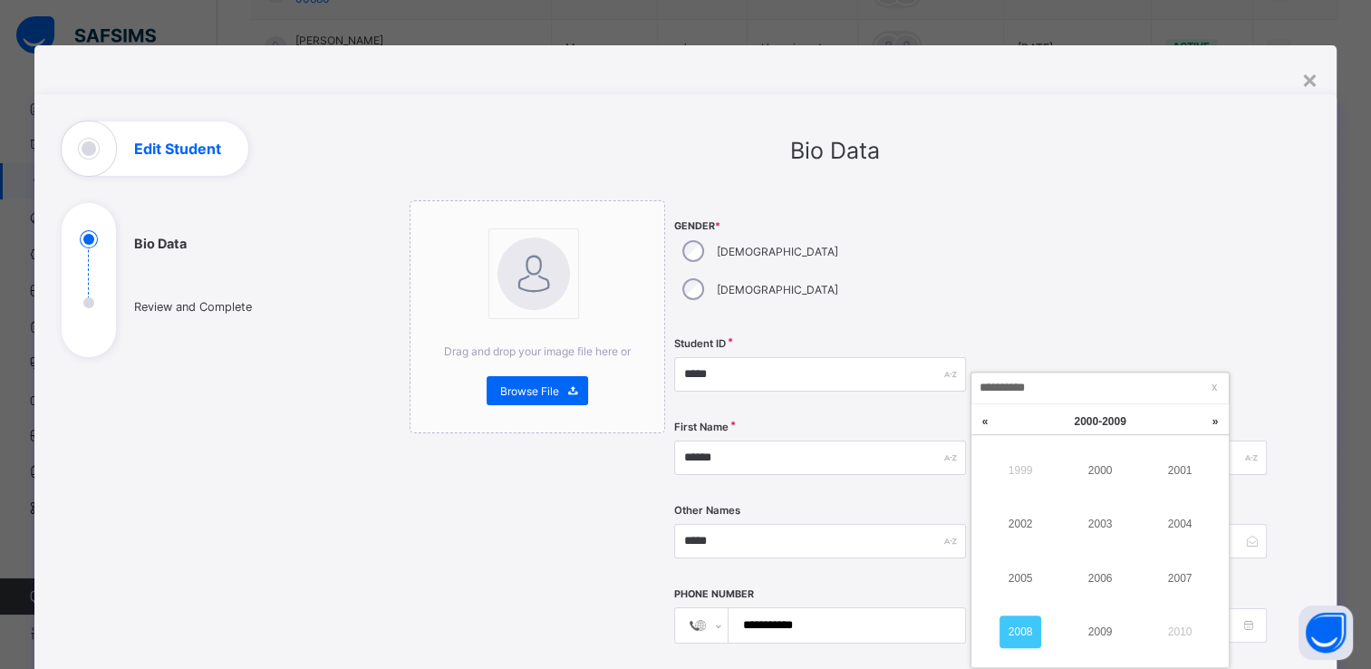
click at [1015, 628] on link "2008" at bounding box center [1020, 631] width 42 height 33
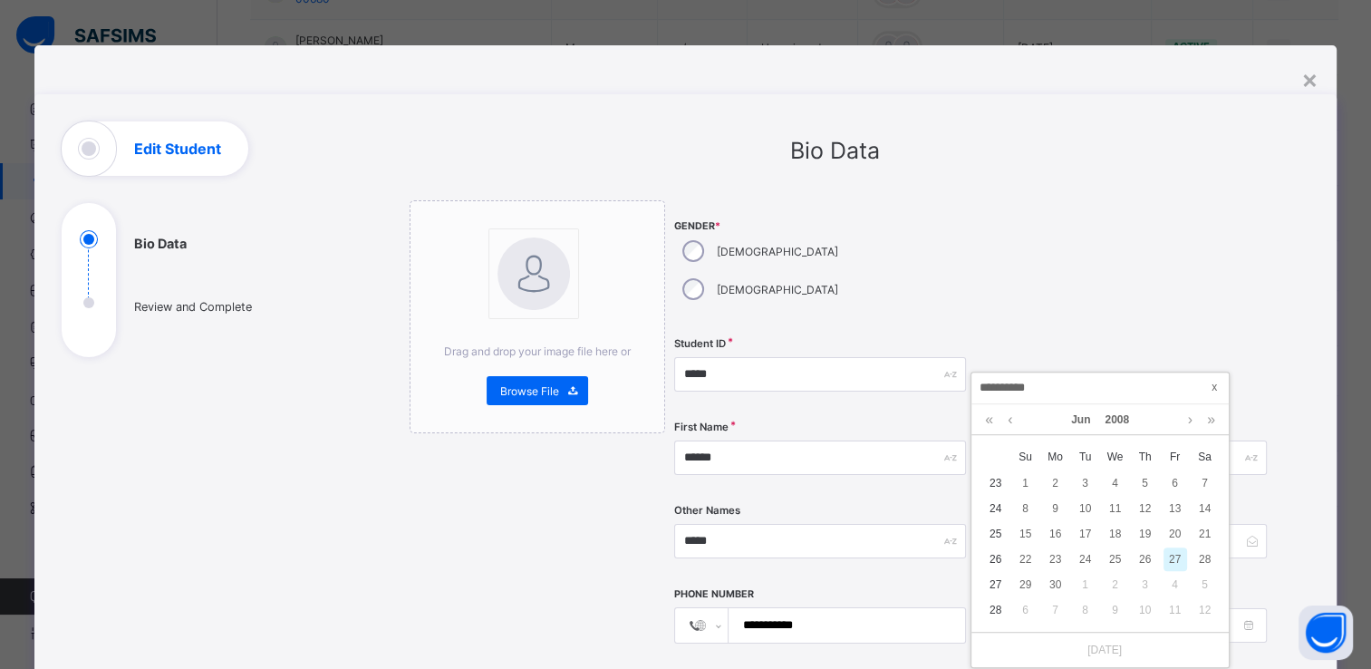
click at [1211, 387] on span at bounding box center [1214, 387] width 18 height 18
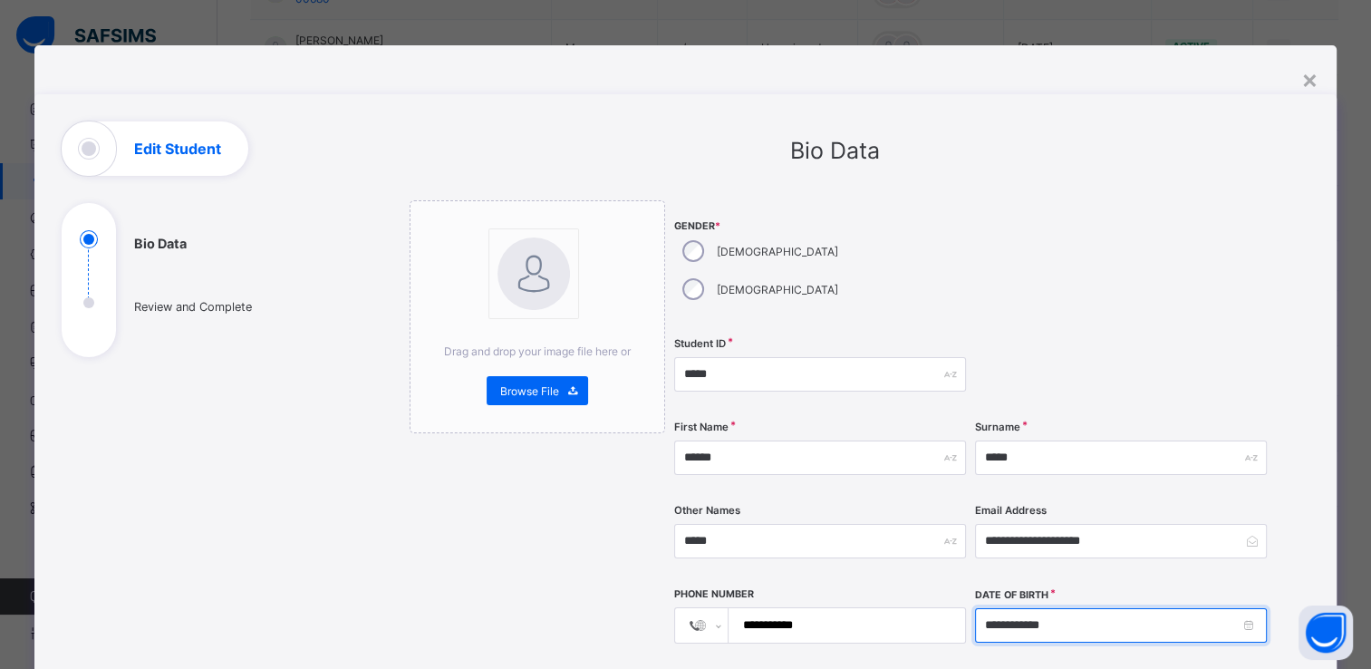
click at [1057, 608] on input "**********" at bounding box center [1121, 625] width 292 height 34
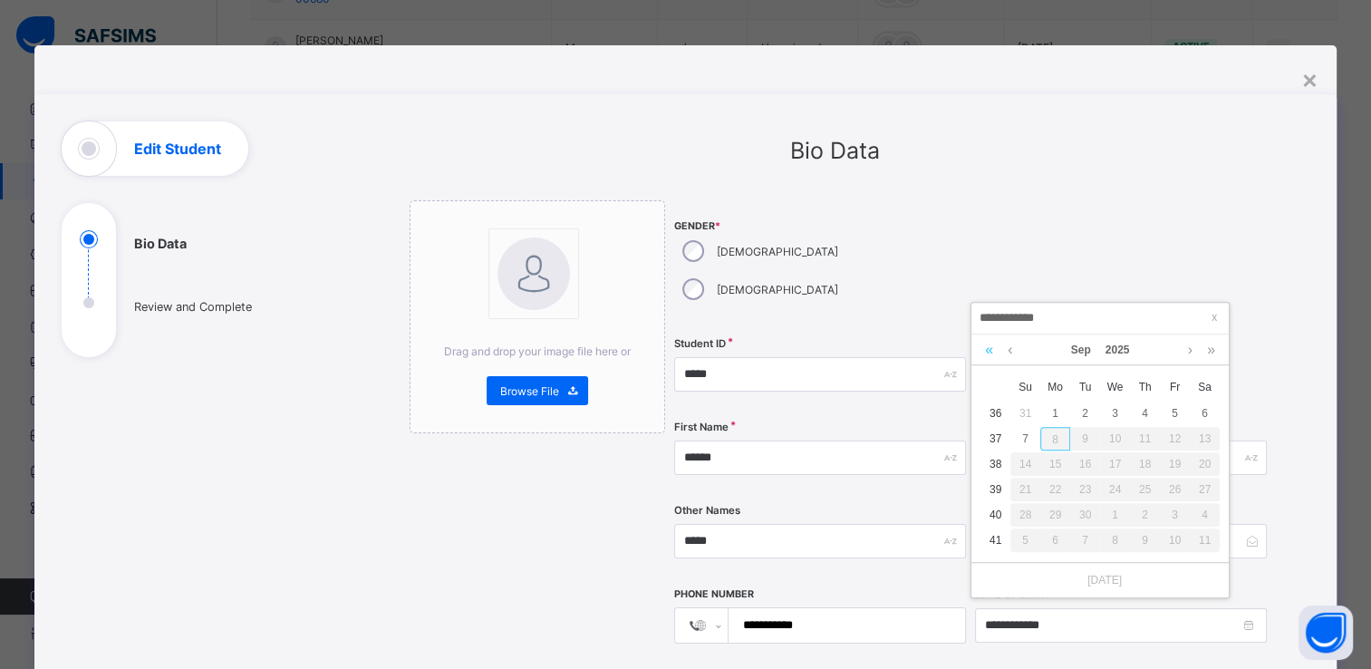
click at [987, 350] on link at bounding box center [988, 349] width 17 height 31
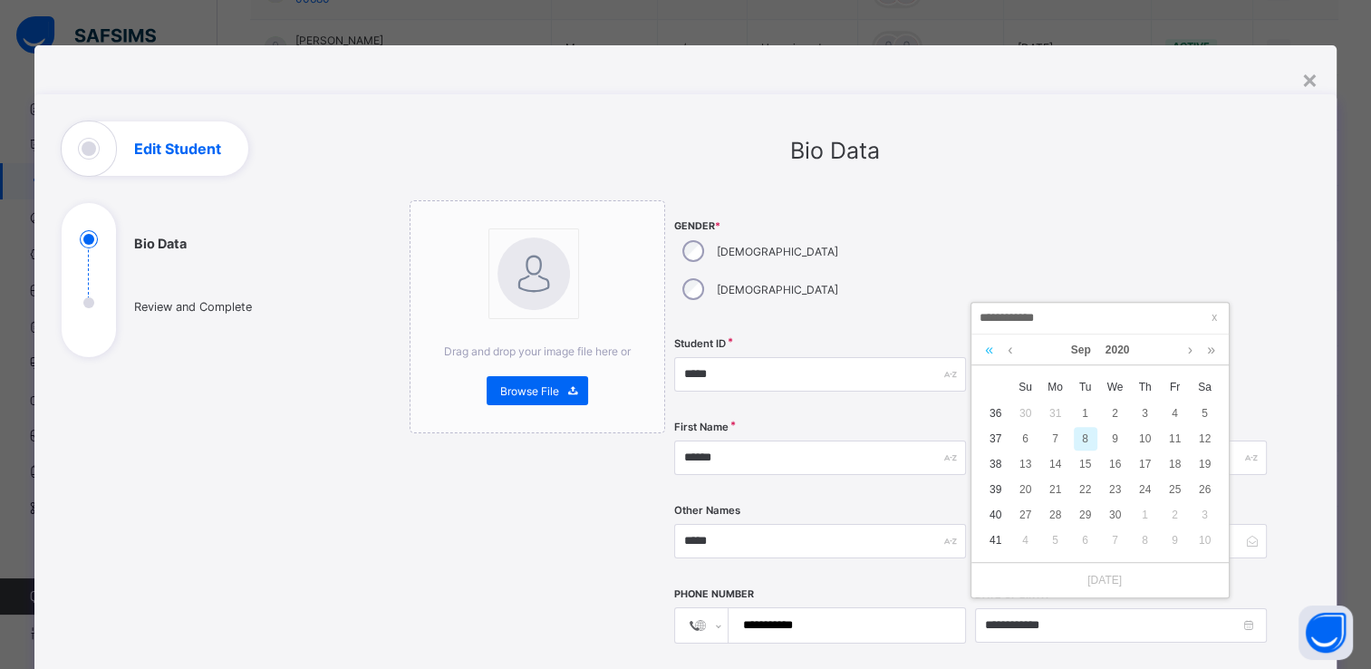
click at [987, 350] on link at bounding box center [988, 349] width 17 height 31
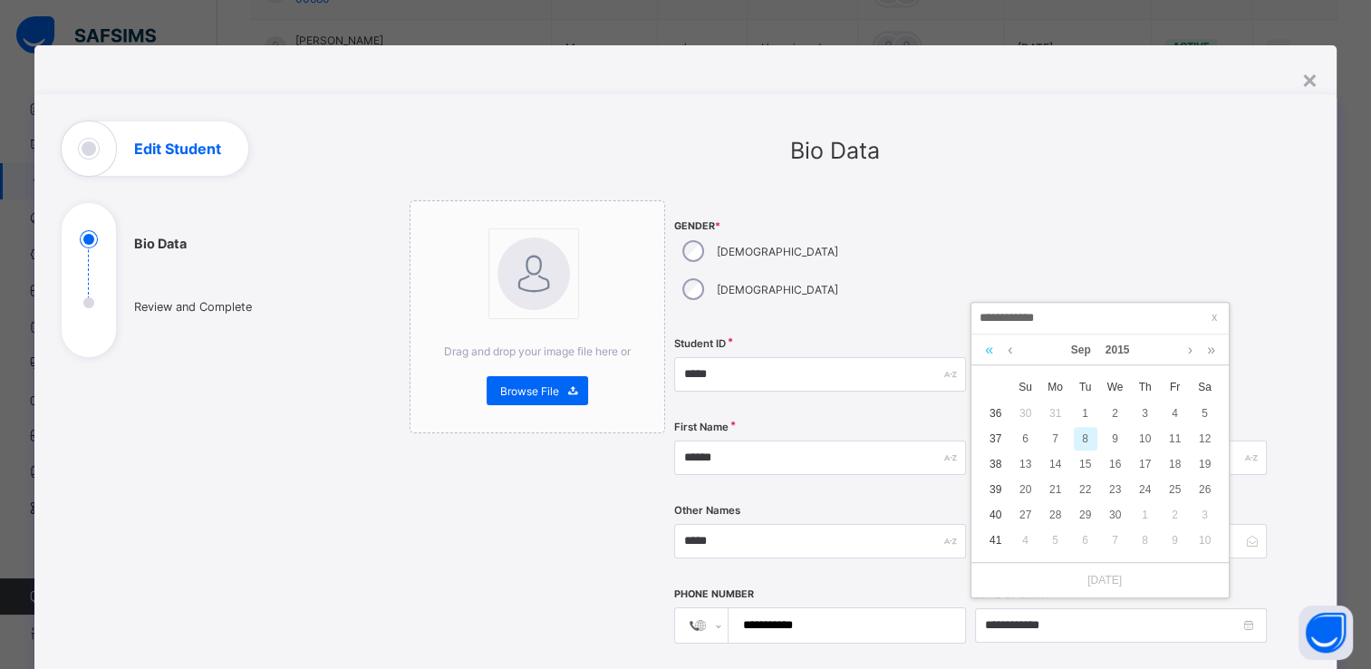
click at [987, 350] on link at bounding box center [988, 349] width 17 height 31
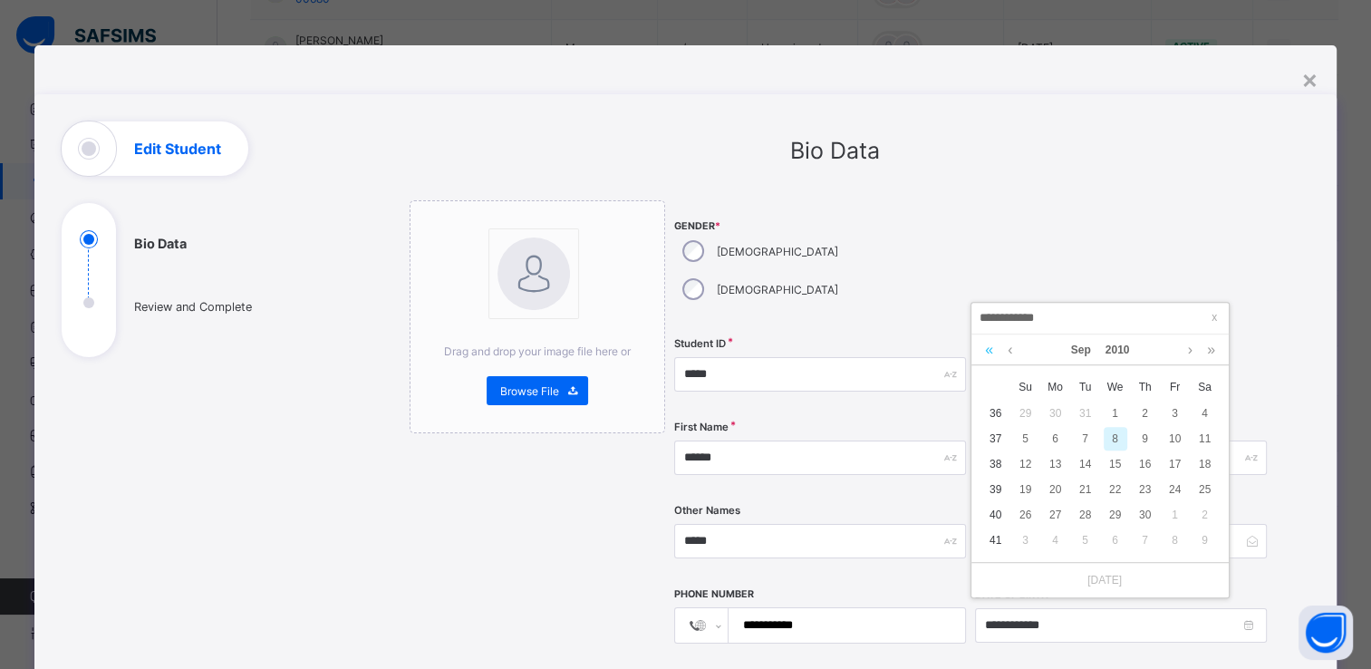
click at [987, 350] on link at bounding box center [988, 349] width 17 height 31
click at [1010, 351] on link at bounding box center [1010, 349] width 14 height 31
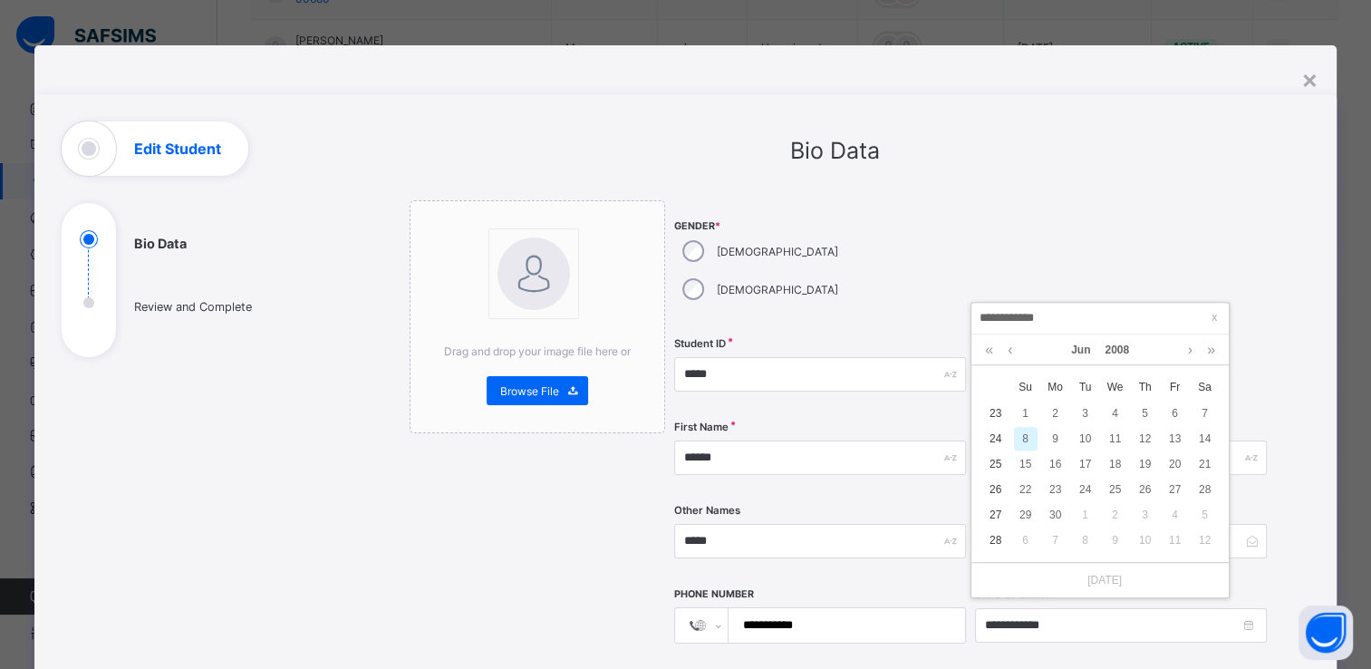
click at [991, 515] on td "27" at bounding box center [995, 514] width 30 height 25
click at [997, 513] on td "27" at bounding box center [995, 514] width 30 height 25
click at [1170, 487] on div "27" at bounding box center [1175, 489] width 24 height 24
type input "**********"
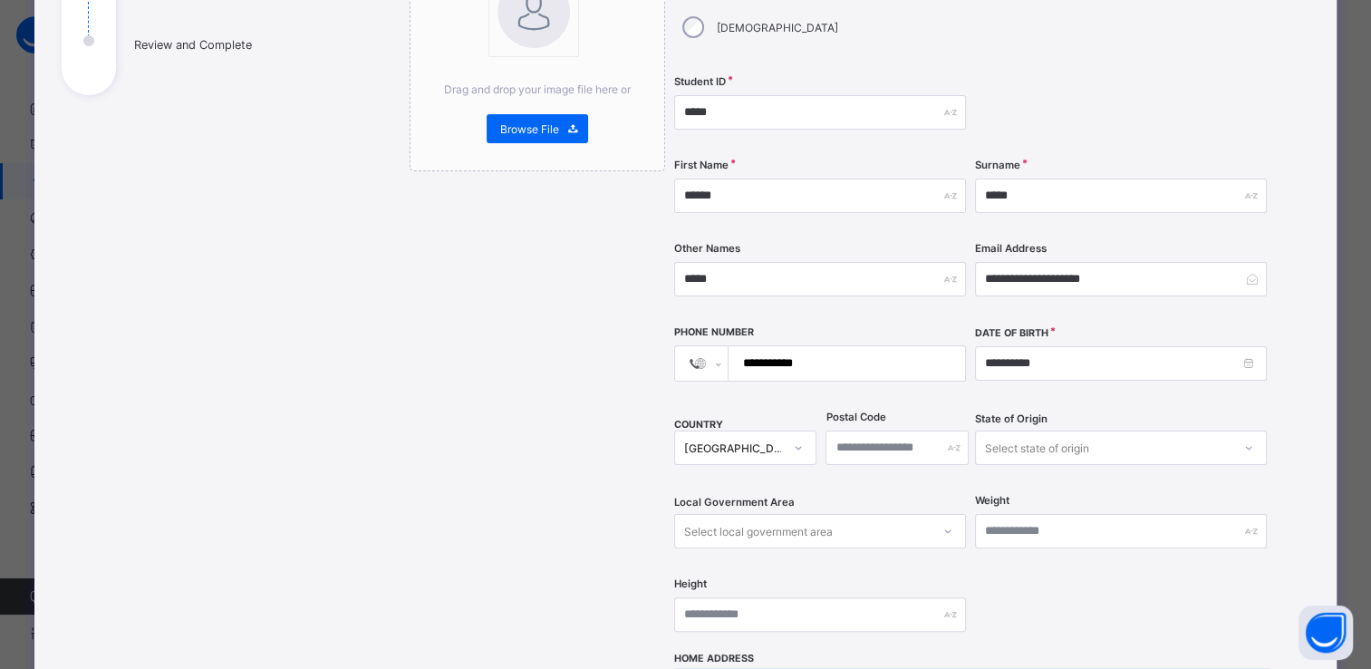
scroll to position [0, 0]
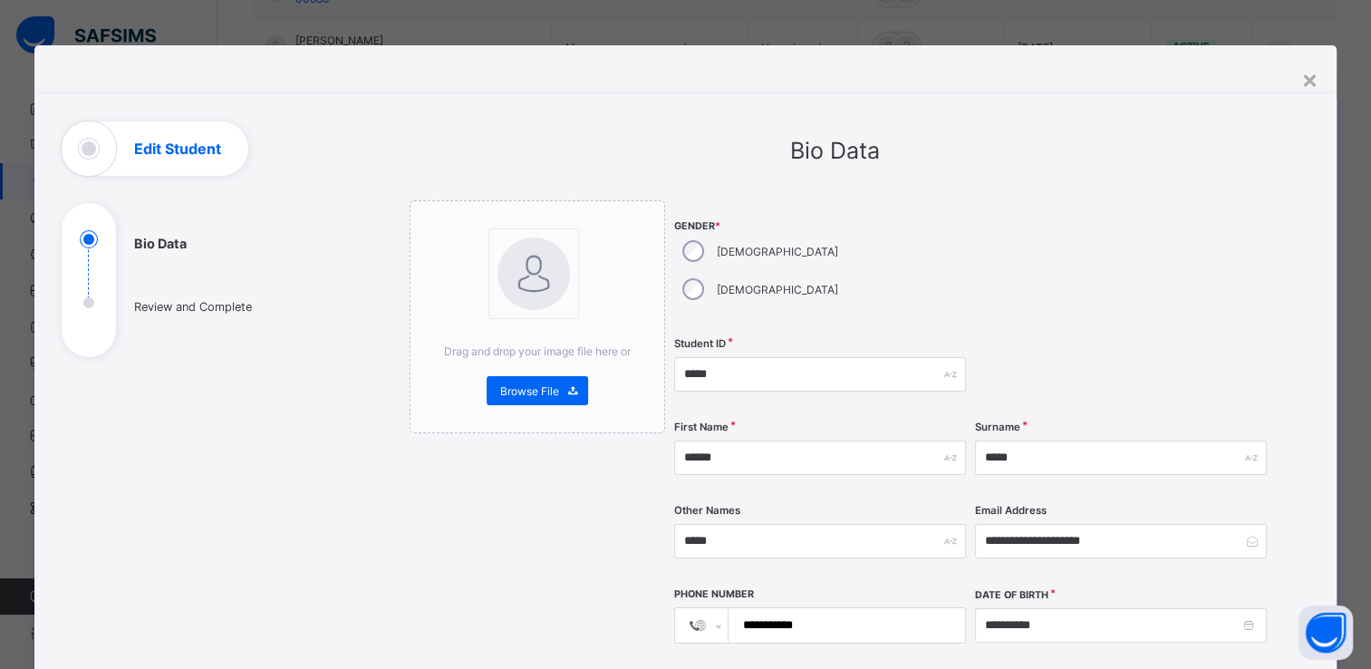
drag, startPoint x: 929, startPoint y: 408, endPoint x: 723, endPoint y: 21, distance: 438.1
click at [723, 21] on div "**********" at bounding box center [685, 334] width 1371 height 669
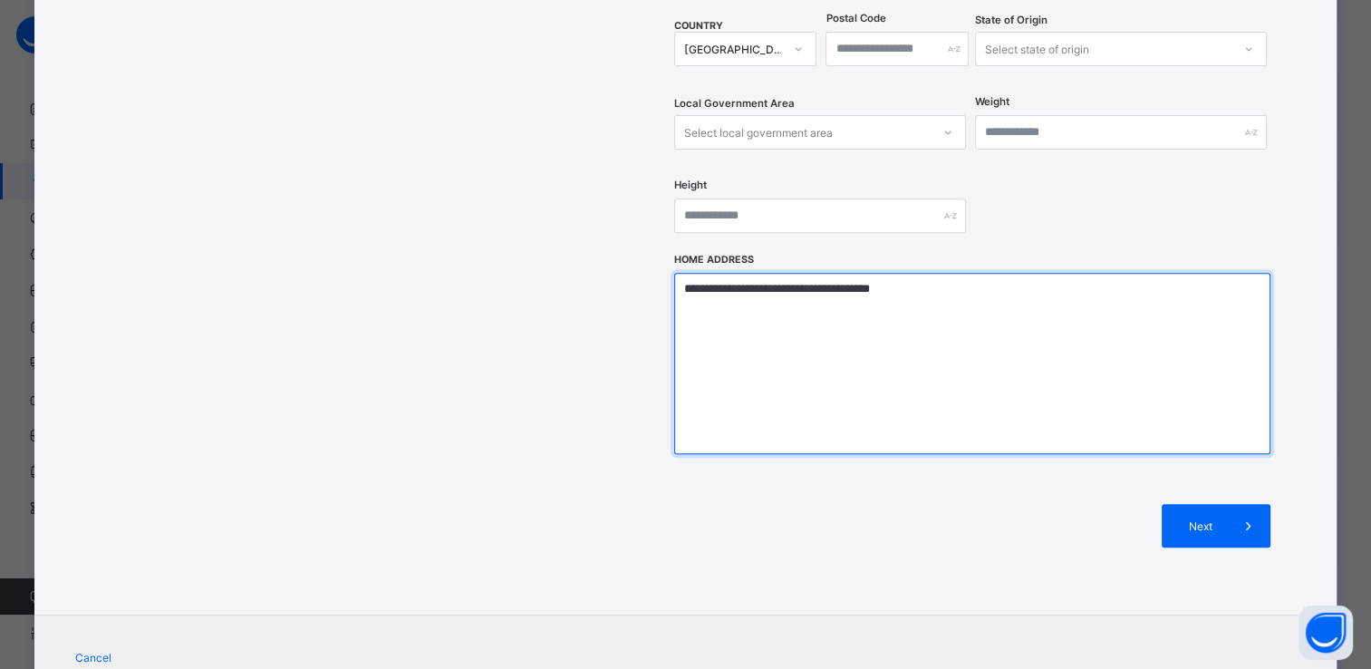
scroll to position [662, 0]
click at [1045, 271] on textarea "**********" at bounding box center [972, 361] width 596 height 181
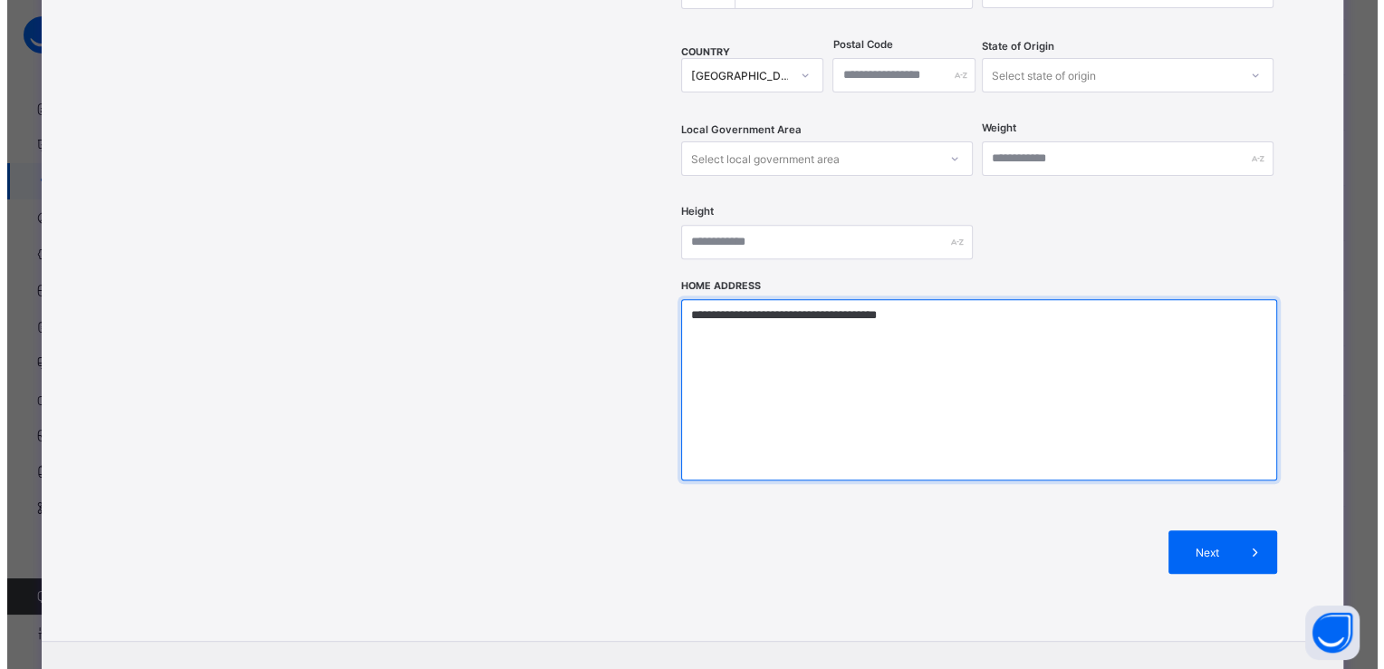
scroll to position [698, 0]
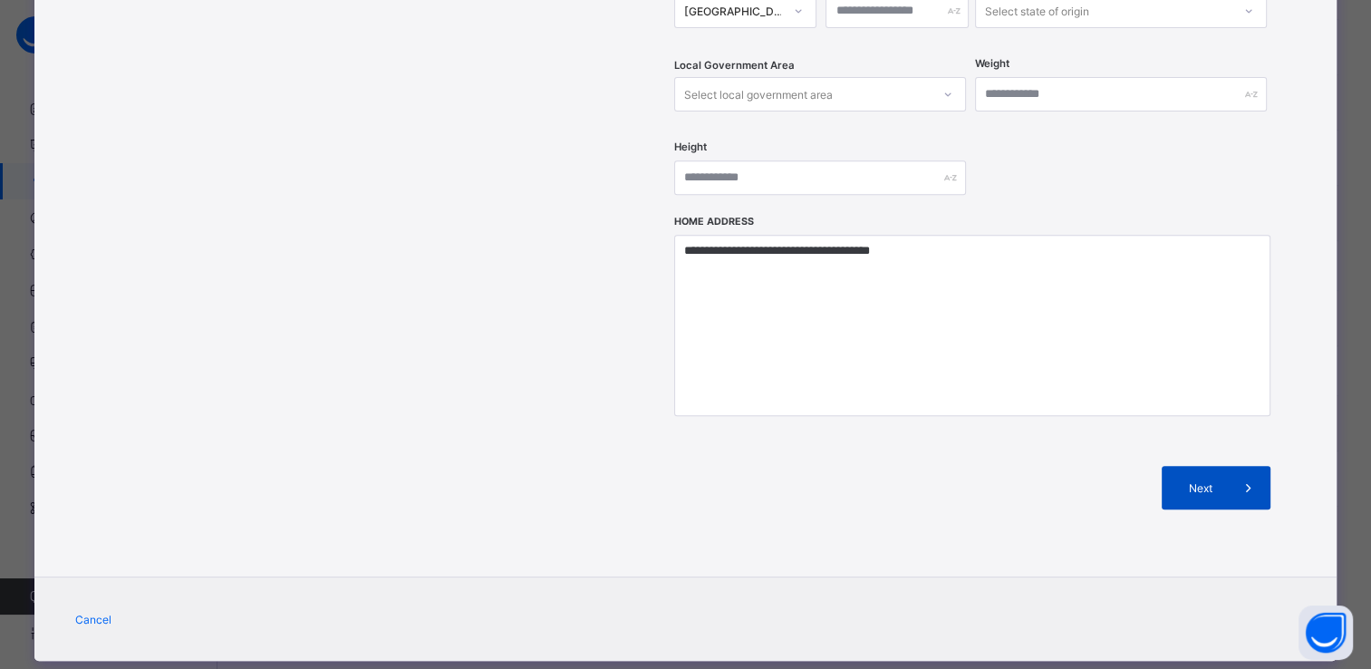
click at [1189, 466] on div "Next" at bounding box center [1215, 487] width 109 height 43
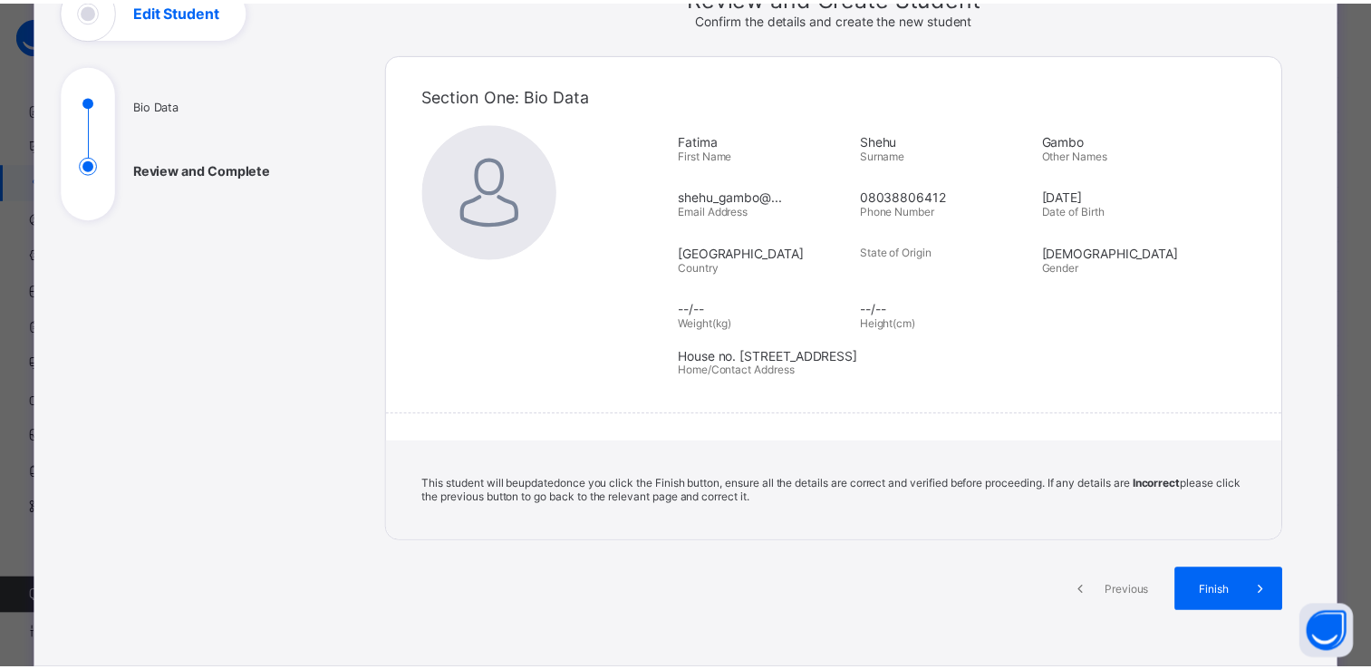
scroll to position [107, 0]
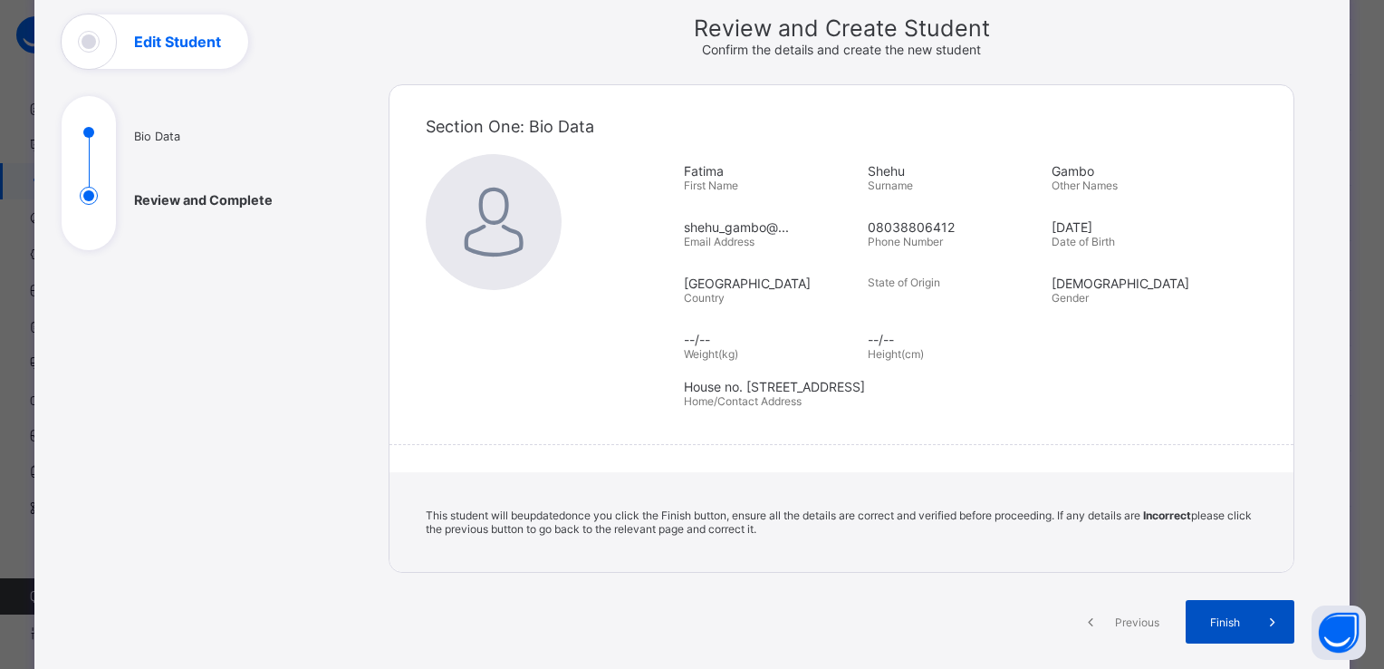
click at [1208, 618] on span "Finish" at bounding box center [1225, 622] width 52 height 14
click at [1236, 626] on span "Finish" at bounding box center [1225, 622] width 52 height 14
click at [1237, 617] on span "Finish" at bounding box center [1225, 622] width 52 height 14
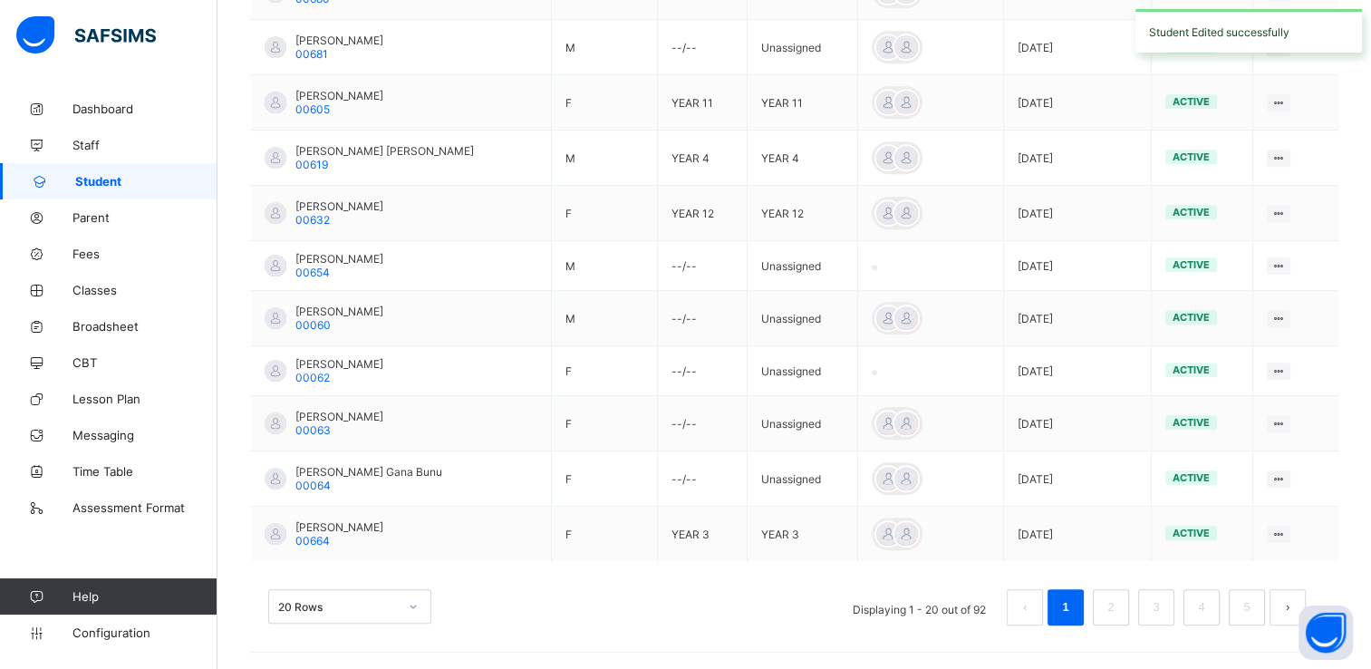
click at [1236, 615] on ul "Displaying 1 - 20 out of 92 1 2 3 4 5" at bounding box center [1079, 607] width 481 height 36
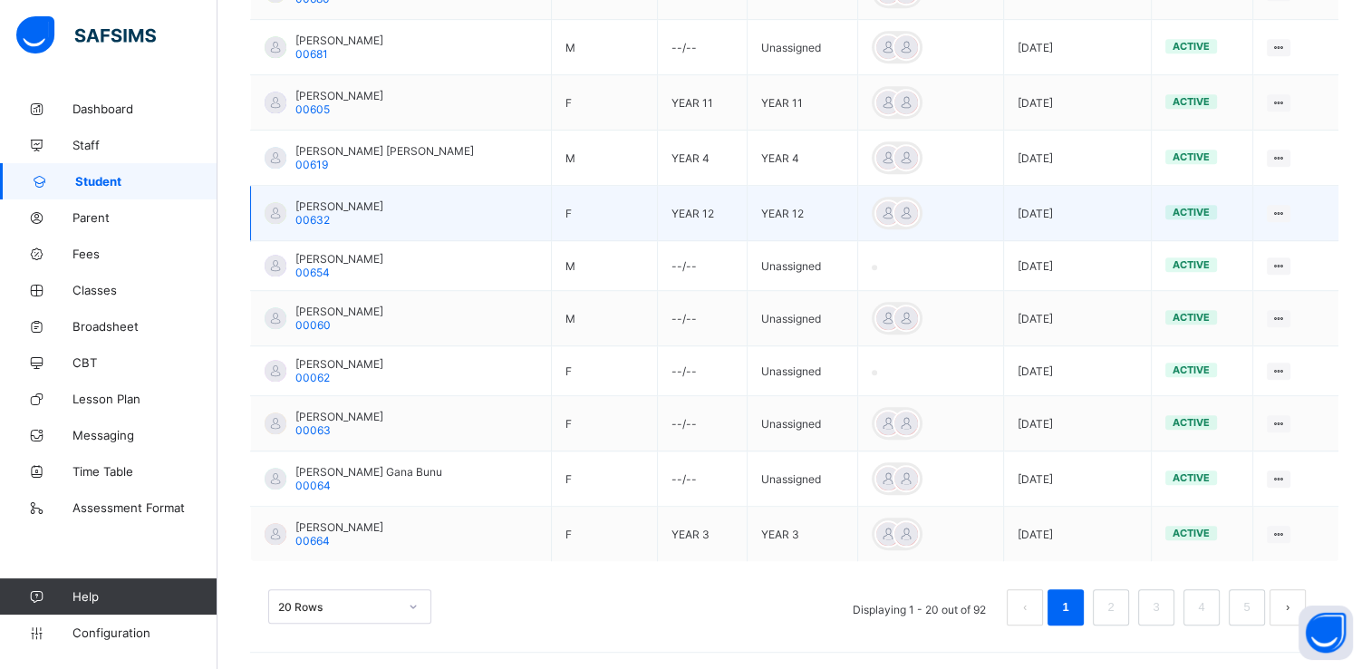
click at [347, 206] on span "[PERSON_NAME]" at bounding box center [339, 206] width 88 height 14
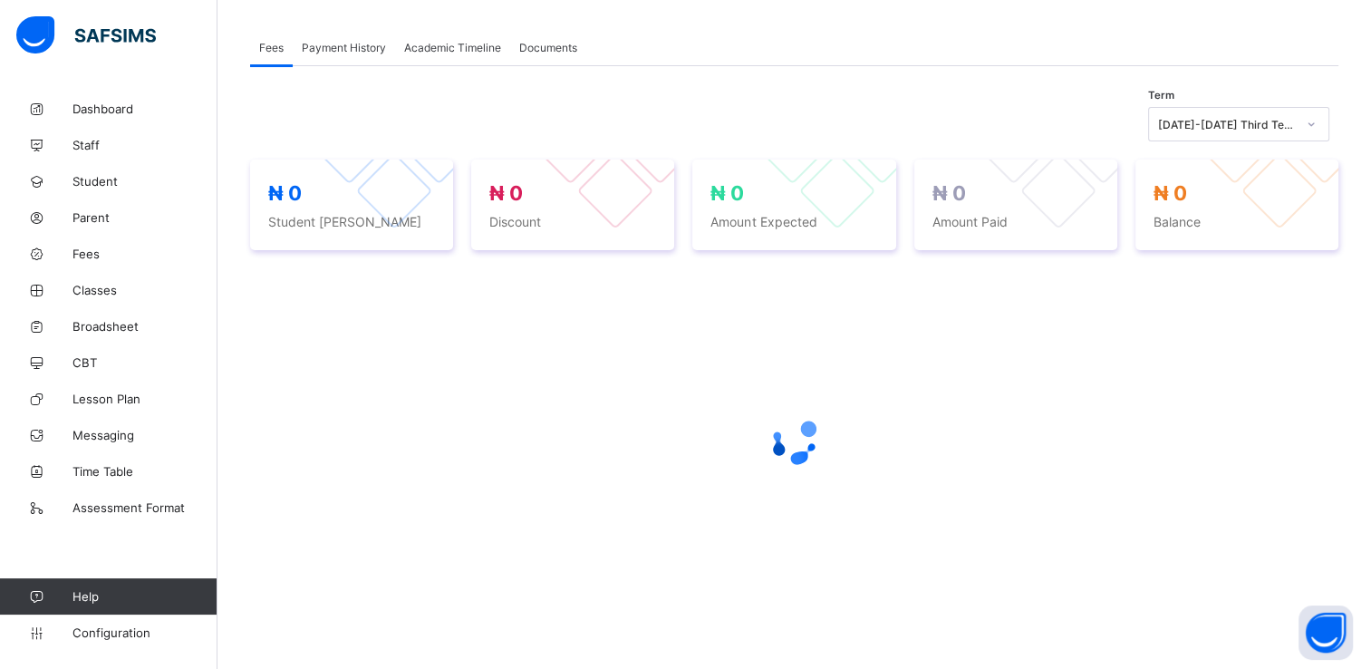
scroll to position [317, 0]
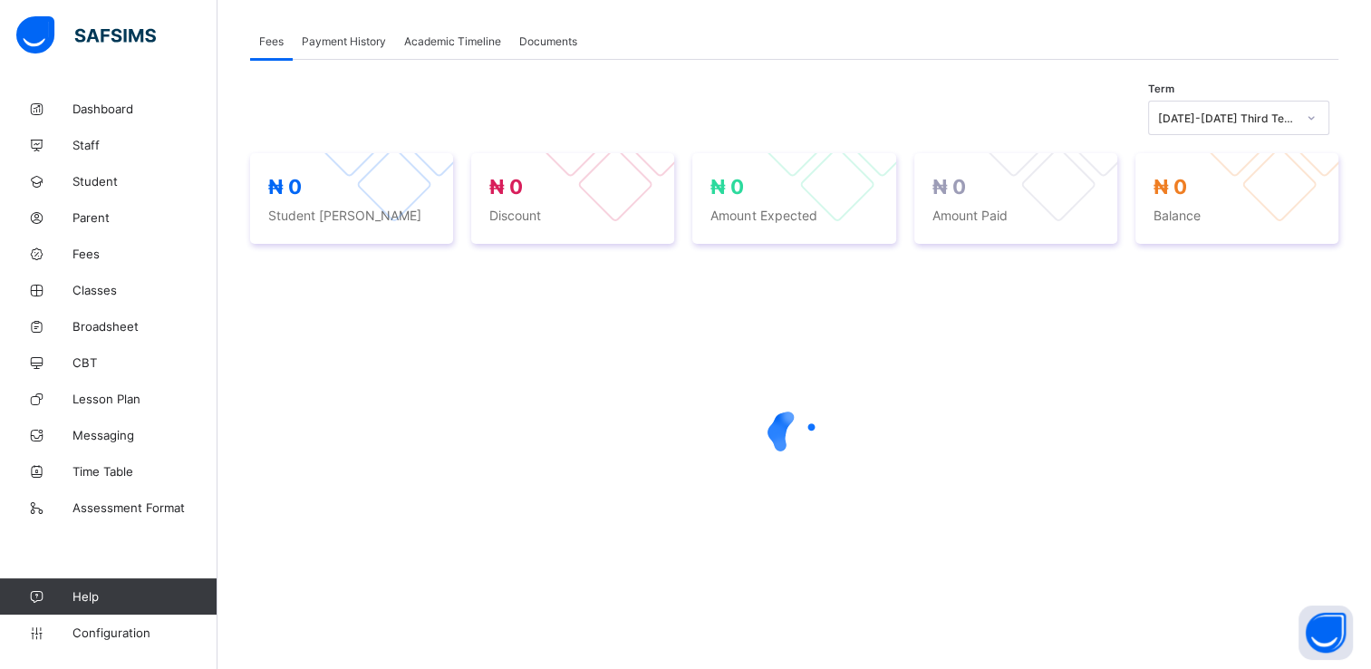
click at [434, 39] on span "Academic Timeline" at bounding box center [452, 41] width 97 height 14
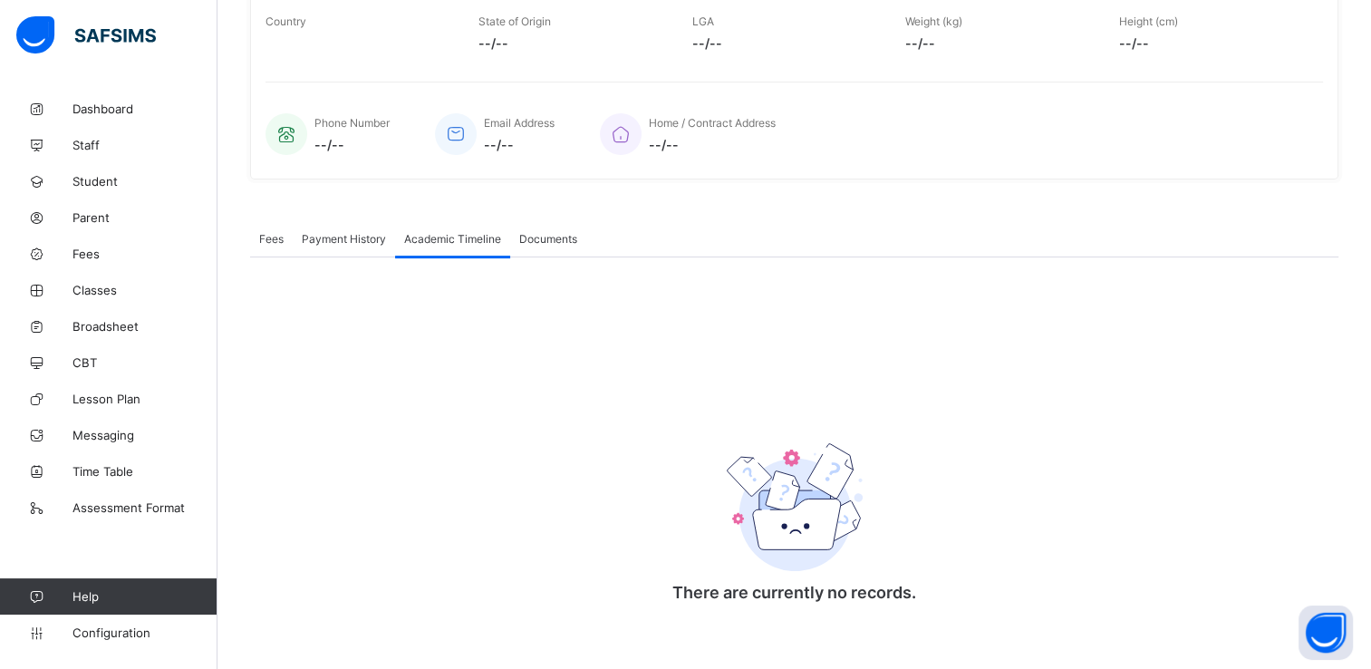
scroll to position [359, 0]
click at [441, 234] on span "Academic Timeline" at bounding box center [452, 234] width 97 height 14
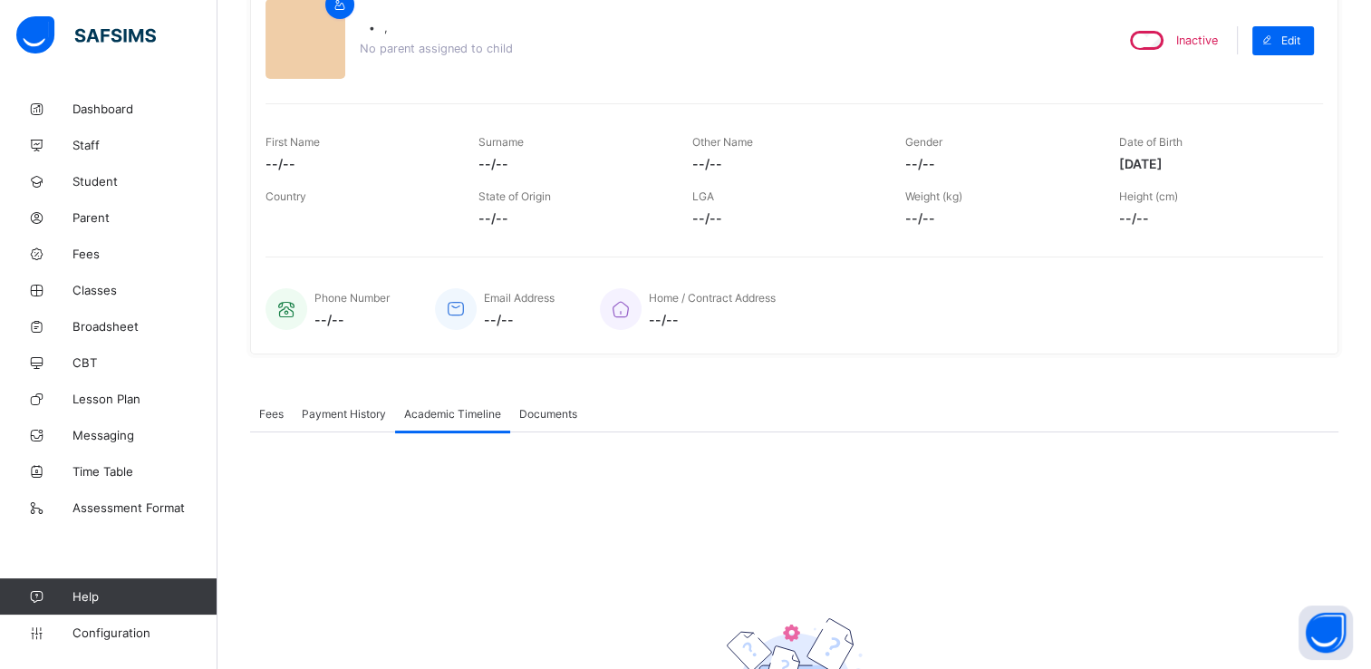
scroll to position [178, 0]
click at [470, 411] on span "Academic Timeline" at bounding box center [452, 416] width 97 height 14
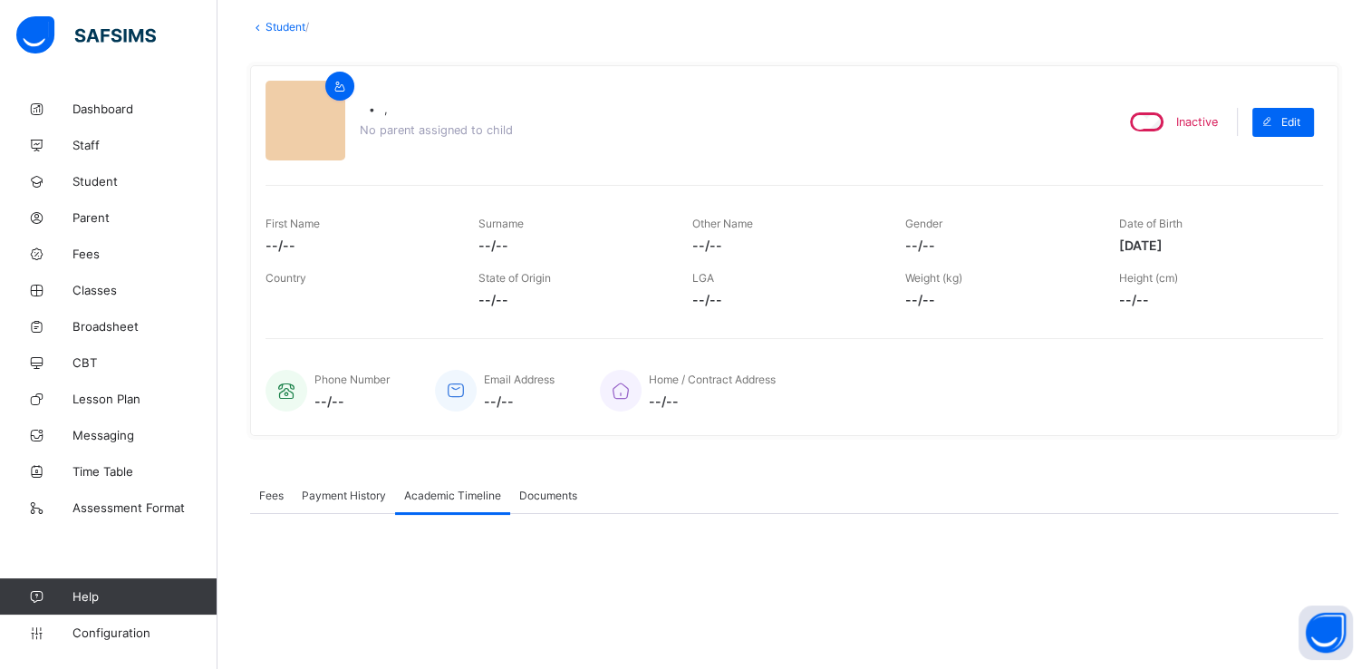
scroll to position [91, 0]
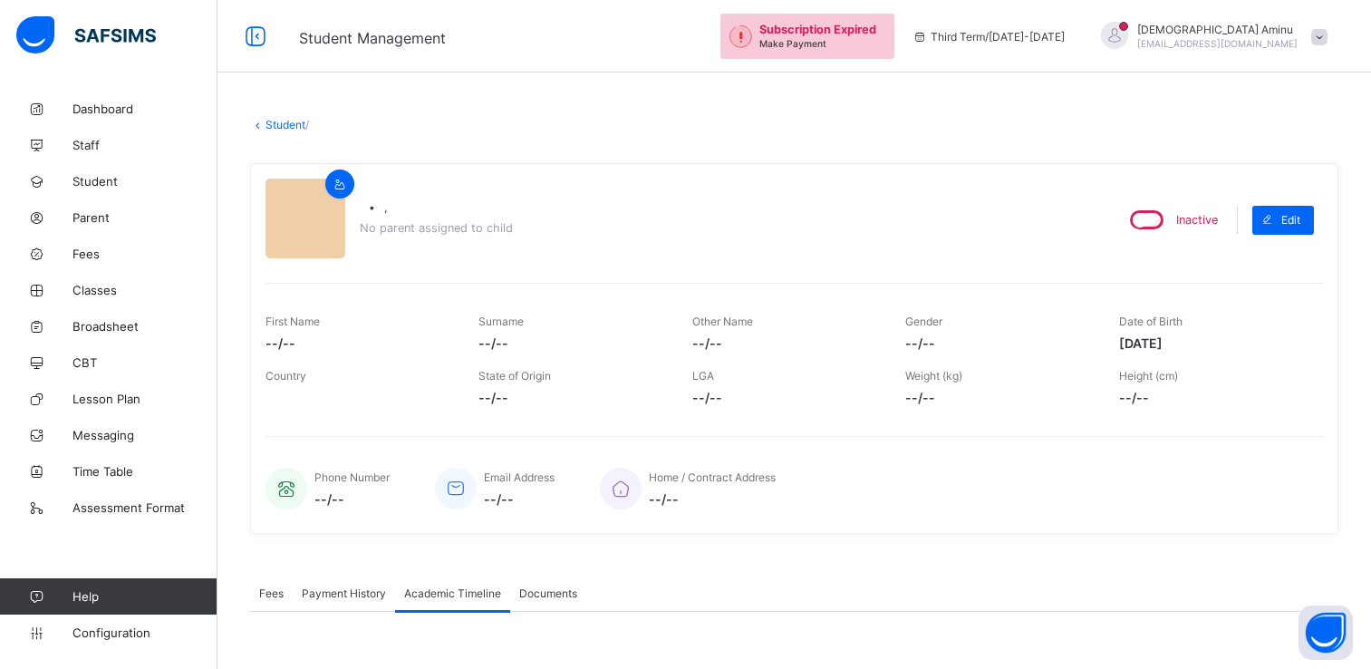
scroll to position [147, 0]
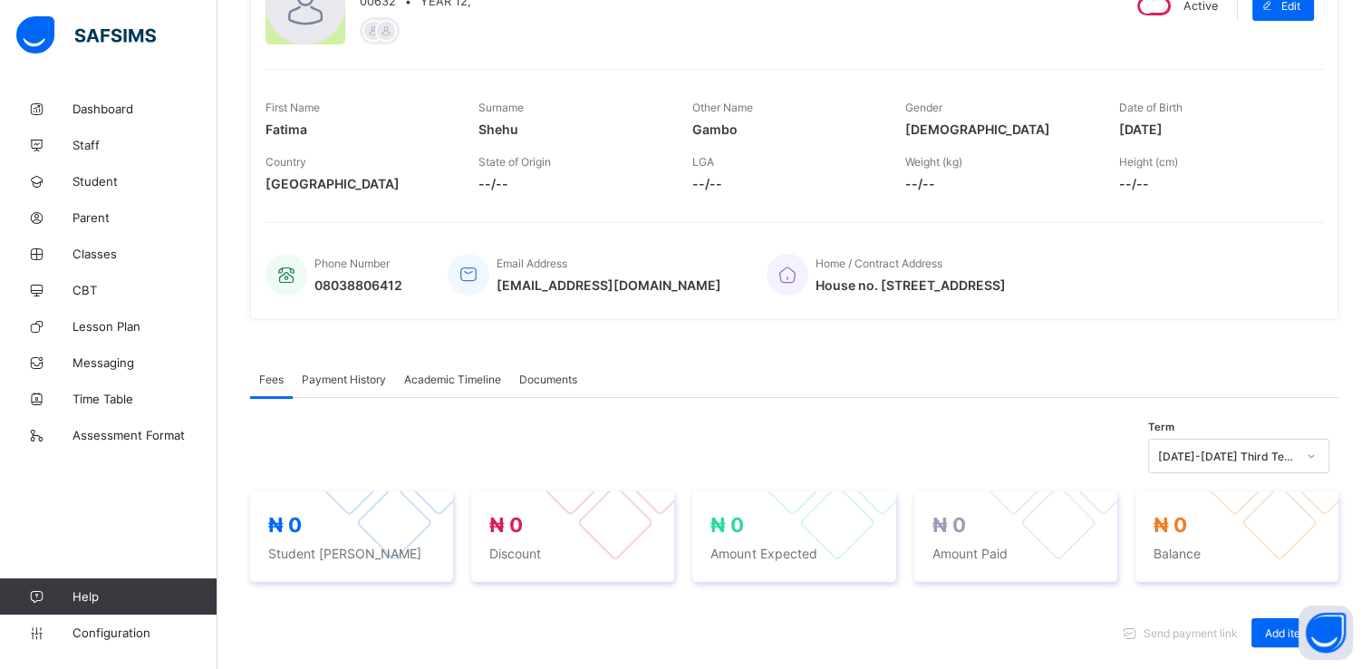
scroll to position [214, 0]
click at [457, 383] on span "Academic Timeline" at bounding box center [452, 379] width 97 height 14
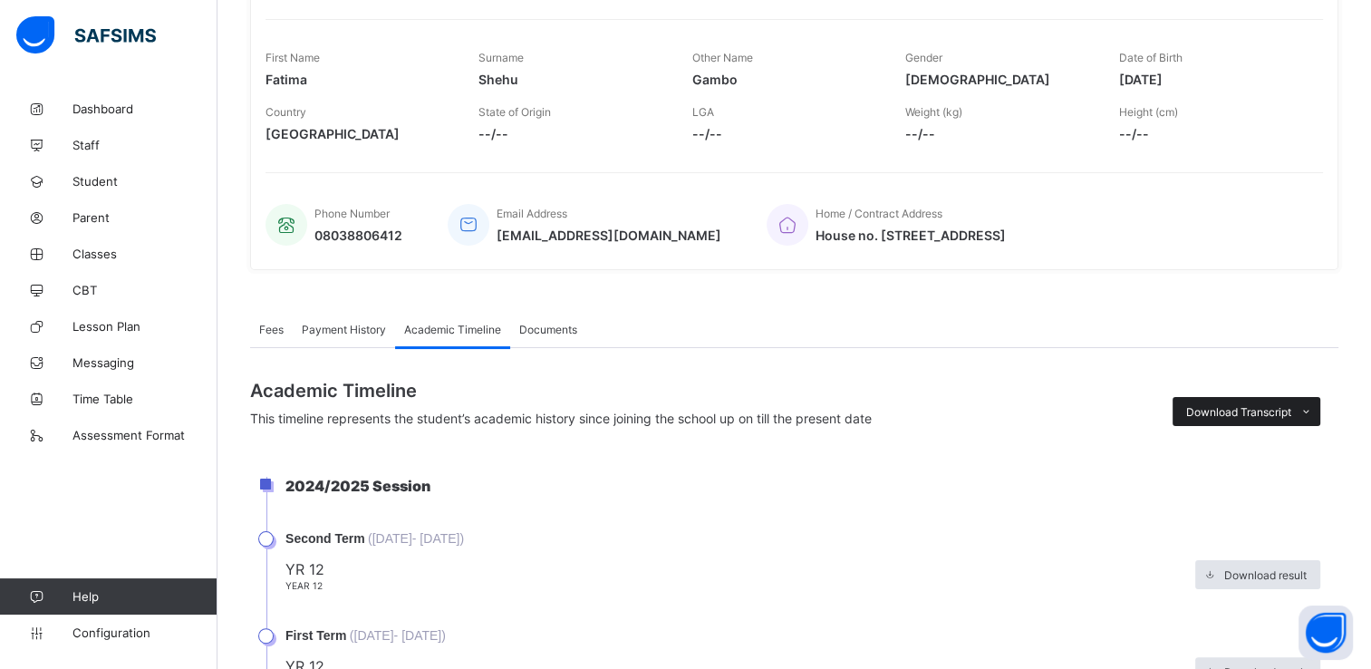
scroll to position [272, 0]
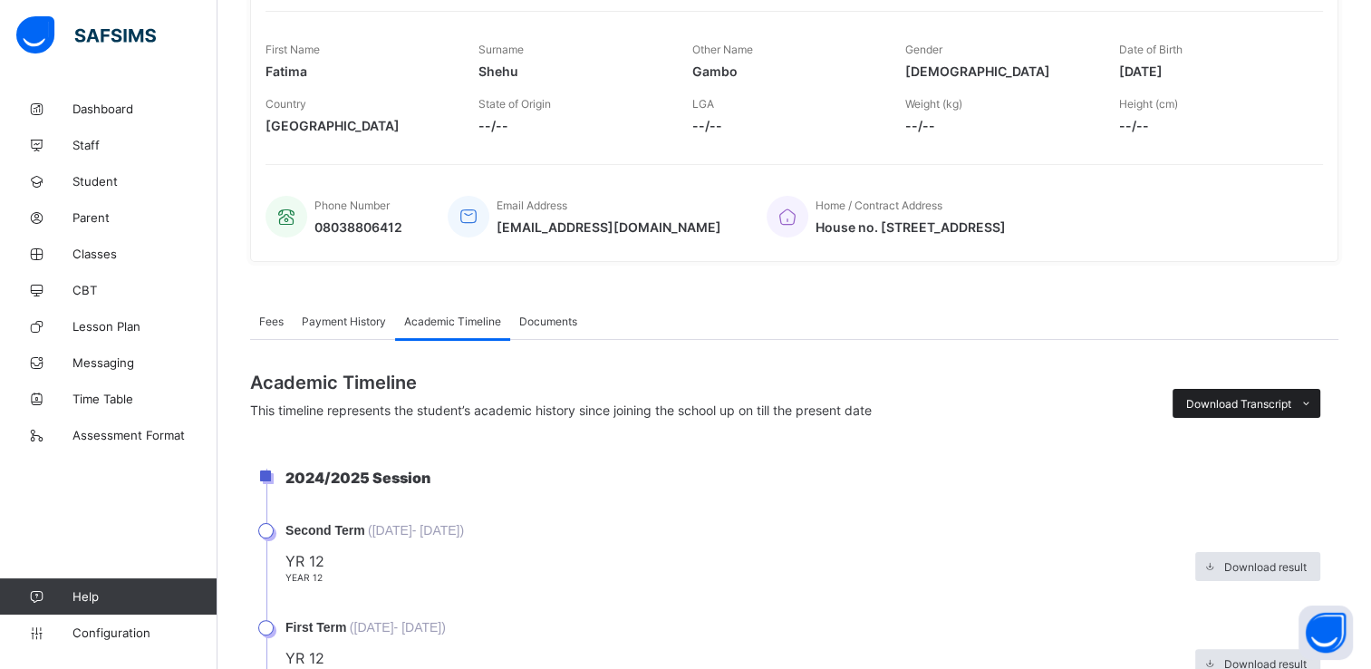
click at [1255, 400] on span "Download Transcript" at bounding box center [1238, 404] width 105 height 14
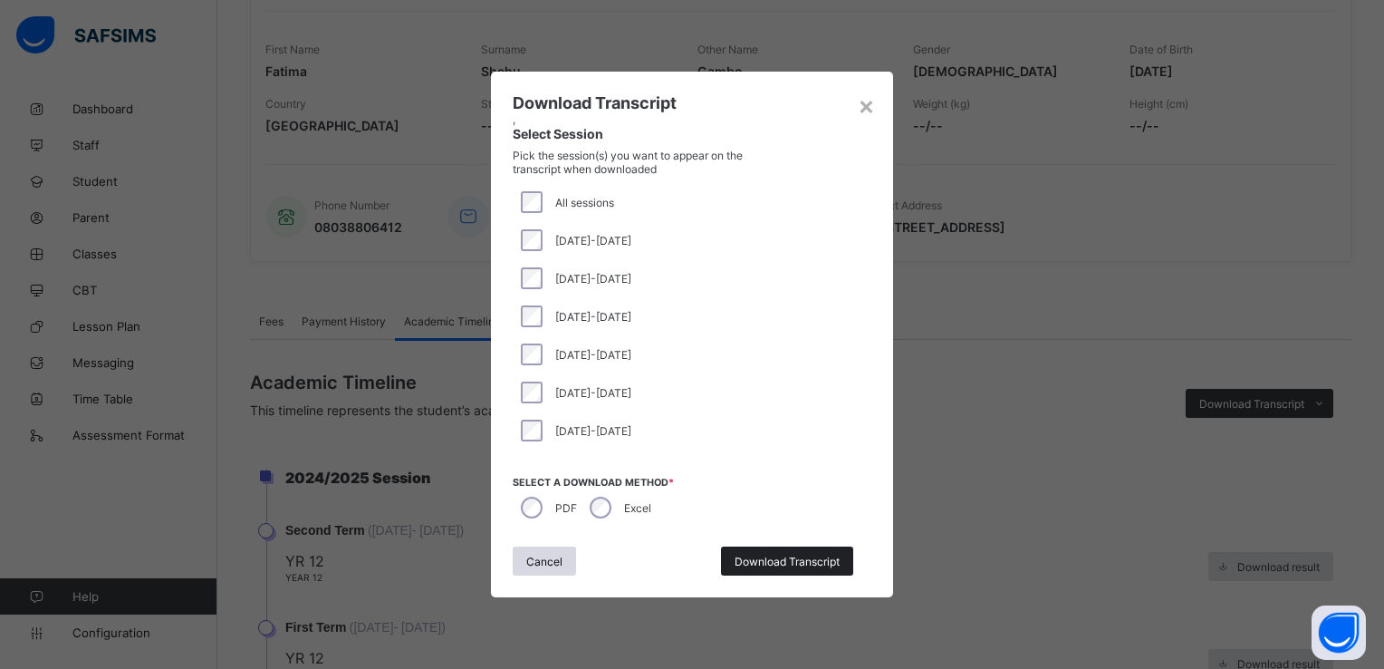
click at [772, 561] on span "Download Transcript" at bounding box center [787, 561] width 105 height 14
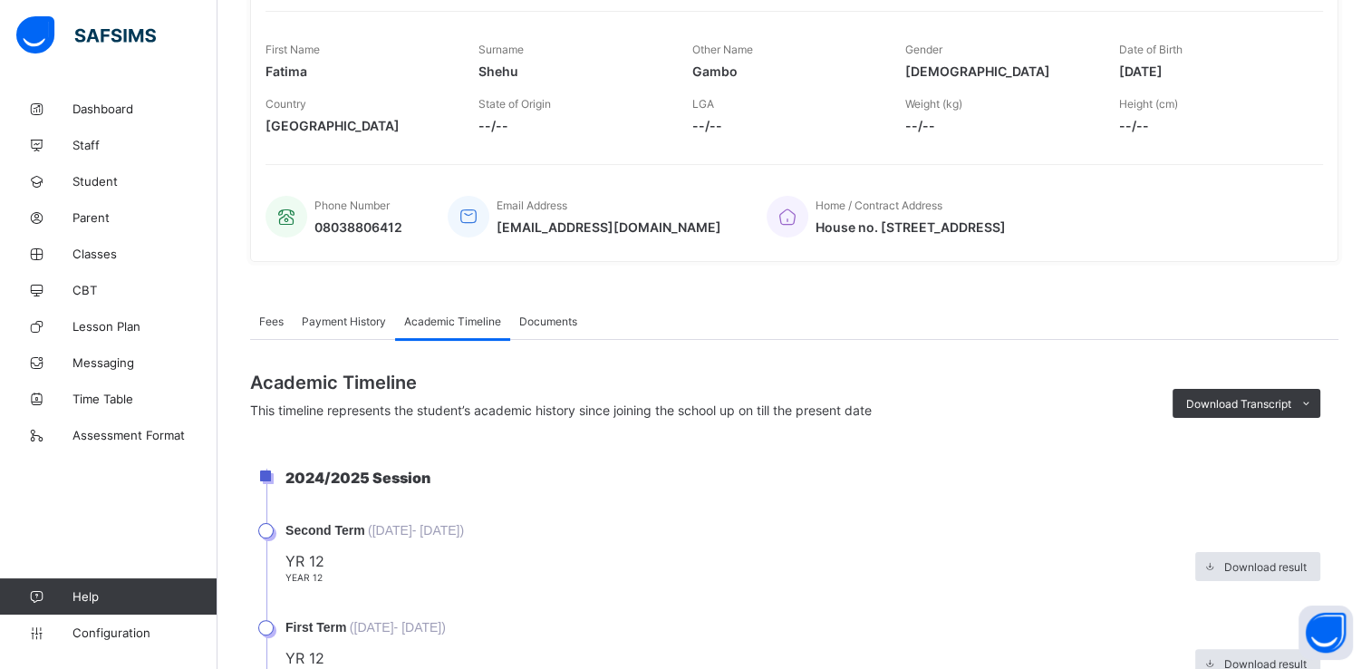
scroll to position [0, 0]
